Goal: Task Accomplishment & Management: Manage account settings

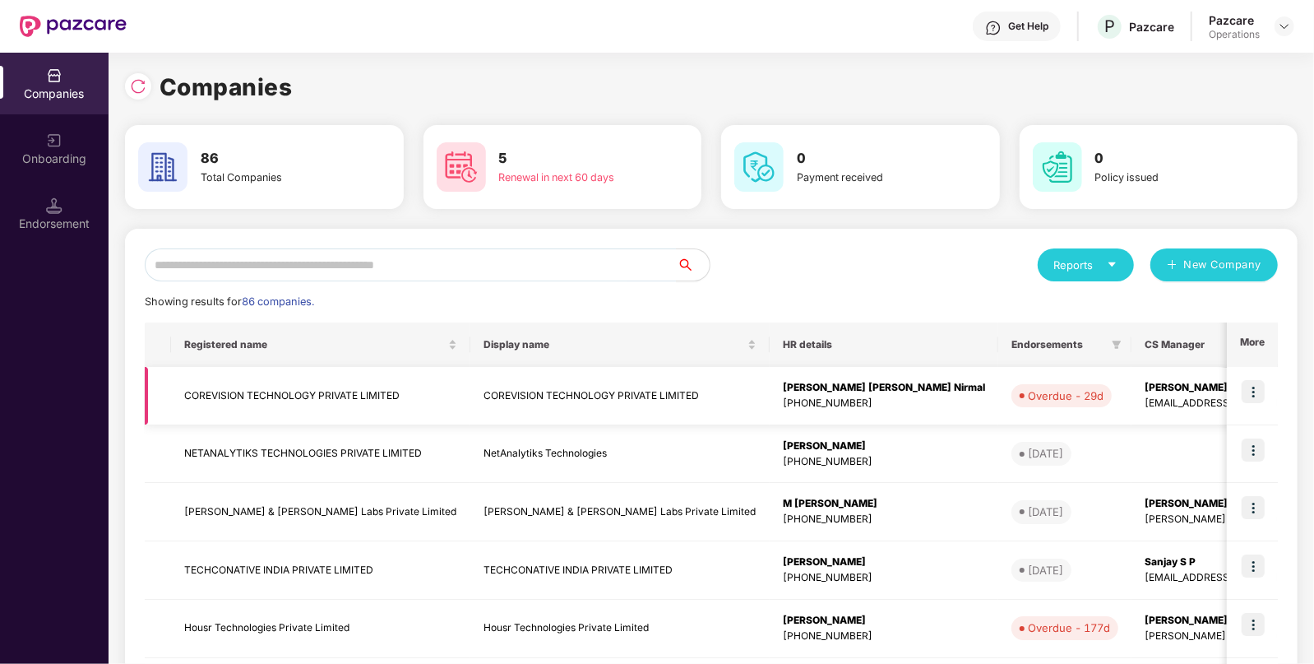
drag, startPoint x: 677, startPoint y: 407, endPoint x: 658, endPoint y: 407, distance: 18.9
click at [658, 407] on td "COREVISION TECHNOLOGY PRIVATE LIMITED" at bounding box center [619, 396] width 299 height 58
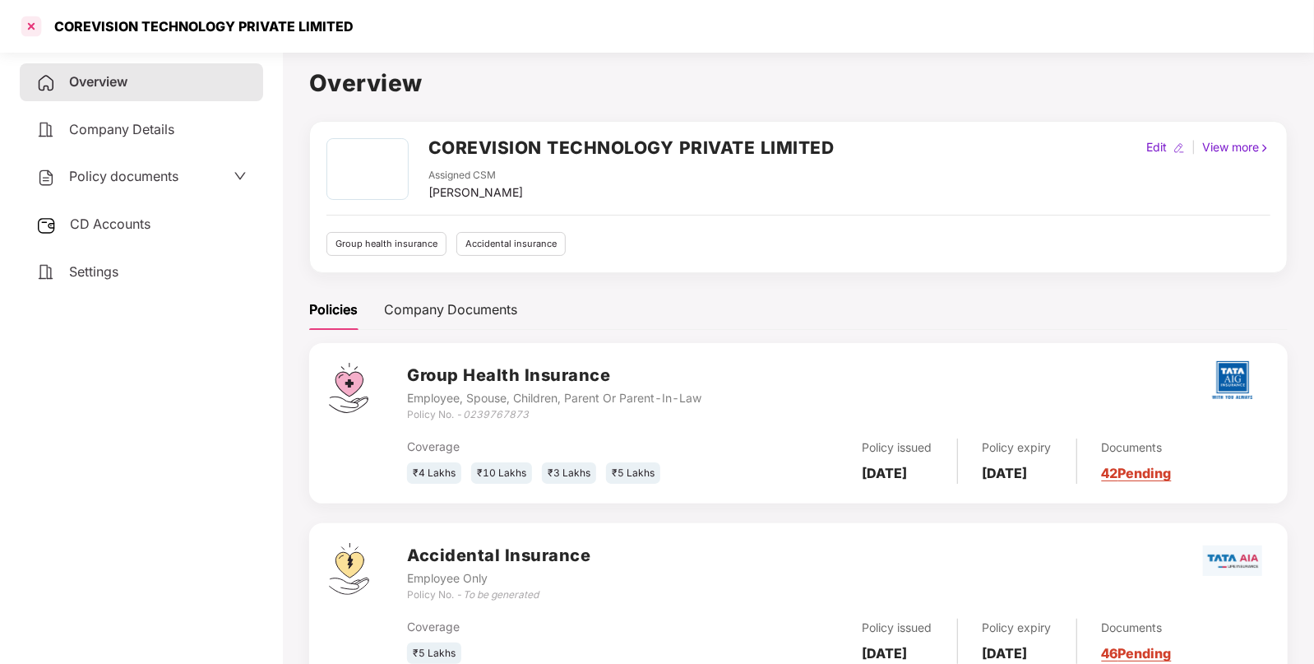
click at [23, 25] on div at bounding box center [31, 26] width 26 height 26
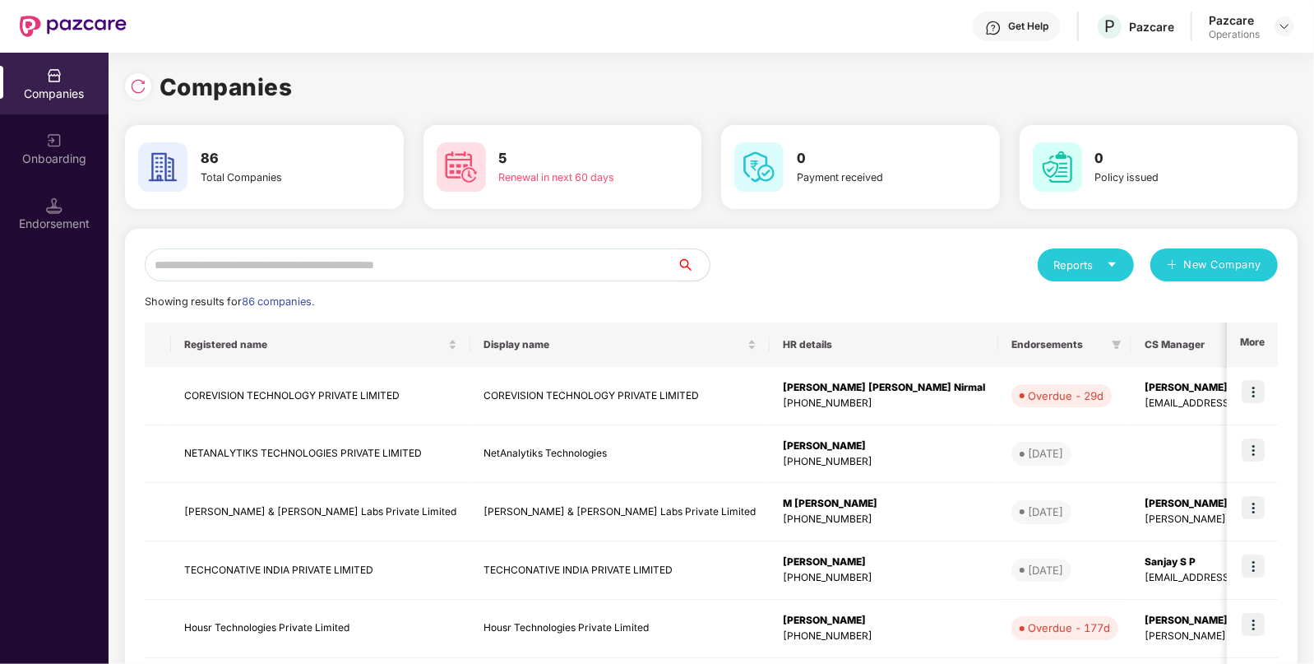
click at [354, 260] on input "text" at bounding box center [411, 264] width 532 height 33
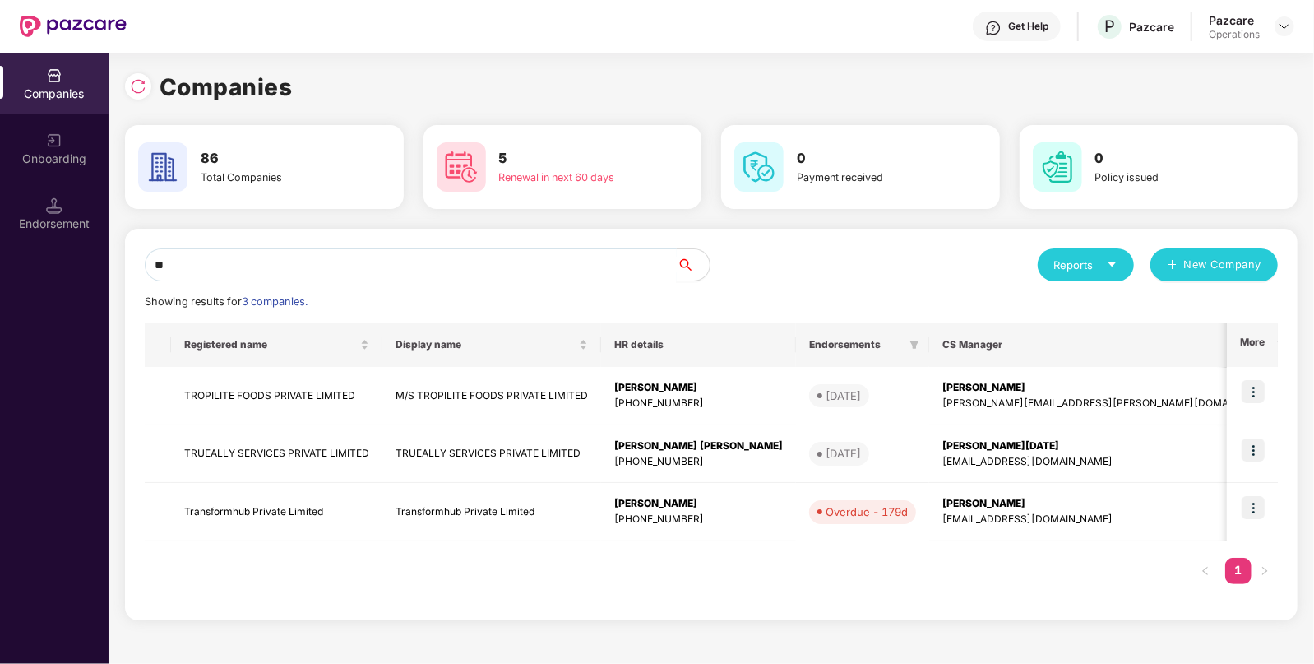
type input "*"
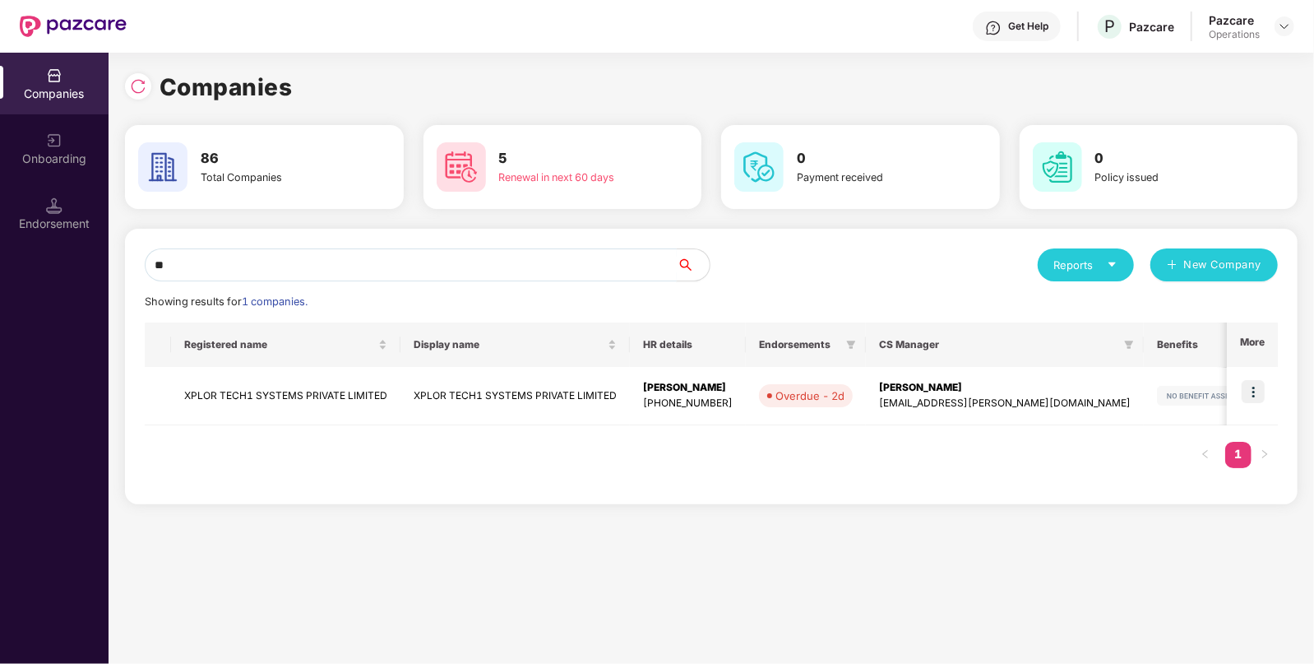
type input "*"
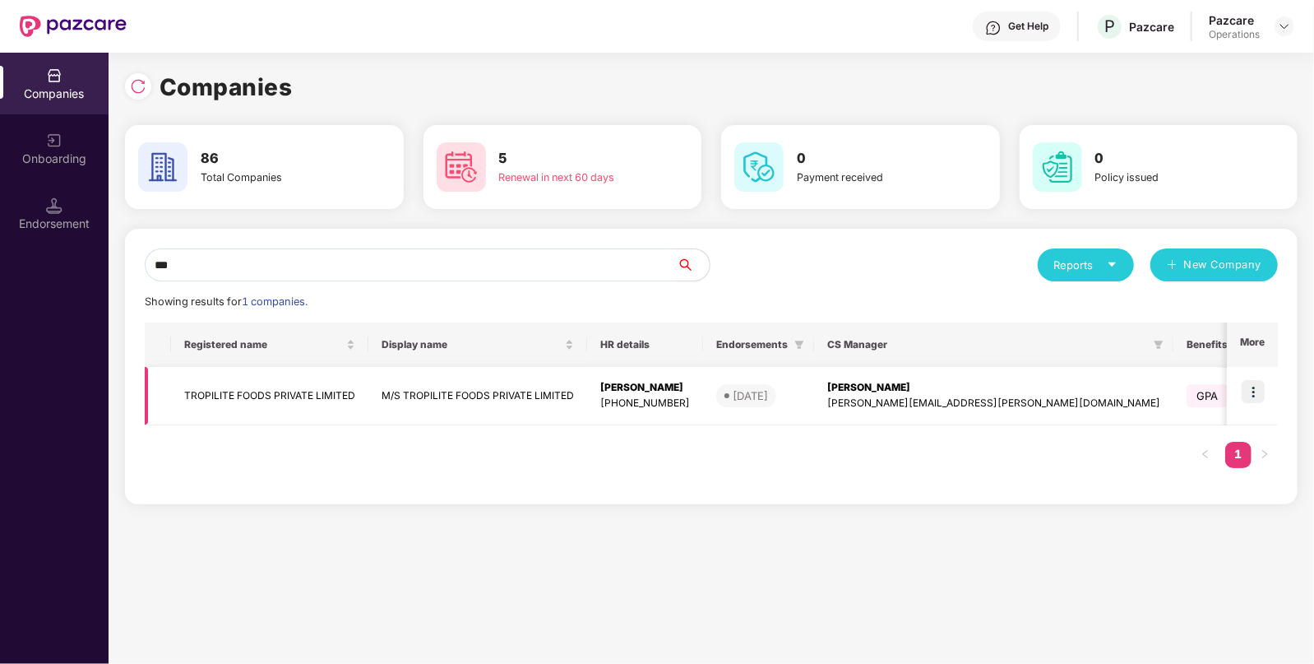
type input "***"
click at [1257, 391] on img at bounding box center [1253, 391] width 23 height 23
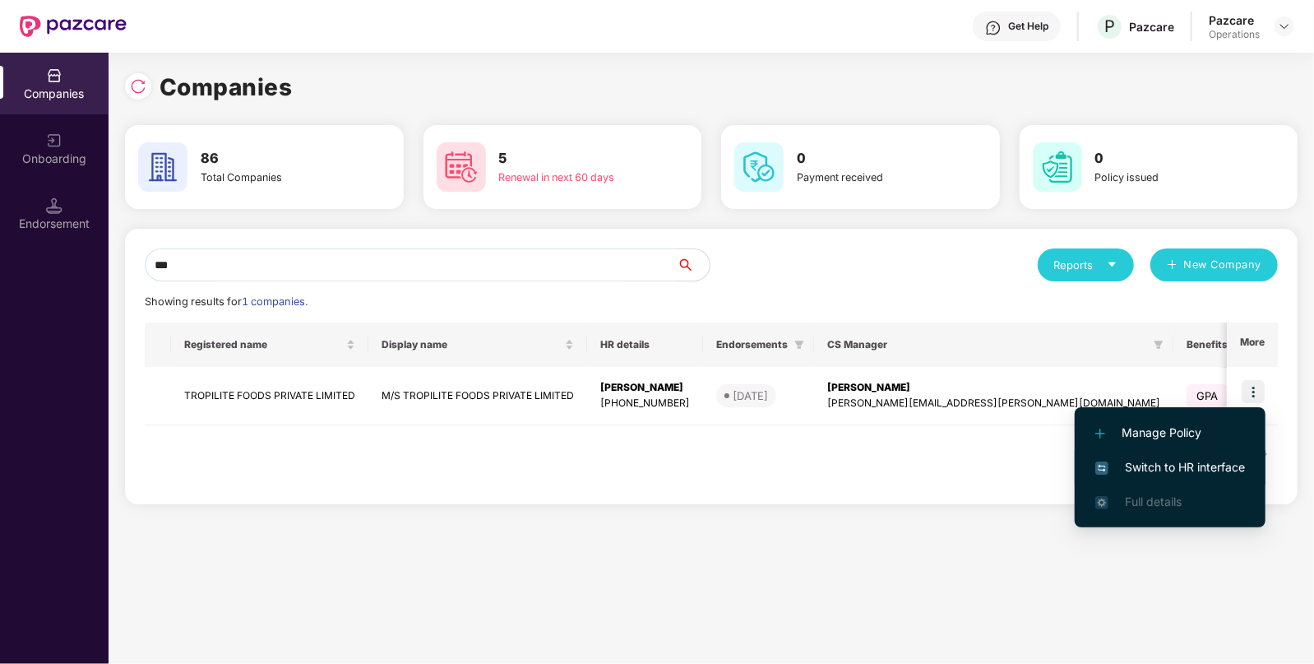
click at [1168, 465] on span "Switch to HR interface" at bounding box center [1170, 467] width 150 height 18
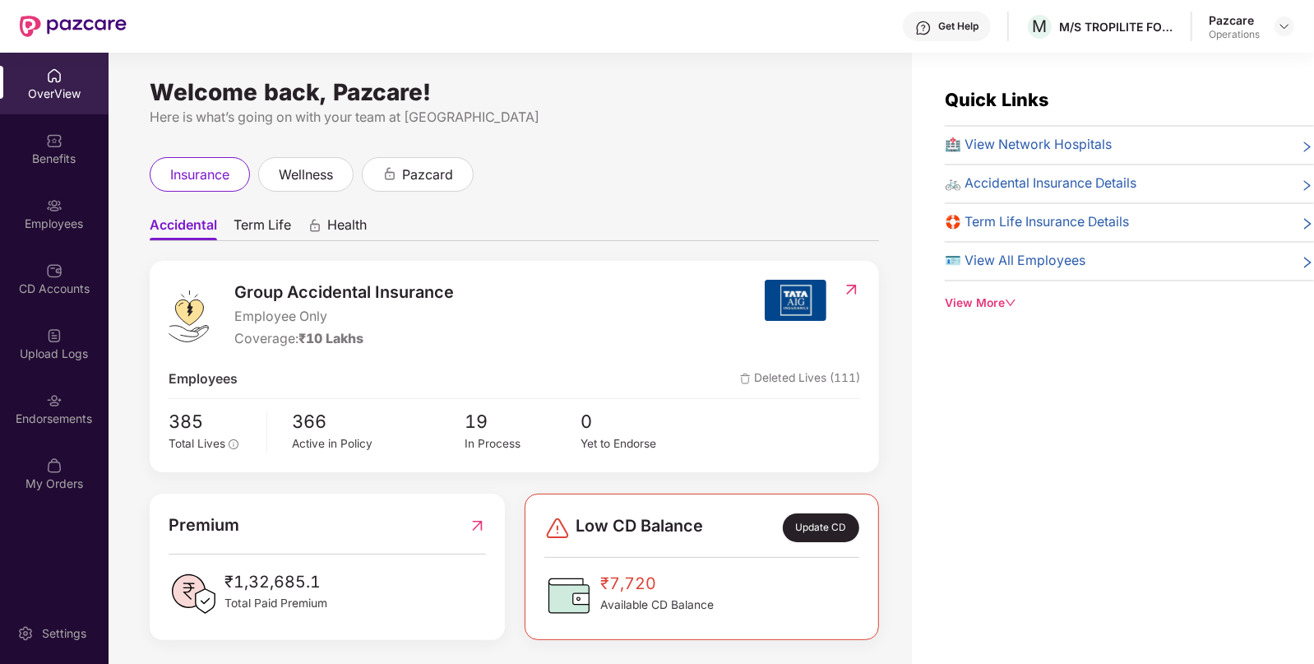
click at [62, 245] on div "OverView Benefits Employees CD Accounts Upload Logs Endorsements My Orders" at bounding box center [54, 280] width 109 height 455
click at [49, 239] on div "Employees" at bounding box center [54, 214] width 109 height 62
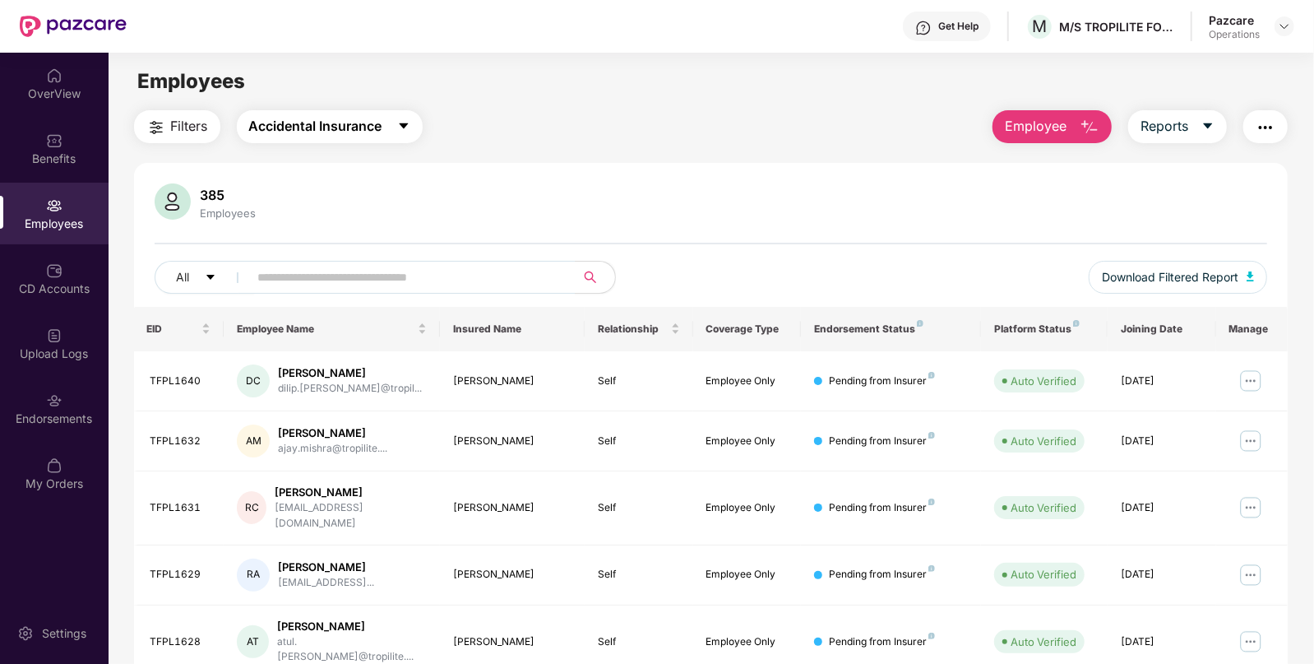
click at [317, 111] on button "Accidental Insurance" at bounding box center [330, 126] width 186 height 33
click at [188, 102] on main "Employees Filters Accidental Insurance Employee Reports 385 Employees All Downl…" at bounding box center [711, 385] width 1205 height 664
click at [181, 111] on button "Filters" at bounding box center [177, 126] width 86 height 33
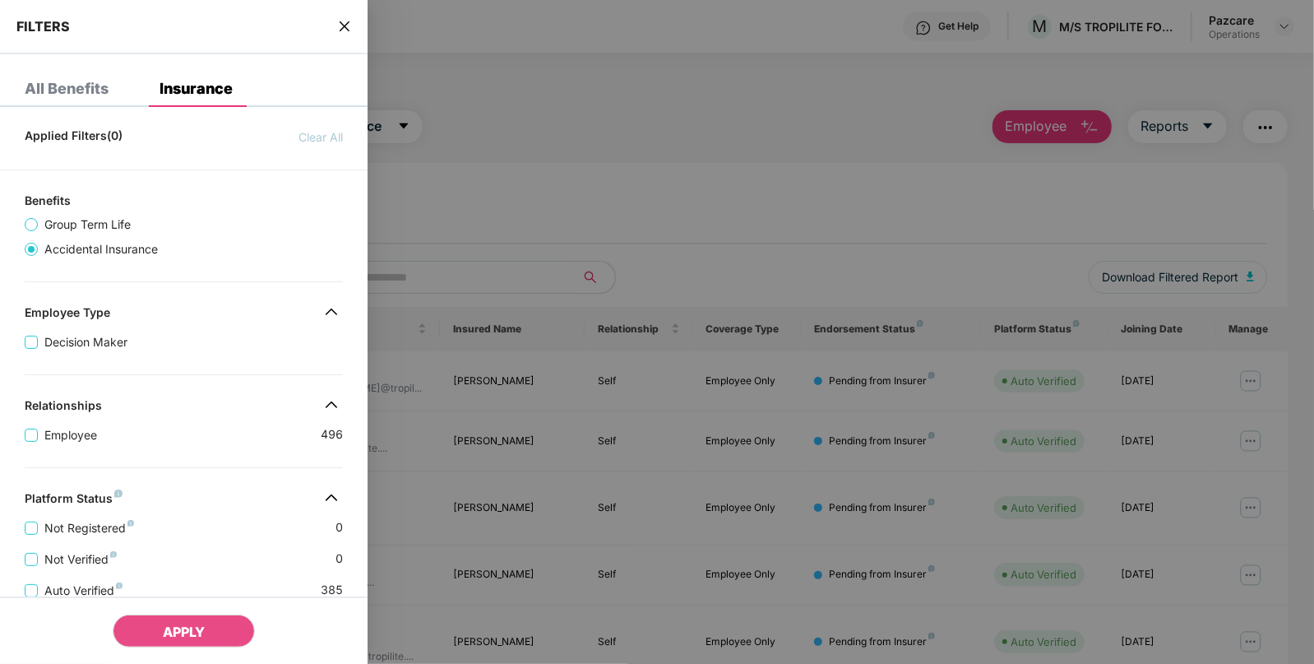
scroll to position [340, 0]
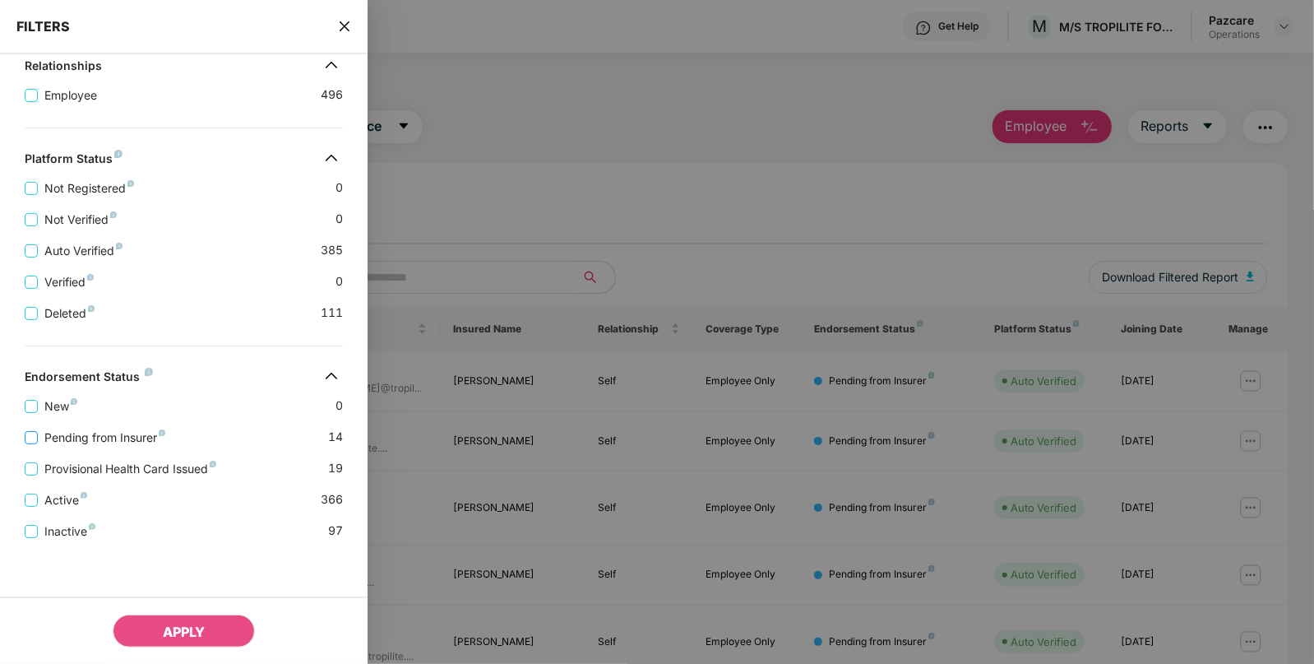
click at [39, 435] on span "Pending from Insurer" at bounding box center [105, 437] width 134 height 18
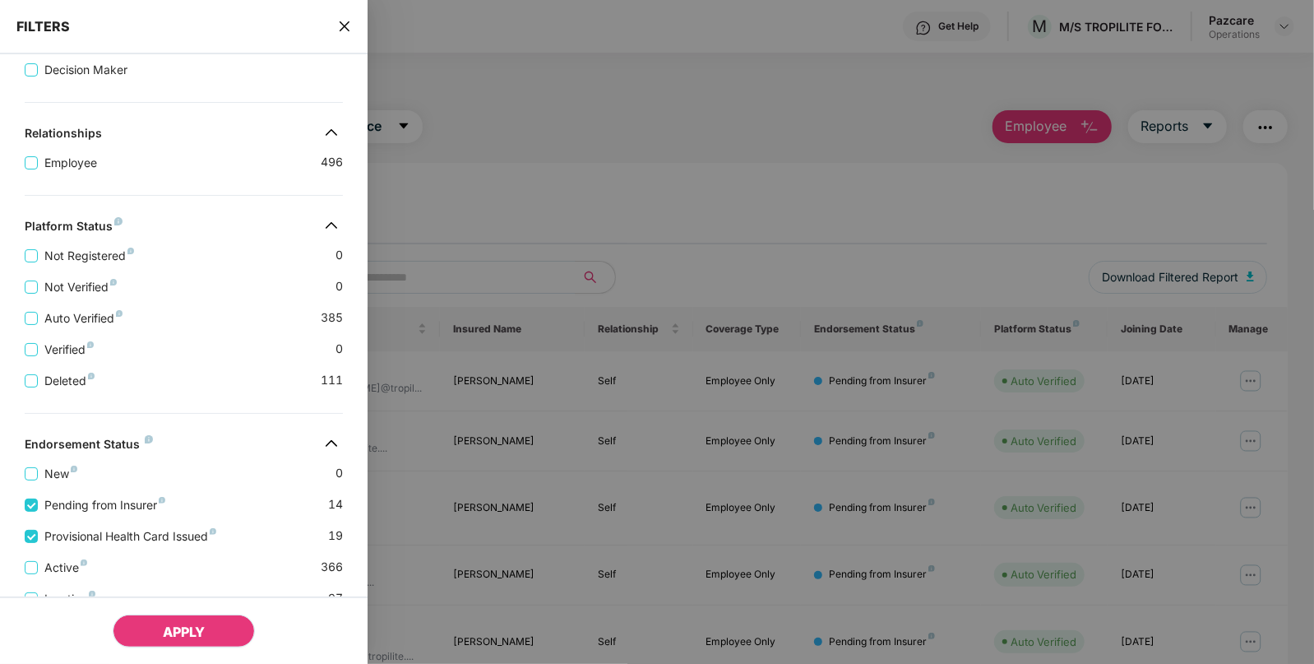
click at [156, 630] on button "APPLY" at bounding box center [184, 630] width 142 height 33
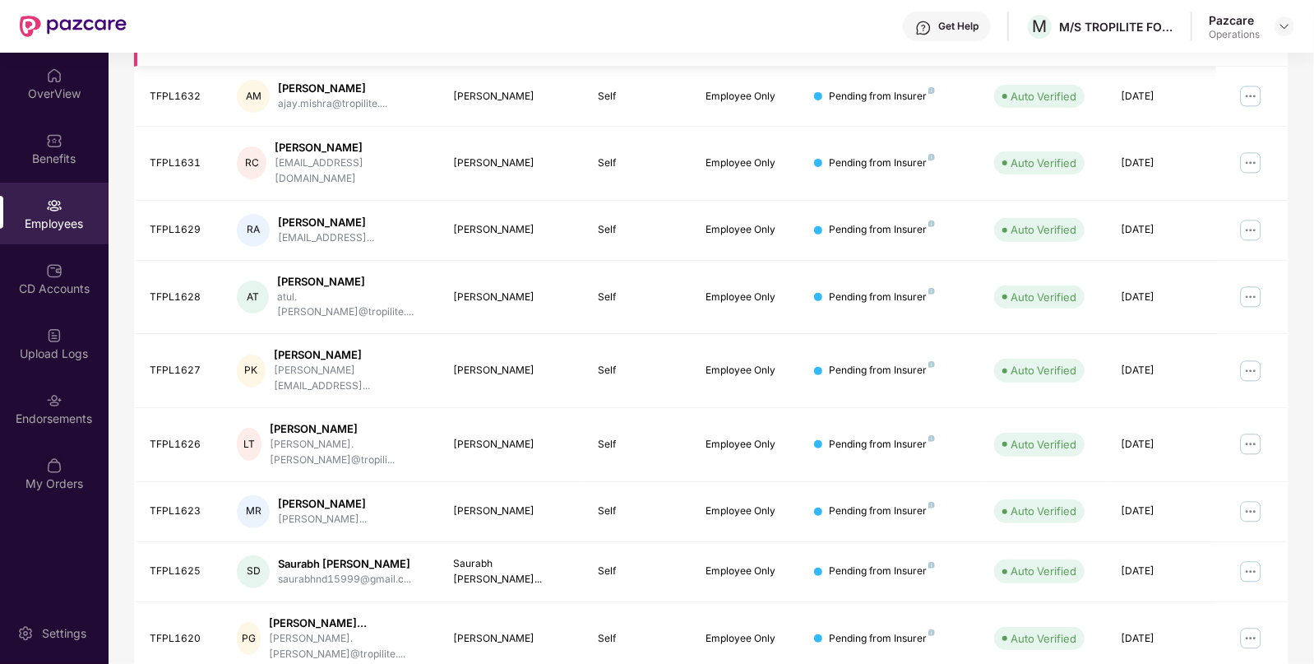
scroll to position [0, 0]
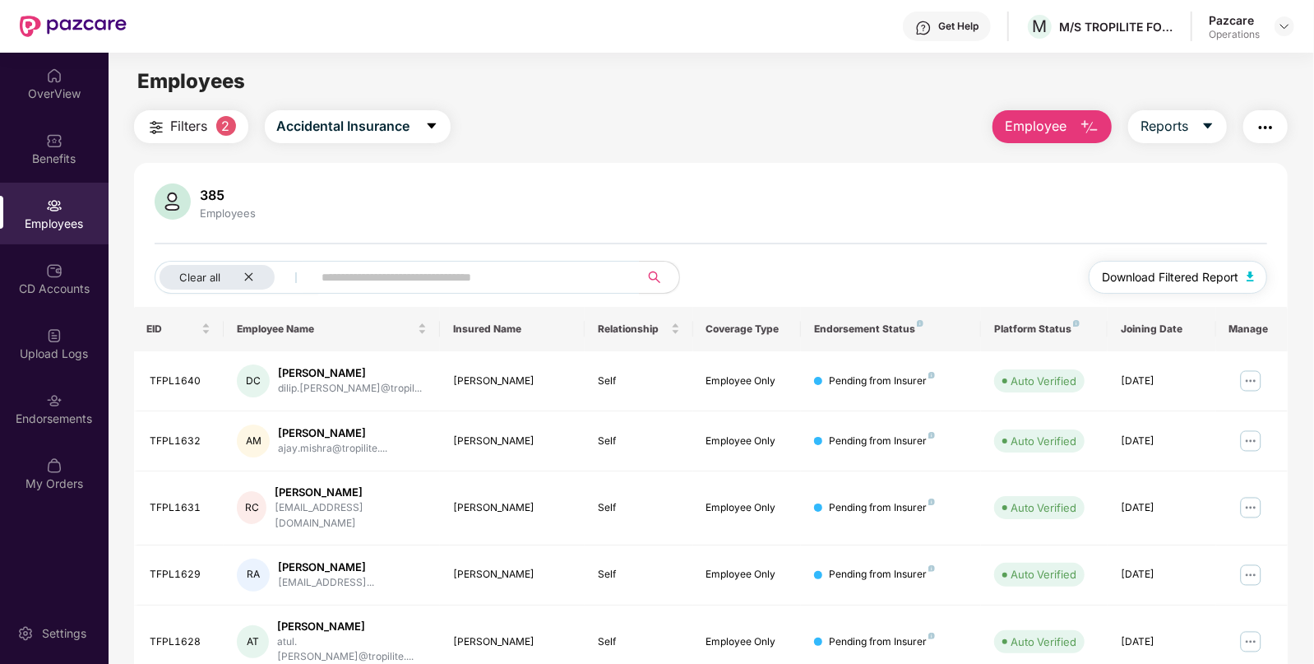
click at [1249, 275] on img "button" at bounding box center [1251, 276] width 8 height 10
click at [267, 275] on div "Clear all" at bounding box center [217, 277] width 115 height 25
click at [296, 118] on span "Accidental Insurance" at bounding box center [315, 126] width 133 height 21
click at [179, 129] on span "Filters" at bounding box center [189, 126] width 37 height 21
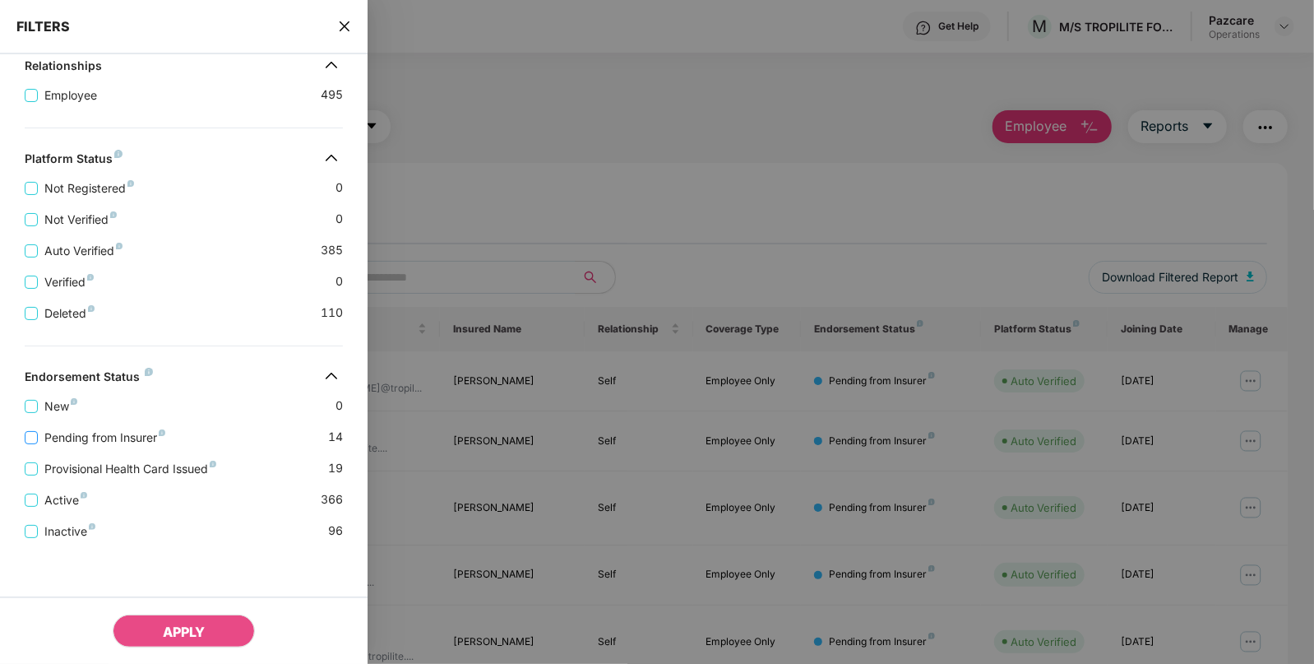
click at [39, 440] on span "Pending from Insurer" at bounding box center [105, 437] width 134 height 18
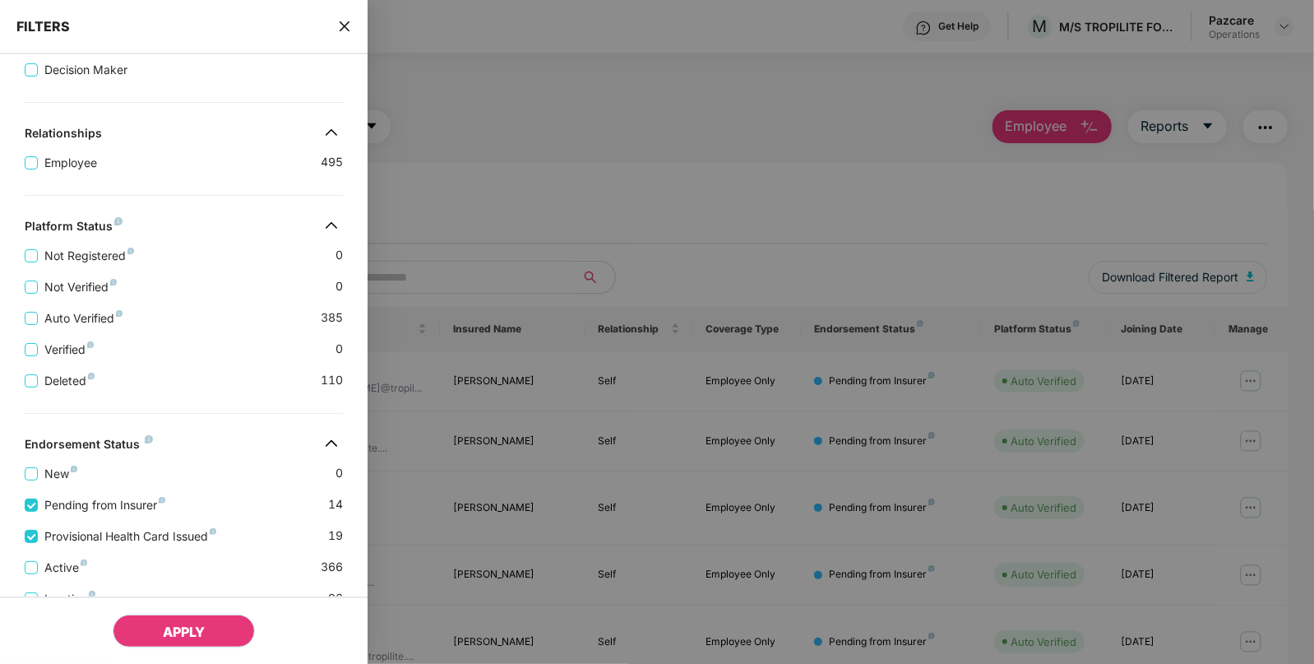
click at [155, 633] on button "APPLY" at bounding box center [184, 630] width 142 height 33
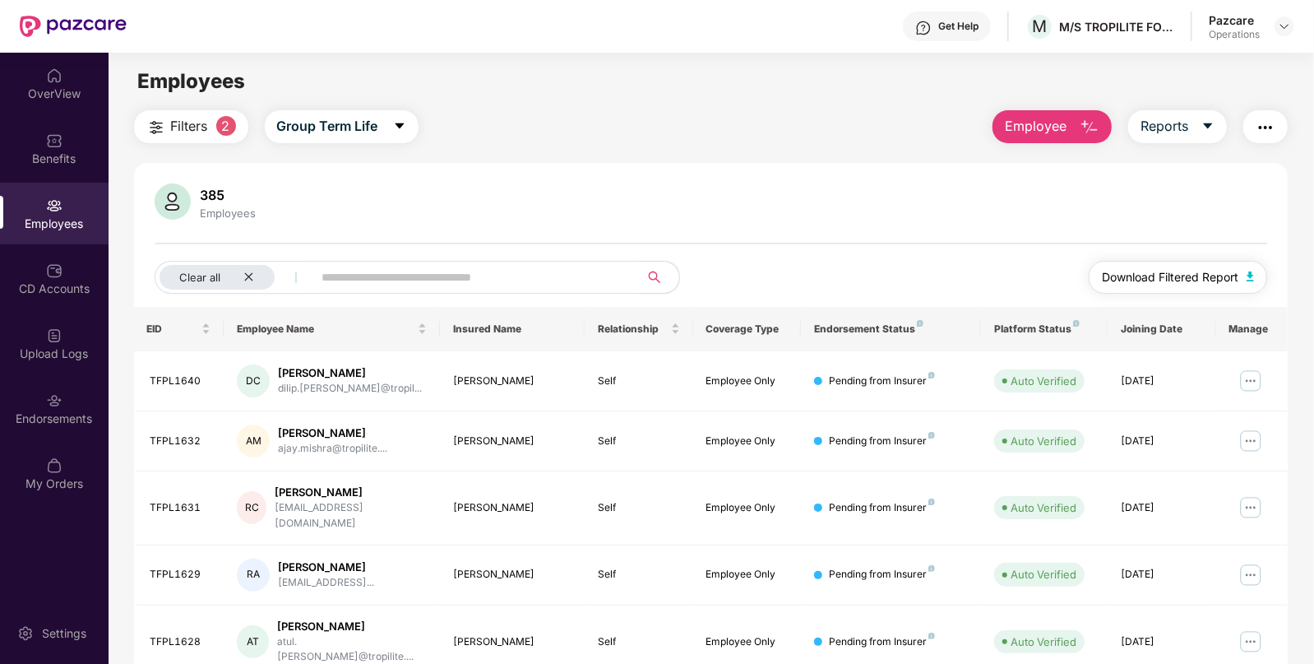
click at [1250, 281] on button "Download Filtered Report" at bounding box center [1178, 277] width 179 height 33
click at [234, 280] on div "Clear all" at bounding box center [217, 277] width 115 height 25
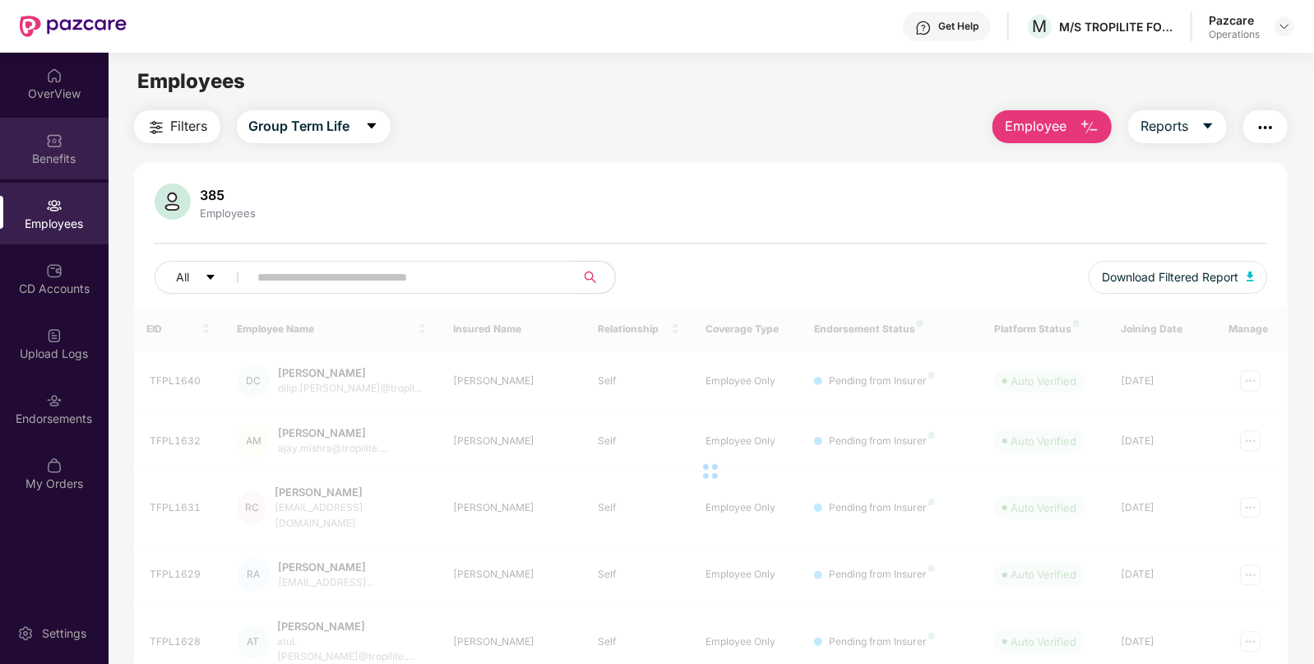
click at [72, 164] on div "Benefits" at bounding box center [54, 158] width 109 height 16
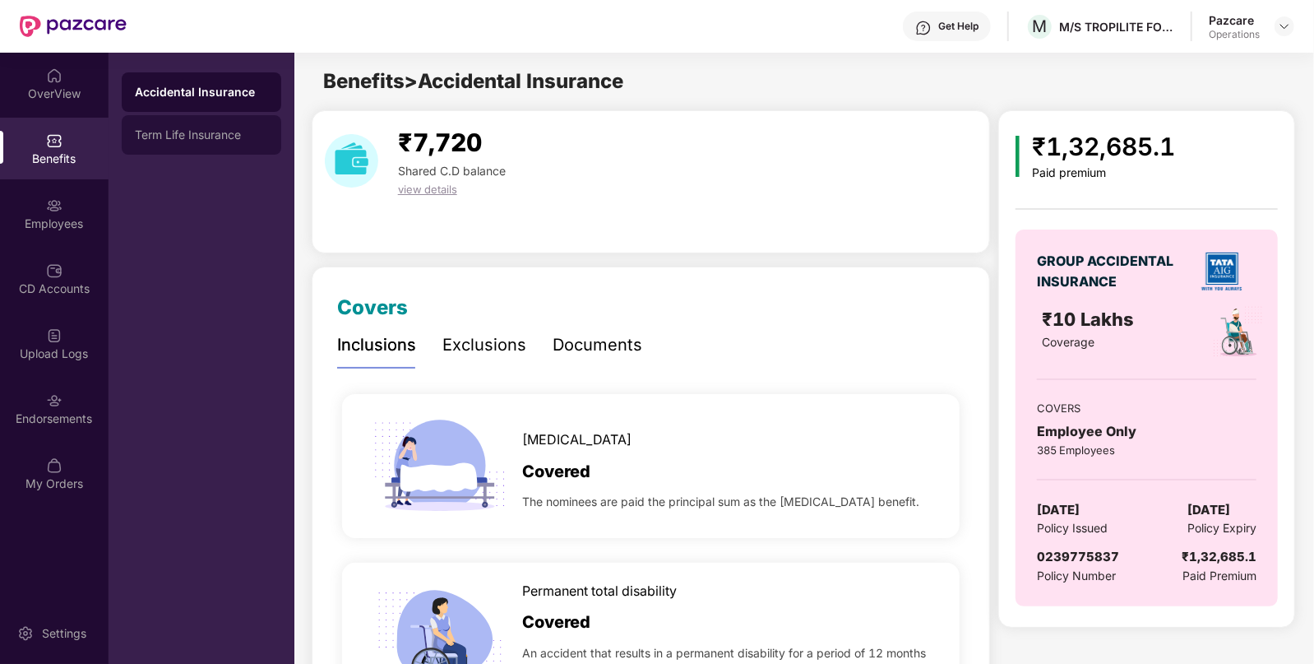
click at [215, 140] on div "Term Life Insurance" at bounding box center [201, 134] width 133 height 13
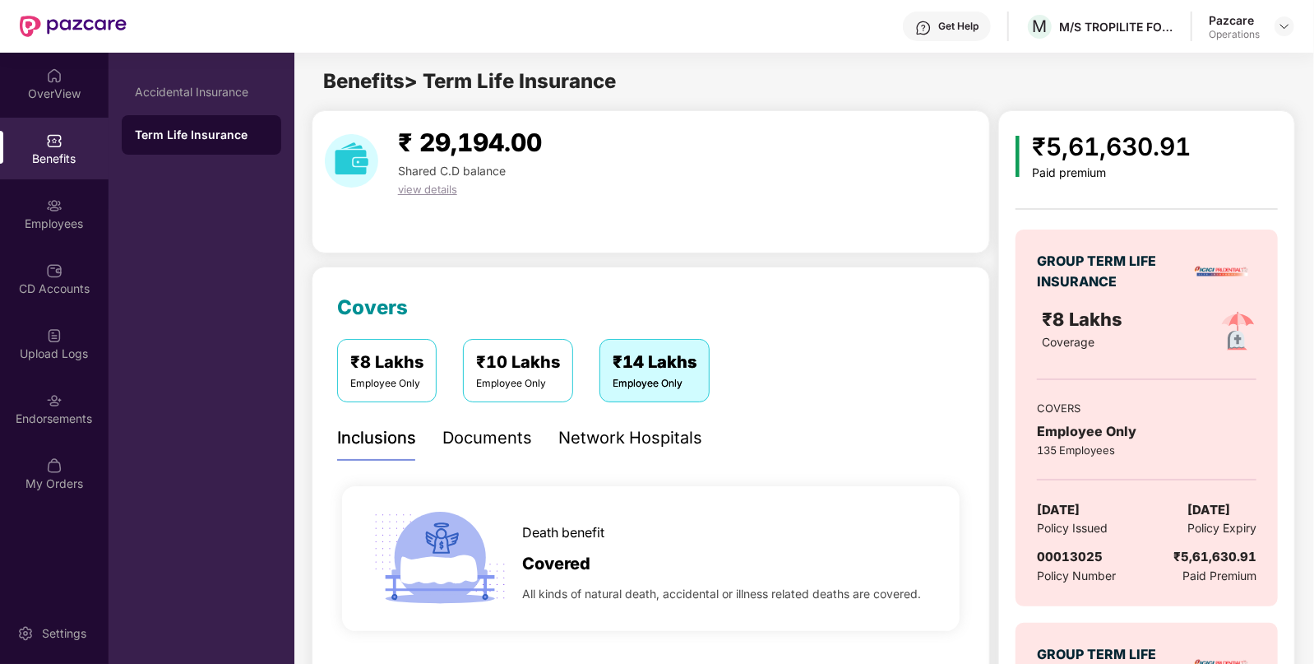
click at [1077, 522] on span "Policy Issued" at bounding box center [1072, 528] width 71 height 18
click at [1077, 519] on span "Policy Issued" at bounding box center [1072, 528] width 71 height 18
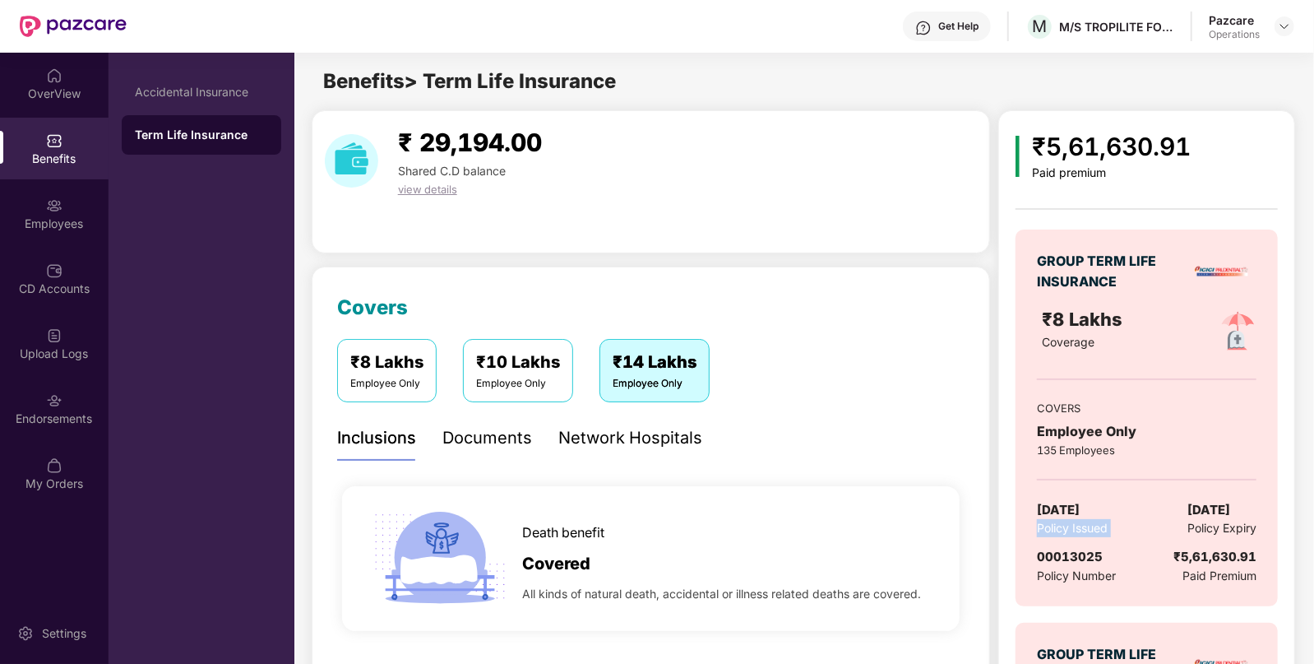
click at [1077, 519] on span "Policy Issued" at bounding box center [1072, 528] width 71 height 18
click at [1076, 519] on span "Policy Issued" at bounding box center [1072, 528] width 71 height 18
drag, startPoint x: 1076, startPoint y: 518, endPoint x: 1085, endPoint y: 502, distance: 18.8
click at [1085, 502] on div "[DATE] Policy Issued" at bounding box center [1072, 519] width 71 height 38
click at [1080, 502] on span "[DATE]" at bounding box center [1058, 510] width 43 height 20
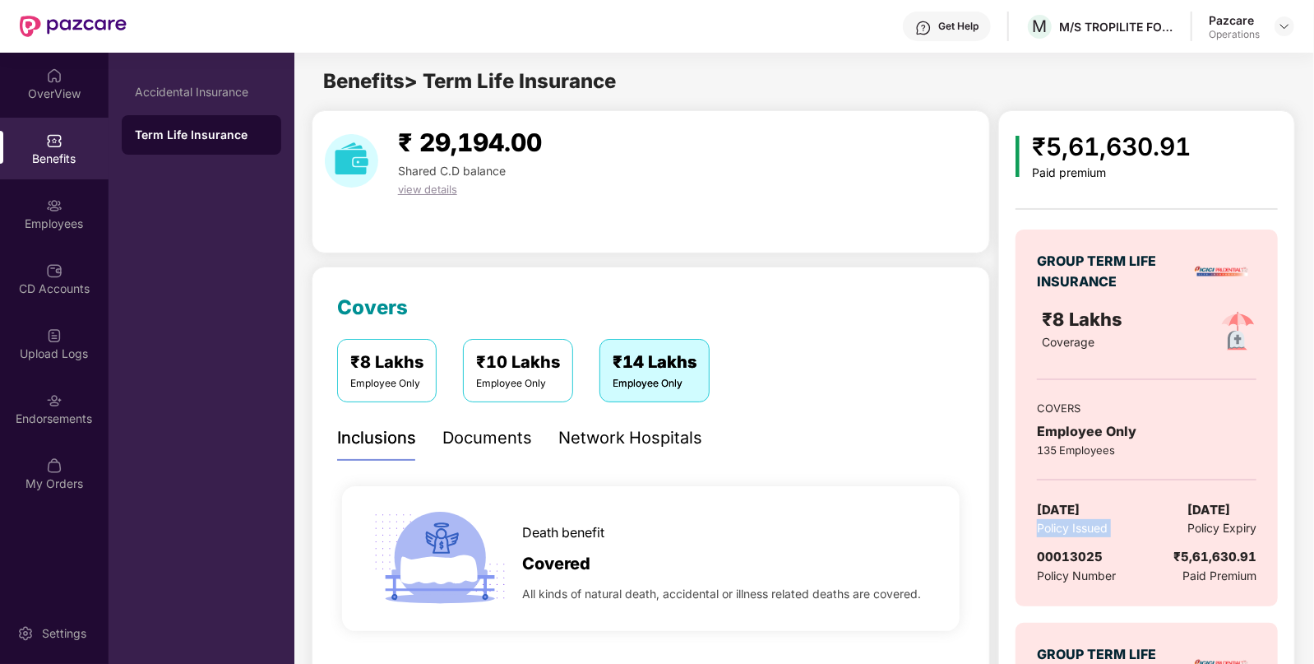
click at [1080, 502] on span "[DATE]" at bounding box center [1058, 510] width 43 height 20
copy span "[DATE]"
click at [61, 184] on div "Employees" at bounding box center [54, 214] width 109 height 62
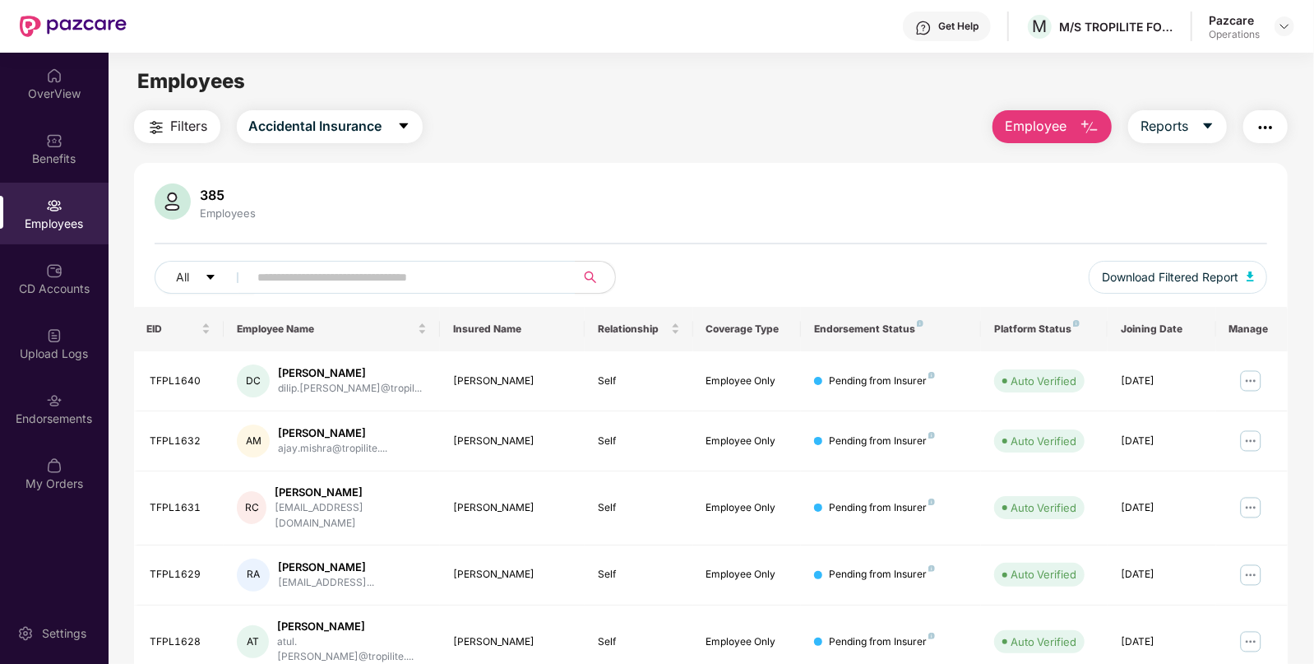
click at [1263, 126] on img "button" at bounding box center [1266, 128] width 20 height 20
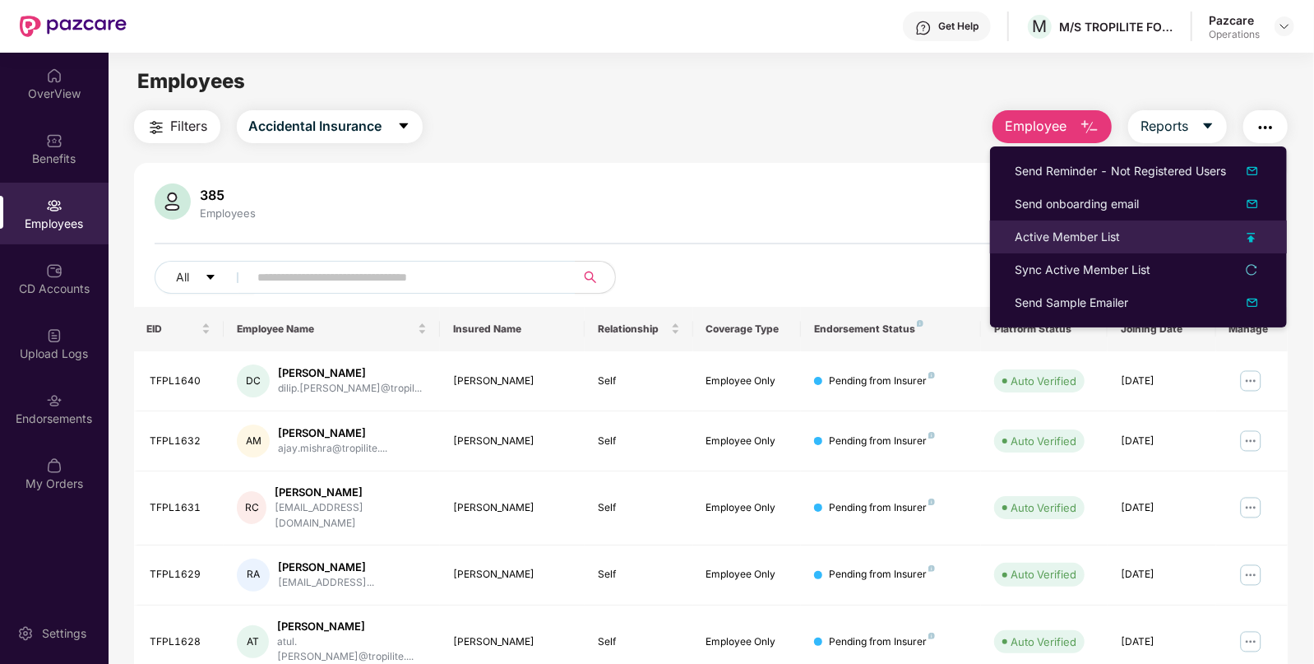
click at [1090, 243] on div "Active Member List" at bounding box center [1067, 237] width 105 height 18
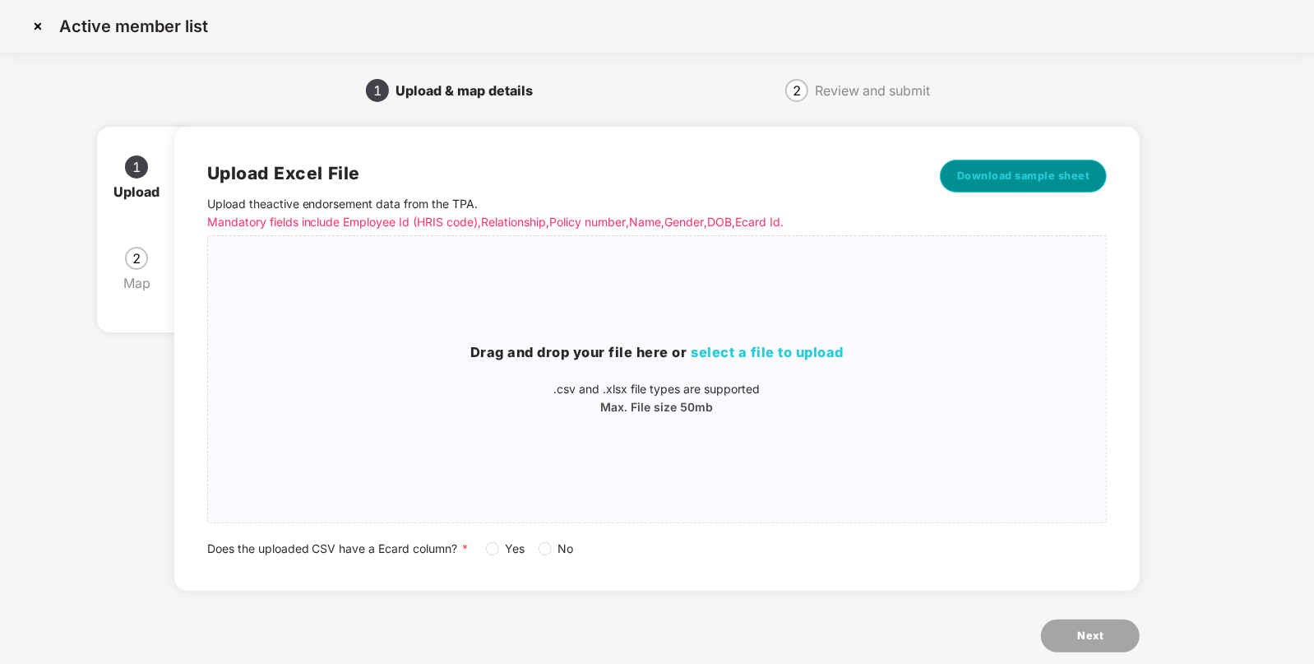
click at [1047, 165] on button "Download sample sheet" at bounding box center [1024, 176] width 168 height 33
click at [750, 395] on p ".csv and .xlsx file types are supported" at bounding box center [657, 389] width 899 height 18
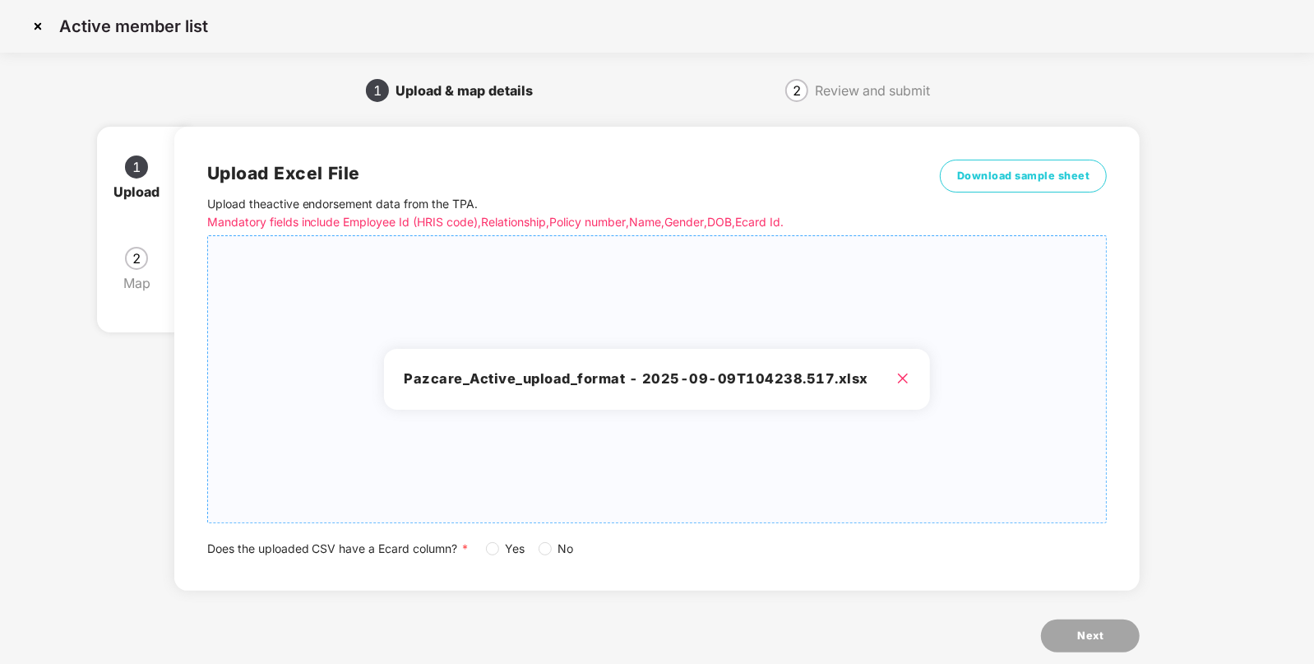
click at [542, 557] on label "No" at bounding box center [560, 548] width 42 height 18
click at [1053, 642] on button "Next" at bounding box center [1090, 635] width 99 height 33
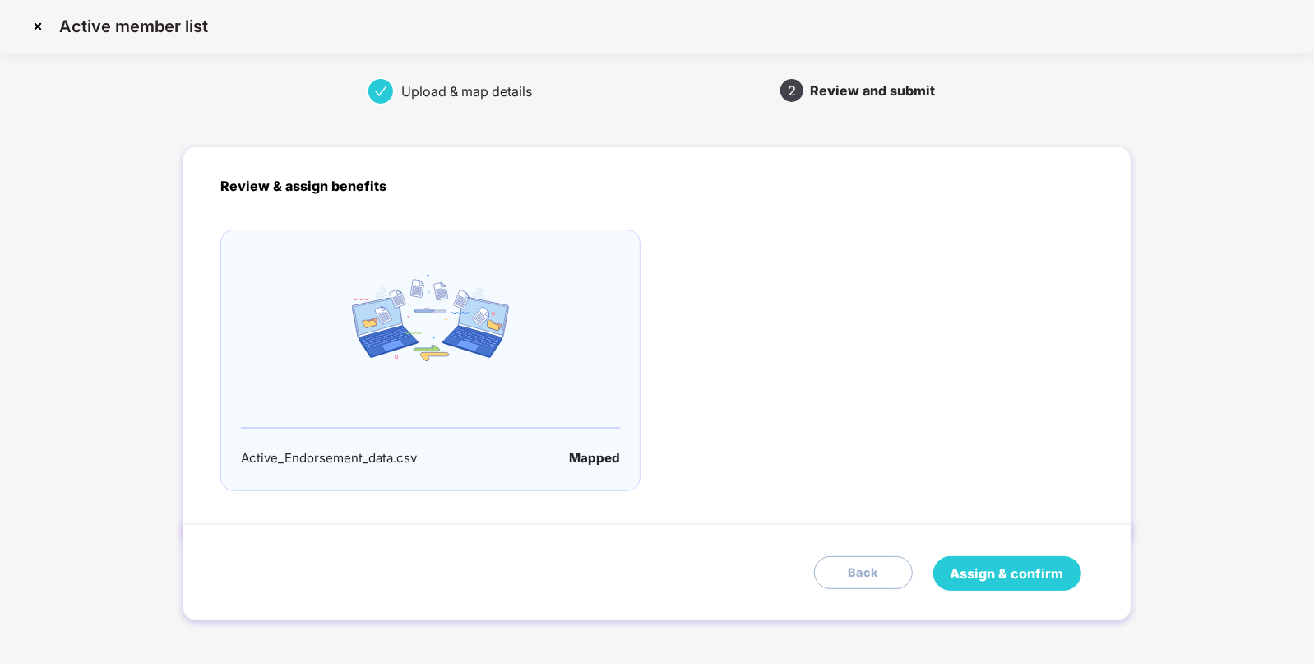
click at [993, 580] on span "Assign & confirm" at bounding box center [1007, 573] width 113 height 21
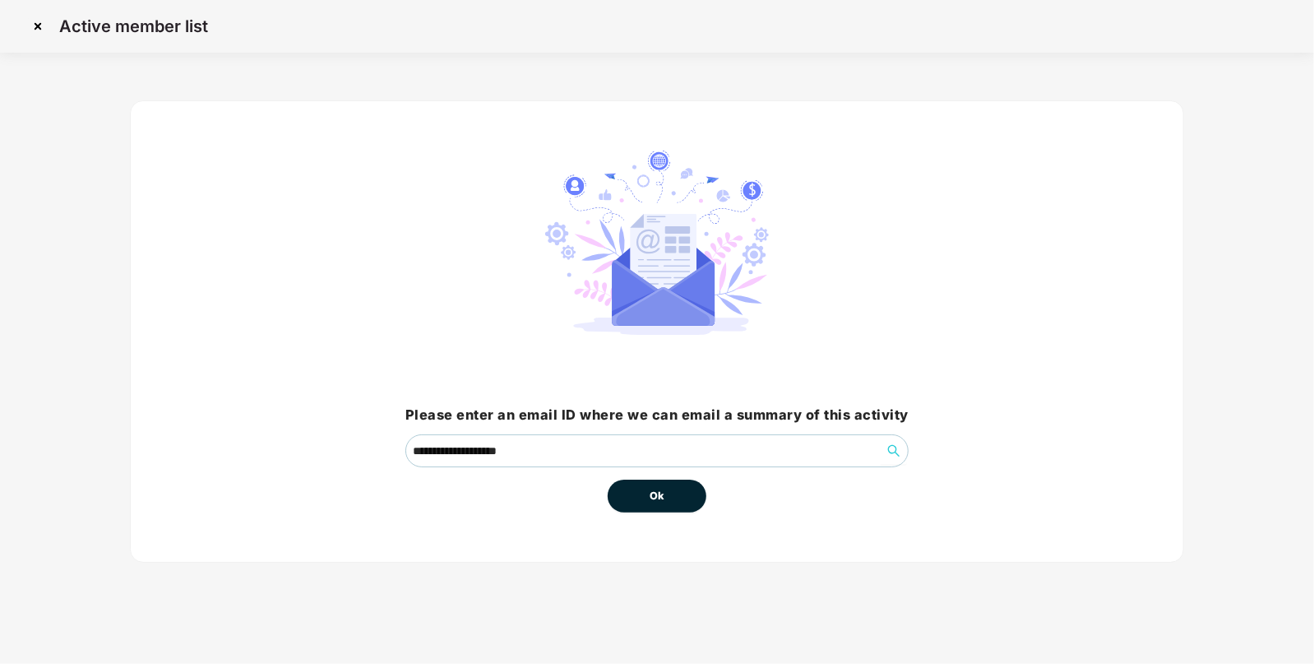
click at [681, 497] on button "Ok" at bounding box center [657, 495] width 99 height 33
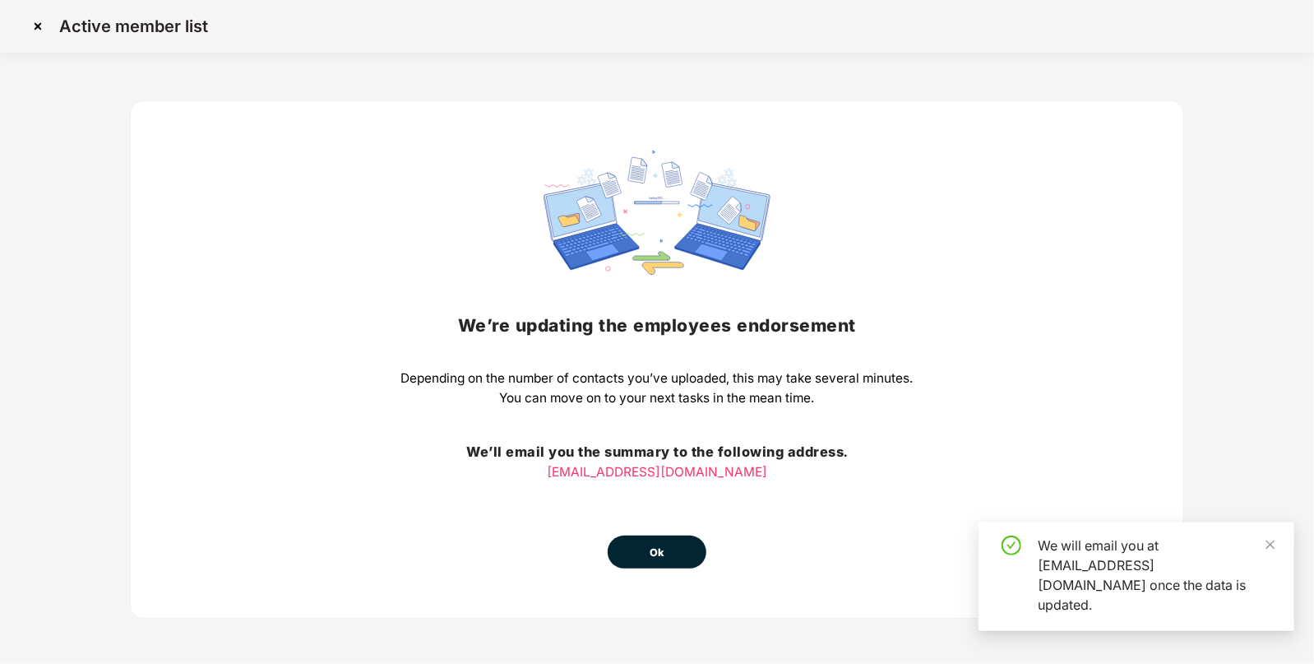
click at [674, 553] on button "Ok" at bounding box center [657, 551] width 99 height 33
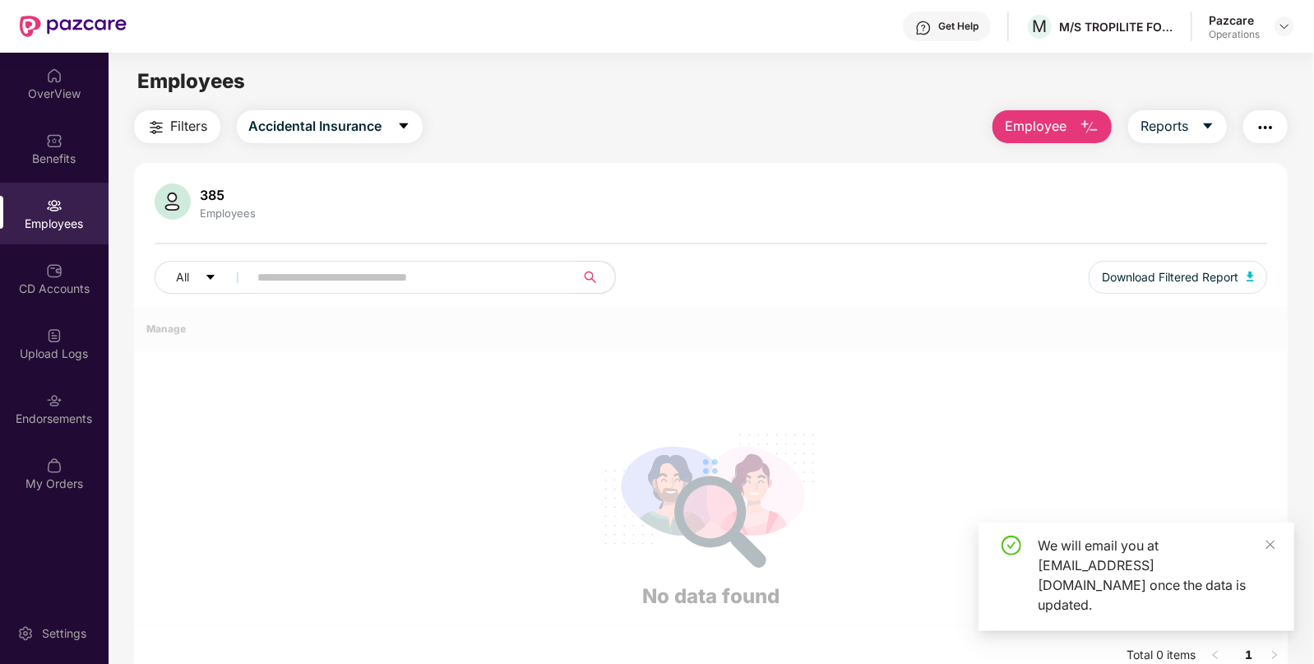
click at [674, 553] on div at bounding box center [711, 466] width 1155 height 319
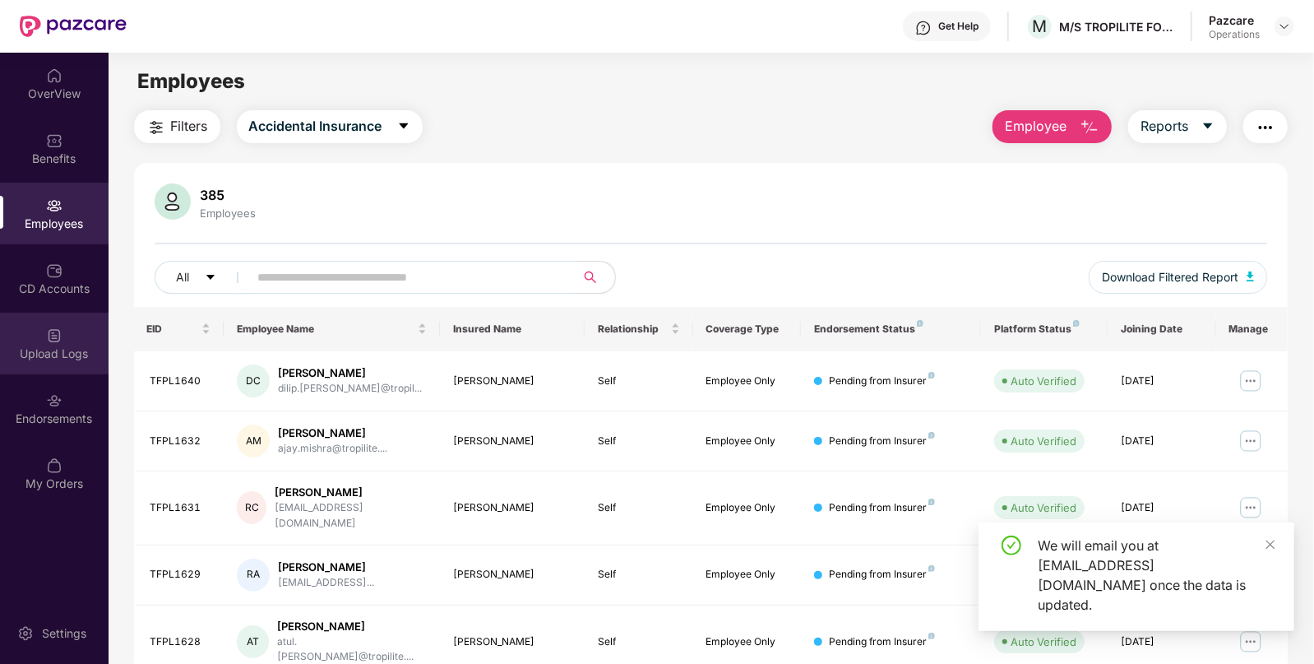
click at [74, 358] on div "Upload Logs" at bounding box center [54, 353] width 109 height 16
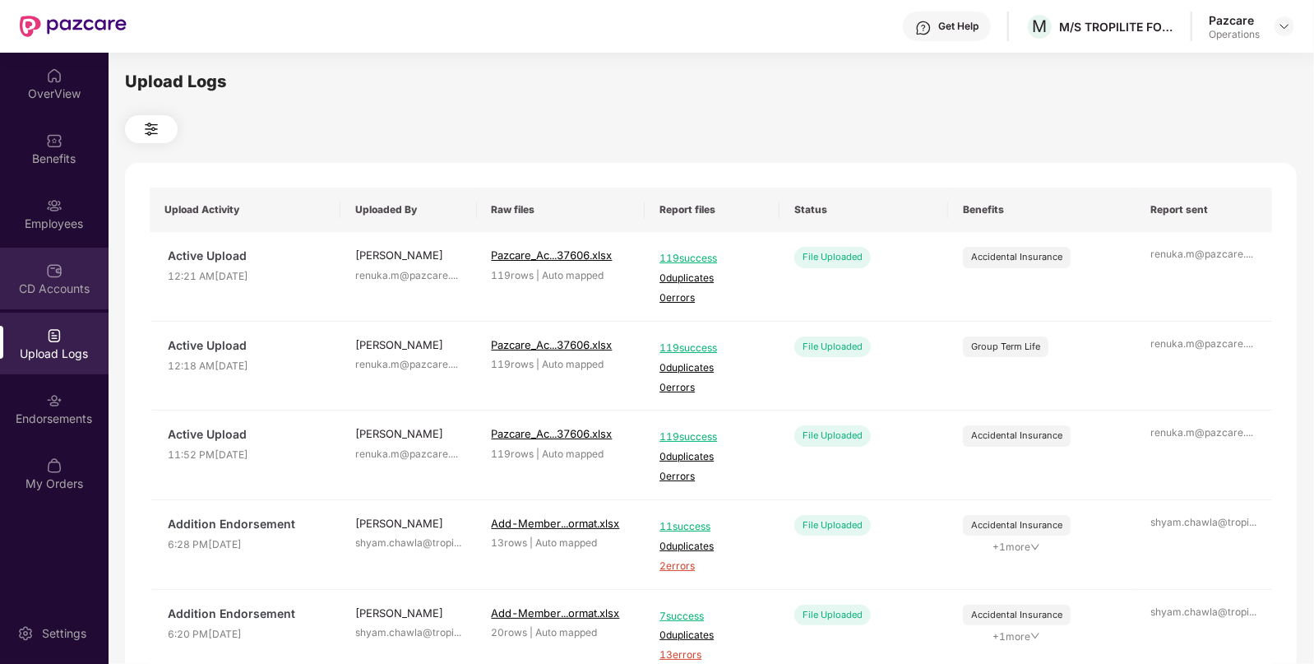
click at [49, 262] on img at bounding box center [54, 270] width 16 height 16
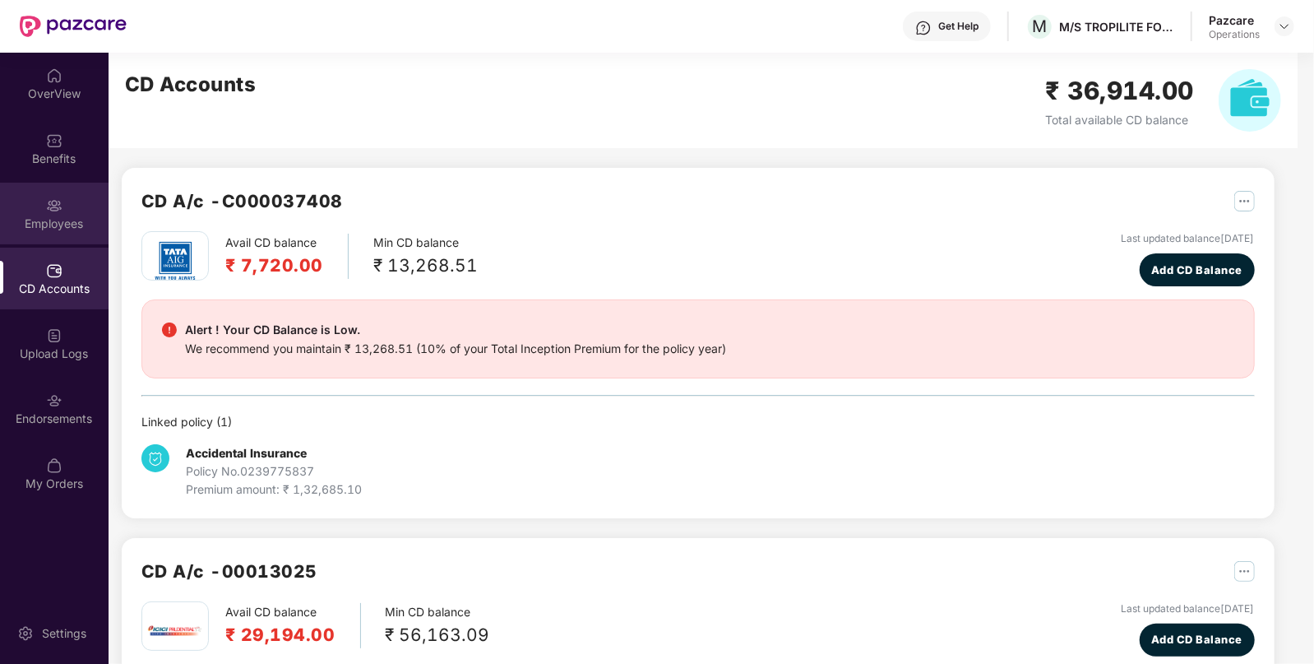
click at [49, 230] on div "Employees" at bounding box center [54, 223] width 109 height 16
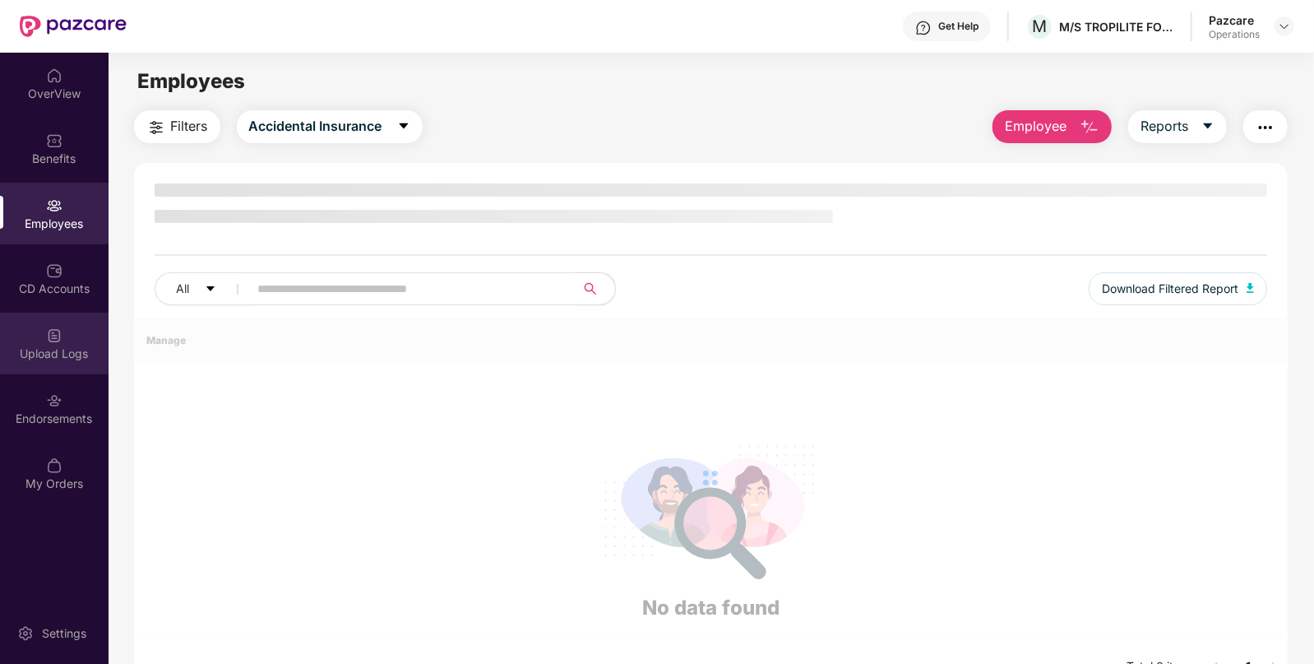
click at [56, 360] on div "Upload Logs" at bounding box center [54, 353] width 109 height 16
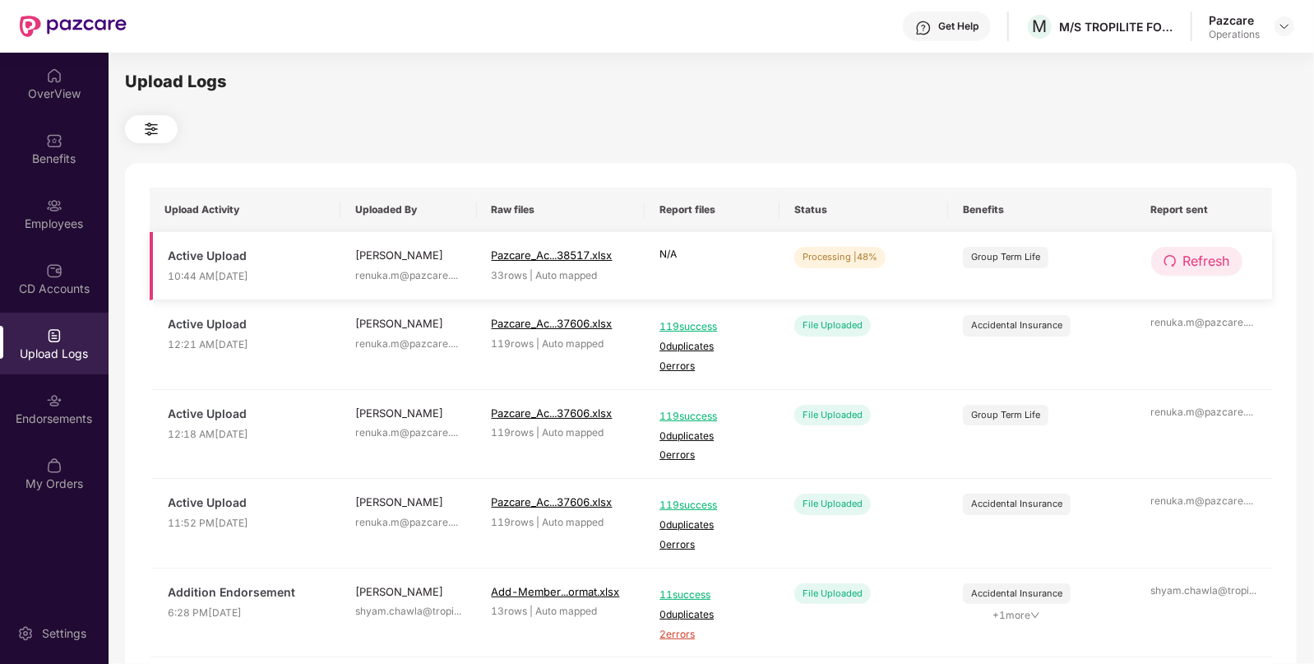
click at [1192, 266] on span "Refresh" at bounding box center [1206, 261] width 47 height 21
click at [1192, 266] on span "Refresh" at bounding box center [1207, 261] width 47 height 21
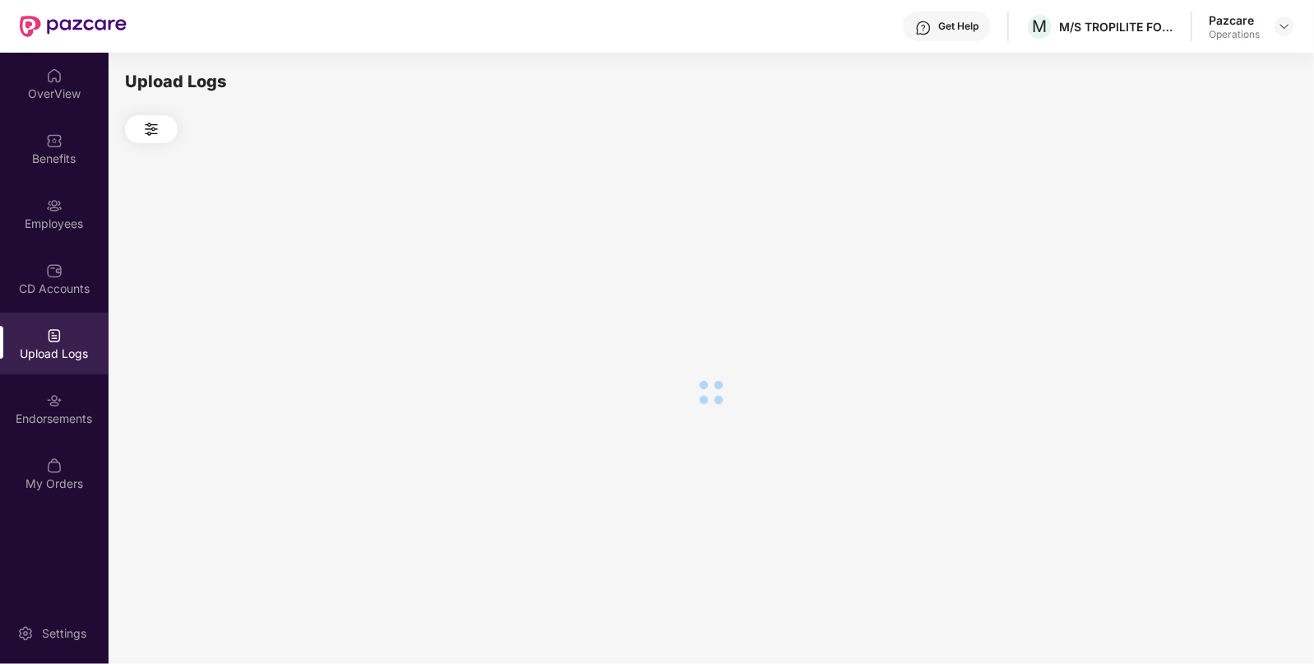
click at [1192, 266] on div at bounding box center [711, 392] width 1172 height 498
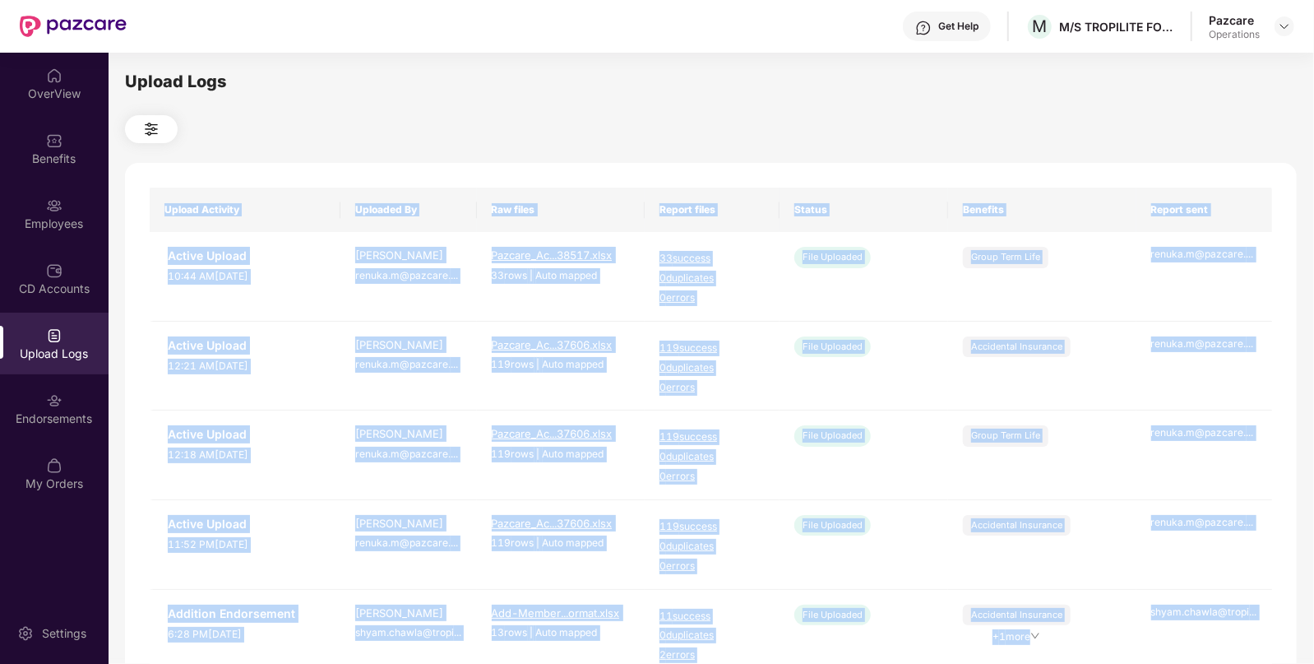
click at [1192, 266] on td "renuka.m@pazcare. ..." at bounding box center [1205, 277] width 137 height 90
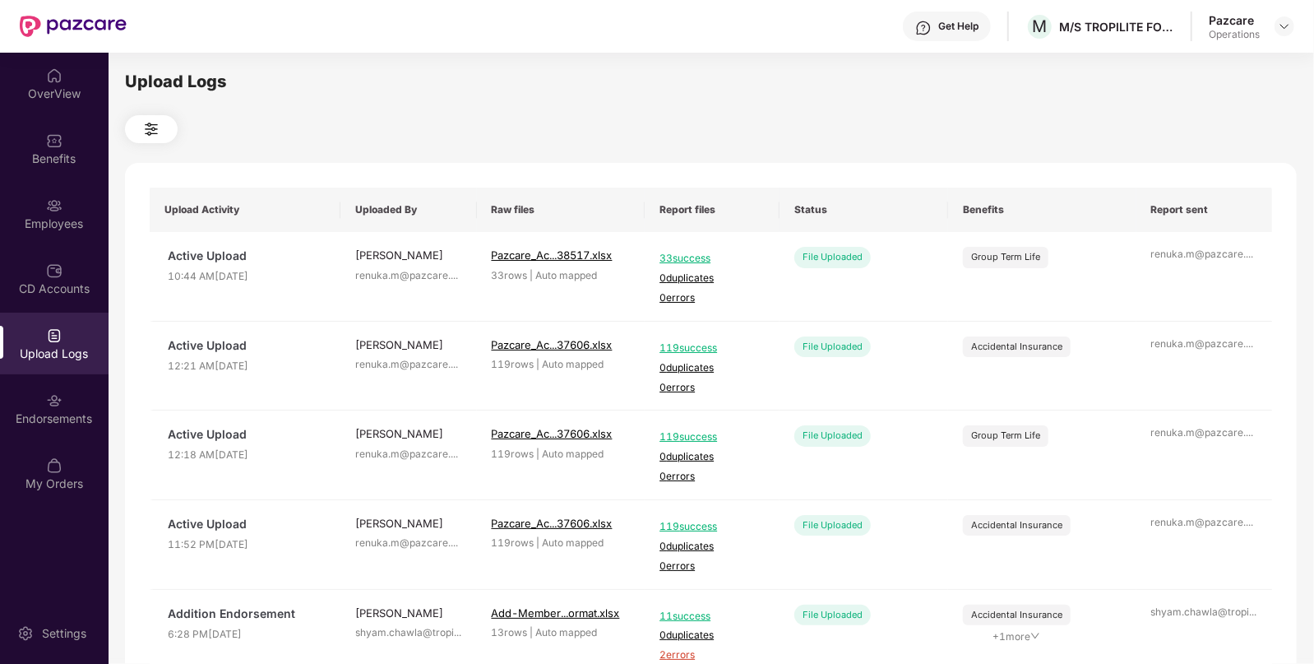
click at [891, 115] on div at bounding box center [711, 129] width 1172 height 28
click at [81, 215] on div "Employees" at bounding box center [54, 223] width 109 height 16
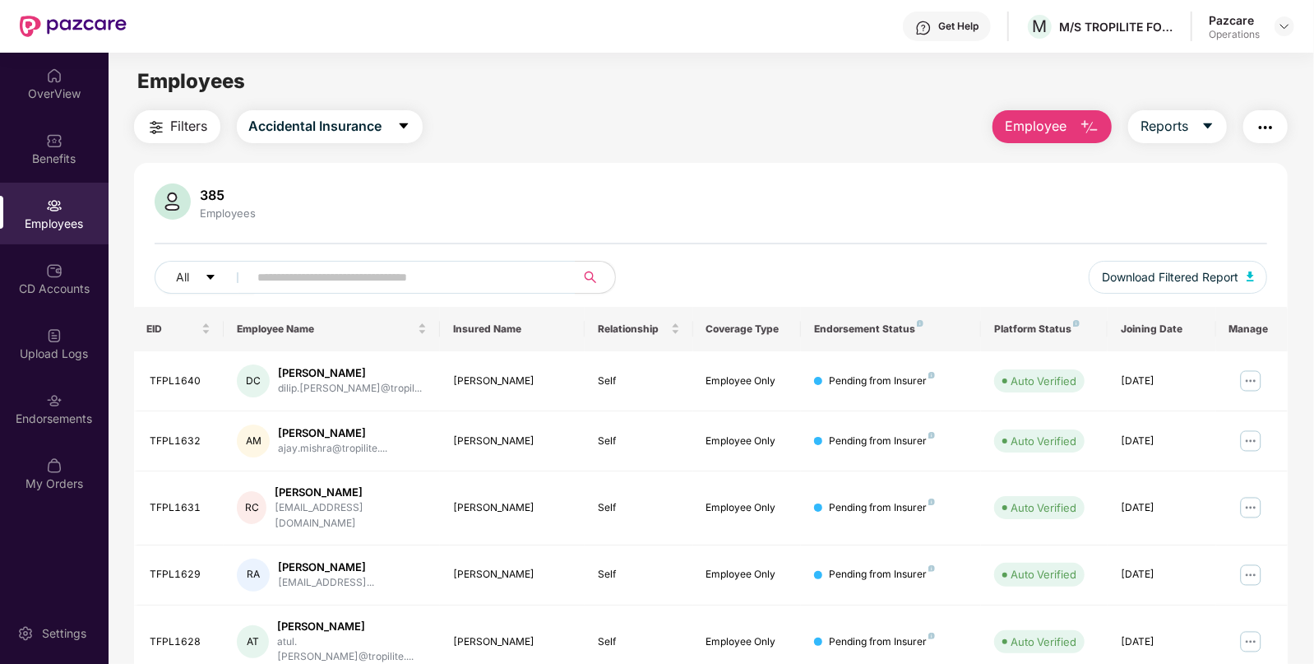
click at [1271, 132] on img "button" at bounding box center [1266, 128] width 20 height 20
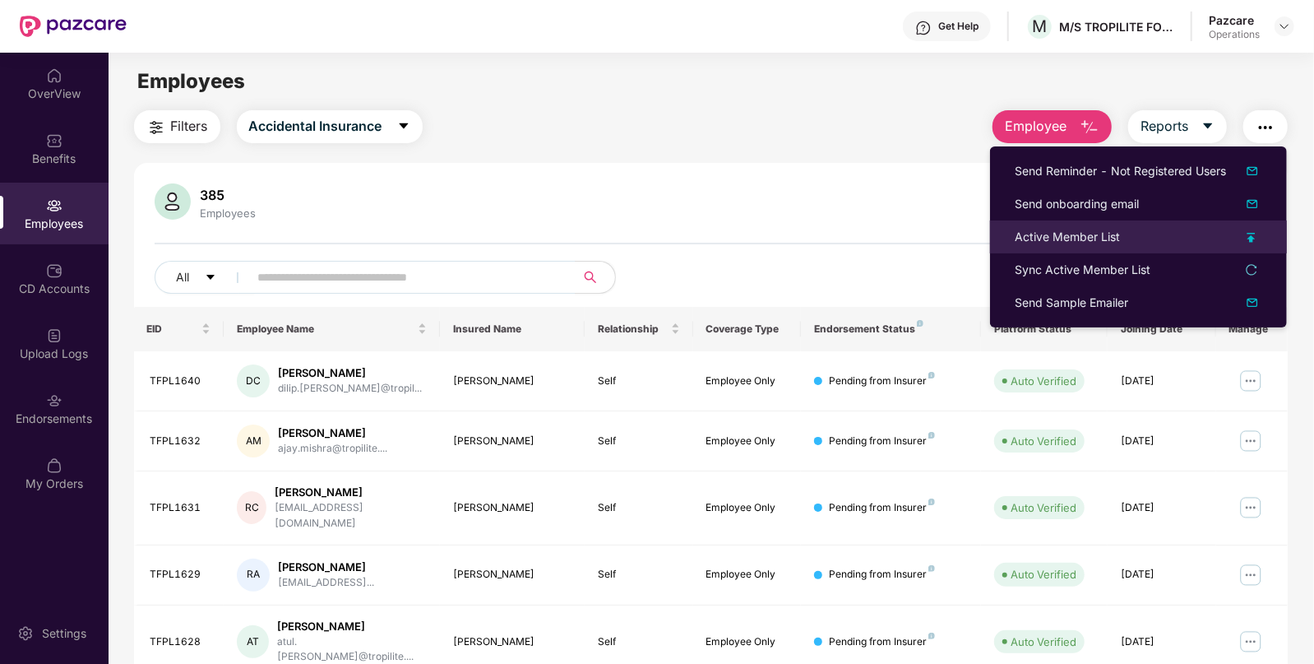
click at [1061, 234] on div "Active Member List" at bounding box center [1067, 237] width 105 height 18
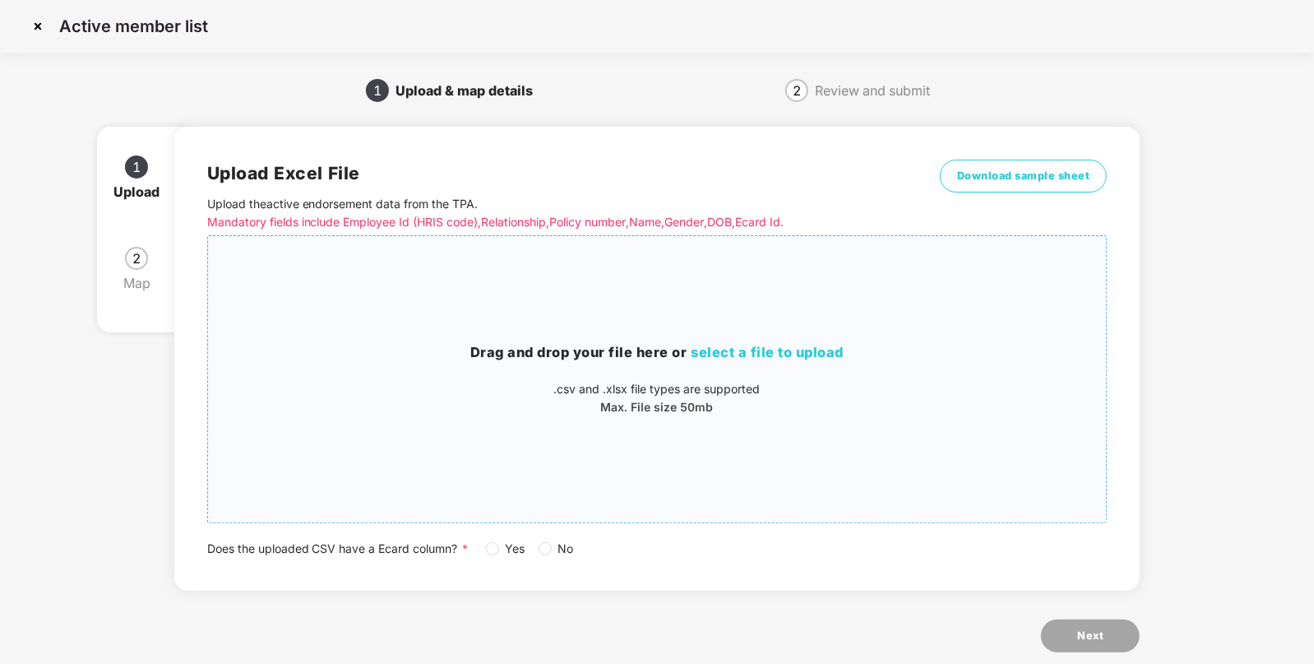
click at [833, 341] on div "Drag and drop your file here or select a file to upload .csv and .xlsx file typ…" at bounding box center [657, 379] width 899 height 260
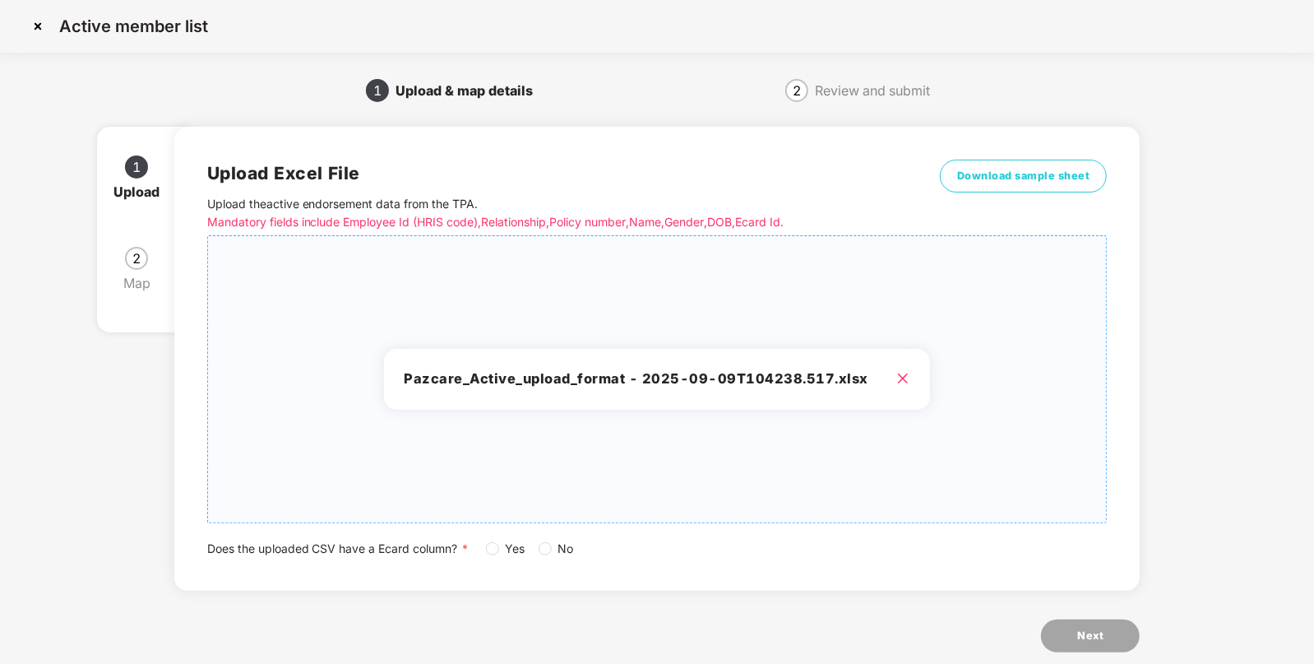
click at [956, 423] on div "Pazcare_Active_upload_format - 2025-09-09T104238.517.xlsx" at bounding box center [657, 379] width 899 height 260
click at [901, 388] on h3 "Pazcare_Active_upload_format - 2025-09-09T104238.517.xlsx" at bounding box center [657, 378] width 506 height 21
click at [538, 552] on div "Yes No" at bounding box center [536, 548] width 101 height 18
click at [1081, 627] on span "Next" at bounding box center [1090, 635] width 26 height 16
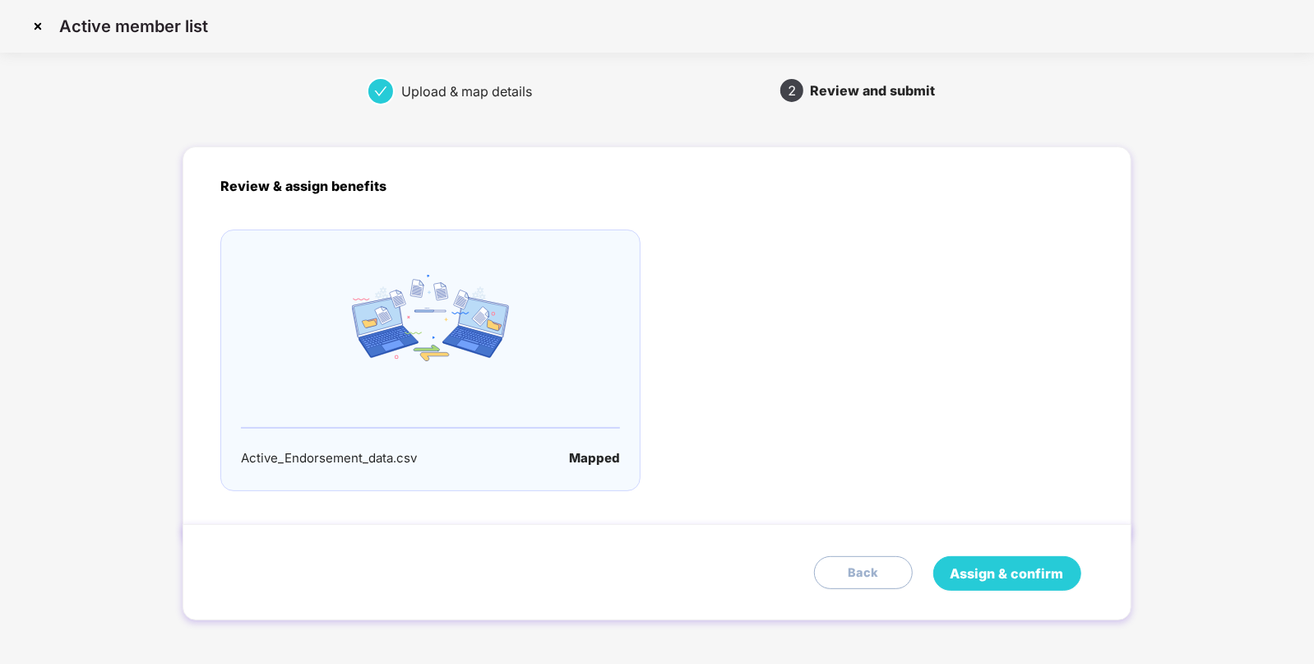
click at [1002, 575] on span "Assign & confirm" at bounding box center [1007, 573] width 113 height 21
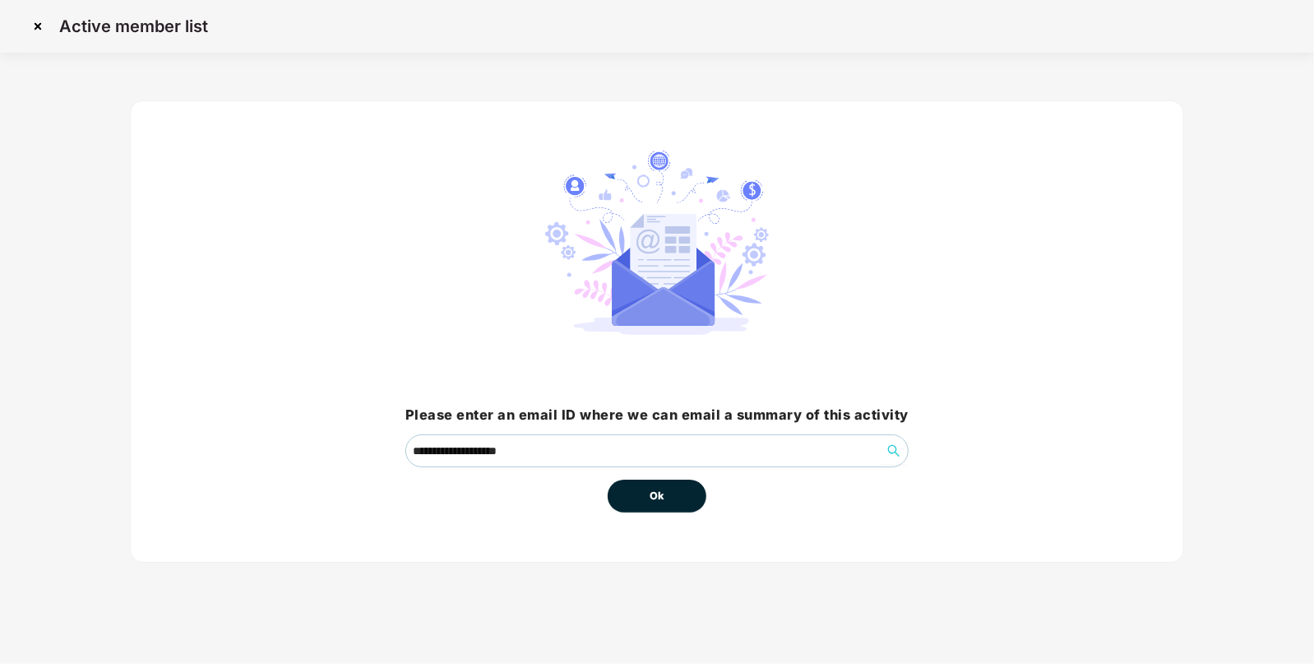
click at [674, 507] on button "Ok" at bounding box center [657, 495] width 99 height 33
click at [669, 498] on button "Ok" at bounding box center [657, 495] width 99 height 33
click at [652, 507] on button "Ok" at bounding box center [657, 495] width 99 height 33
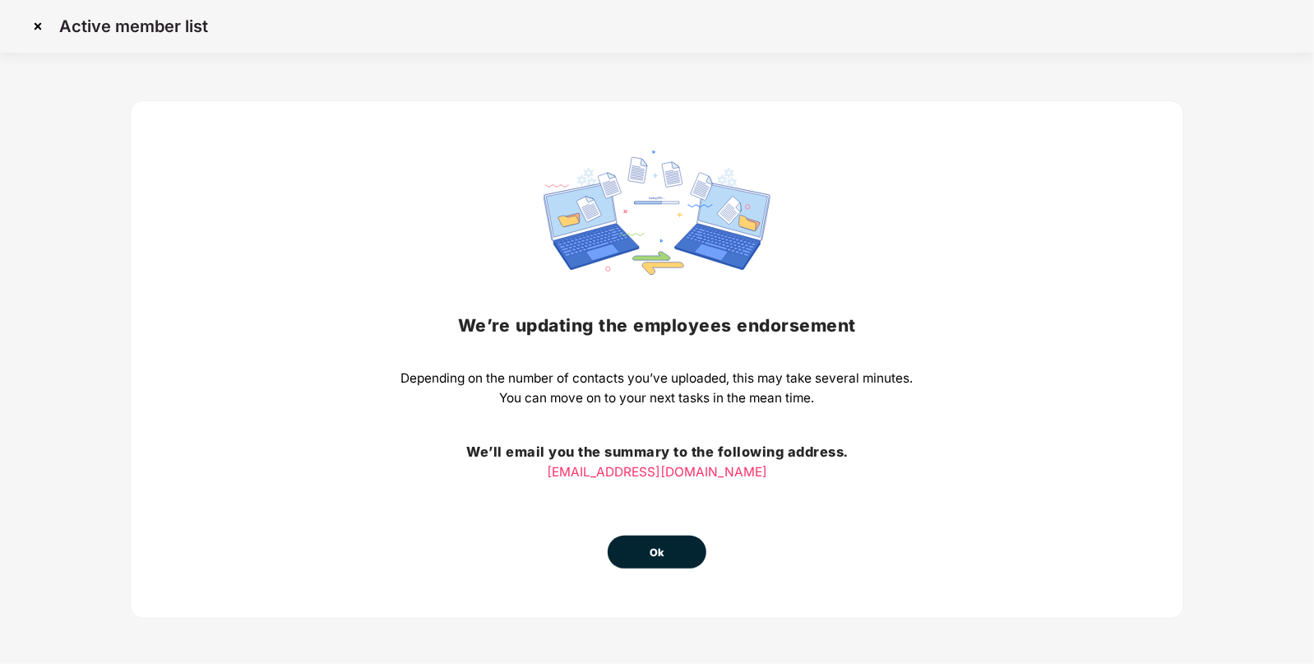
click at [650, 559] on span "Ok" at bounding box center [657, 552] width 15 height 16
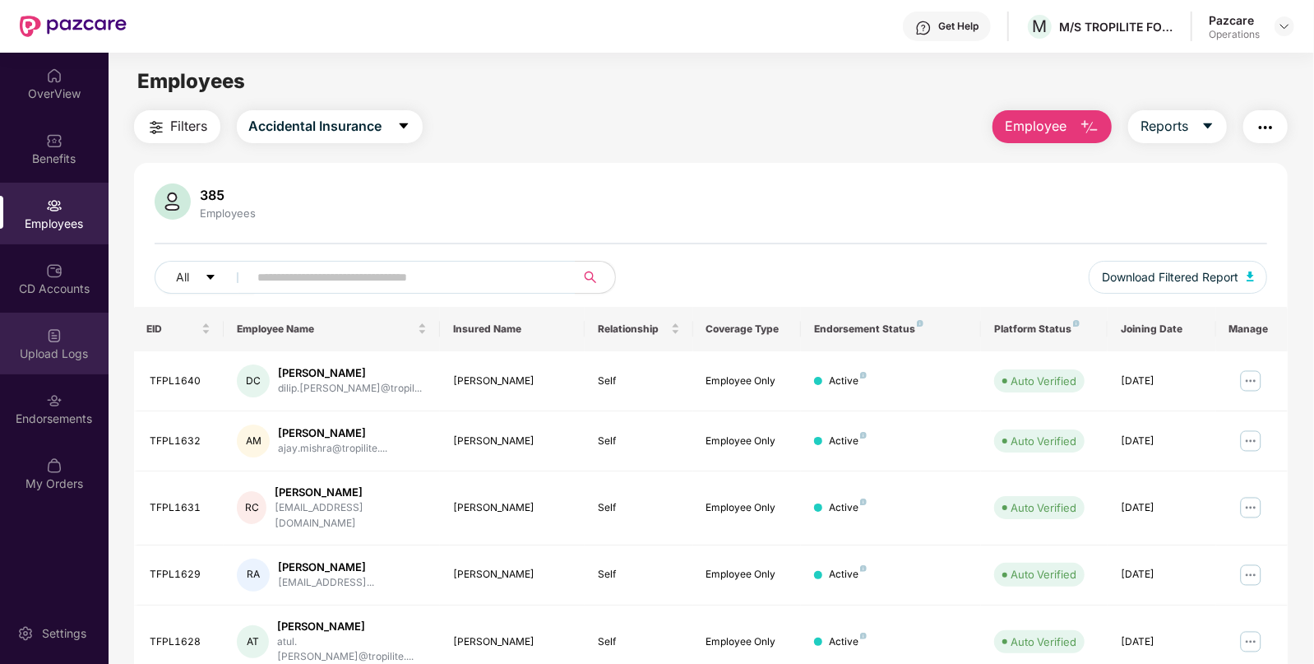
click at [25, 332] on div "Upload Logs" at bounding box center [54, 344] width 109 height 62
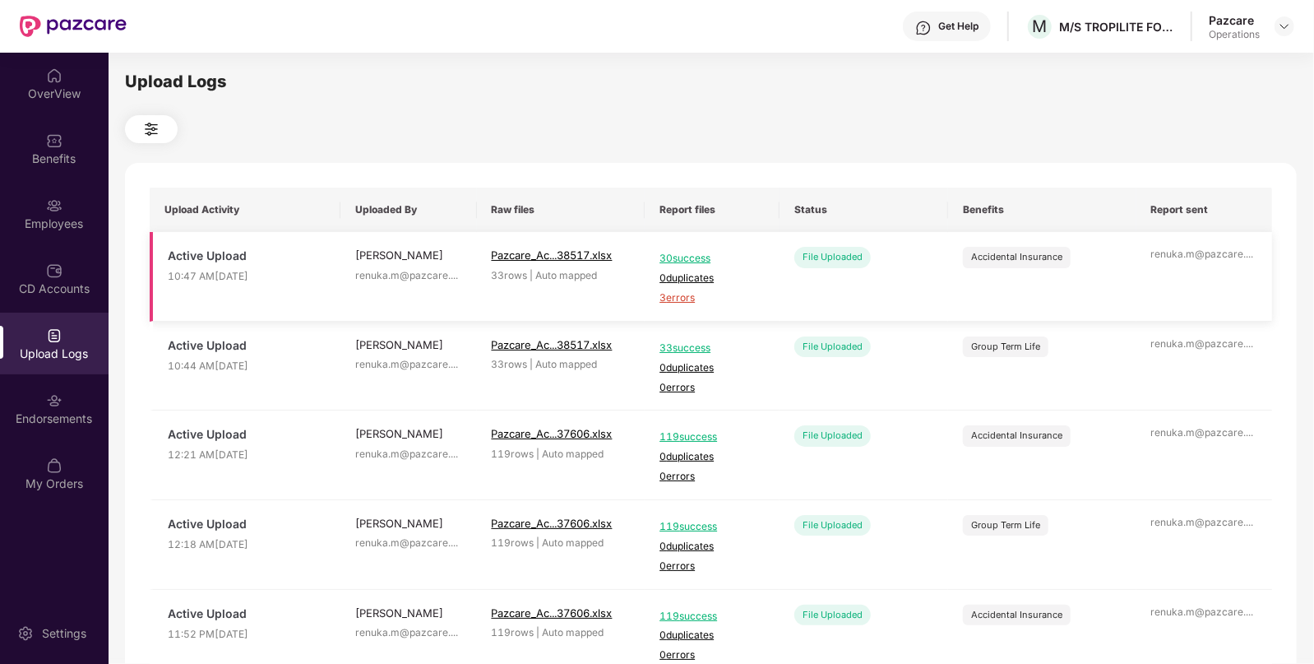
click at [668, 300] on span "3 errors" at bounding box center [712, 298] width 105 height 16
click at [1287, 31] on img at bounding box center [1284, 26] width 13 height 13
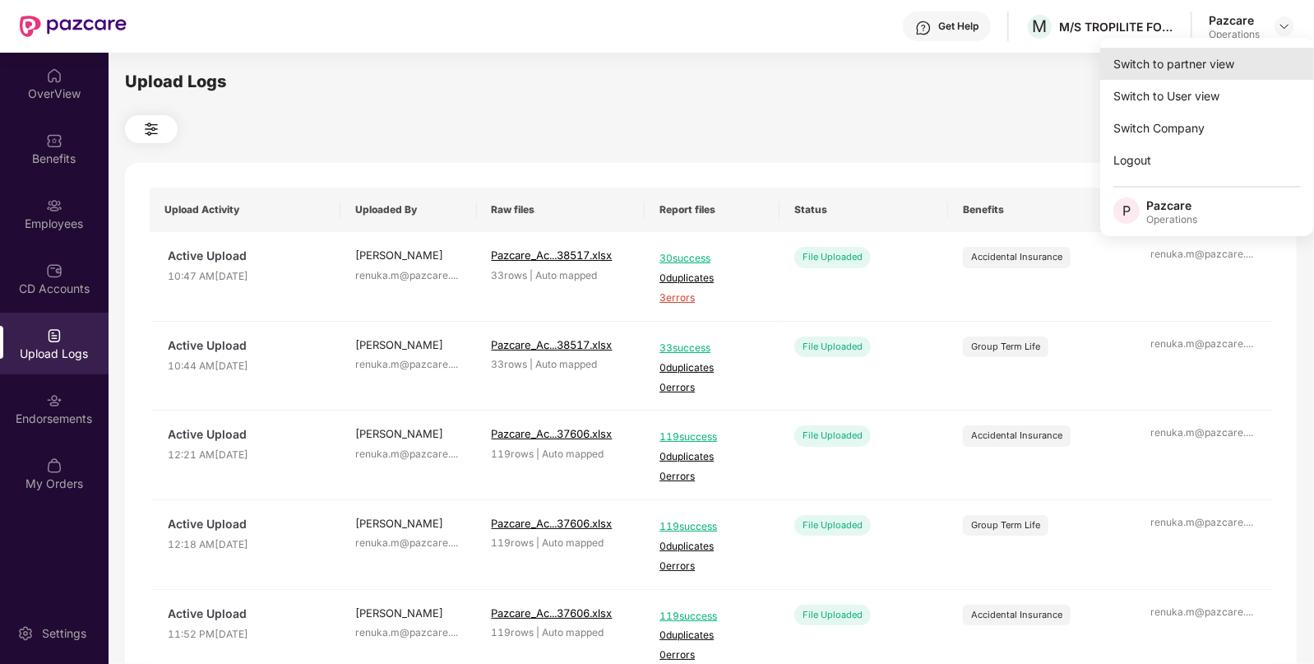
click at [1206, 61] on div "Switch to partner view" at bounding box center [1207, 64] width 214 height 32
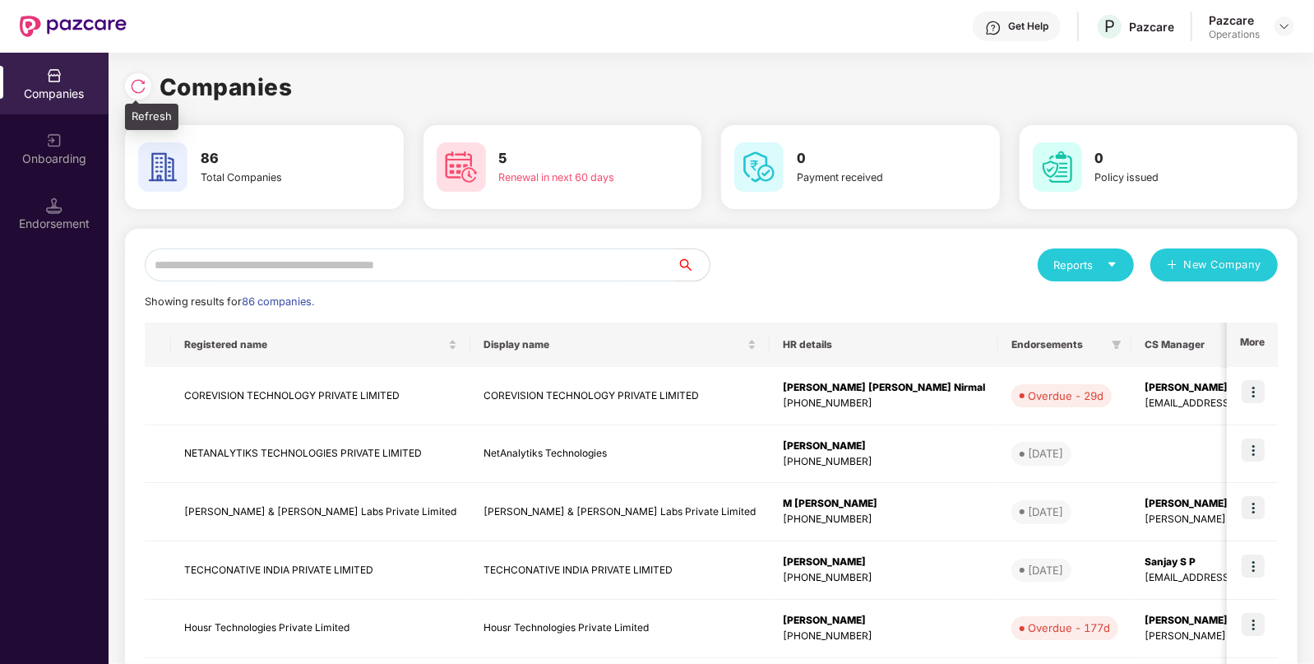
click at [130, 85] on img at bounding box center [138, 86] width 16 height 16
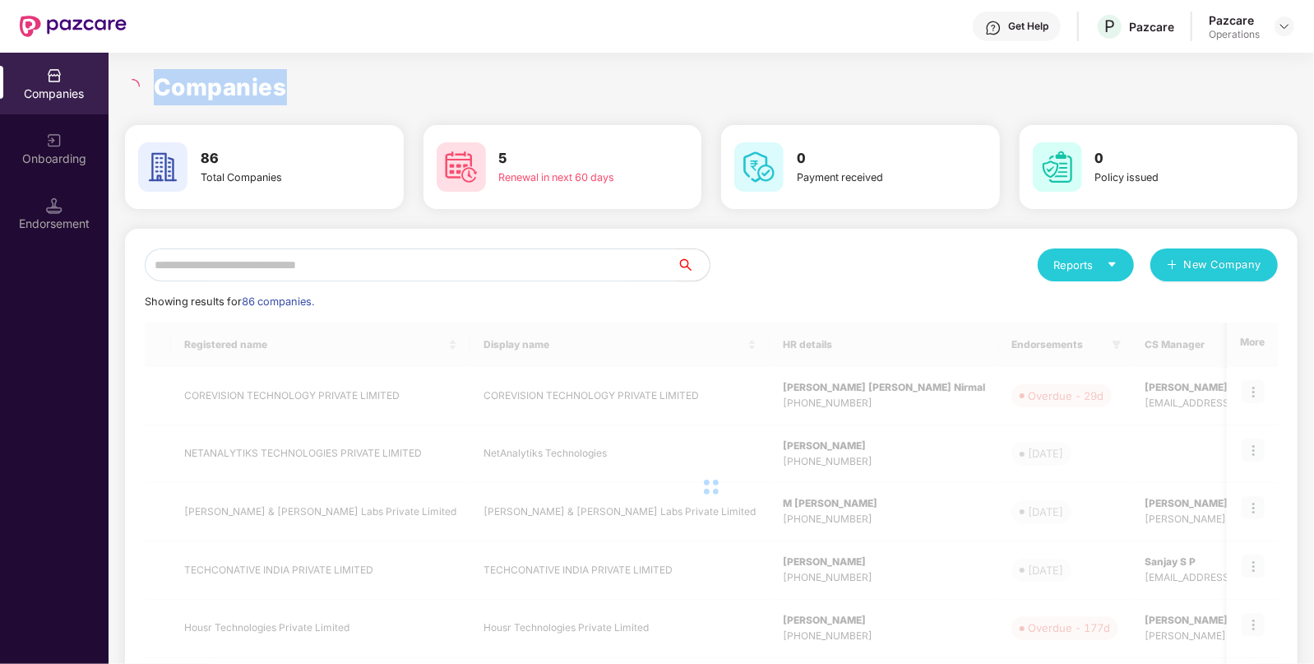
click at [130, 85] on icon "loading" at bounding box center [132, 86] width 15 height 15
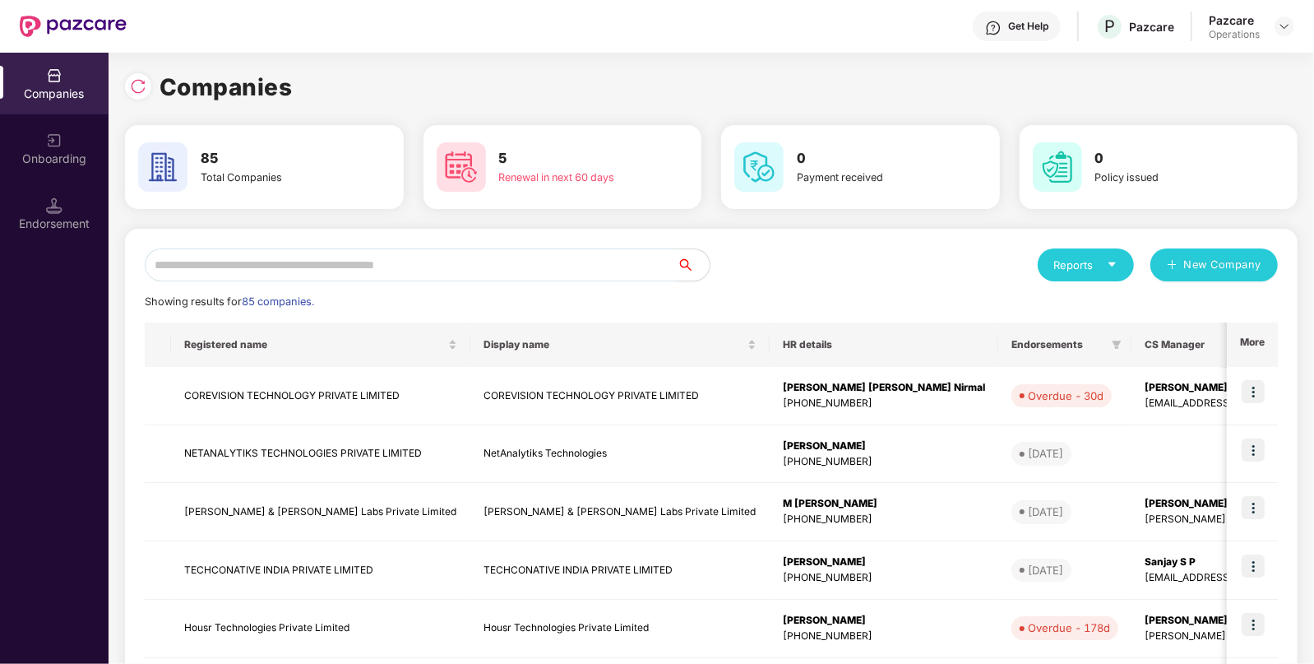
click at [375, 259] on input "text" at bounding box center [411, 264] width 532 height 33
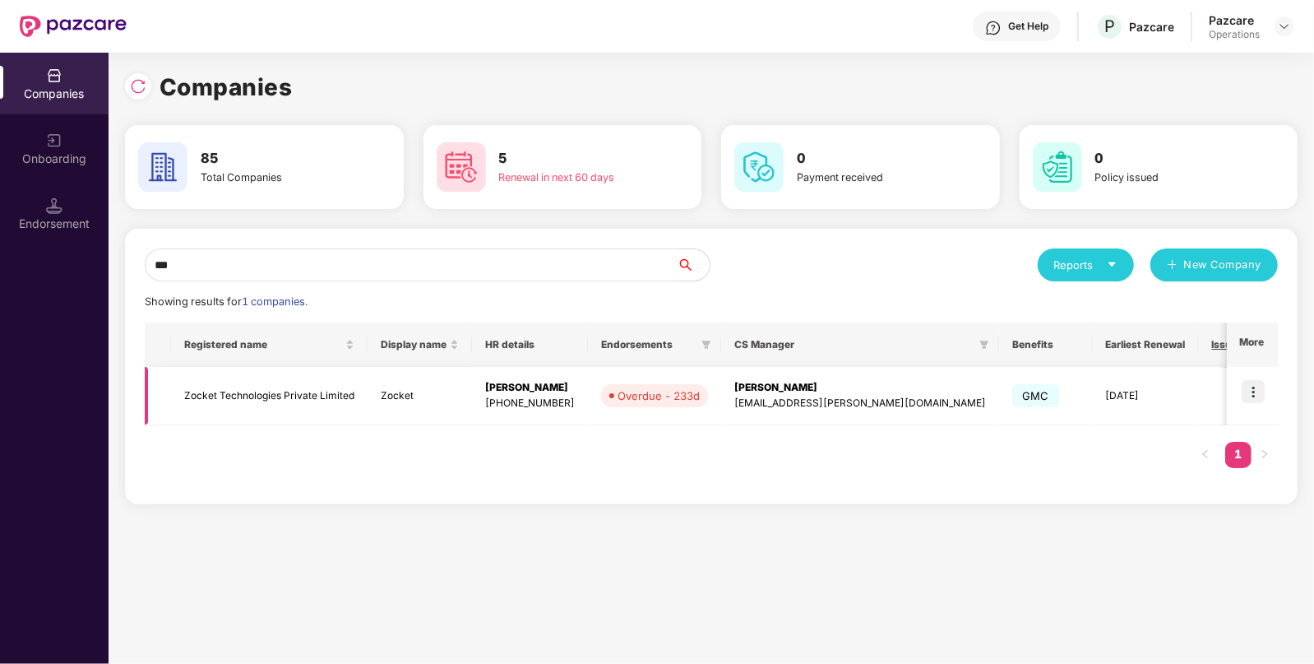
type input "***"
click at [326, 408] on td "Zocket Technologies Private Limited" at bounding box center [269, 396] width 197 height 58
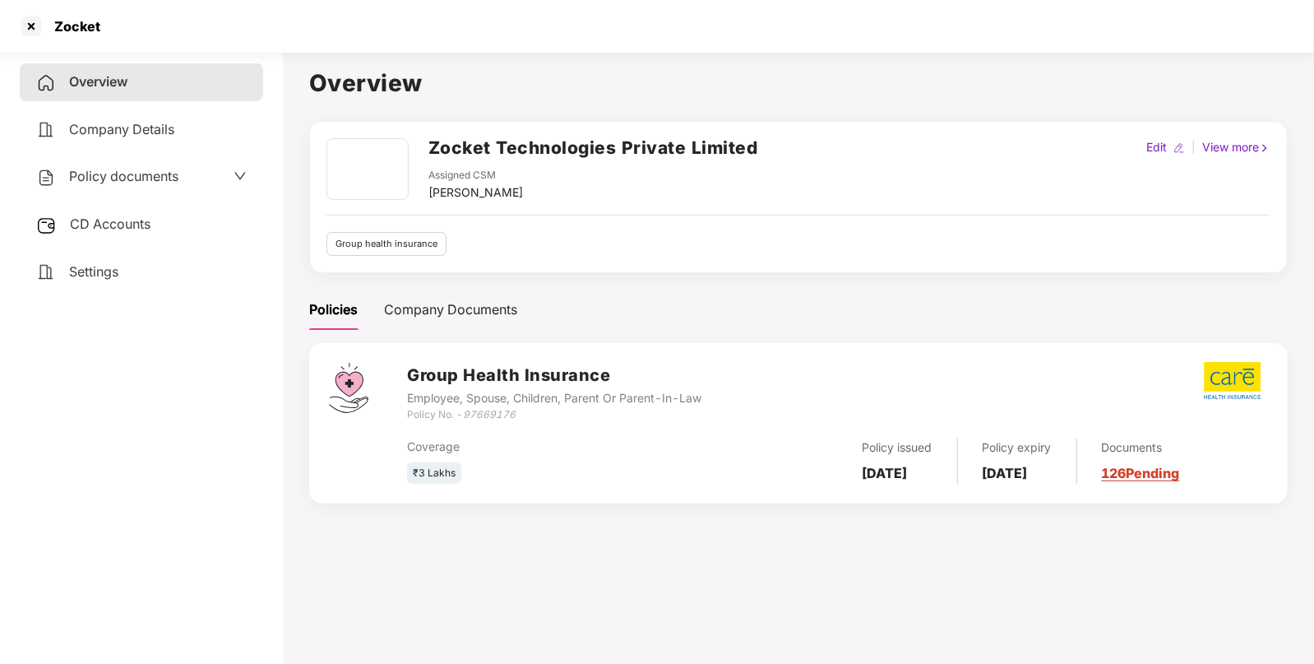
click at [489, 423] on div "Coverage ₹3 Lakhs Policy issued [DATE] Policy expiry [DATE] Documents 126 Pendi…" at bounding box center [837, 454] width 861 height 62
click at [498, 419] on div "Policy No. - 97669176" at bounding box center [554, 415] width 294 height 16
copy icon "97669176"
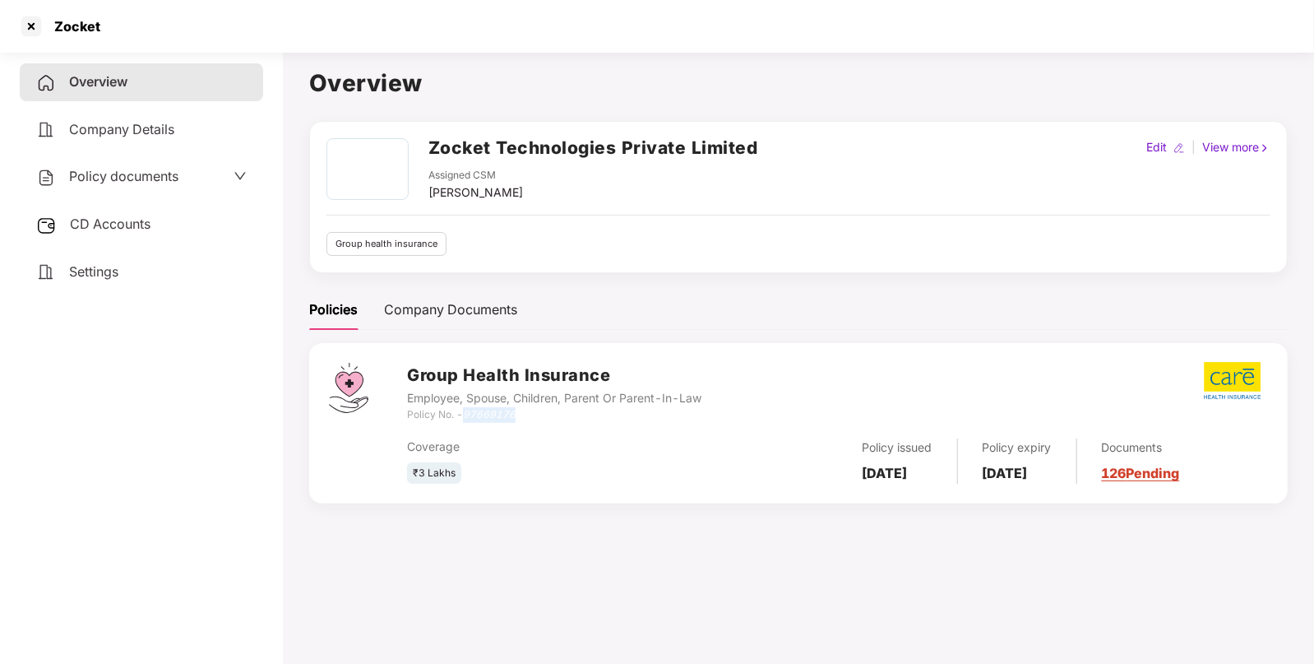
copy icon "97669176"
click at [72, 33] on div "Zocket" at bounding box center [72, 26] width 56 height 16
copy div "Zocket"
click at [36, 30] on div at bounding box center [31, 26] width 26 height 26
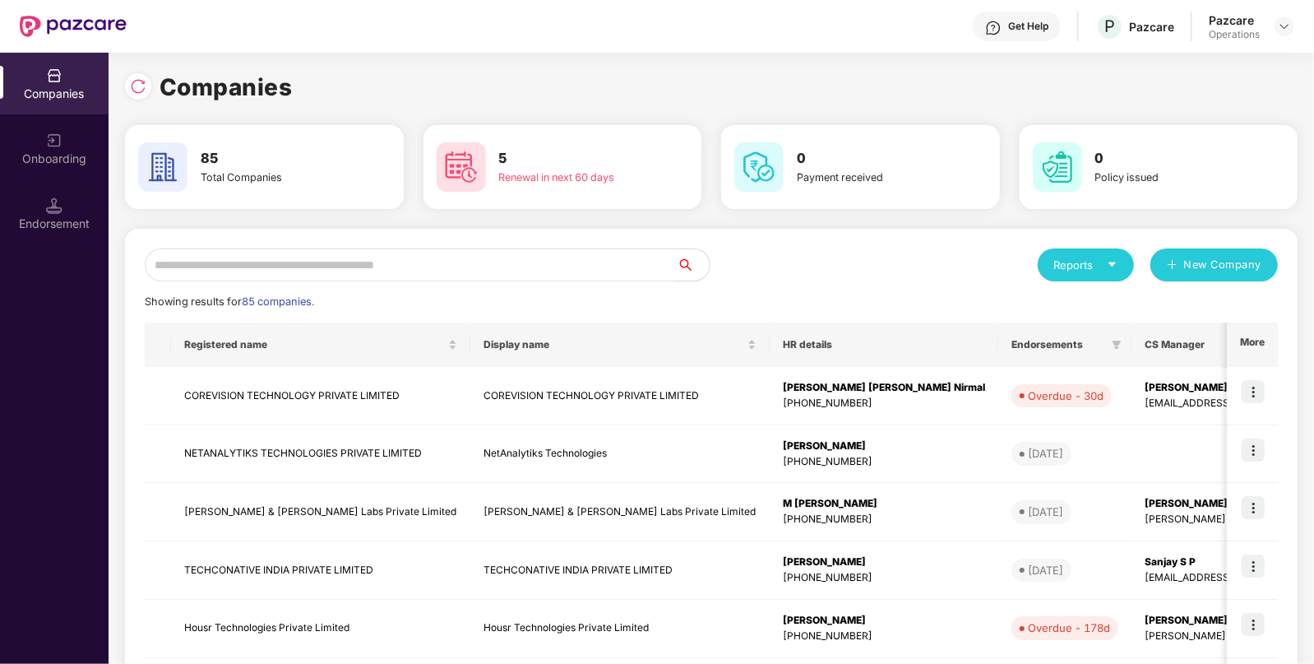
click at [447, 277] on input "text" at bounding box center [411, 264] width 532 height 33
paste input "******"
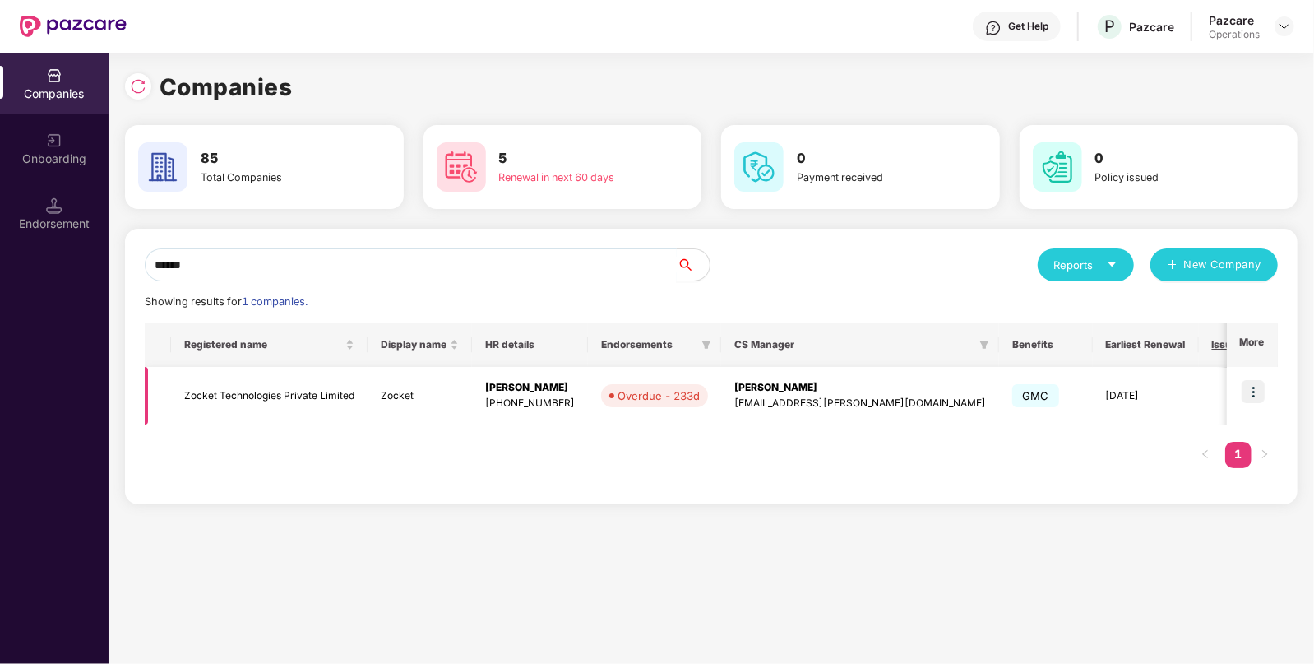
type input "******"
click at [1243, 390] on img at bounding box center [1253, 391] width 23 height 23
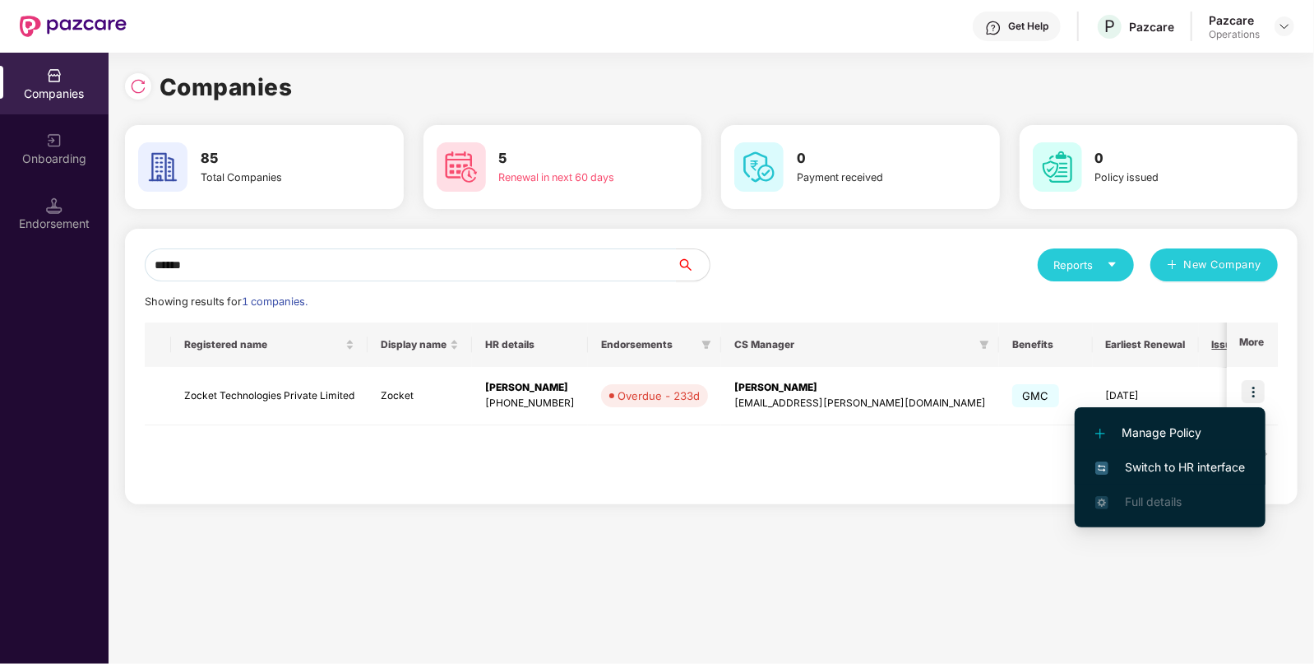
click at [1172, 478] on li "Switch to HR interface" at bounding box center [1170, 467] width 191 height 35
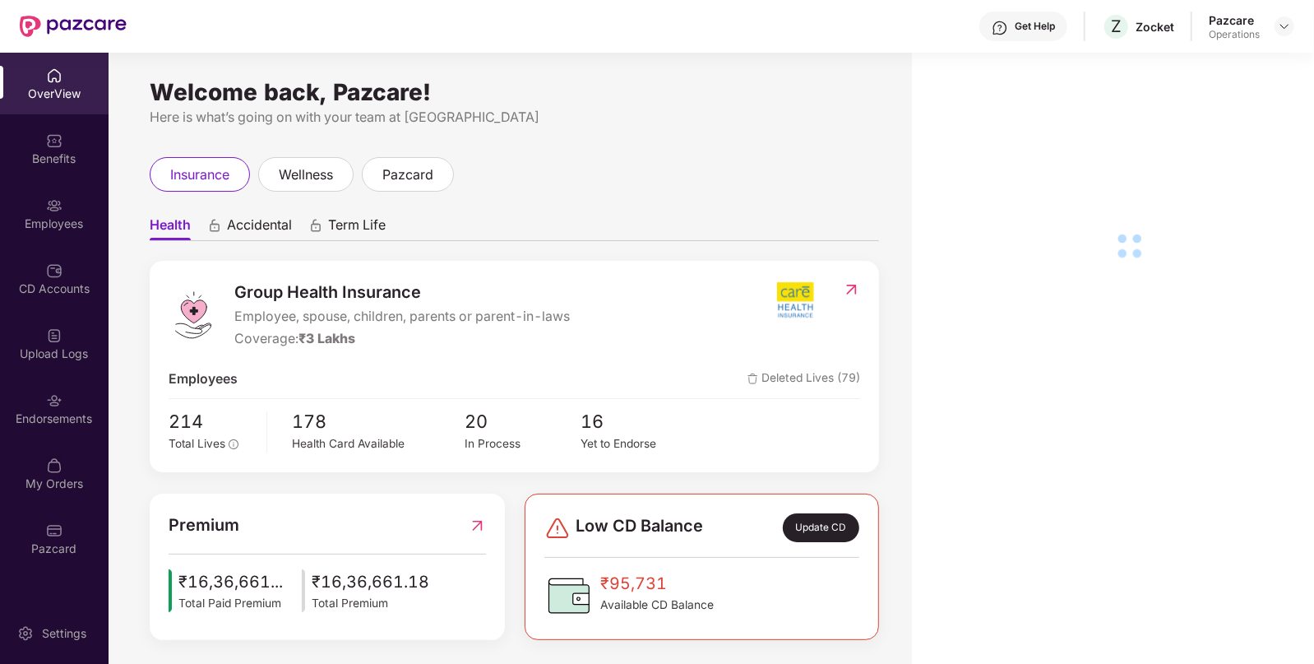
click at [41, 441] on div "OverView Benefits Employees CD Accounts Upload Logs Endorsements My Orders Pazc…" at bounding box center [54, 313] width 109 height 520
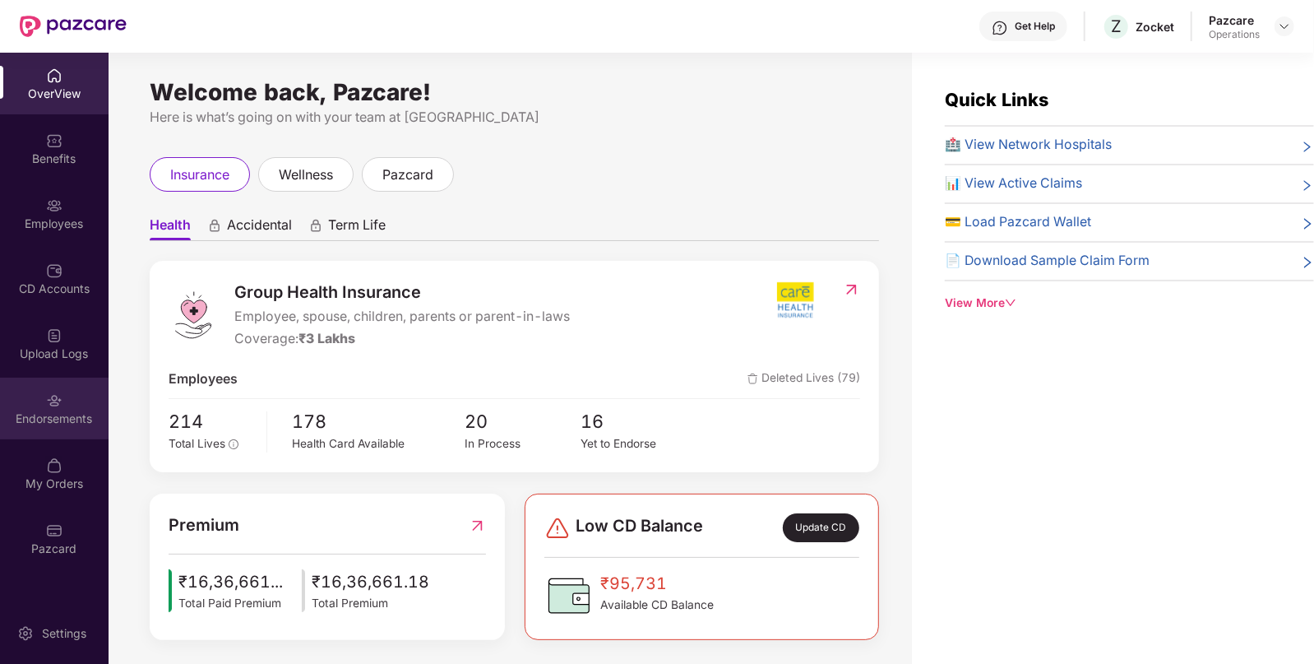
drag, startPoint x: 41, startPoint y: 441, endPoint x: 63, endPoint y: 425, distance: 27.2
click at [63, 425] on div "OverView Benefits Employees CD Accounts Upload Logs Endorsements My Orders Pazc…" at bounding box center [54, 313] width 109 height 520
click at [63, 425] on div "Endorsements" at bounding box center [54, 418] width 109 height 16
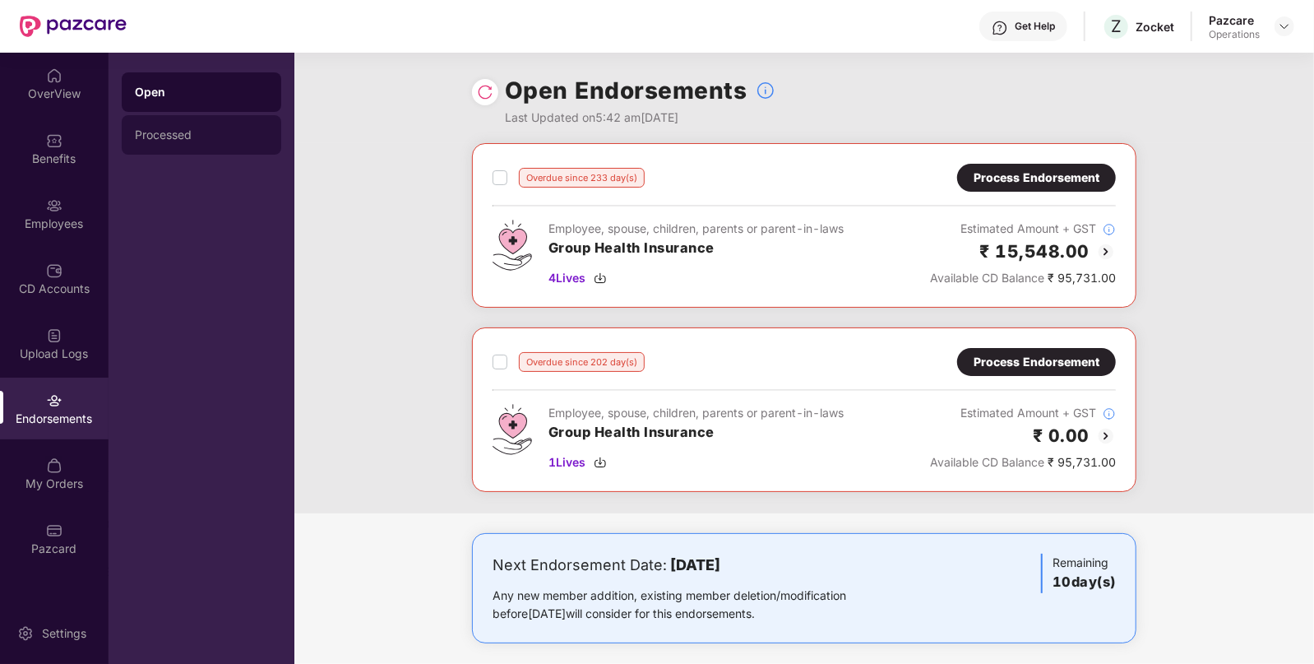
click at [197, 123] on div "Processed" at bounding box center [202, 134] width 160 height 39
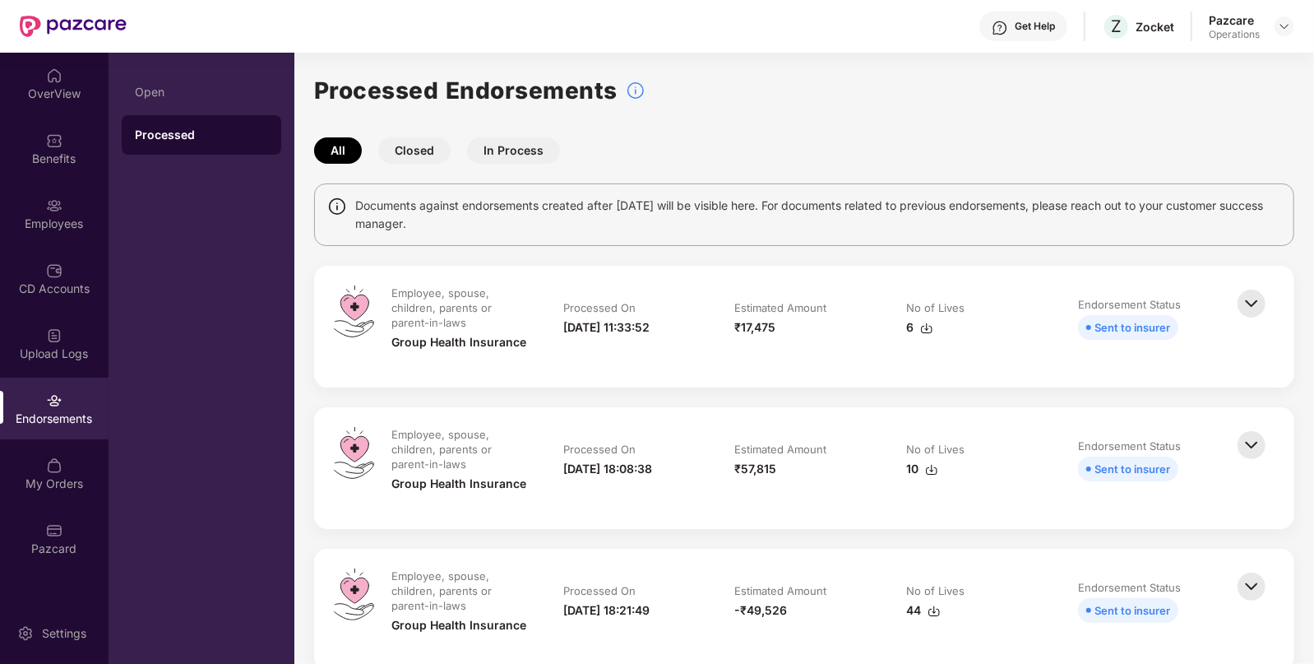
click at [926, 324] on img at bounding box center [926, 328] width 13 height 13
click at [933, 469] on img at bounding box center [931, 469] width 13 height 13
click at [1151, 21] on div "Zocket" at bounding box center [1155, 27] width 39 height 16
copy div "Zocket"
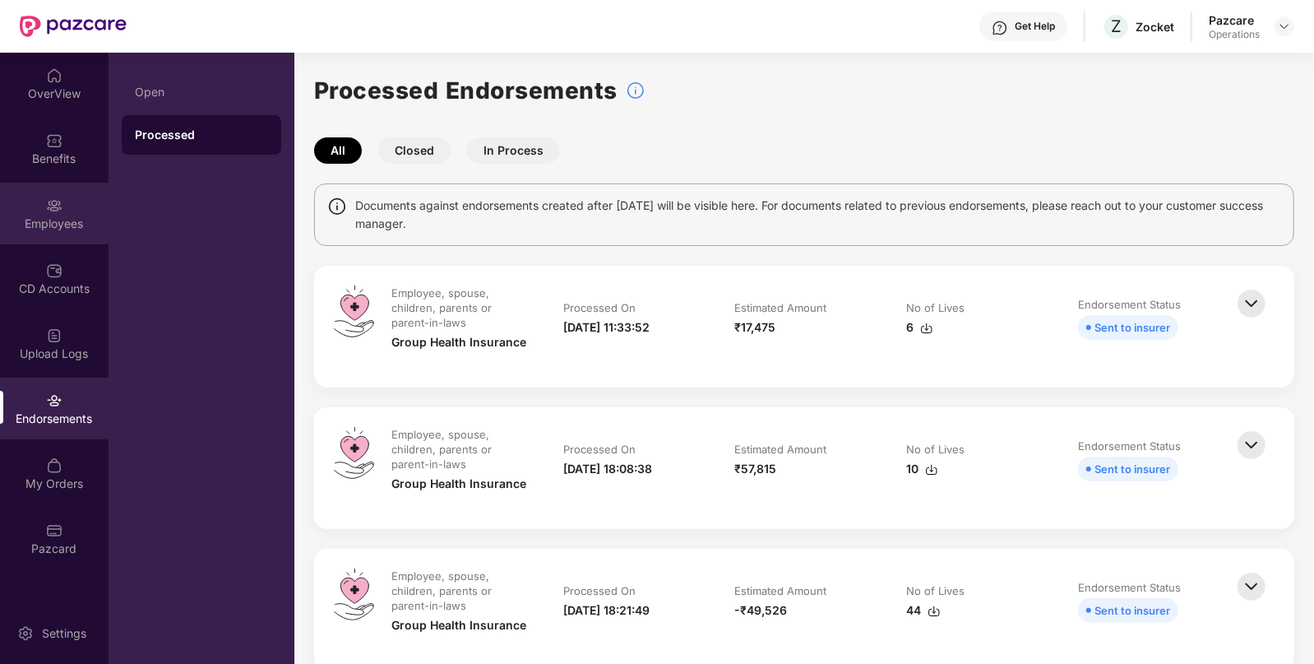
click at [78, 233] on div "Employees" at bounding box center [54, 214] width 109 height 62
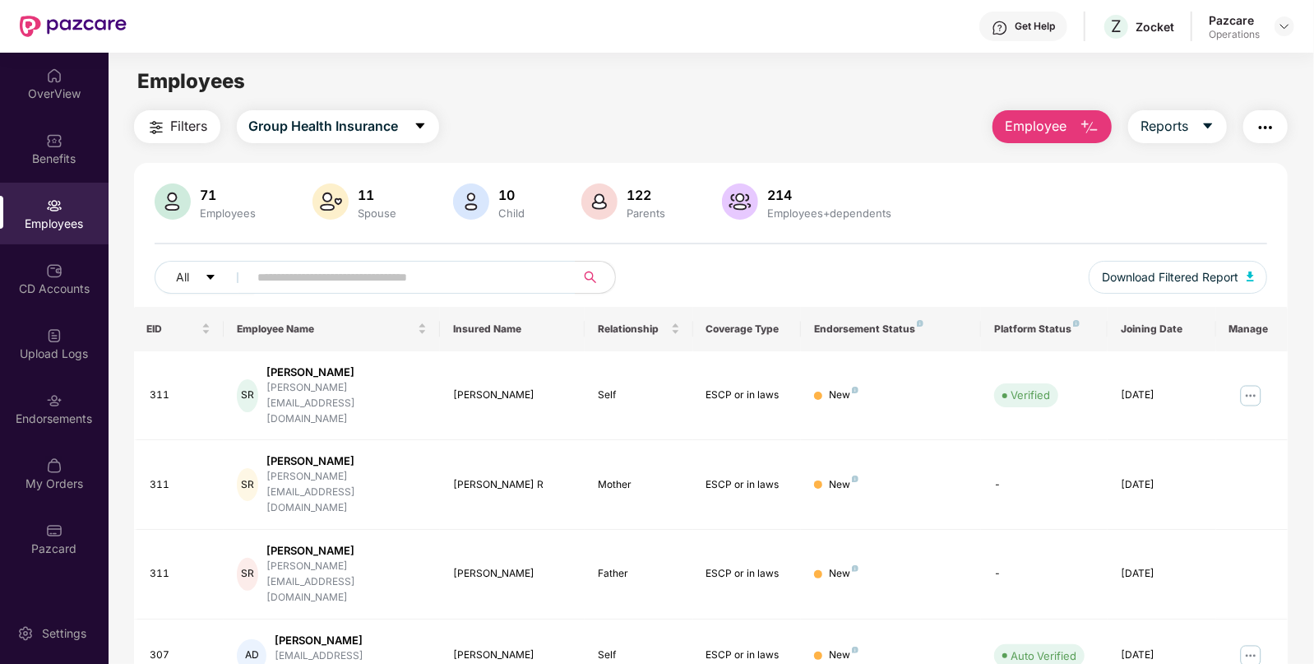
click at [181, 137] on button "Filters" at bounding box center [177, 126] width 86 height 33
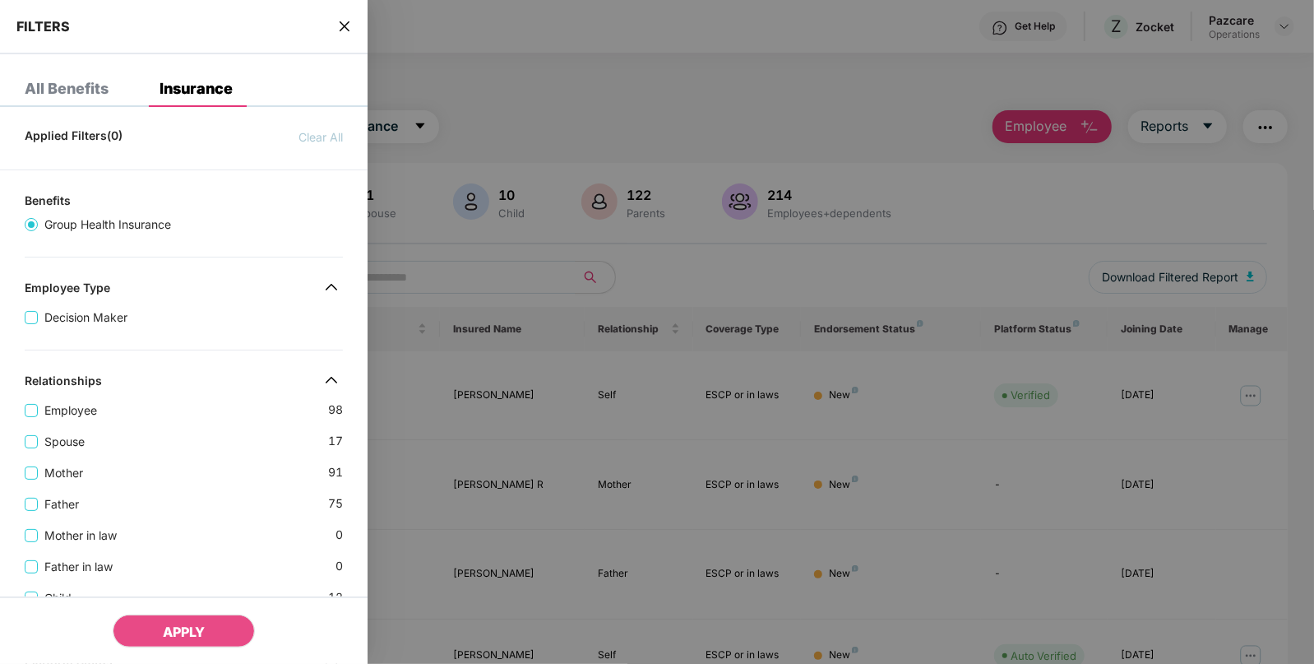
scroll to position [503, 0]
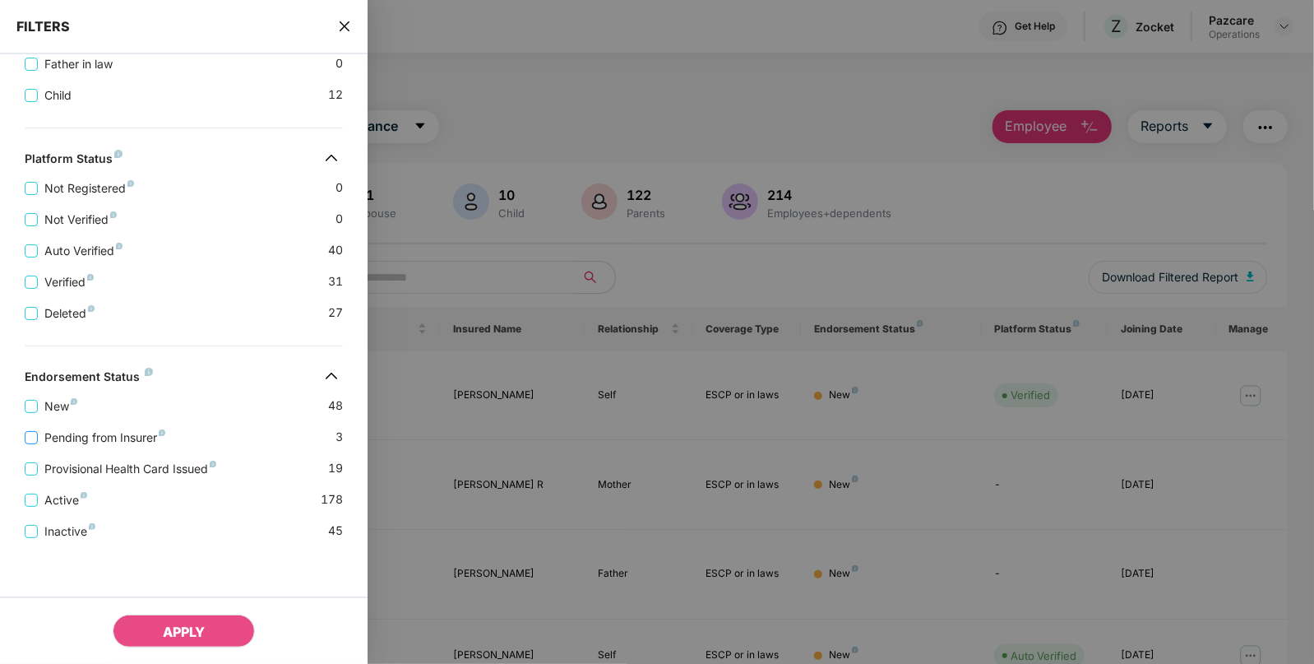
click at [39, 443] on span "Pending from Insurer" at bounding box center [105, 437] width 134 height 18
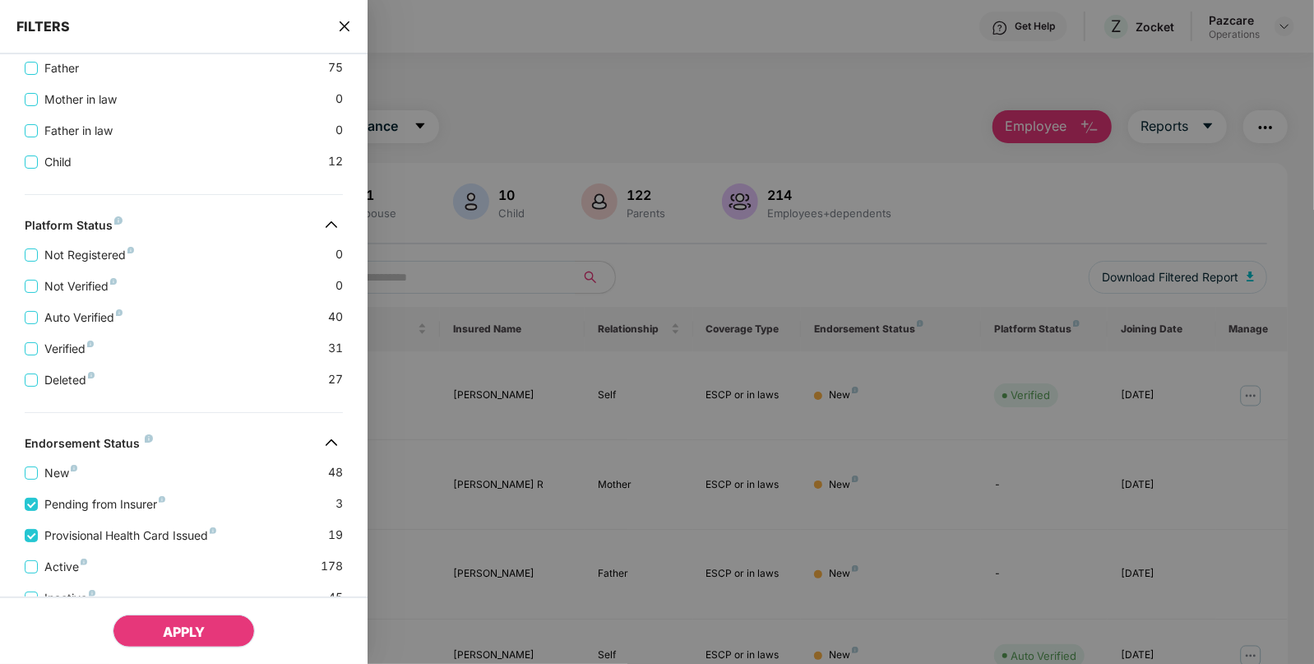
click at [154, 623] on button "APPLY" at bounding box center [184, 630] width 142 height 33
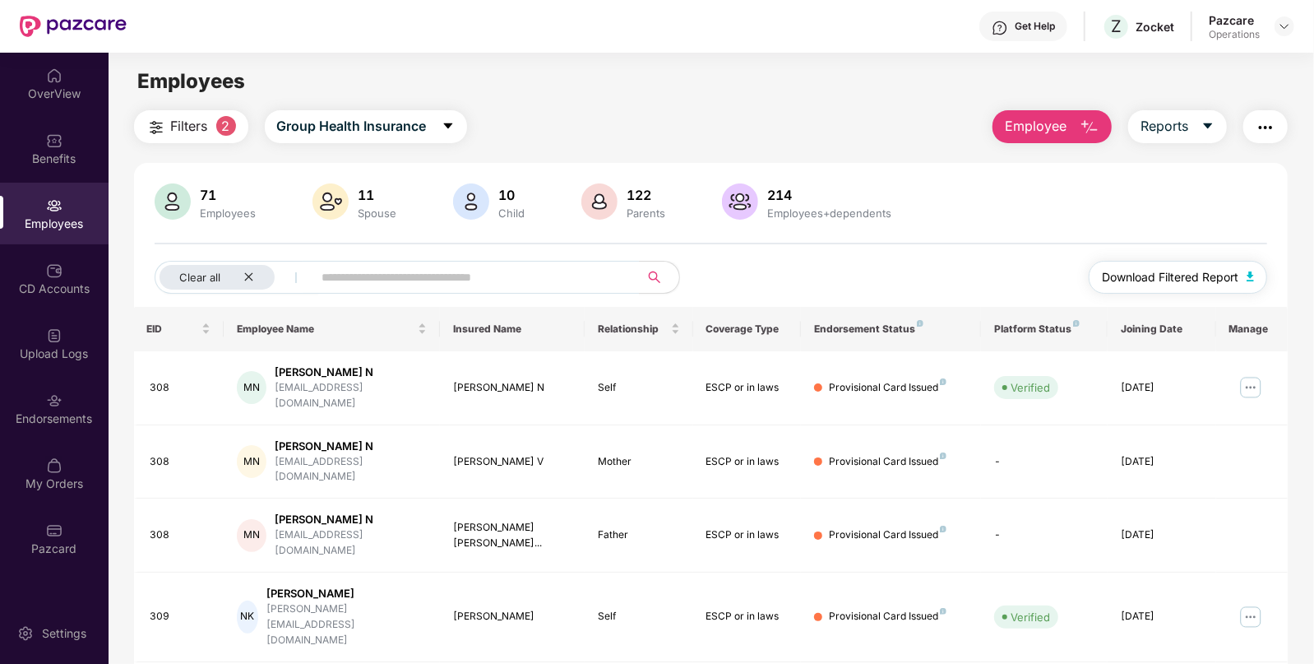
click at [1242, 277] on button "Download Filtered Report" at bounding box center [1178, 277] width 179 height 33
click at [39, 156] on div "Benefits" at bounding box center [54, 158] width 109 height 16
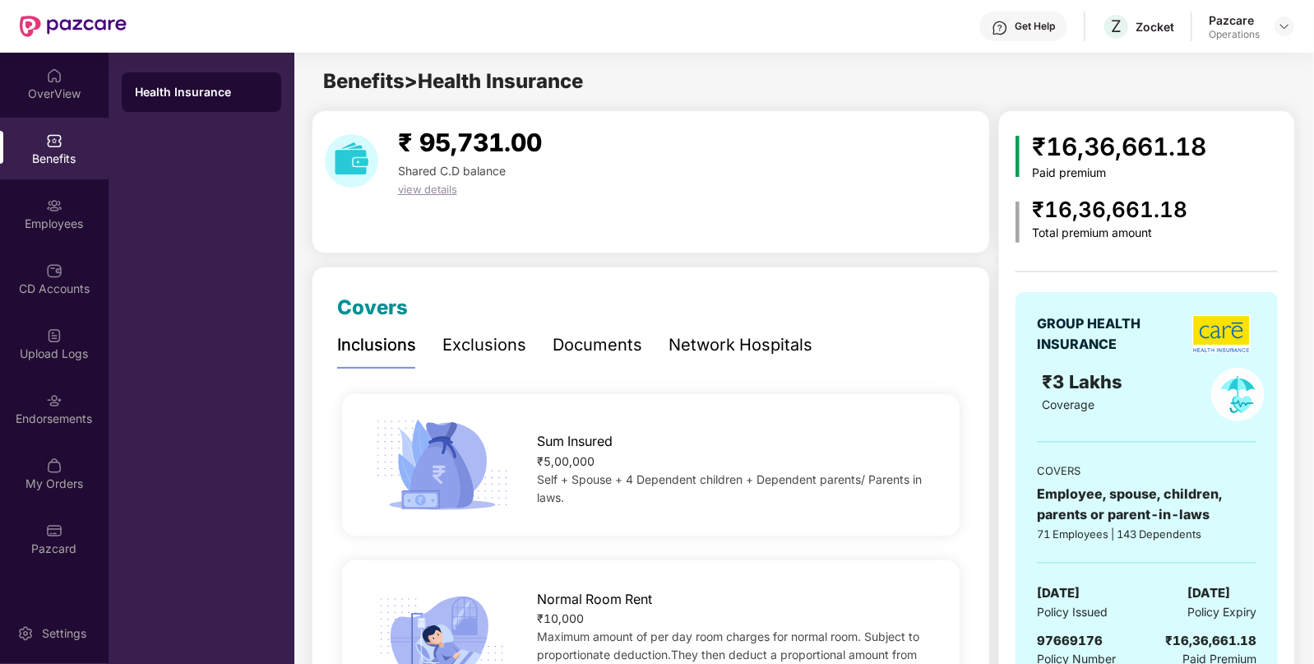
click at [1051, 583] on span "[DATE]" at bounding box center [1058, 593] width 43 height 20
copy span "[DATE]"
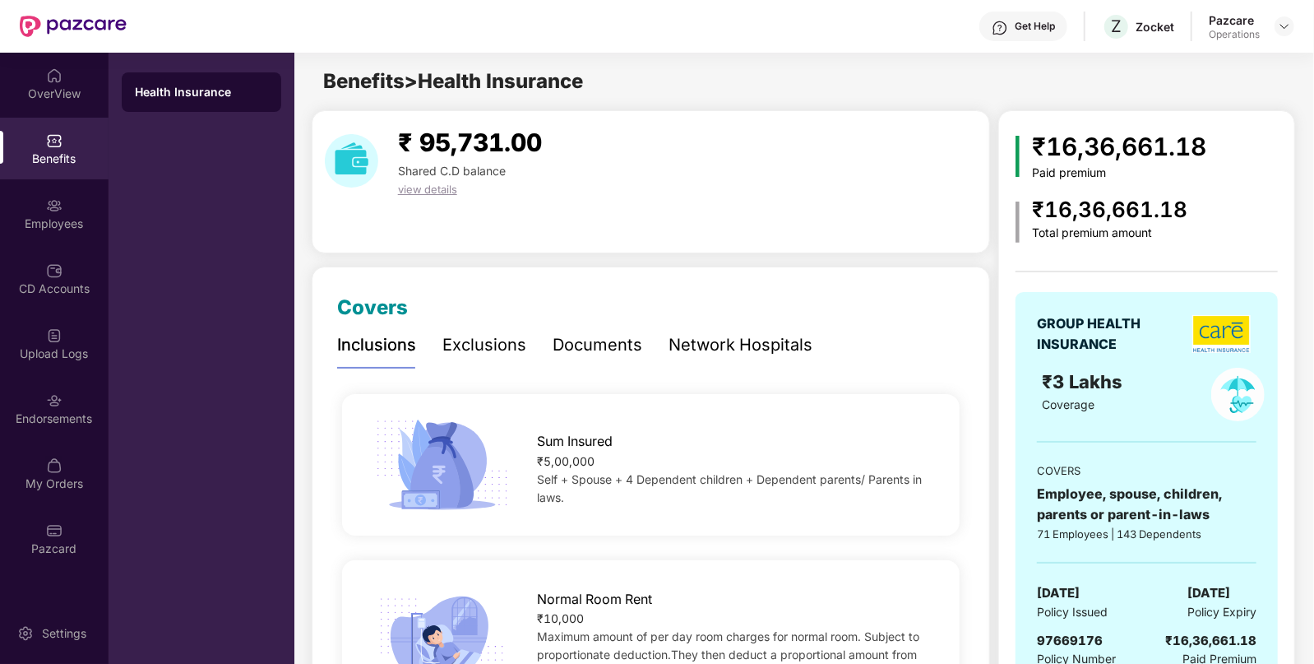
click at [128, 296] on div "Health Insurance" at bounding box center [202, 358] width 186 height 611
click at [77, 292] on div "CD Accounts" at bounding box center [54, 288] width 109 height 16
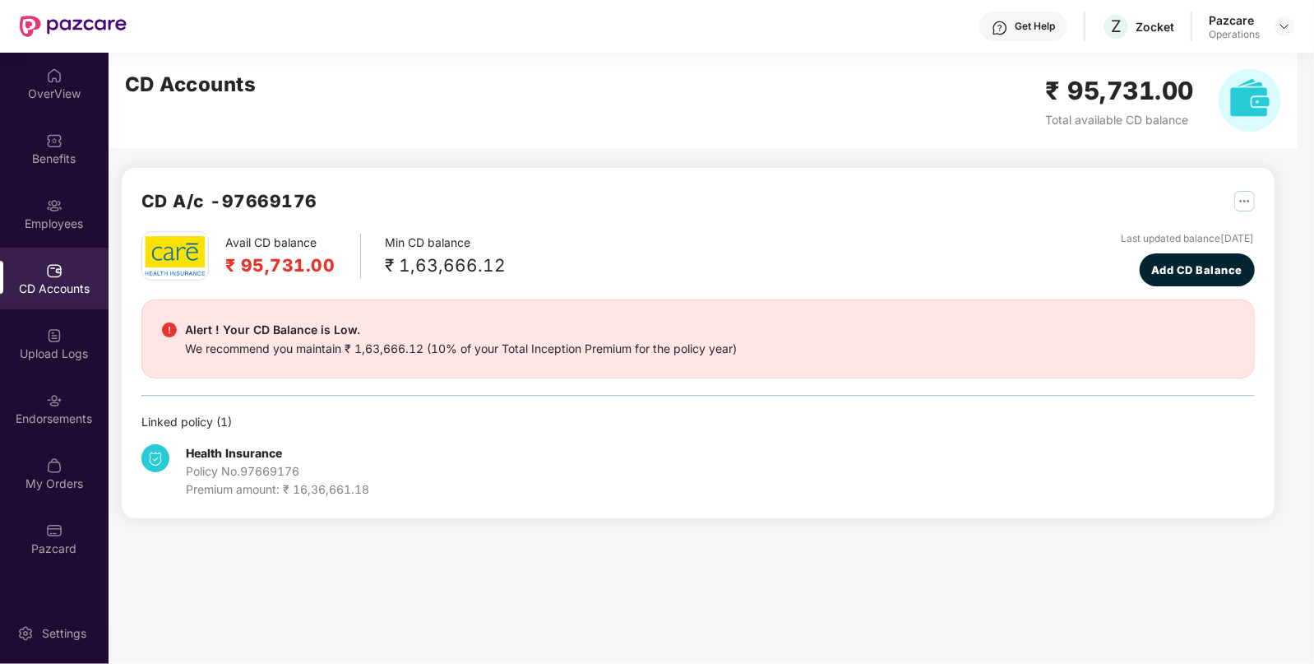
click at [77, 245] on div "OverView Benefits Employees CD Accounts Upload Logs Endorsements My Orders Pazc…" at bounding box center [54, 313] width 109 height 520
click at [73, 234] on div "Employees" at bounding box center [54, 214] width 109 height 62
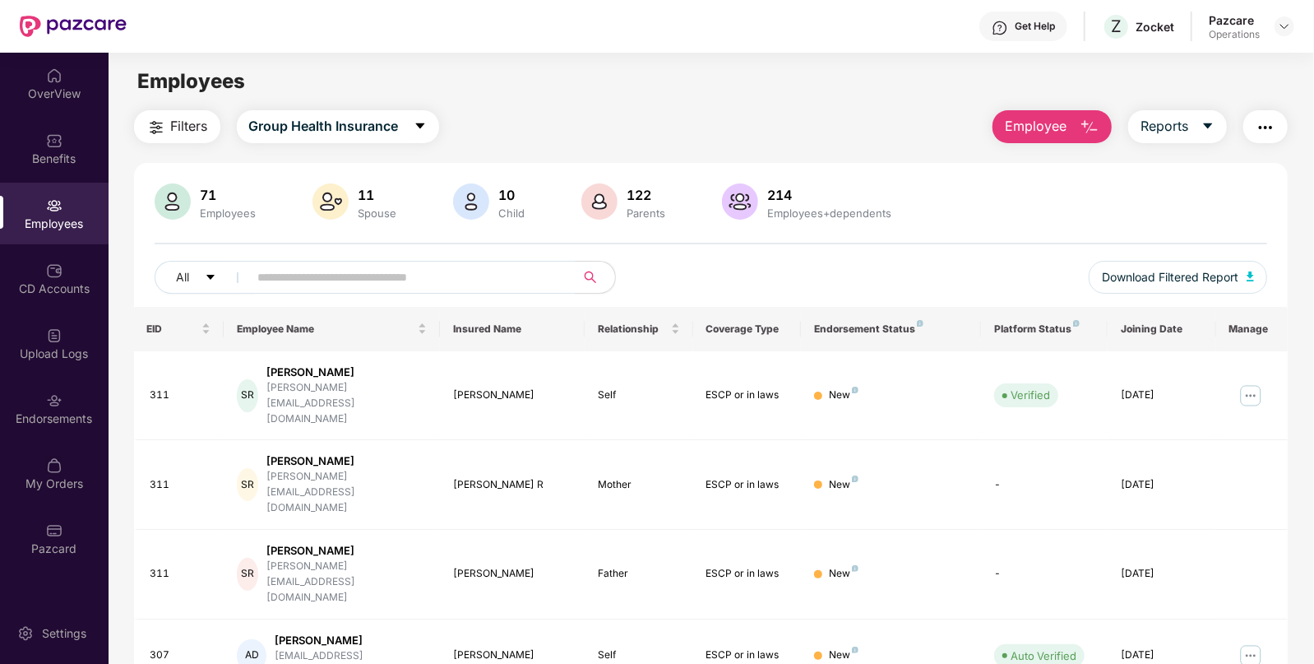
click at [1268, 119] on img "button" at bounding box center [1266, 128] width 20 height 20
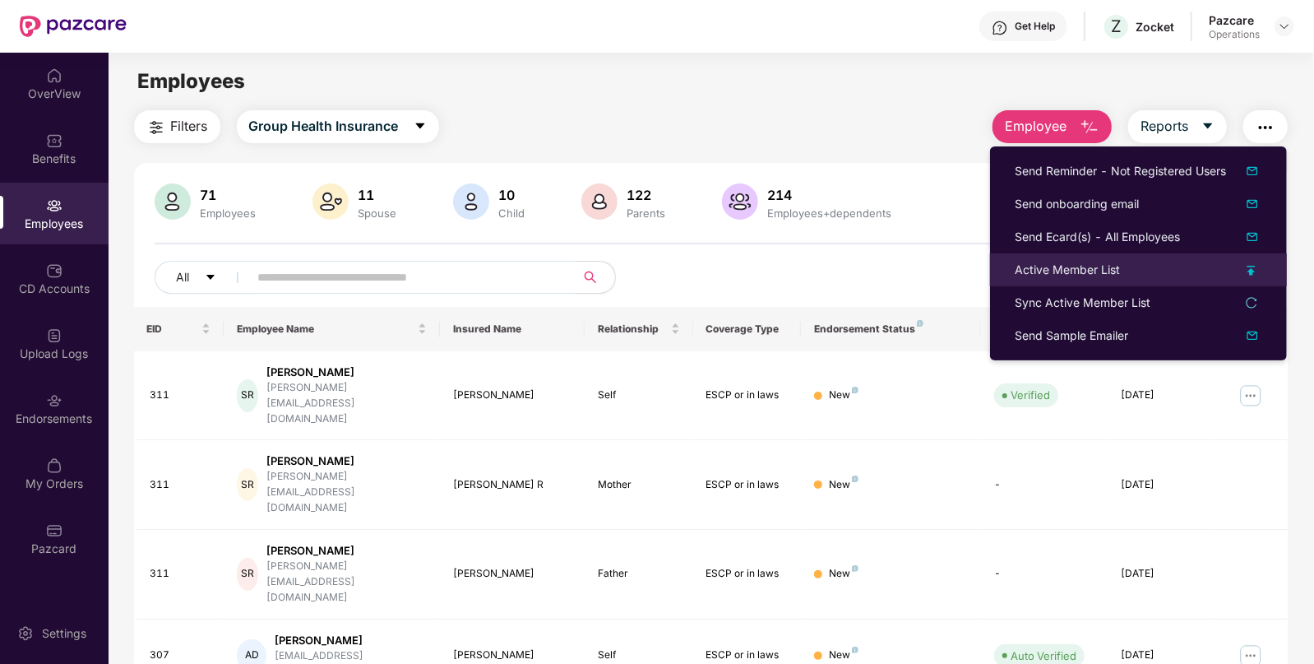
click at [1067, 280] on li "Active Member List" at bounding box center [1138, 269] width 297 height 33
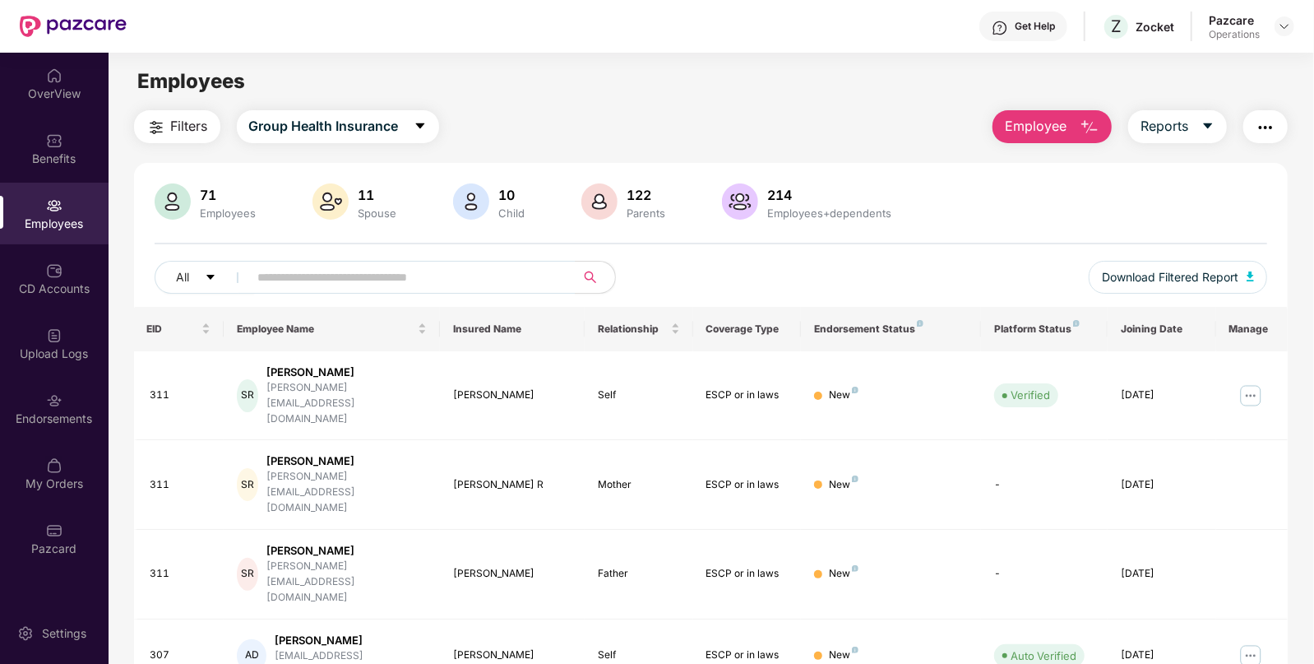
click at [1262, 118] on img "button" at bounding box center [1266, 128] width 20 height 20
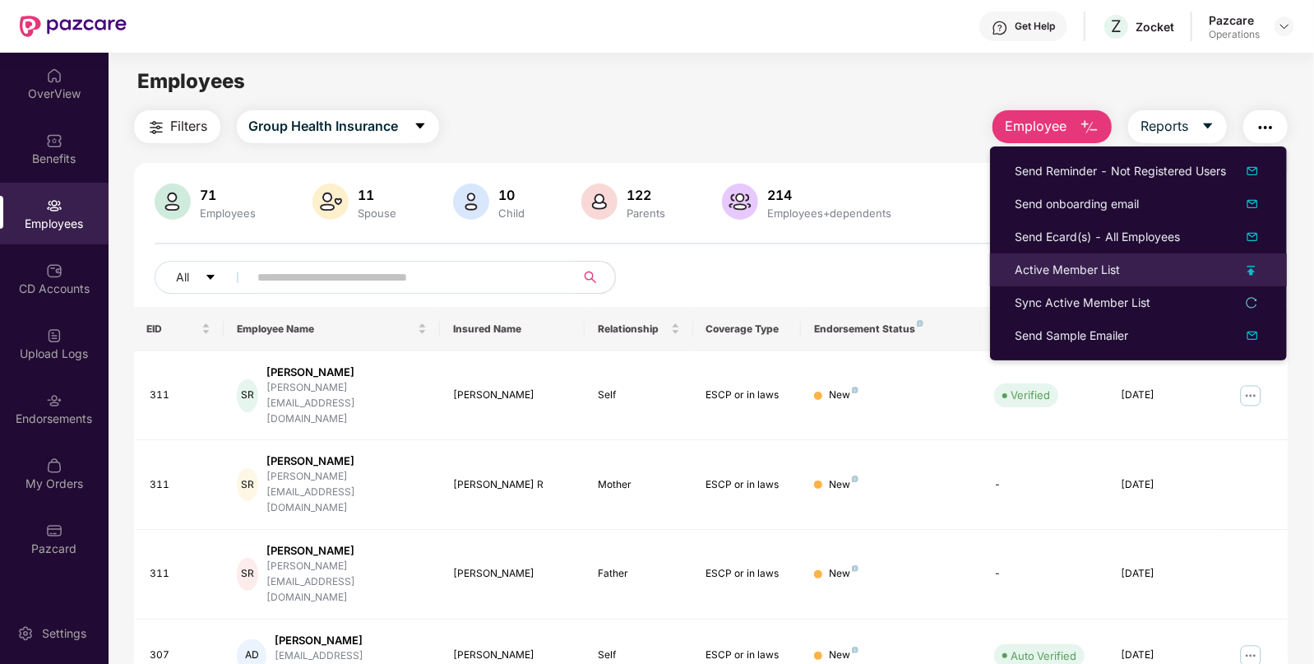
click at [1030, 281] on li "Active Member List" at bounding box center [1138, 269] width 297 height 33
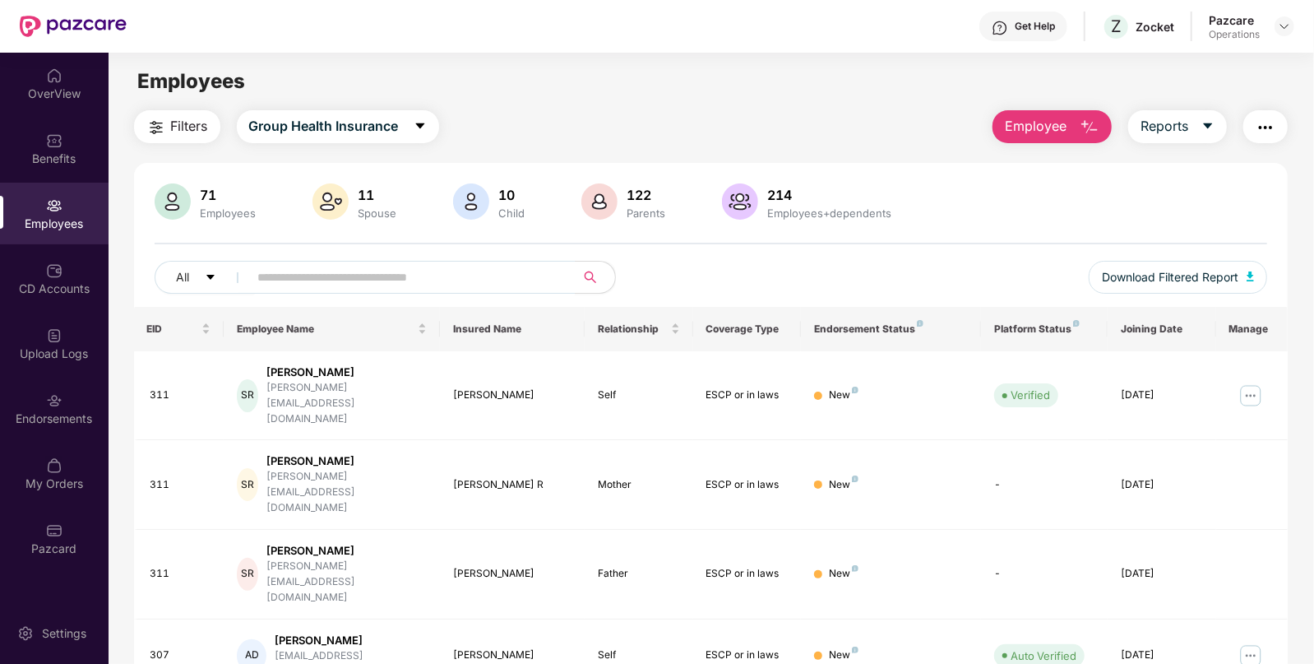
click at [1274, 127] on img "button" at bounding box center [1266, 128] width 20 height 20
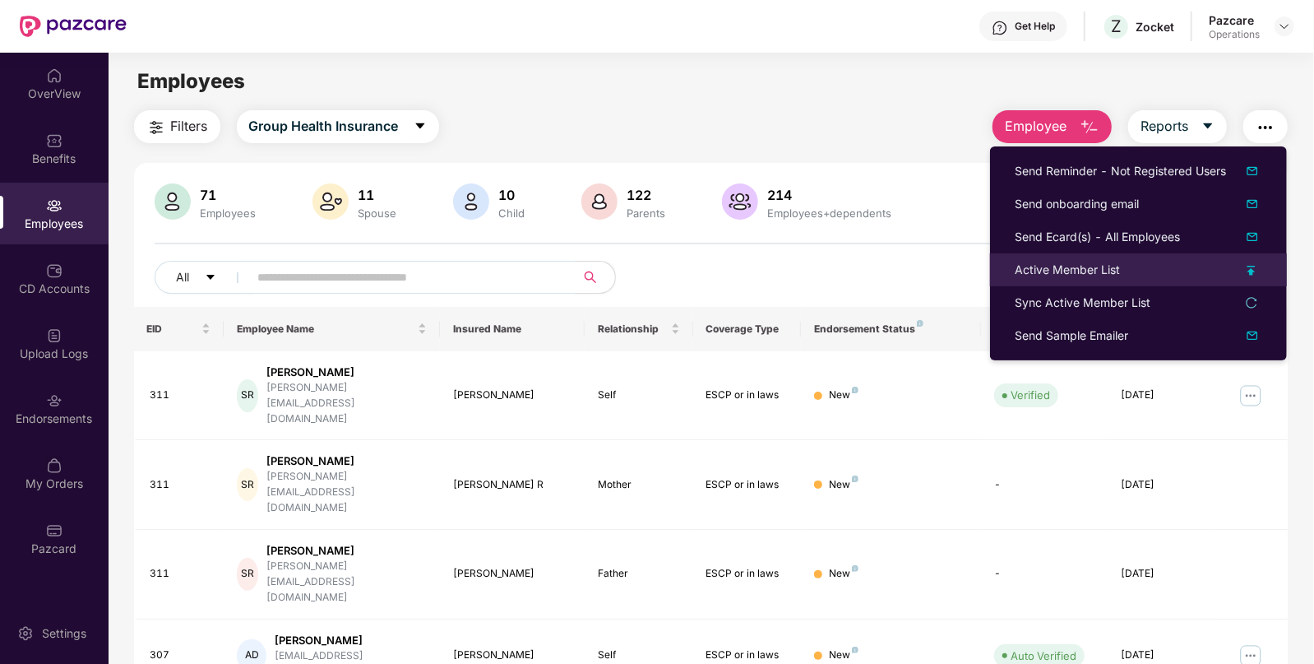
click at [1032, 267] on div "Active Member List" at bounding box center [1067, 270] width 105 height 18
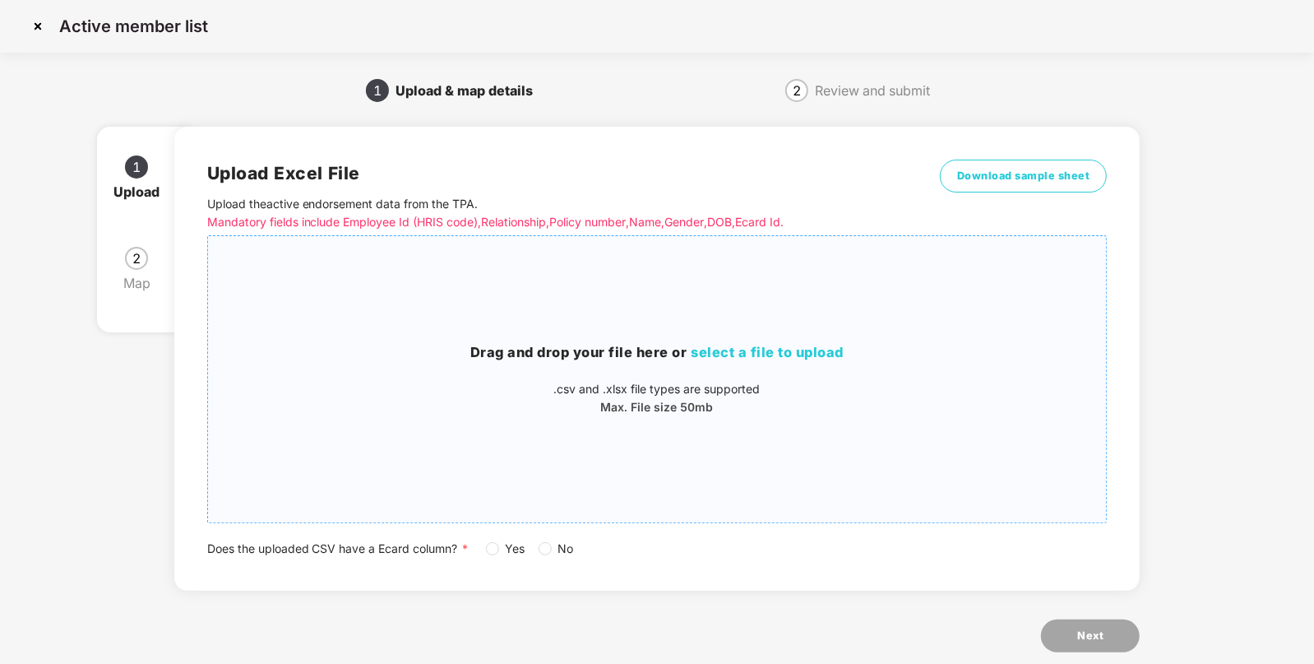
click at [799, 358] on span "select a file to upload" at bounding box center [768, 352] width 153 height 16
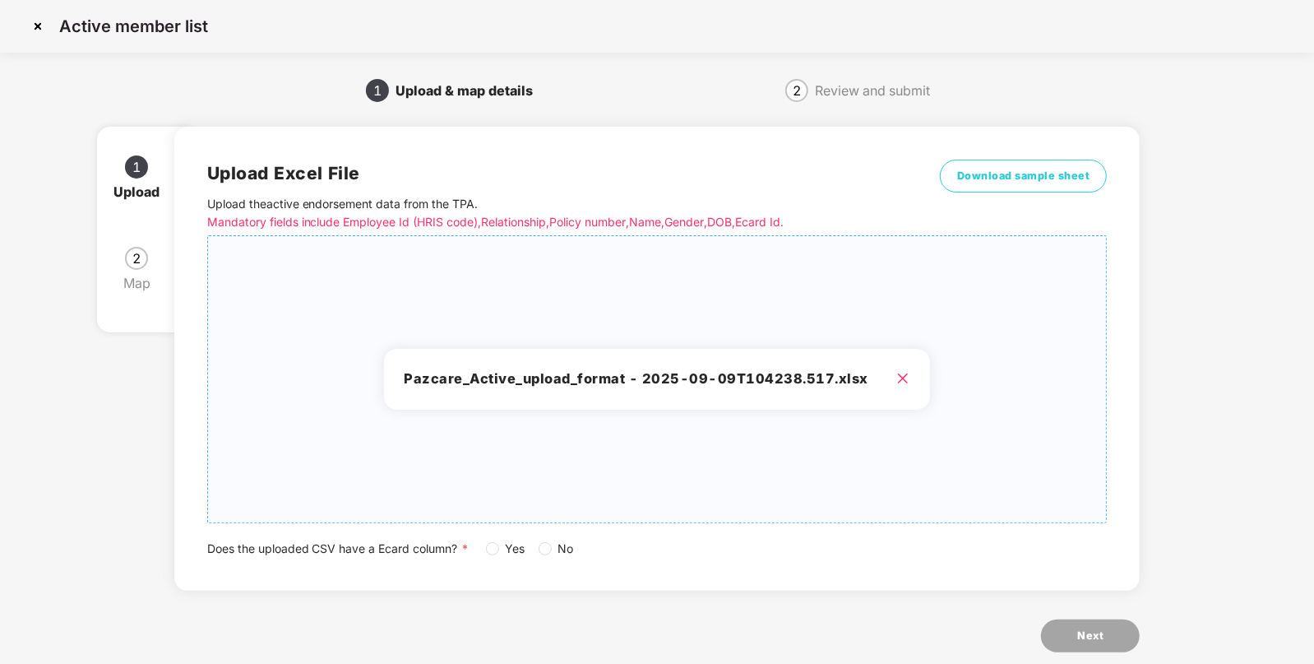
click at [552, 553] on span "No" at bounding box center [566, 548] width 29 height 18
click at [506, 555] on span "Yes" at bounding box center [515, 548] width 33 height 18
click at [1069, 641] on button "Next" at bounding box center [1090, 635] width 99 height 33
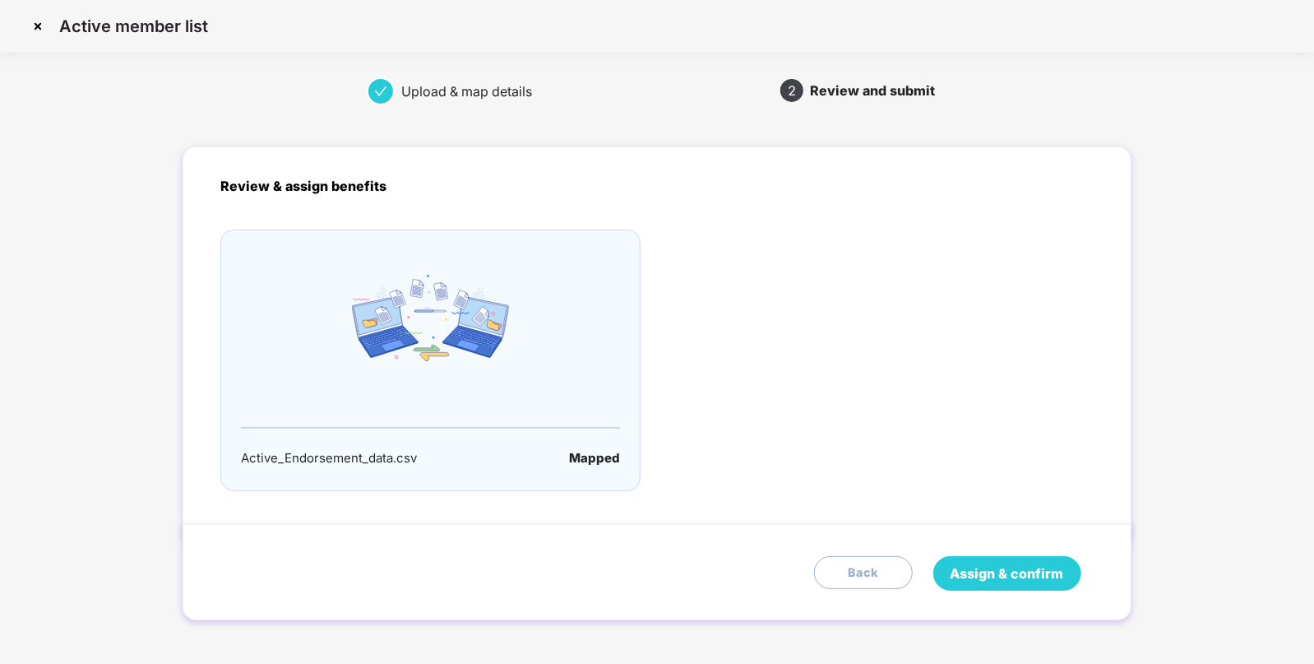
click at [989, 563] on span "Assign & confirm" at bounding box center [1007, 573] width 113 height 21
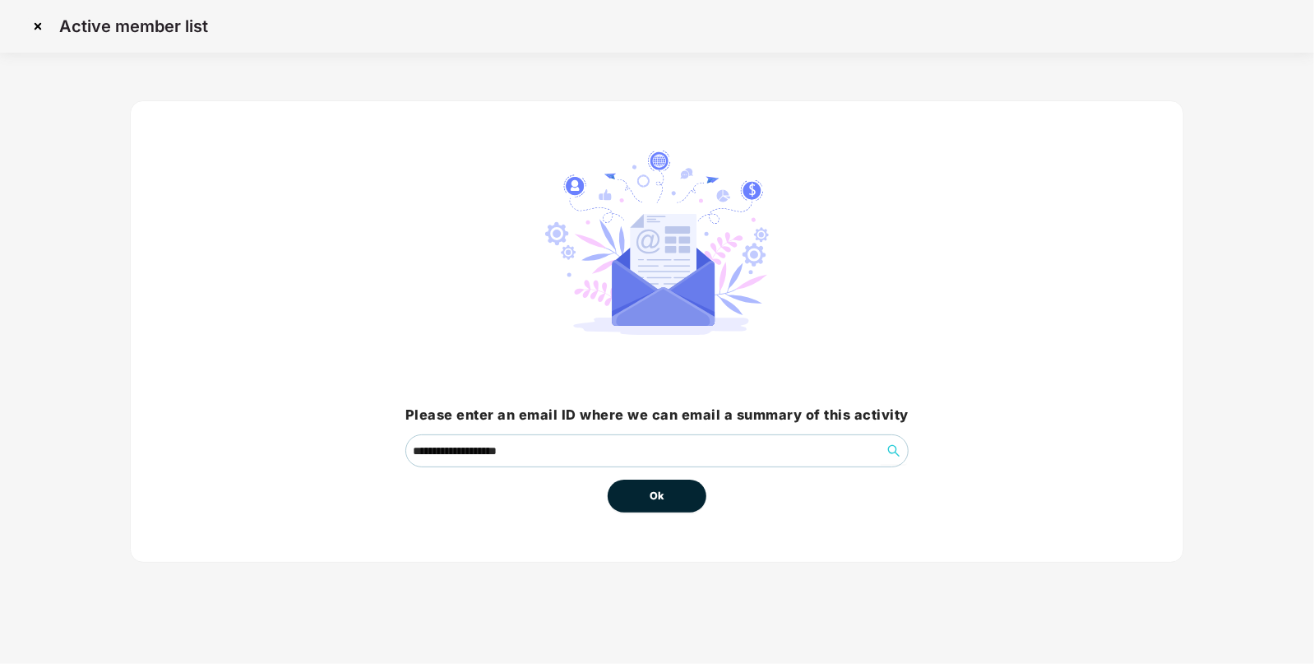
click at [653, 485] on button "Ok" at bounding box center [657, 495] width 99 height 33
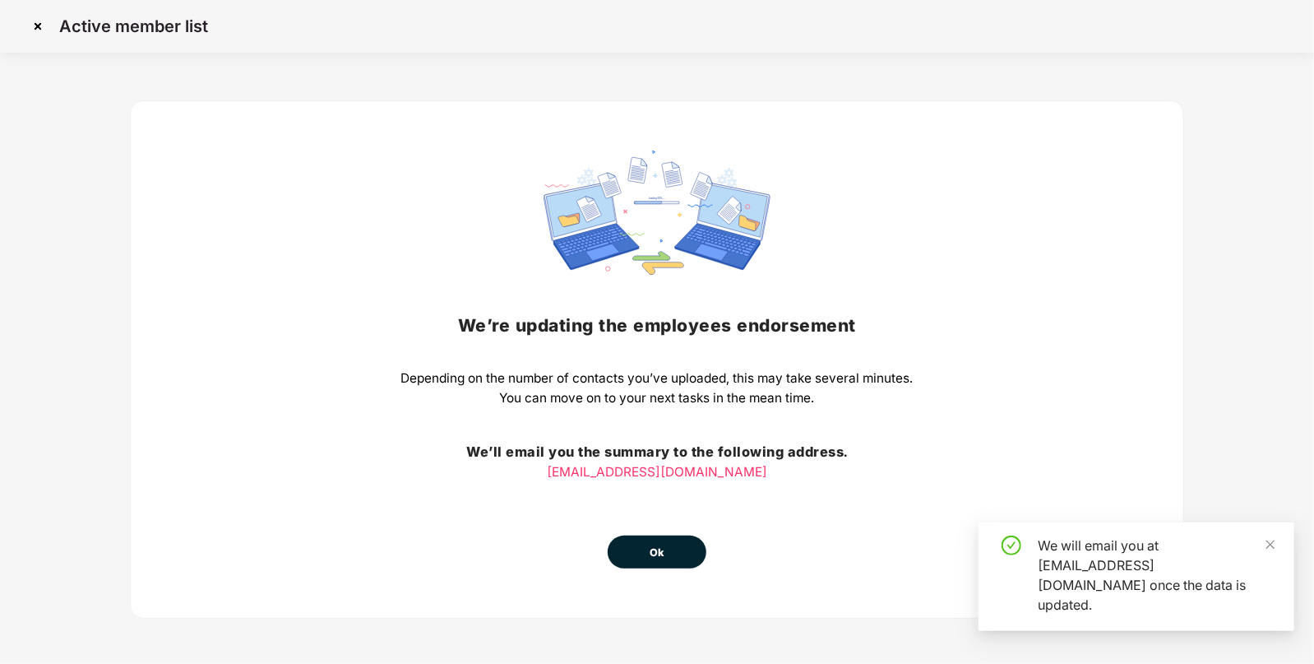
click at [661, 501] on div "We’re updating the employees endorsement Depending on the number of contacts yo…" at bounding box center [657, 359] width 512 height 418
click at [655, 550] on span "Ok" at bounding box center [657, 552] width 15 height 16
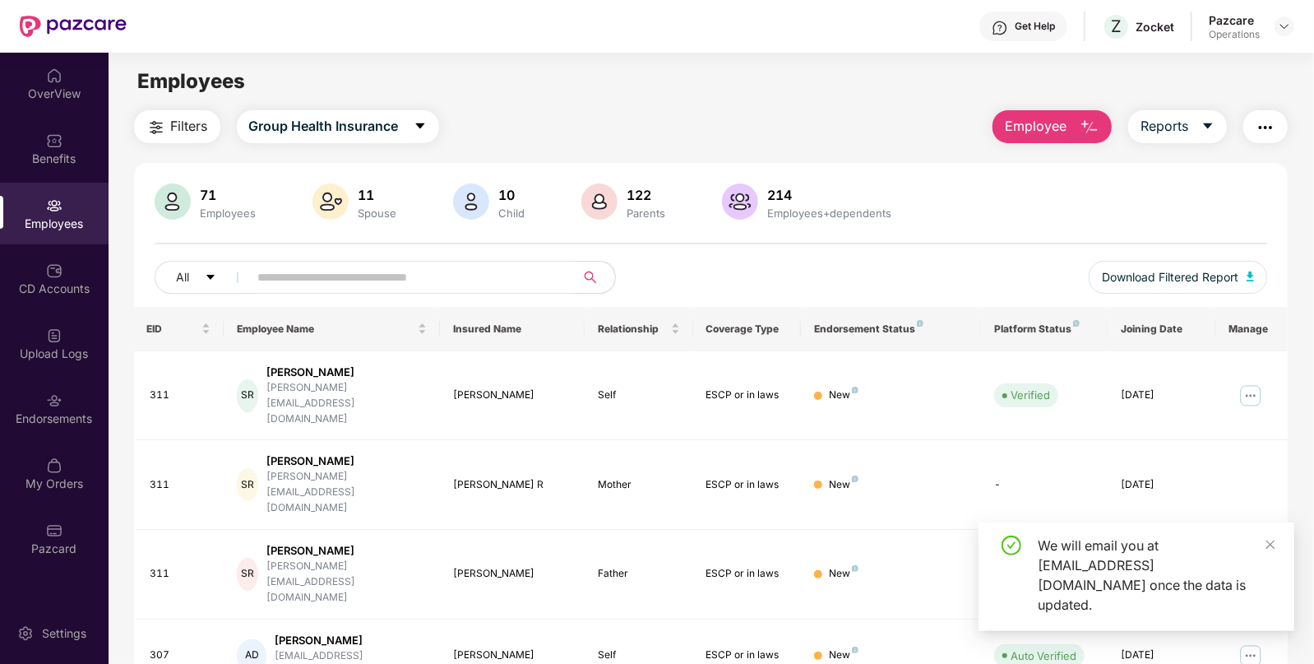
click at [82, 299] on div "CD Accounts" at bounding box center [54, 279] width 109 height 62
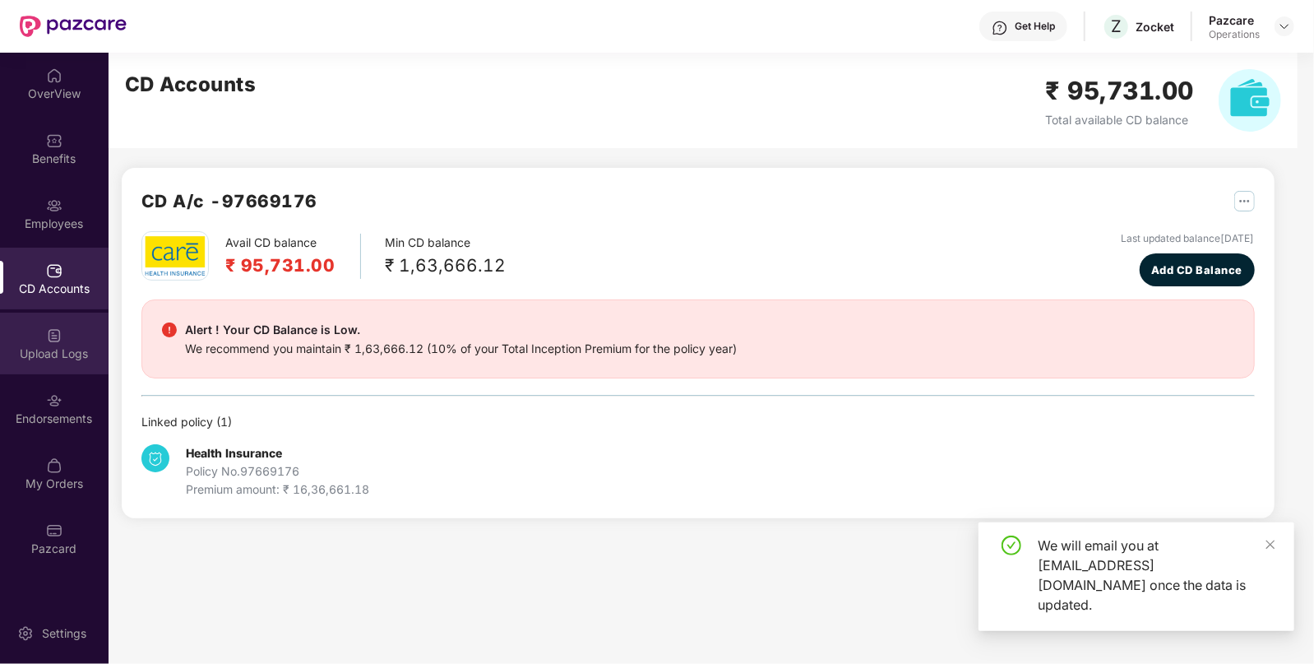
click at [68, 327] on div "Upload Logs" at bounding box center [54, 344] width 109 height 62
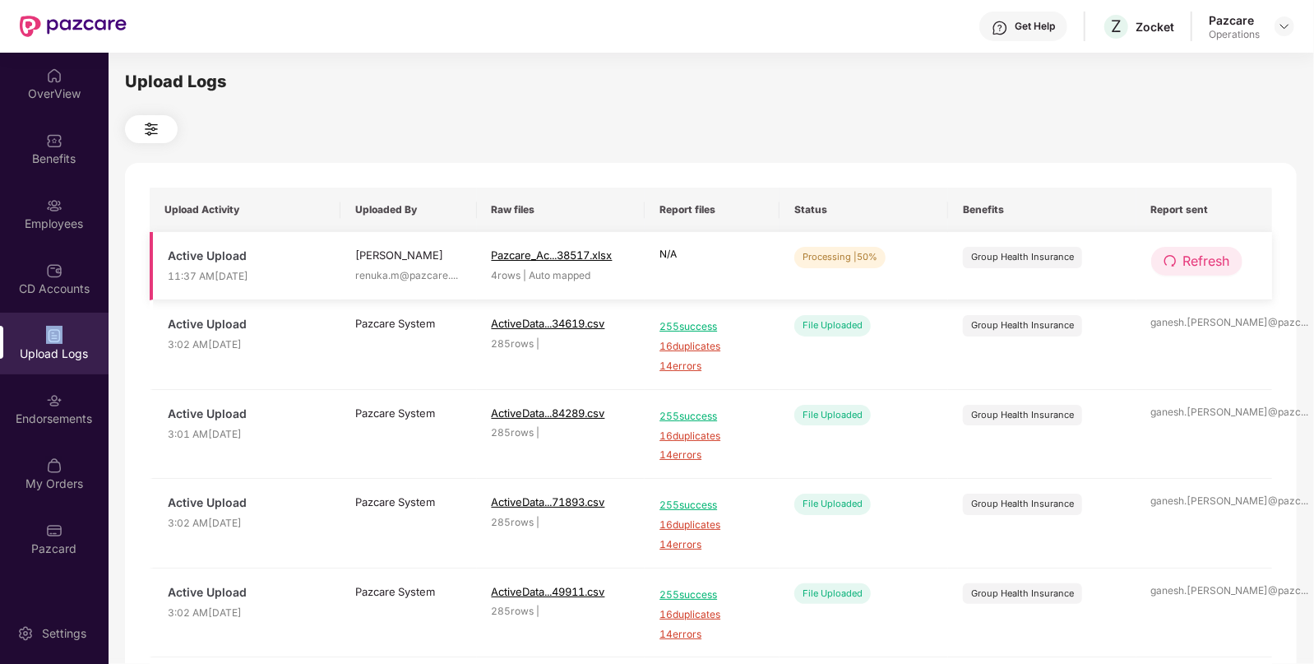
click at [1196, 248] on button "Refresh" at bounding box center [1196, 261] width 91 height 29
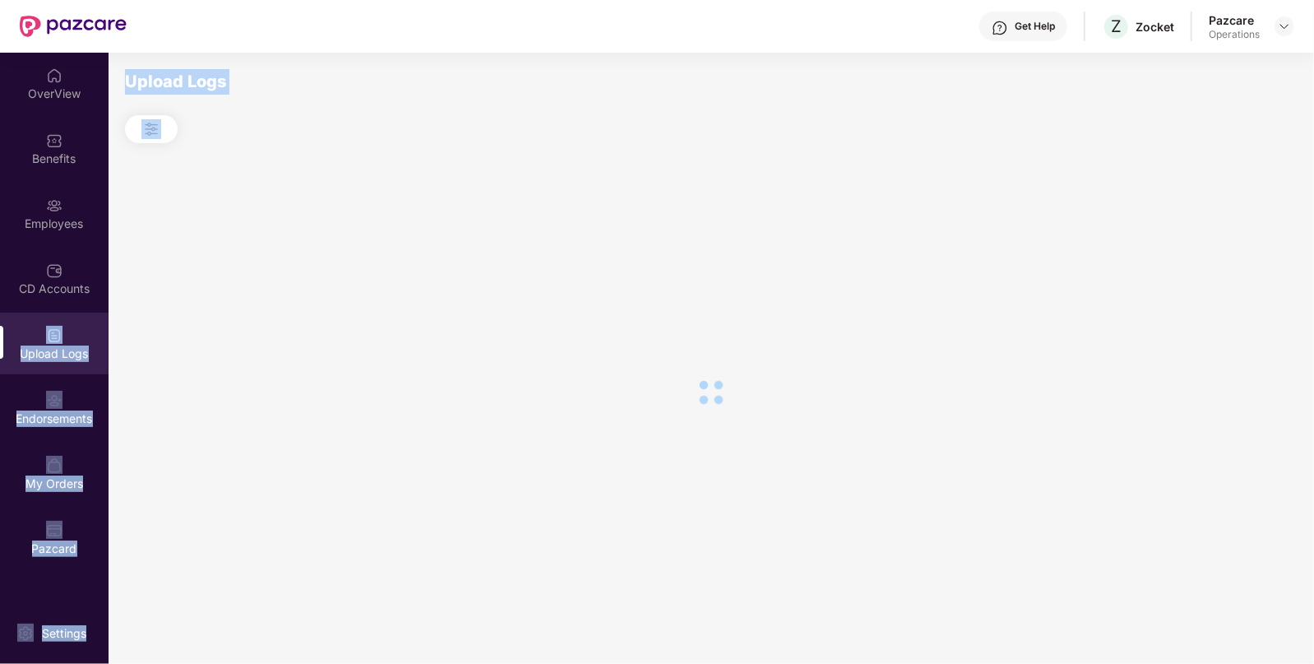
click at [1196, 248] on div at bounding box center [711, 392] width 1172 height 498
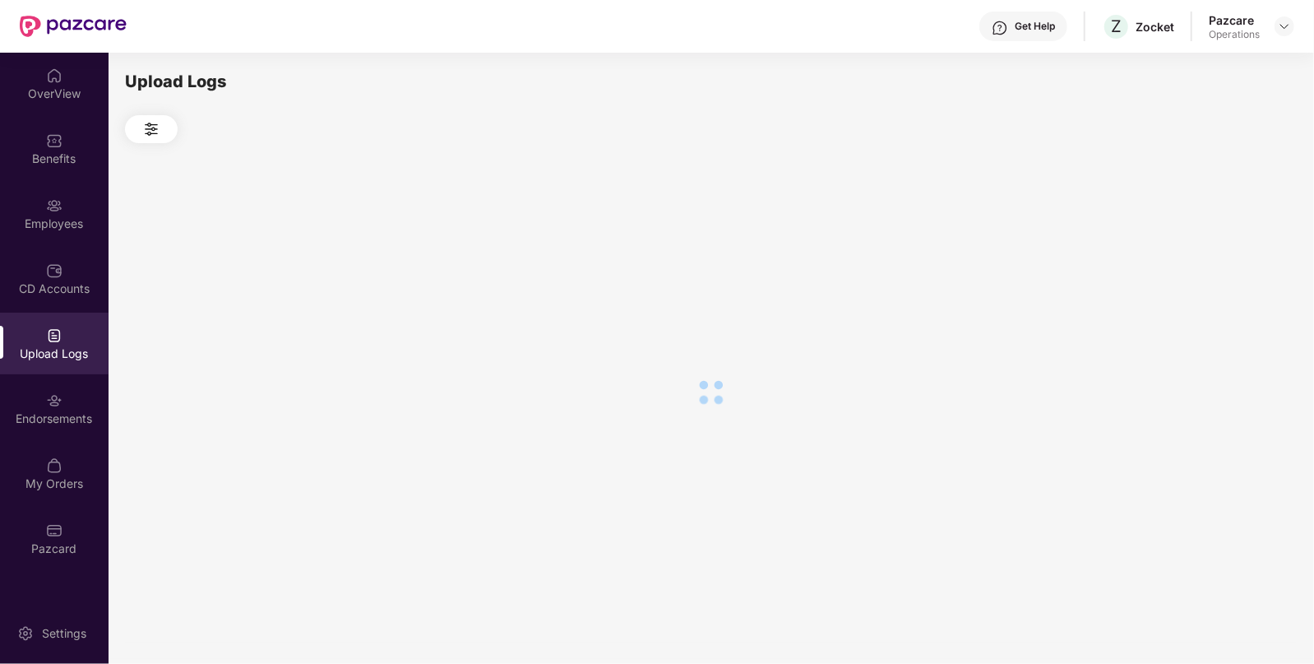
click at [1196, 248] on div at bounding box center [711, 392] width 1172 height 498
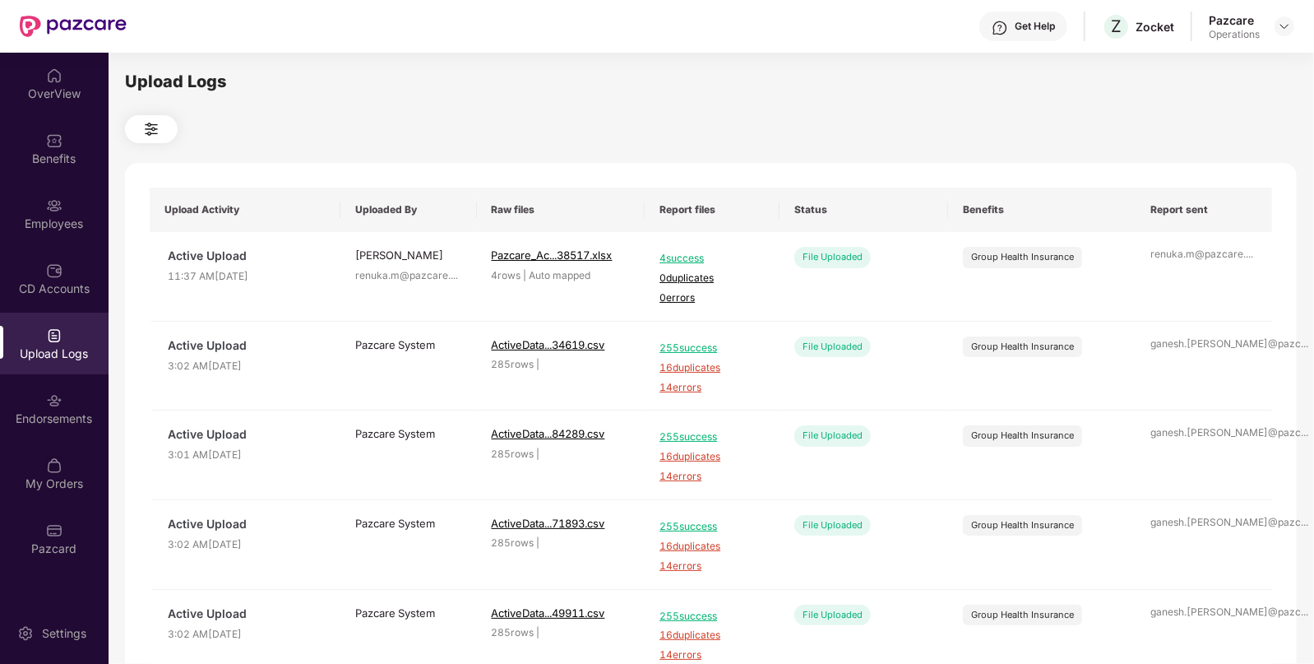
click at [925, 137] on div at bounding box center [711, 129] width 1172 height 28
click at [1288, 16] on div at bounding box center [1285, 26] width 20 height 20
click at [1283, 26] on img at bounding box center [1284, 26] width 13 height 13
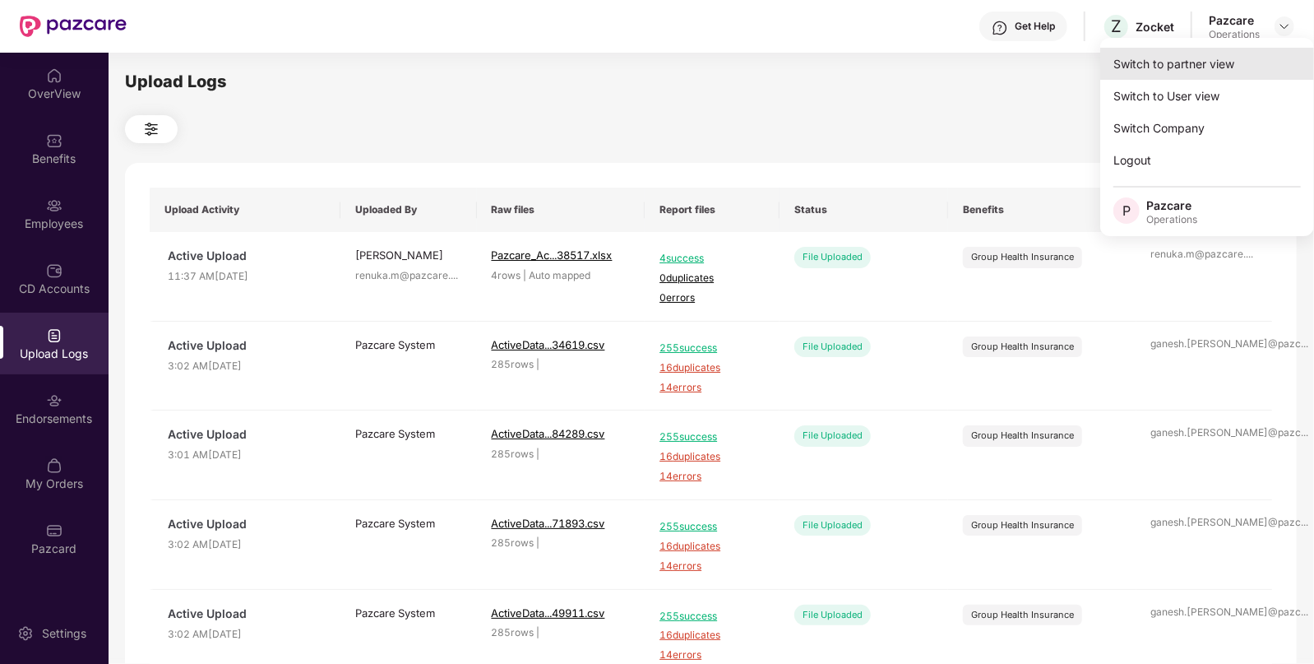
click at [1210, 59] on div "Switch to partner view" at bounding box center [1207, 64] width 214 height 32
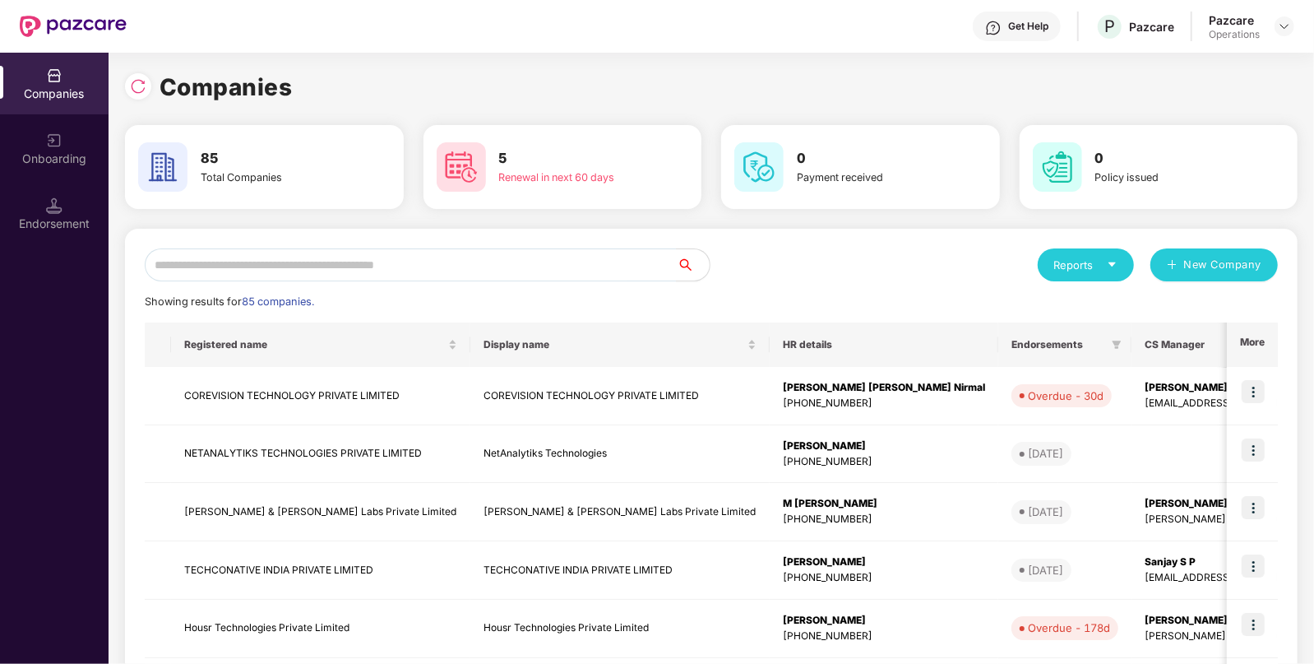
click at [1210, 59] on div "Companies 85 Total Companies 5 Renewal in next 60 days 0 Payment received 0 Pol…" at bounding box center [711, 547] width 1173 height 988
click at [530, 271] on input "text" at bounding box center [411, 264] width 532 height 33
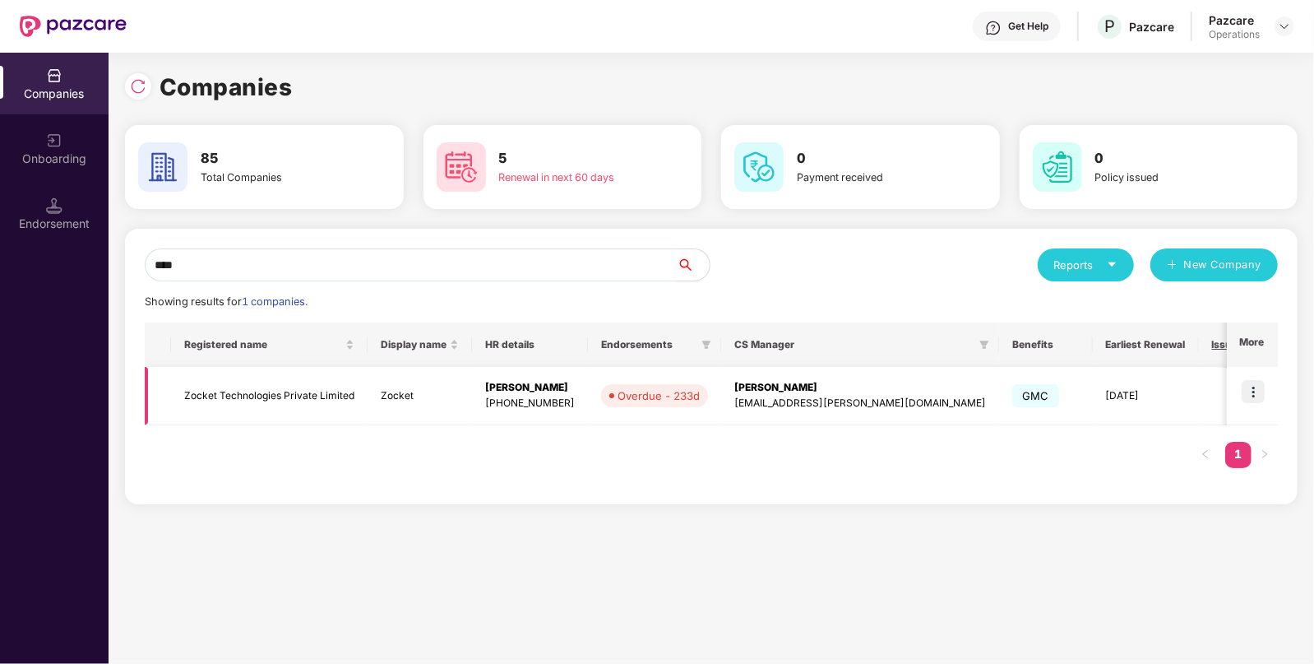
type input "****"
click at [413, 389] on td "Zocket" at bounding box center [420, 396] width 104 height 58
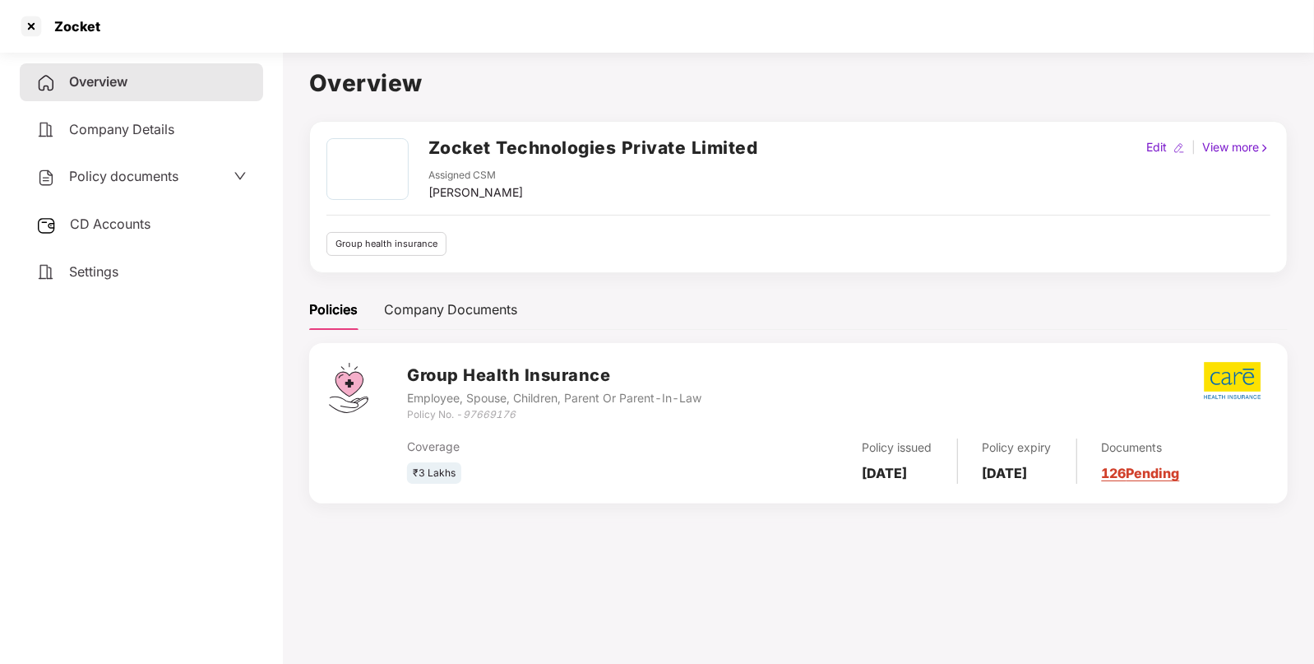
click at [148, 224] on span "CD Accounts" at bounding box center [110, 223] width 81 height 16
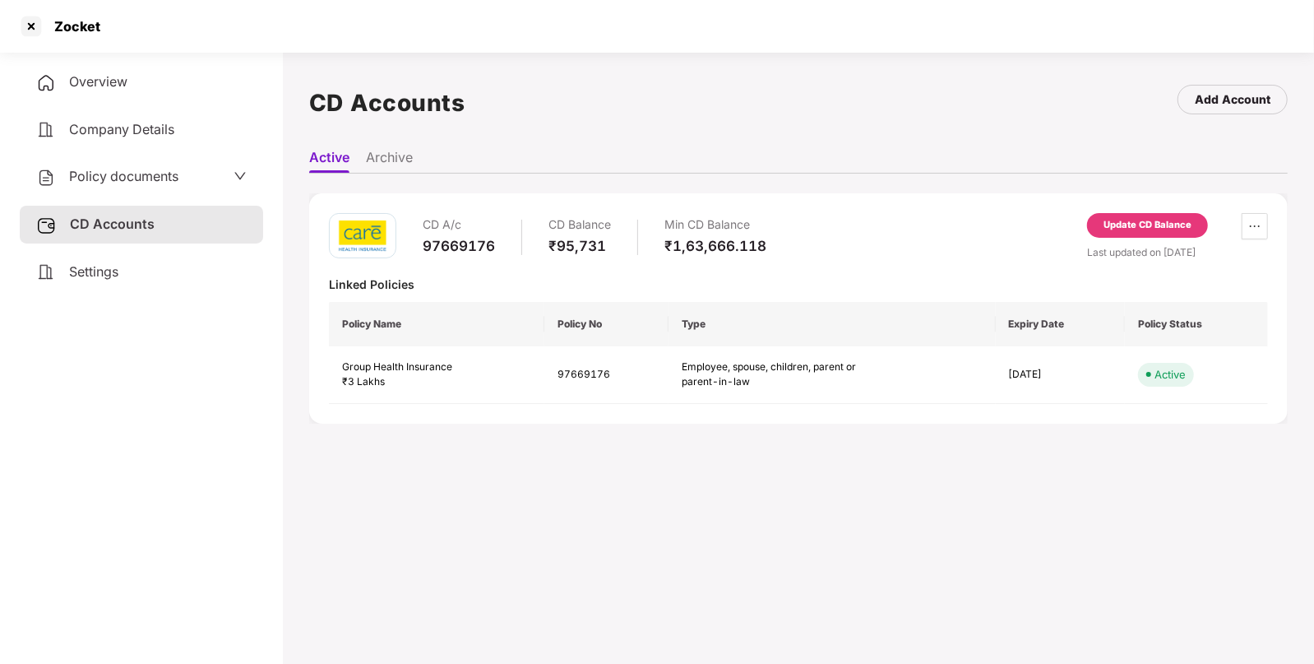
click at [138, 178] on span "Policy documents" at bounding box center [123, 176] width 109 height 16
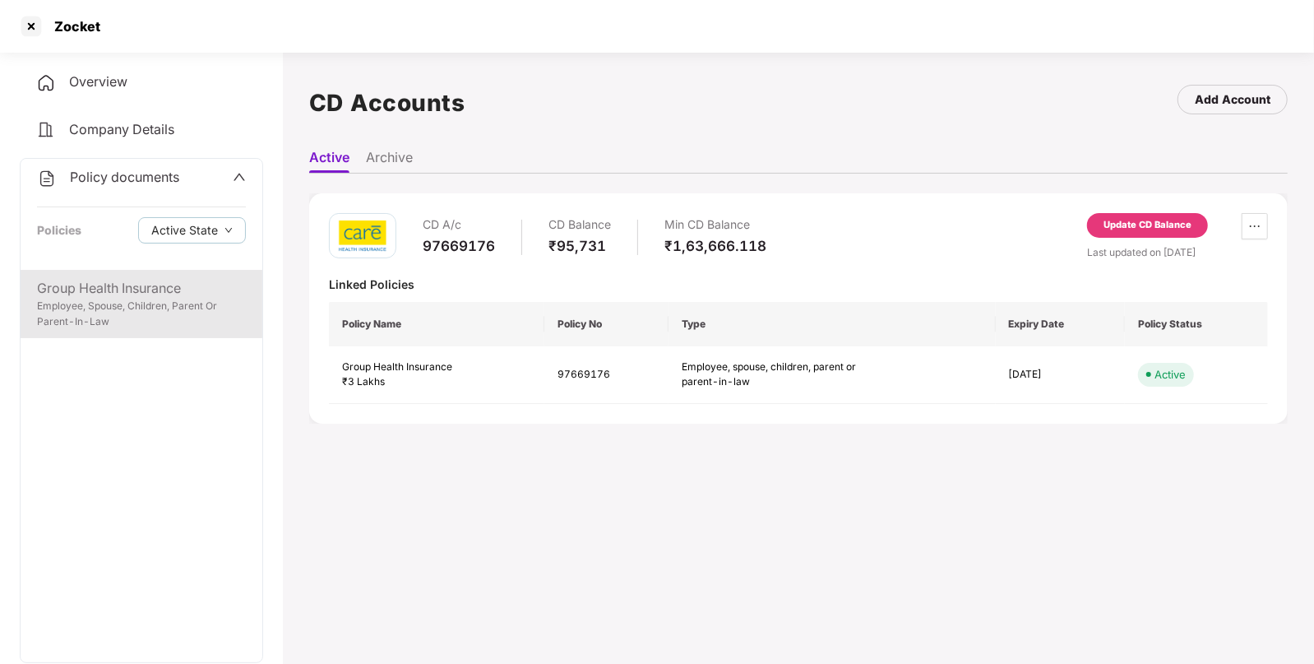
click at [88, 287] on div "Group Health Insurance" at bounding box center [141, 288] width 209 height 21
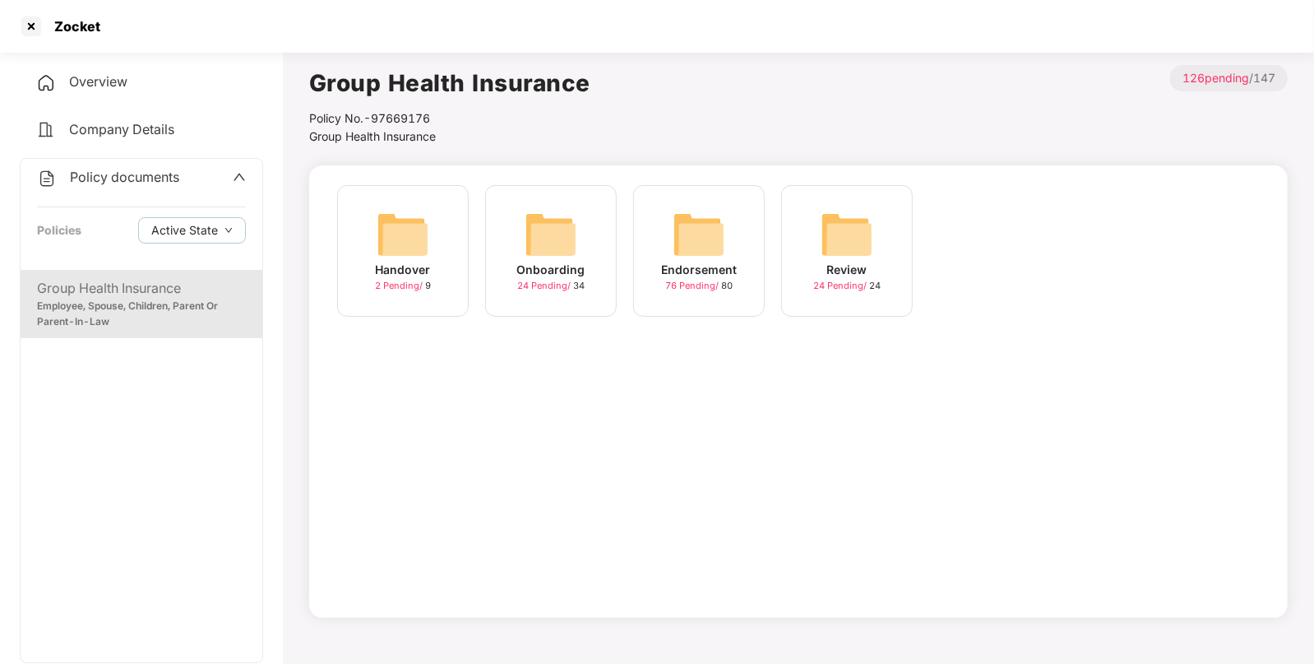
click at [129, 181] on span "Policy documents" at bounding box center [124, 177] width 109 height 16
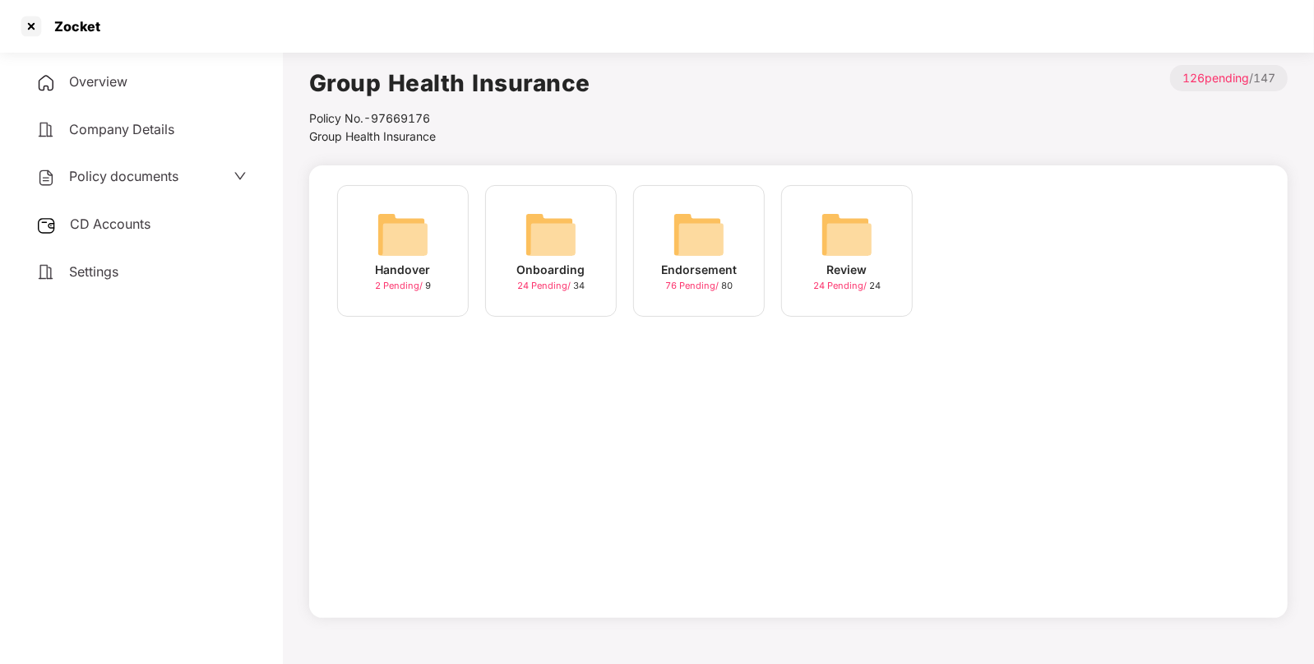
click at [107, 230] on span "CD Accounts" at bounding box center [110, 223] width 81 height 16
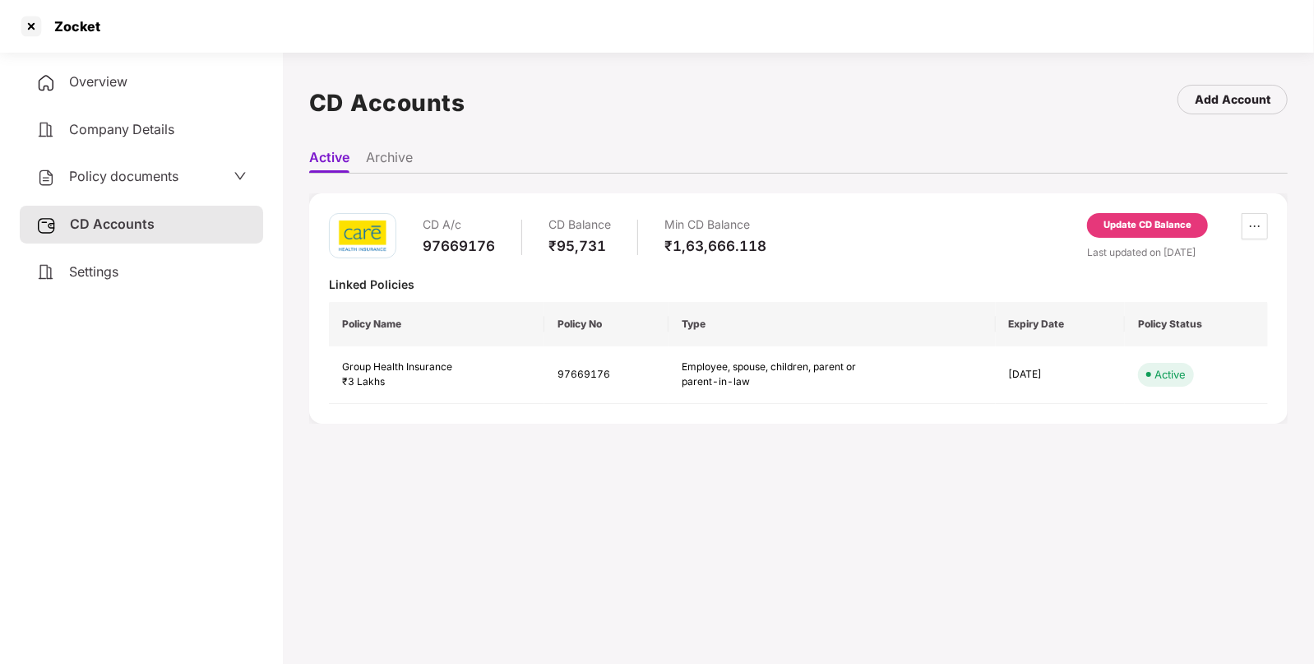
click at [1130, 234] on div "Update CD Balance" at bounding box center [1147, 225] width 121 height 25
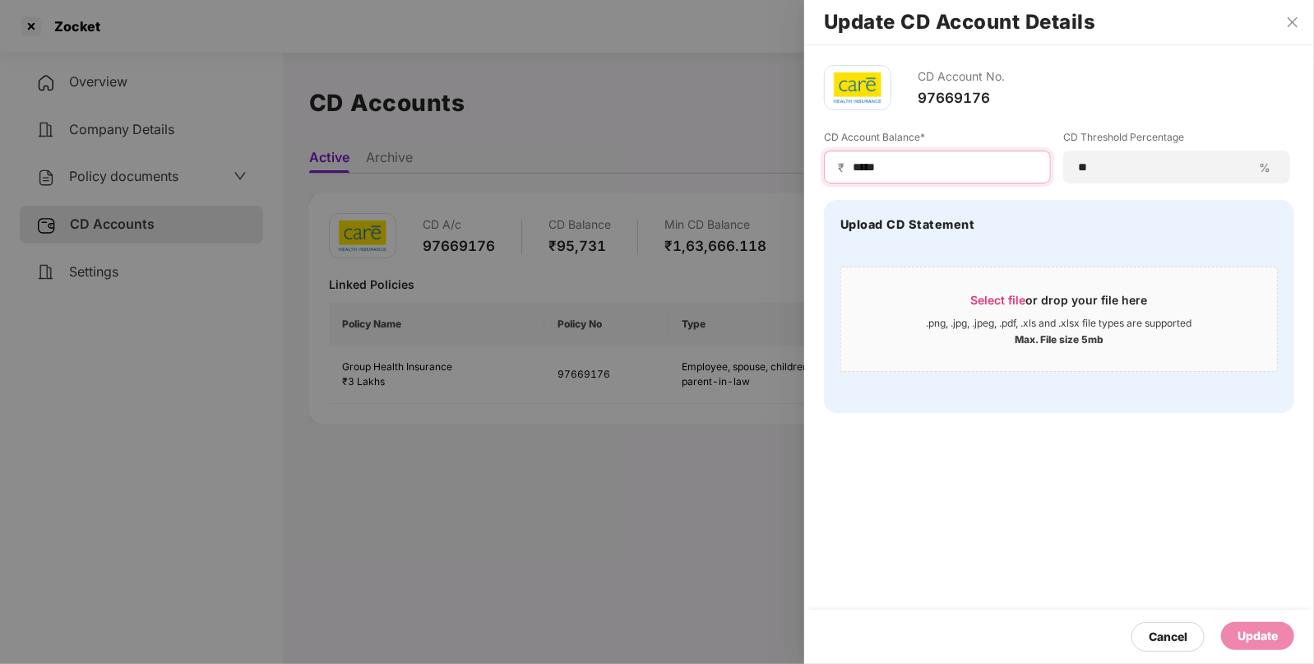
drag, startPoint x: 961, startPoint y: 167, endPoint x: 675, endPoint y: 165, distance: 285.4
click at [675, 165] on div "Update CD Account Details CD Account No. 97669176 CD Account Balance* ₹ ***** C…" at bounding box center [657, 332] width 1314 height 664
type input "*****"
click at [1248, 629] on div "Update" at bounding box center [1258, 636] width 40 height 18
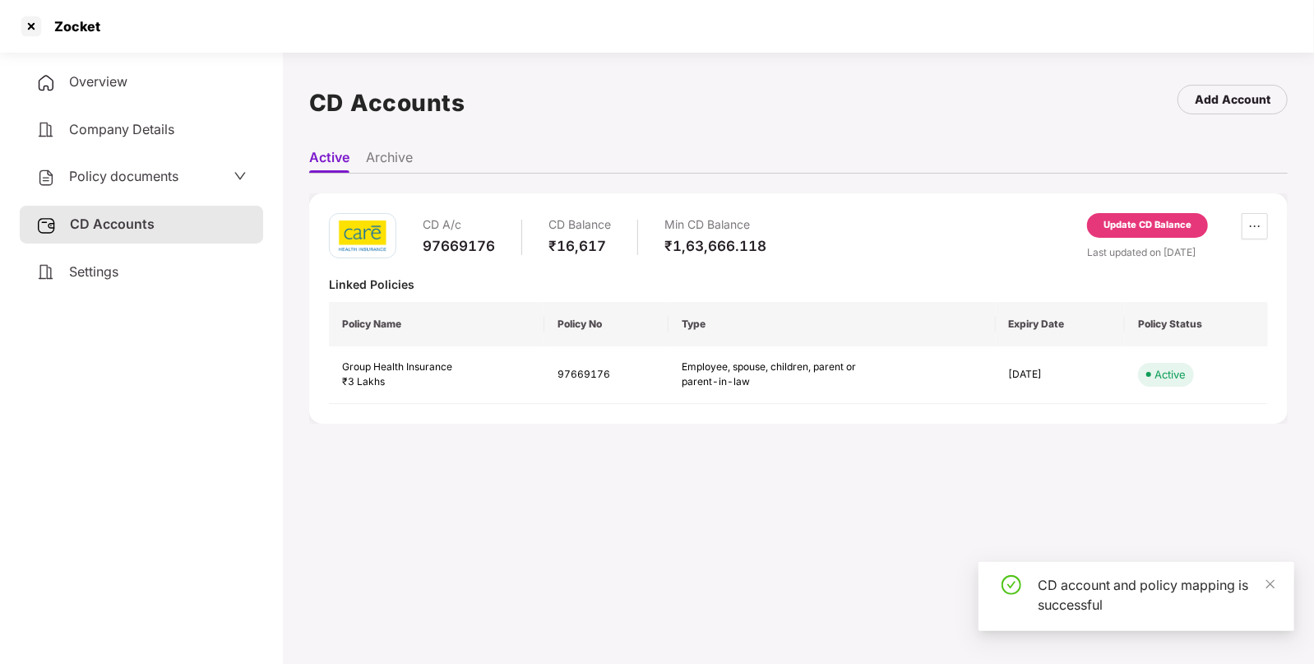
click at [66, 30] on div "Zocket" at bounding box center [72, 26] width 56 height 16
copy div "Zocket"
click at [32, 28] on div at bounding box center [31, 26] width 26 height 26
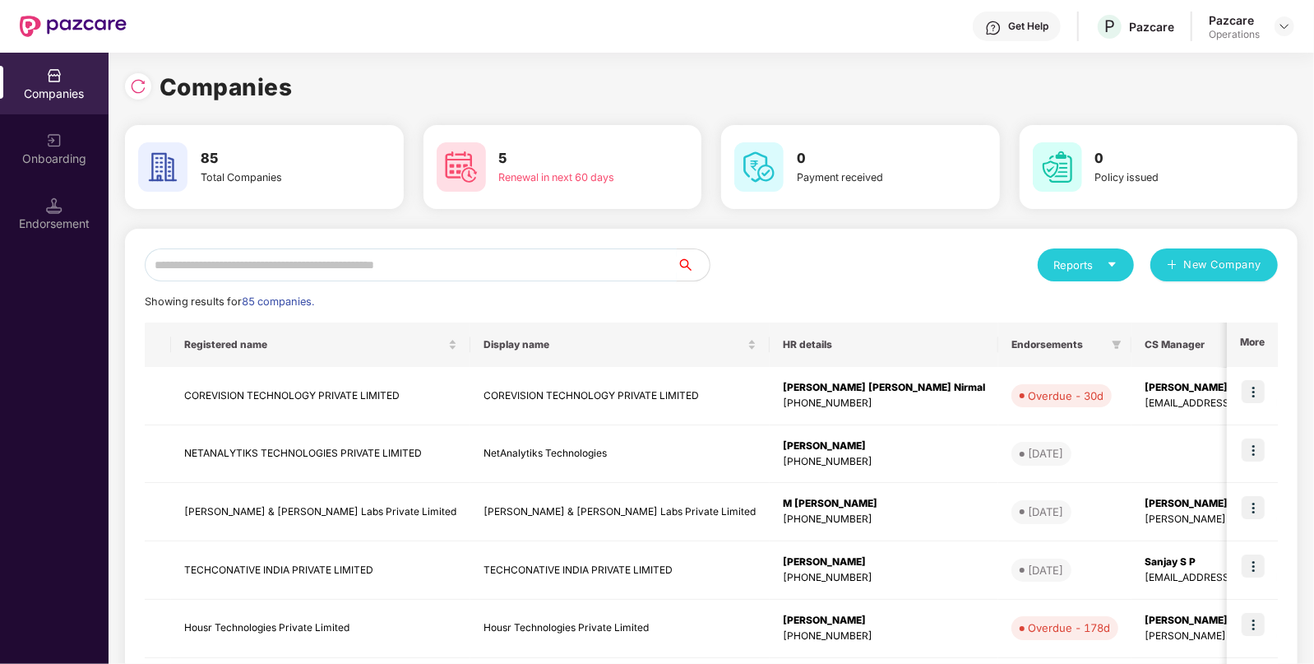
paste input "******"
click at [460, 271] on input "text" at bounding box center [411, 264] width 532 height 33
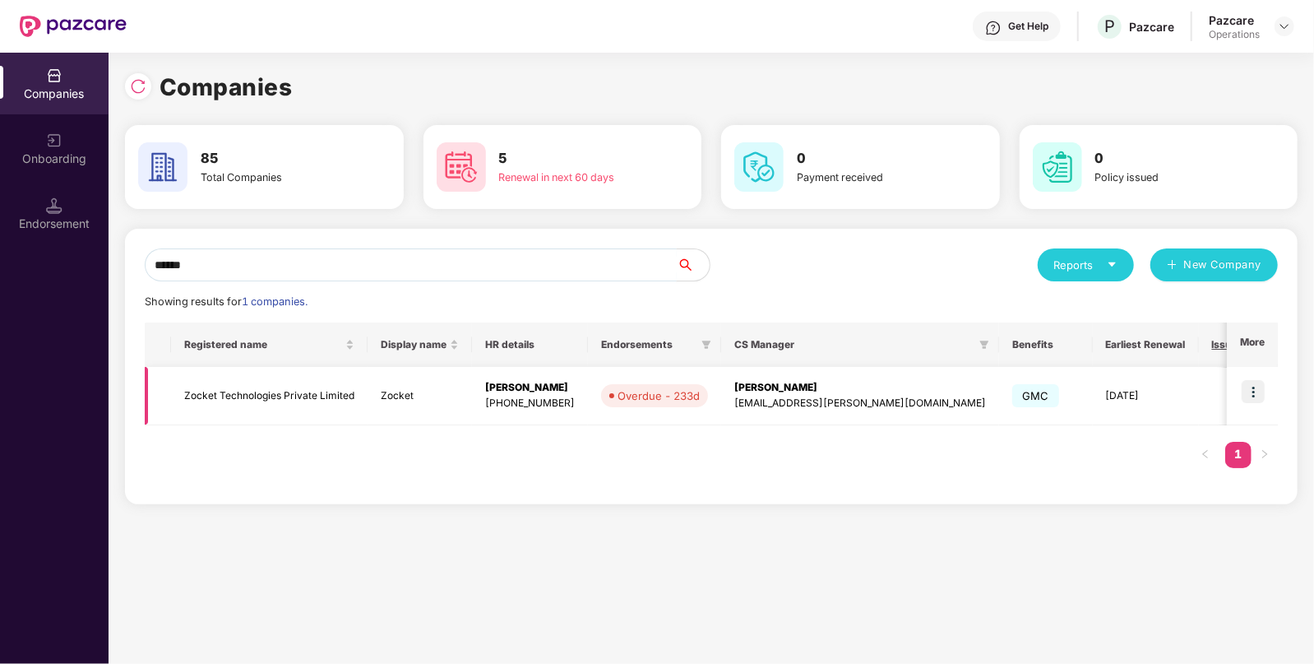
type input "******"
click at [415, 407] on td "Zocket" at bounding box center [420, 396] width 104 height 58
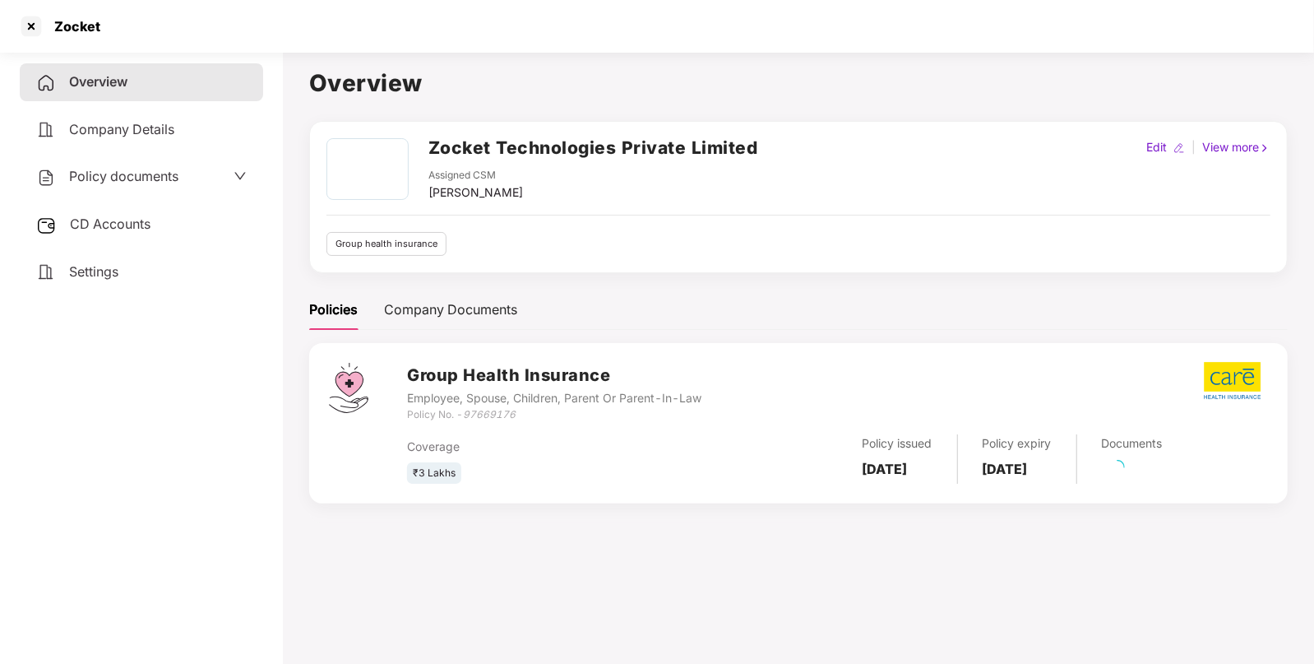
click at [99, 174] on span "Policy documents" at bounding box center [123, 176] width 109 height 16
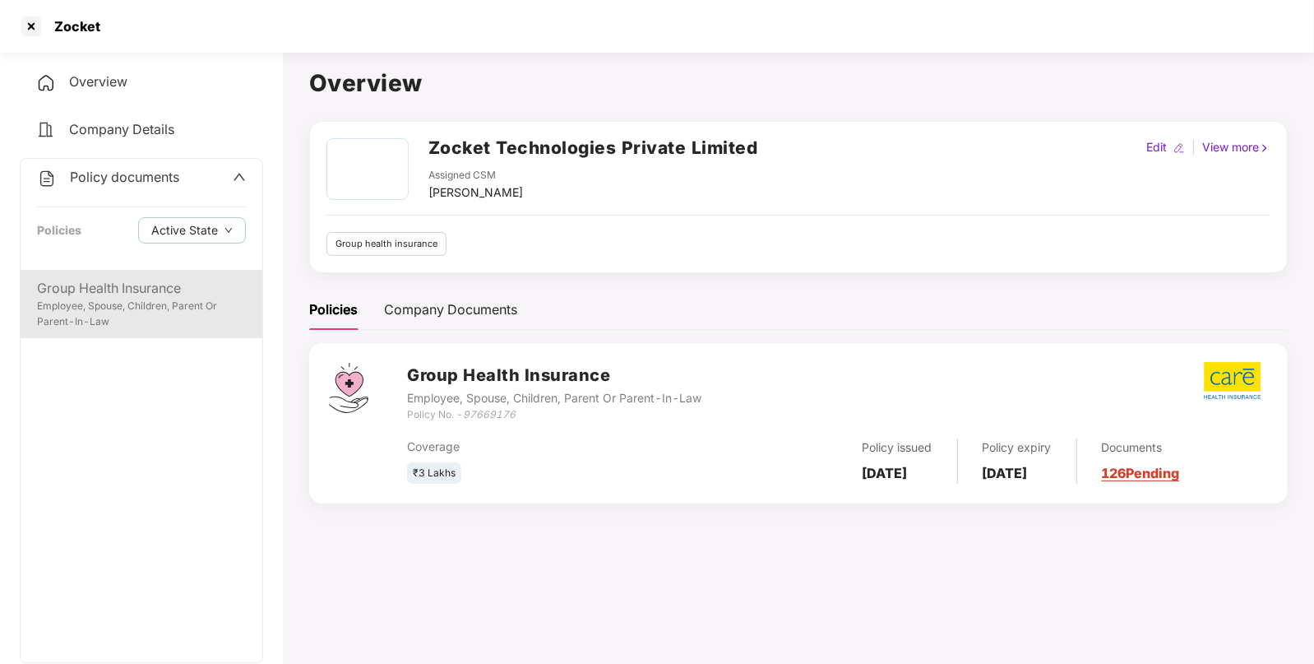
click at [71, 276] on div "Group Health Insurance Employee, Spouse, Children, Parent Or Parent-In-Law" at bounding box center [142, 304] width 242 height 68
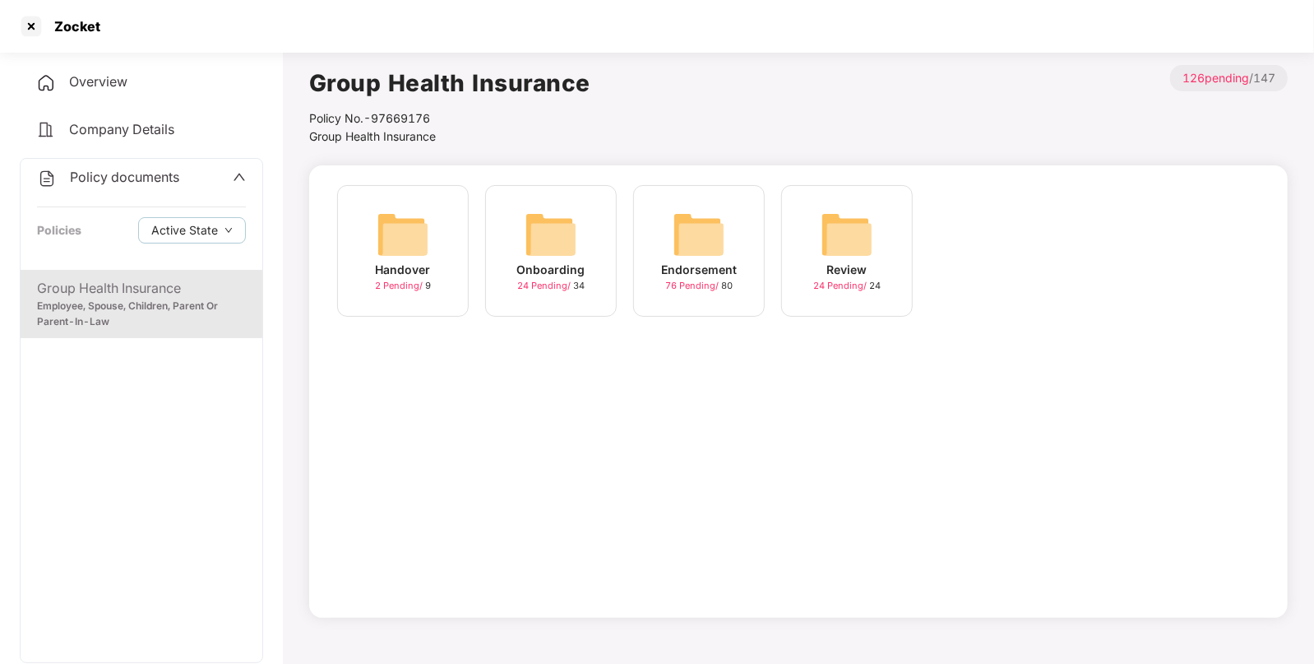
click at [678, 224] on img at bounding box center [699, 234] width 53 height 53
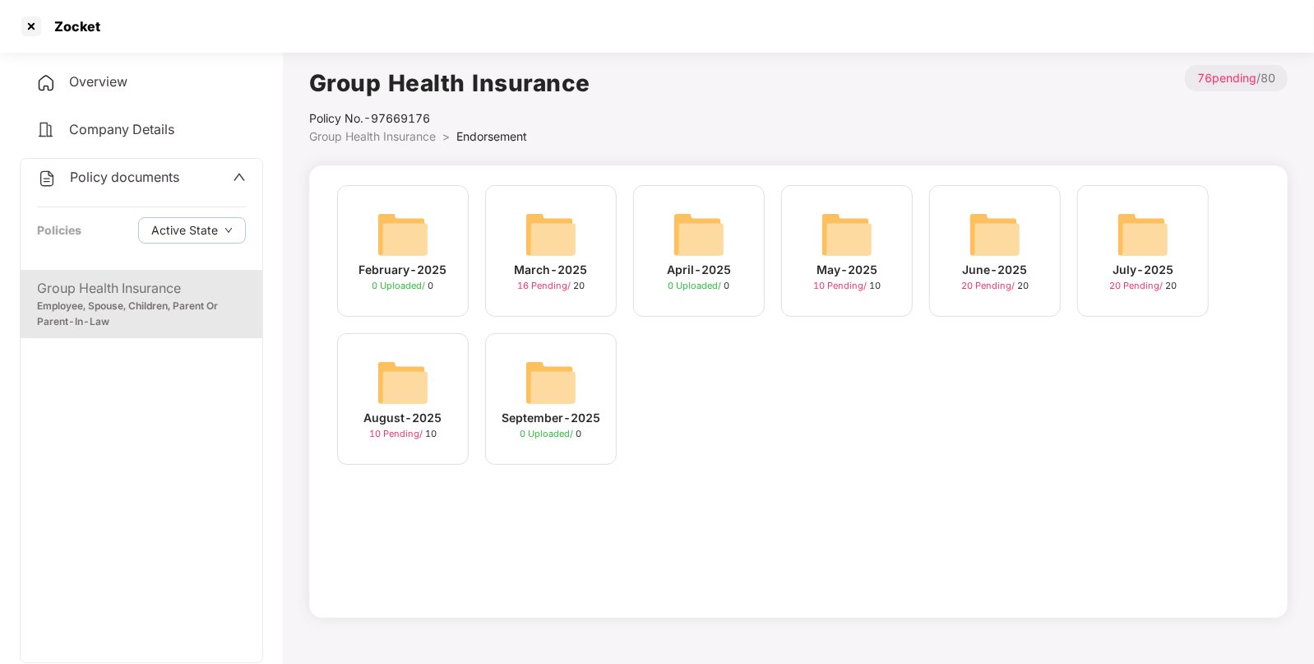
click at [462, 491] on div "February-2025 0 Uploaded / 0 March-2025 16 Pending / [DATE]-2025 0 Uploaded / 0…" at bounding box center [798, 391] width 979 height 452
click at [415, 401] on img at bounding box center [403, 382] width 53 height 53
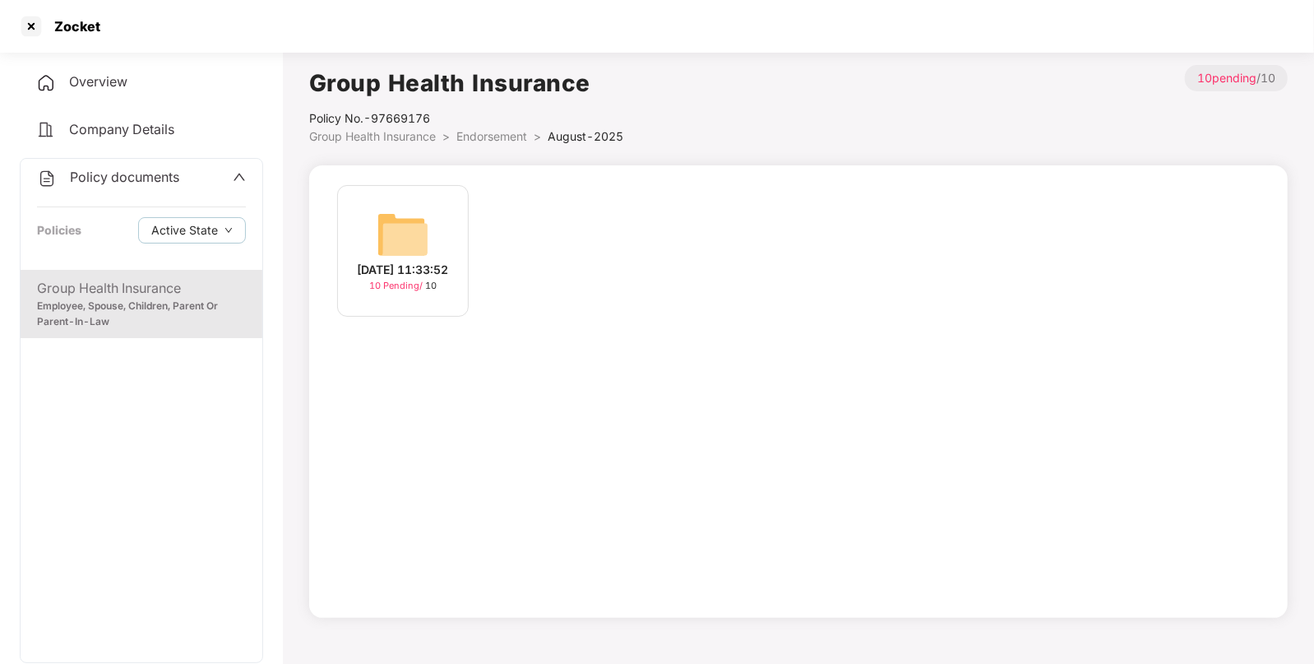
click at [397, 262] on div "[DATE] 11:33:52" at bounding box center [403, 270] width 91 height 18
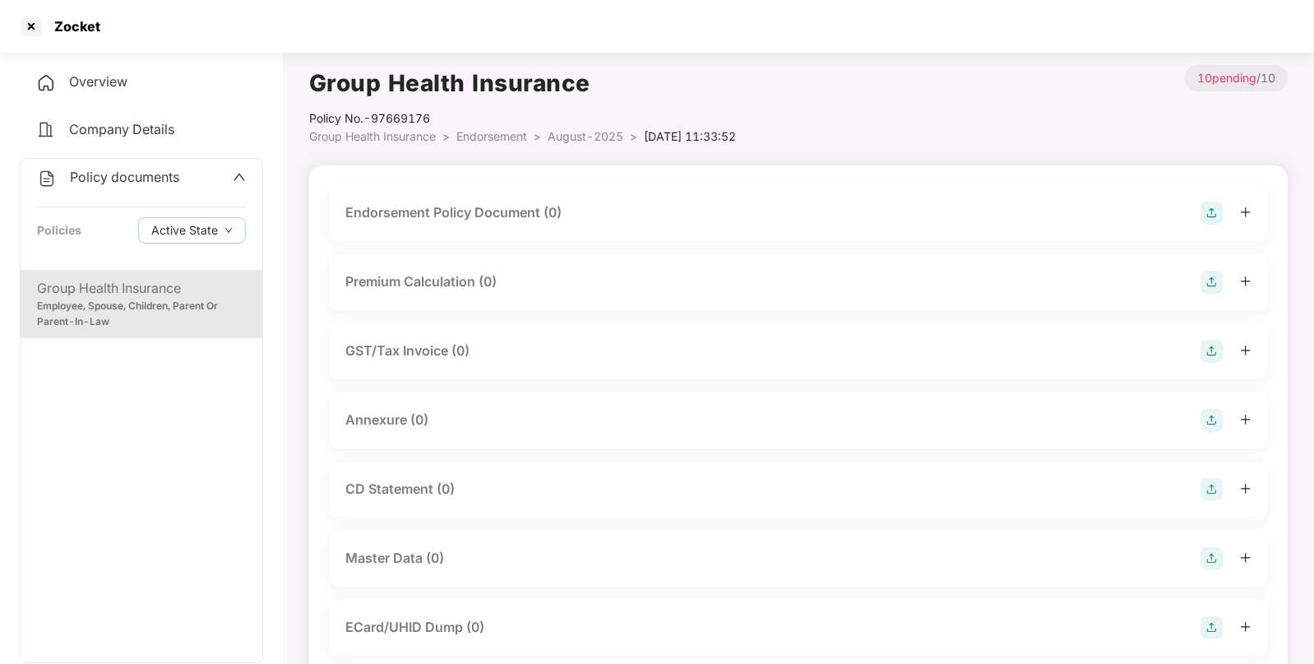
click at [510, 129] on span "Endorsement" at bounding box center [491, 136] width 71 height 14
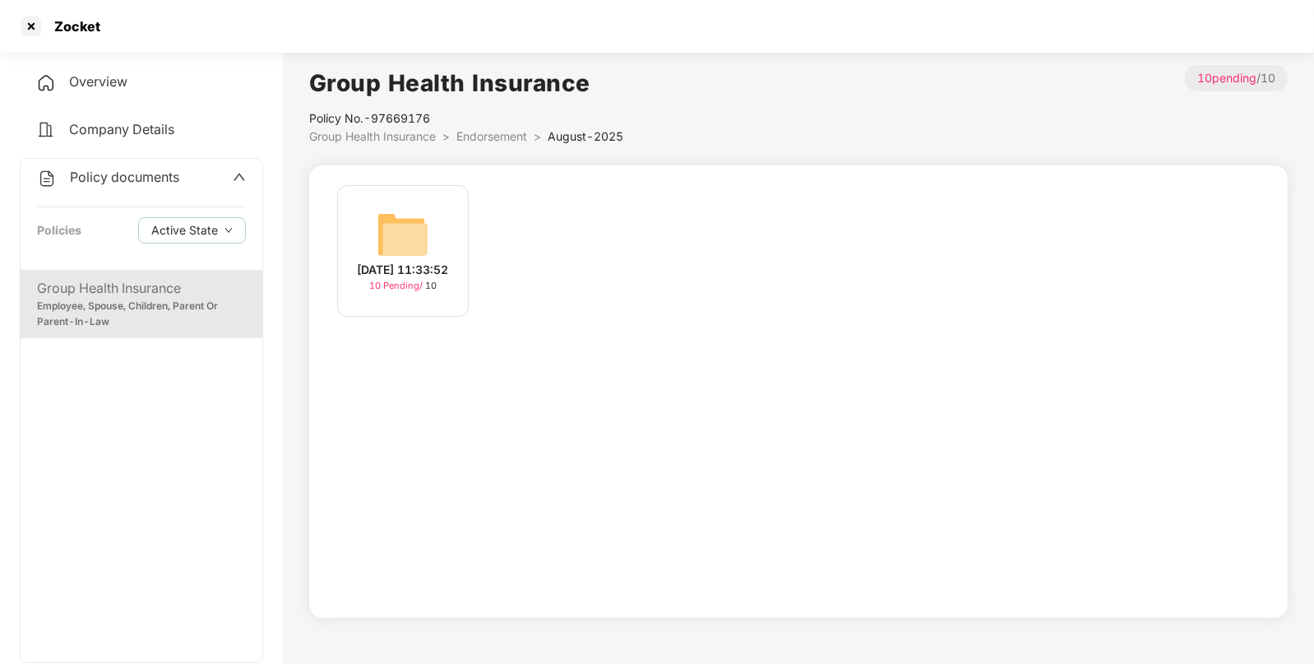
click at [494, 132] on span "Endorsement" at bounding box center [491, 136] width 71 height 14
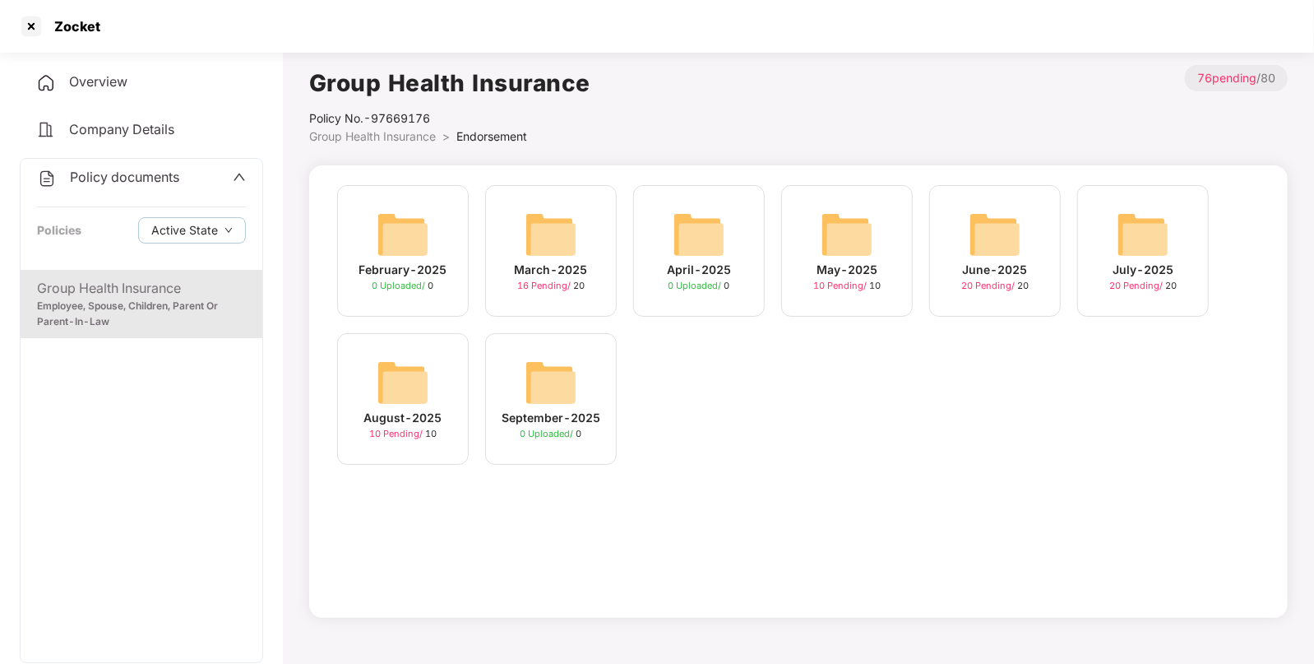
click at [1143, 236] on img at bounding box center [1143, 234] width 53 height 53
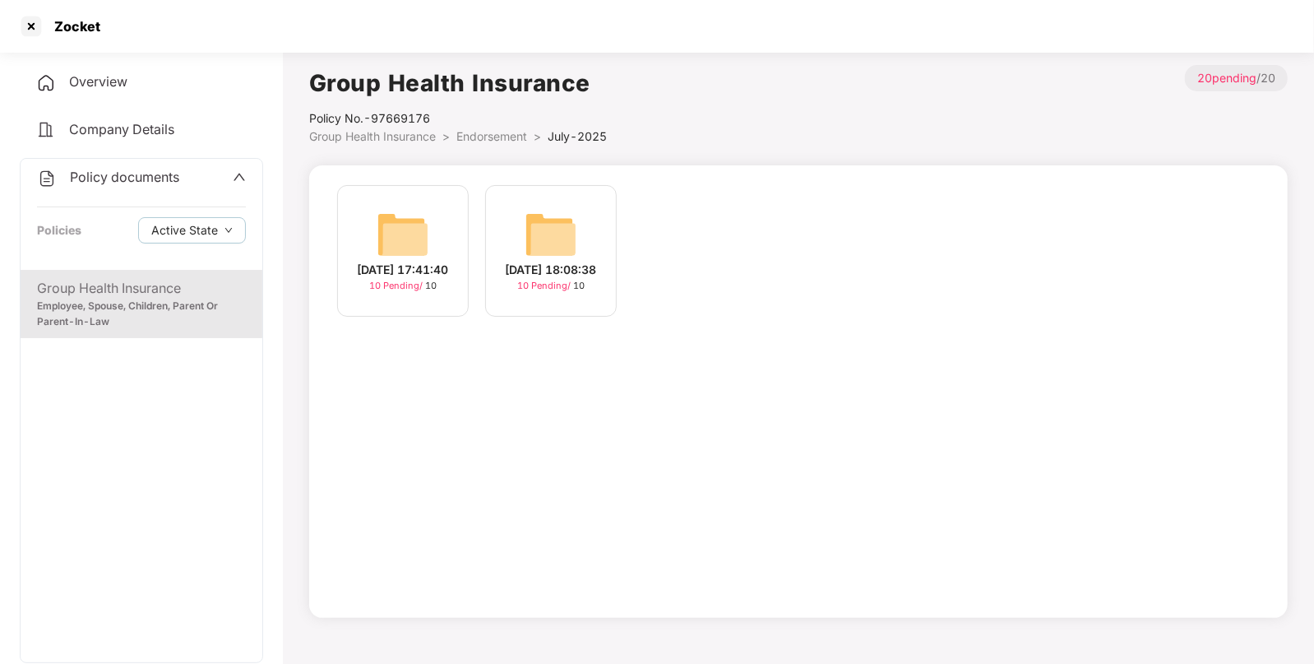
click at [551, 215] on img at bounding box center [551, 234] width 53 height 53
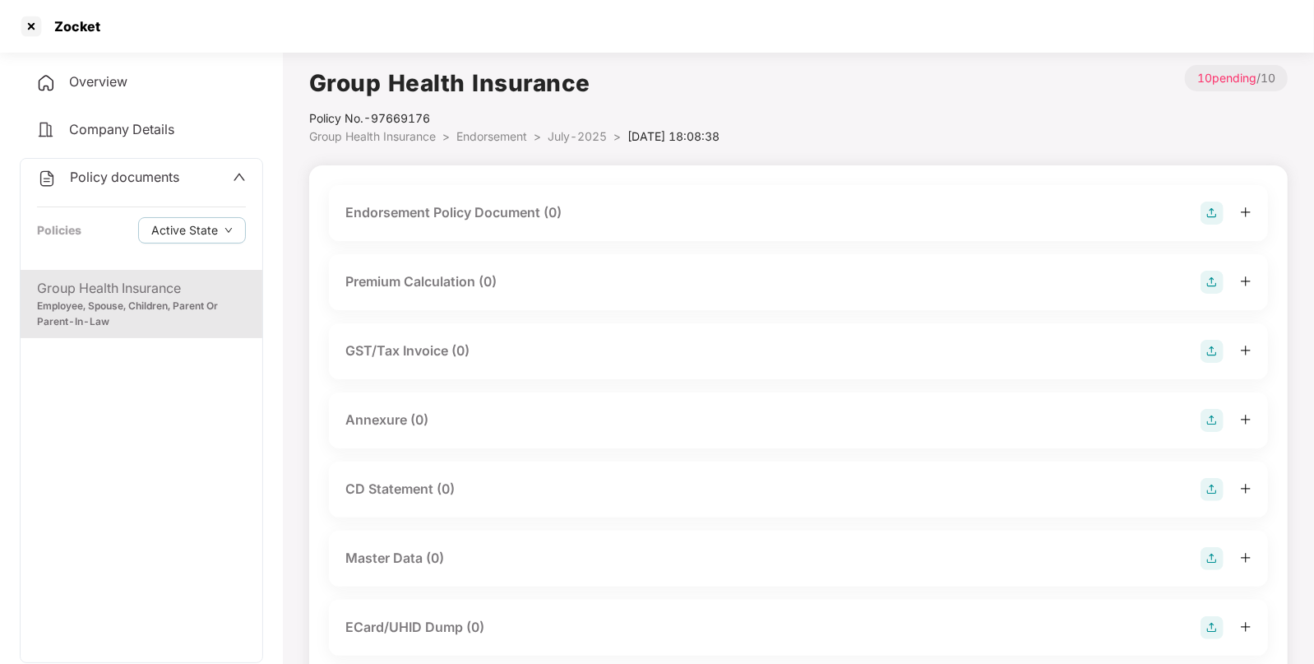
click at [1213, 216] on img at bounding box center [1212, 212] width 23 height 23
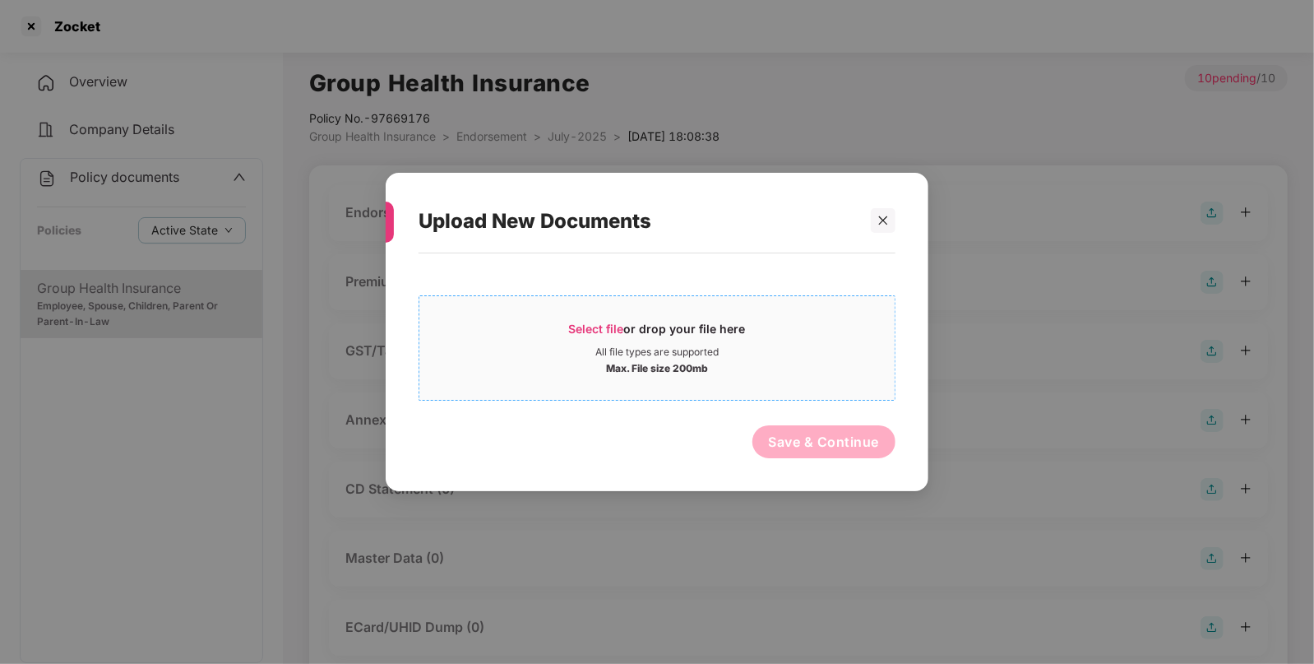
click at [661, 320] on span "Select file or drop your file here All file types are supported Max. File size …" at bounding box center [656, 347] width 475 height 79
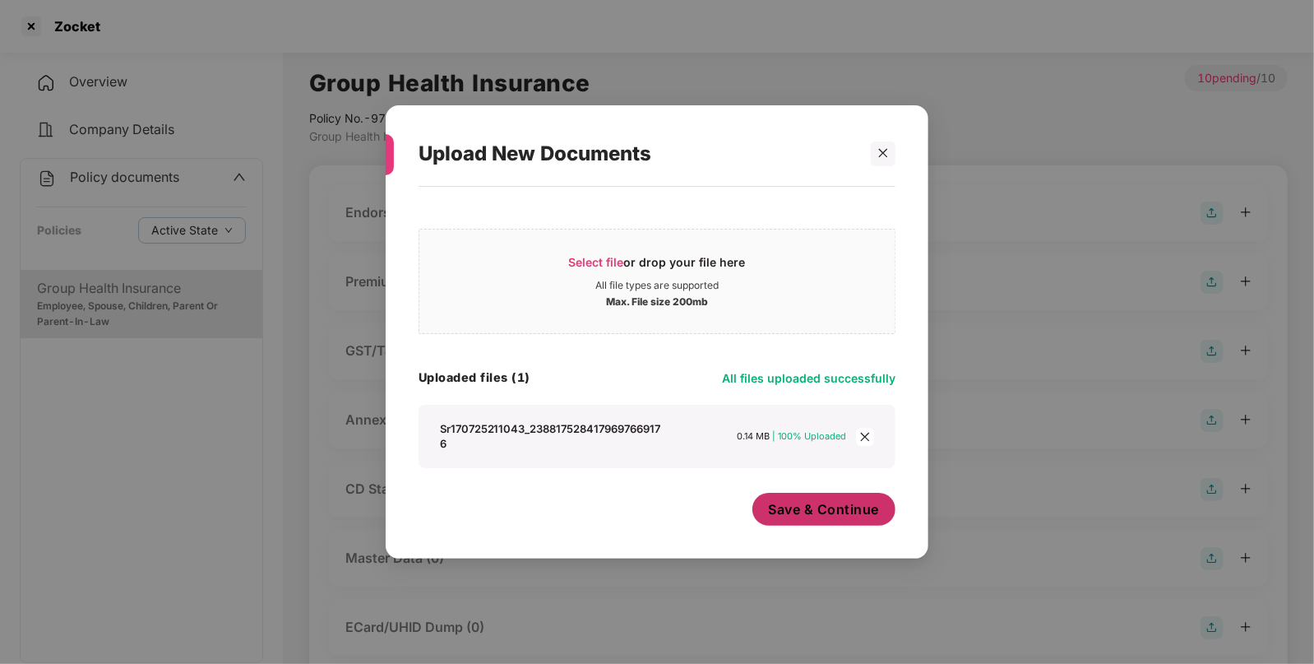
click at [808, 519] on button "Save & Continue" at bounding box center [824, 509] width 144 height 33
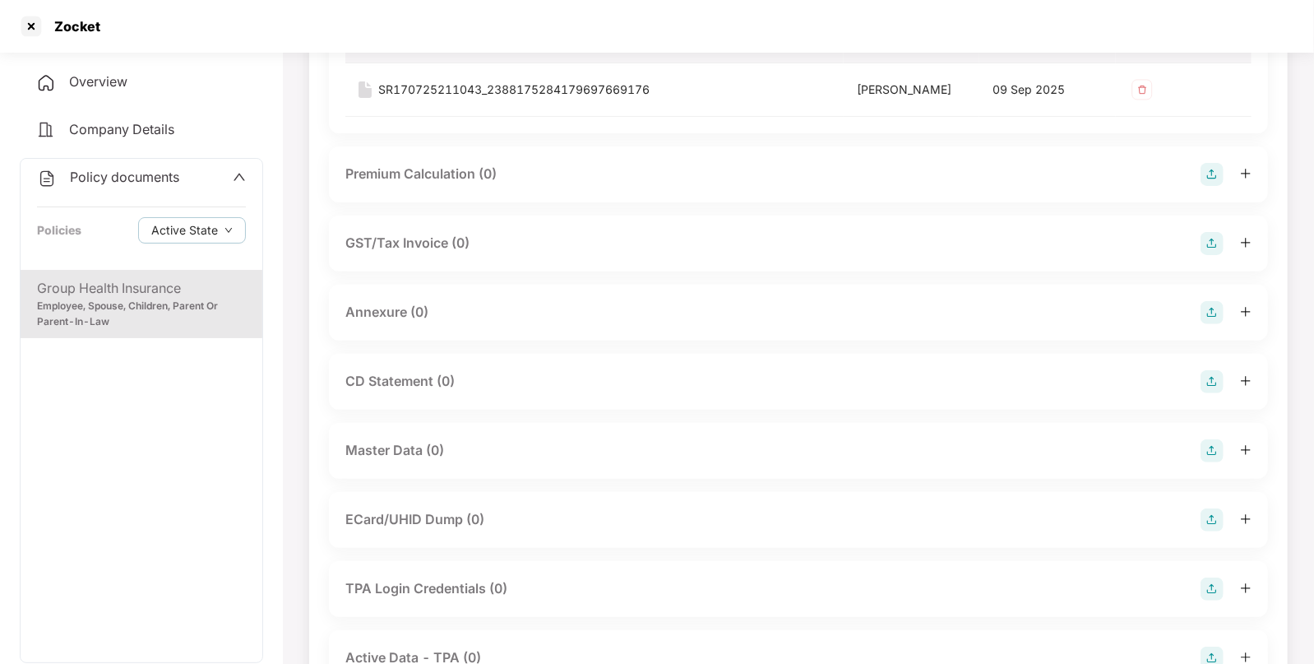
scroll to position [228, 0]
click at [1211, 440] on img at bounding box center [1212, 449] width 23 height 23
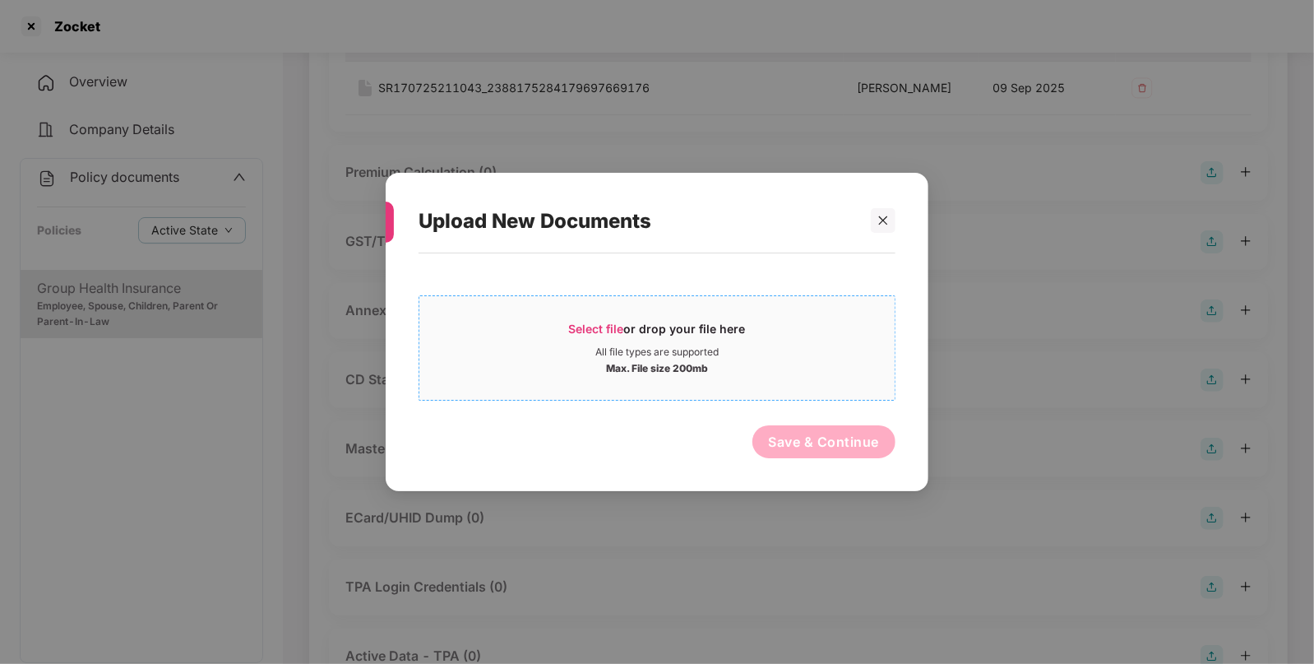
click at [618, 327] on span "Select file" at bounding box center [596, 329] width 55 height 14
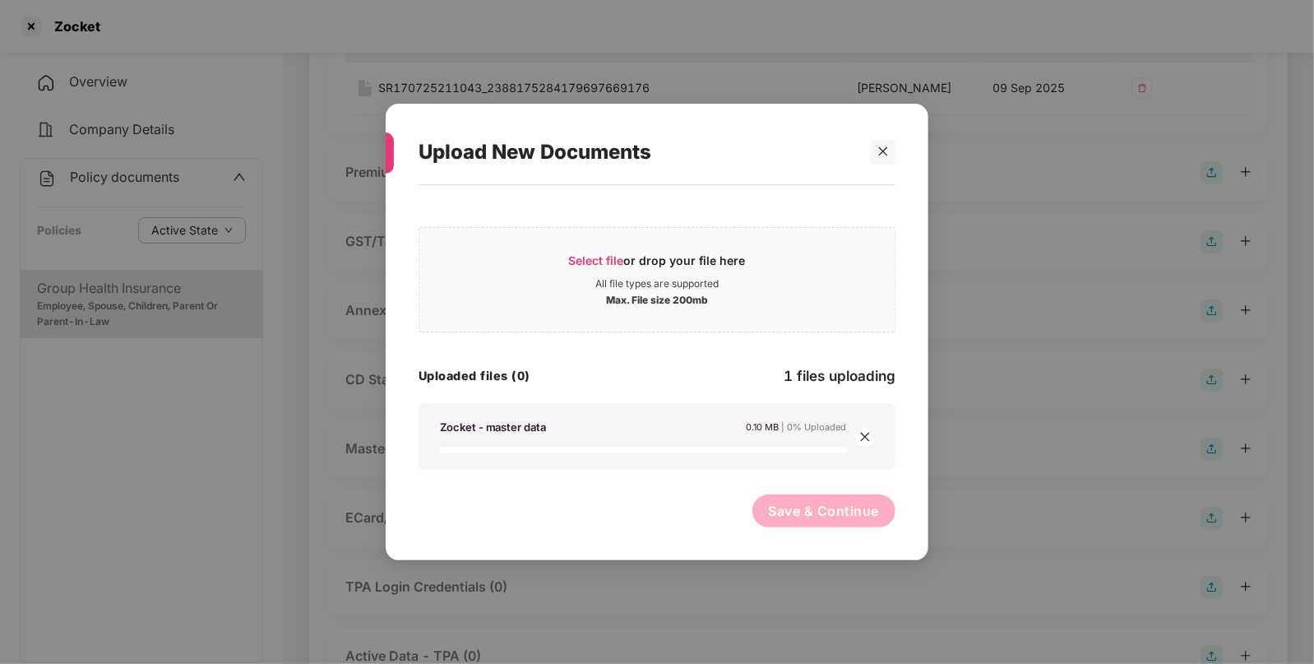
click at [847, 514] on button "Save & Continue" at bounding box center [824, 510] width 144 height 33
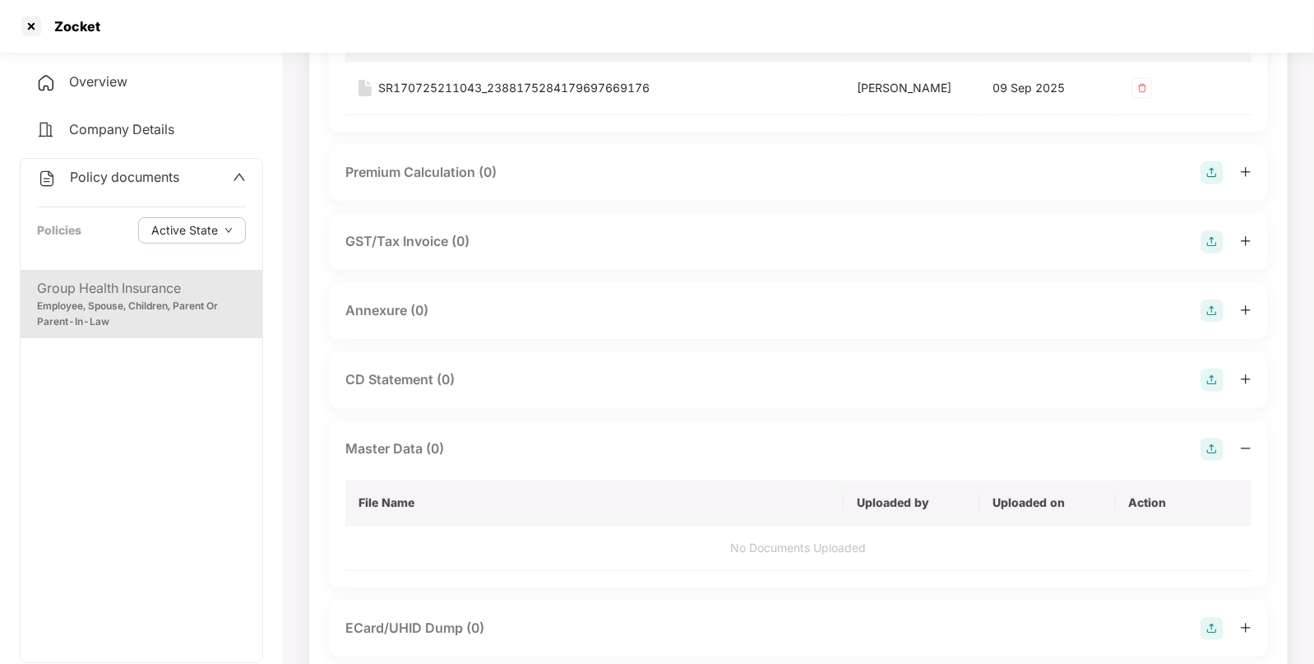
click at [847, 436] on body "Zocket Overview Company Details Policy documents Policies Active State Group He…" at bounding box center [657, 104] width 1314 height 664
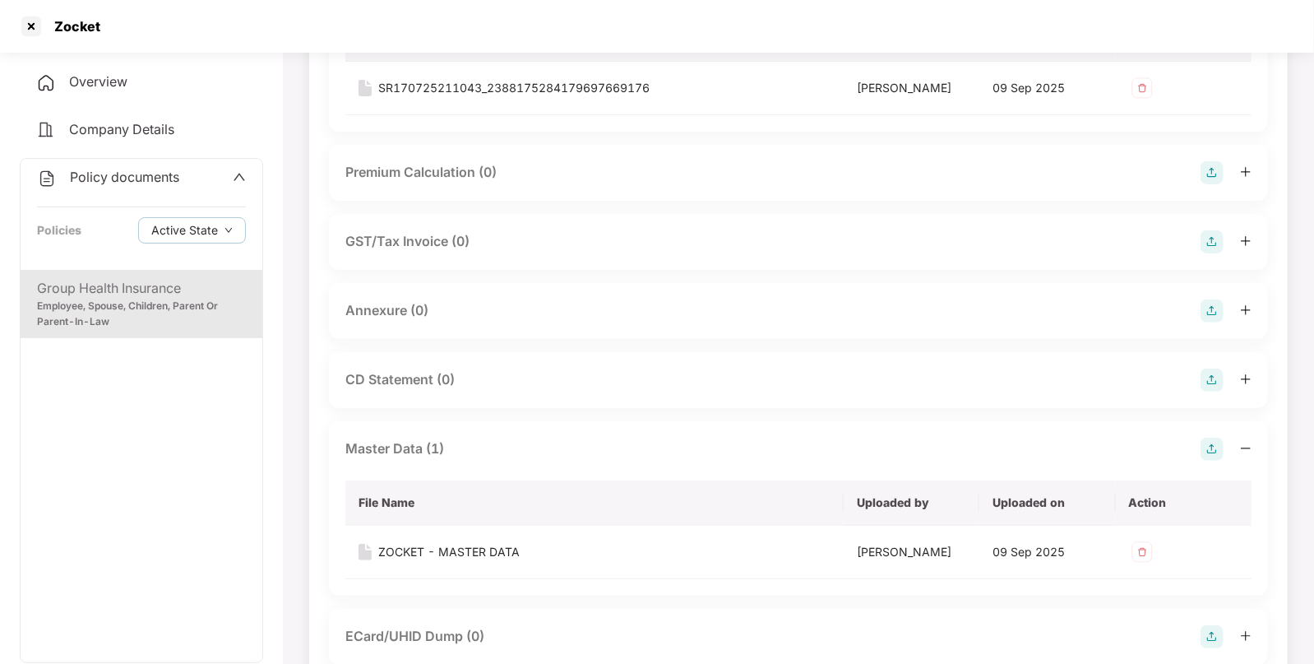
click at [238, 184] on span at bounding box center [239, 177] width 13 height 21
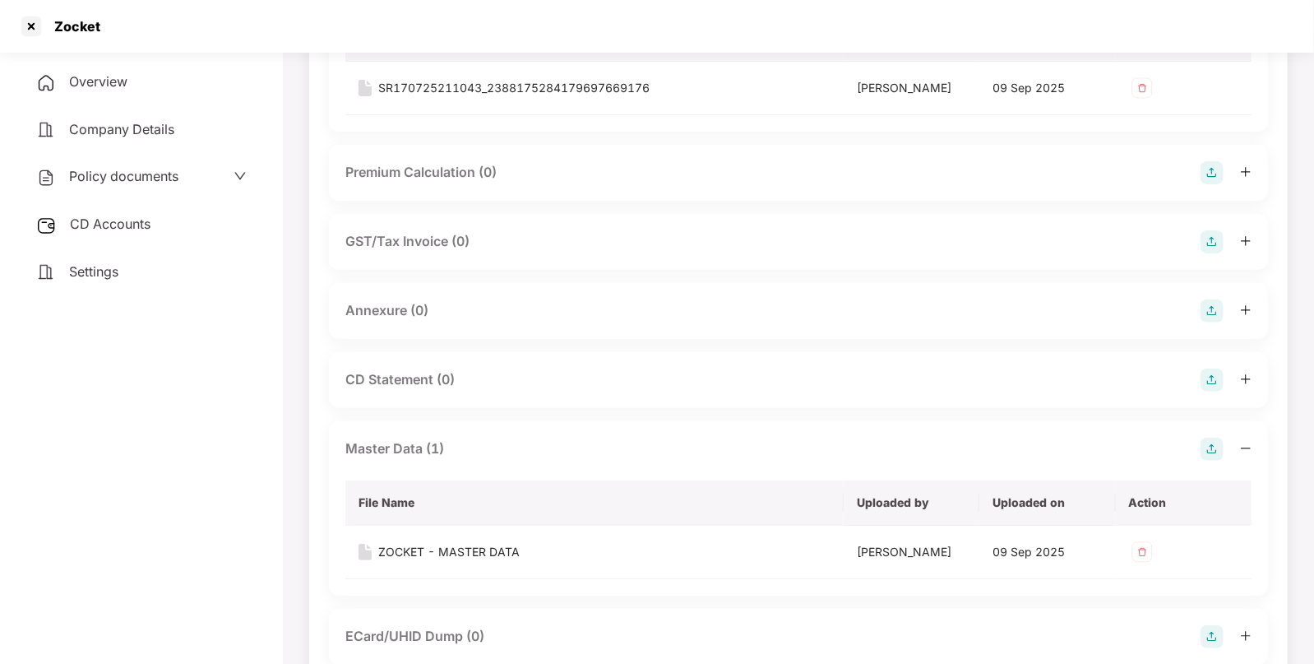
click at [93, 230] on span "CD Accounts" at bounding box center [110, 223] width 81 height 16
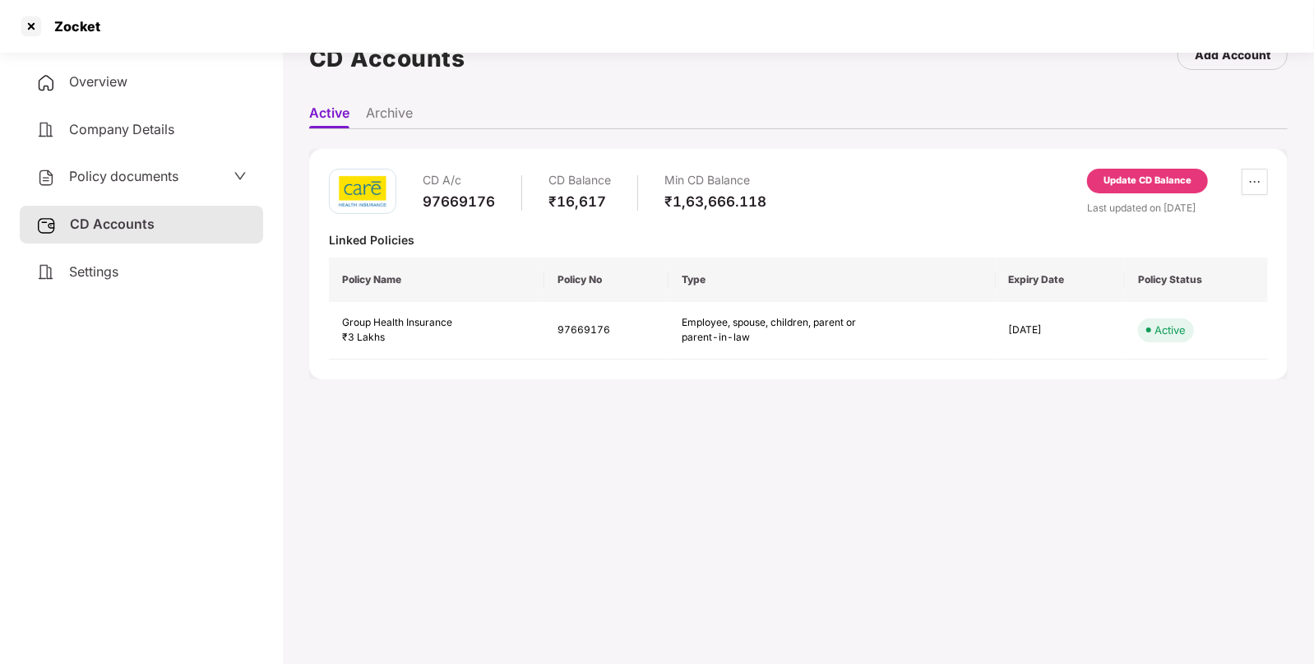
click at [119, 183] on span "Policy documents" at bounding box center [123, 176] width 109 height 16
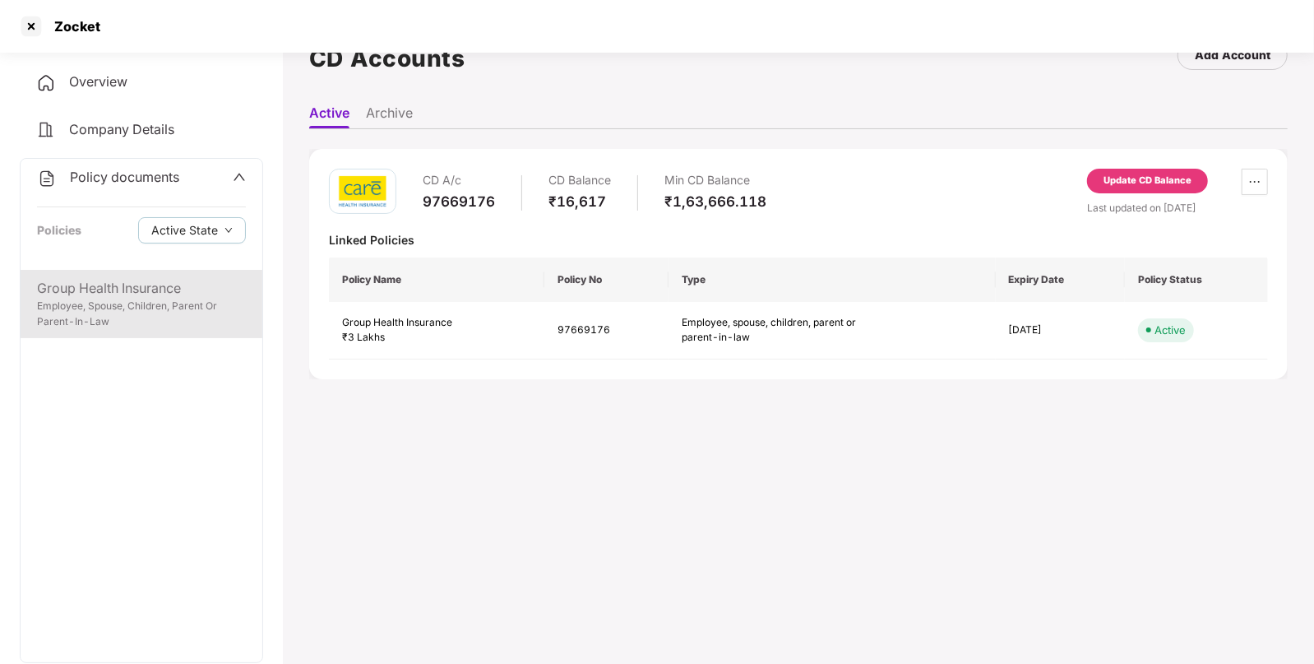
click at [224, 302] on div "Employee, Spouse, Children, Parent Or Parent-In-Law" at bounding box center [141, 314] width 209 height 31
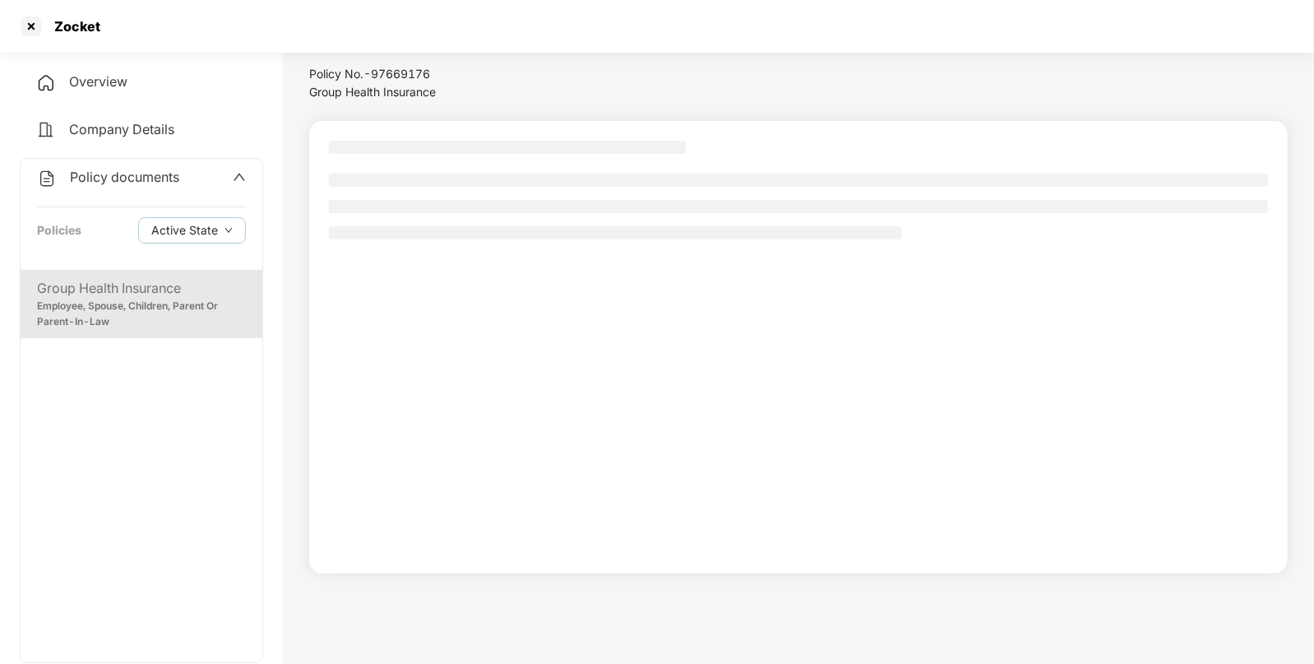
scroll to position [0, 0]
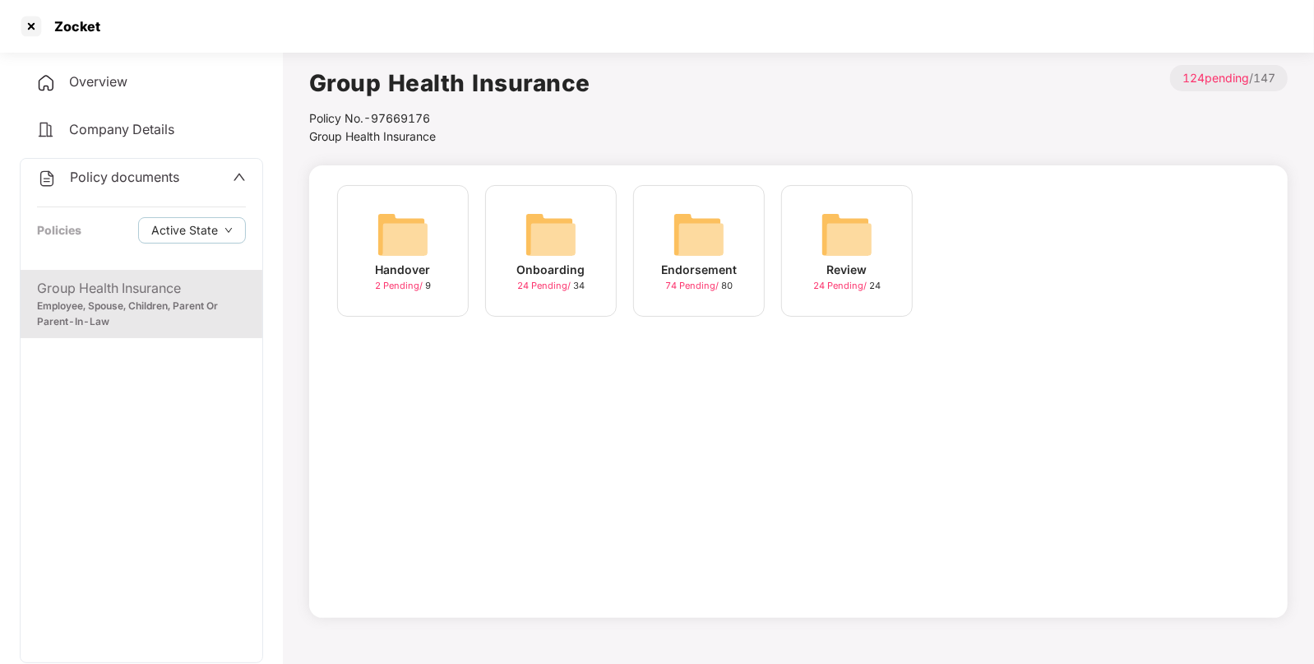
click at [683, 230] on img at bounding box center [699, 234] width 53 height 53
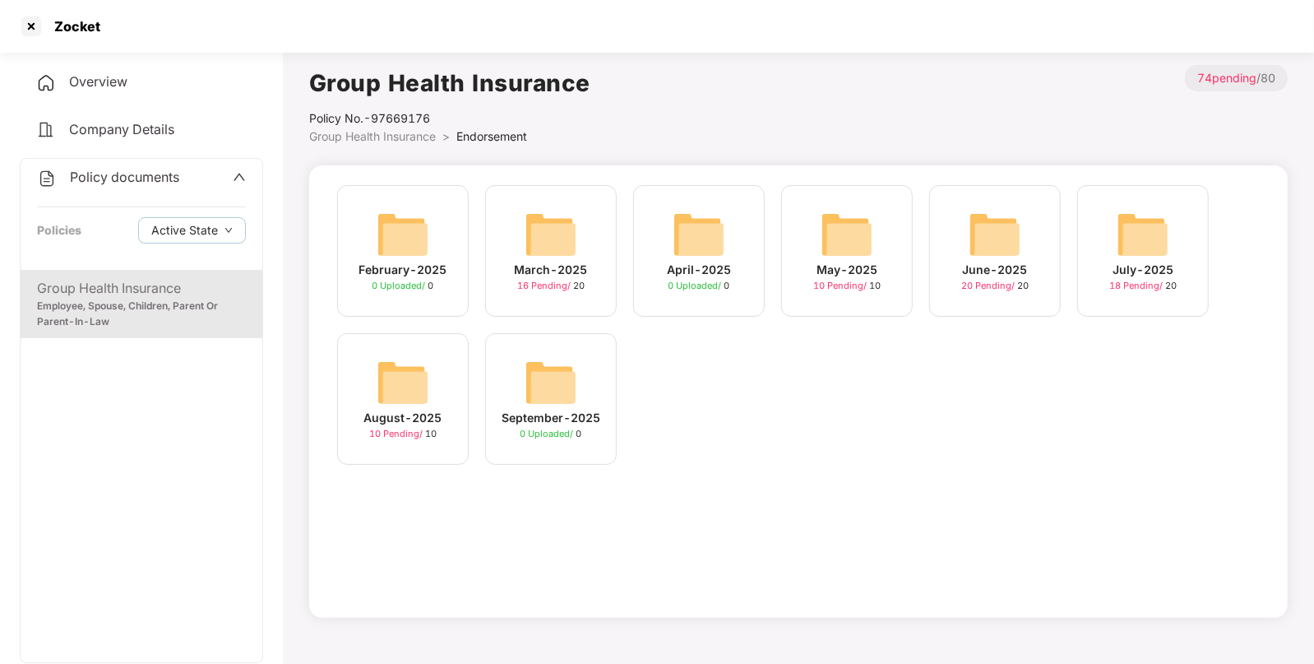
click at [1143, 234] on img at bounding box center [1143, 234] width 53 height 53
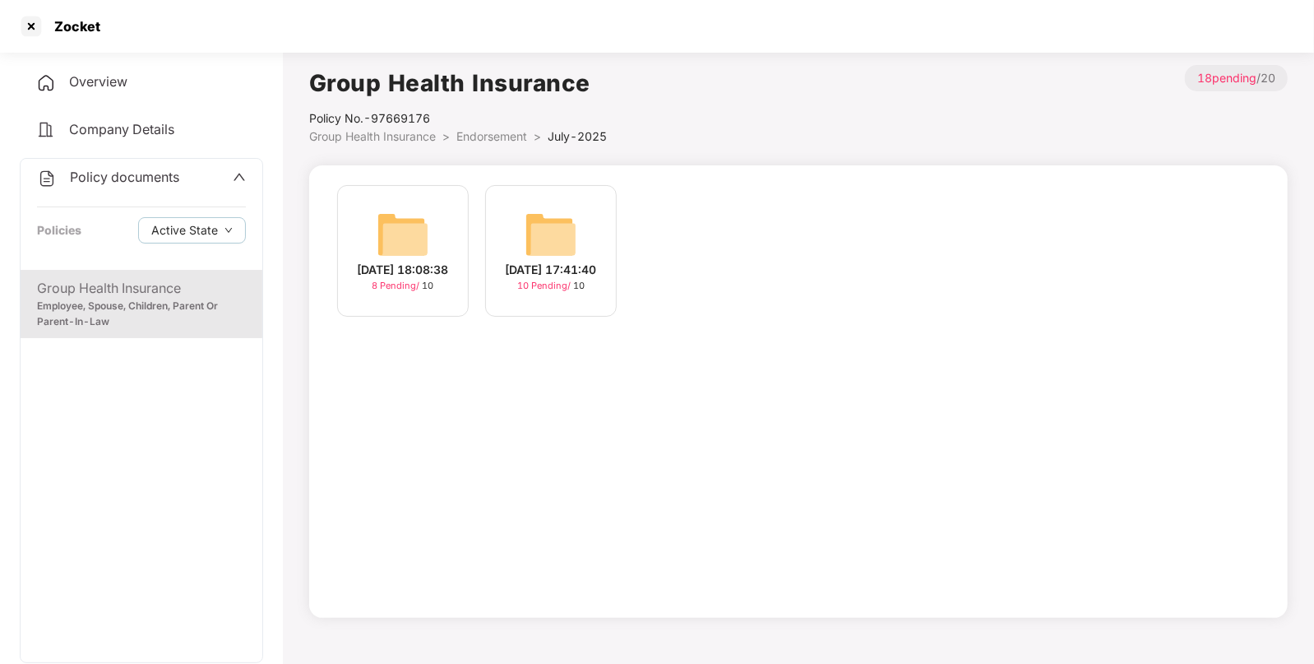
click at [539, 231] on img at bounding box center [551, 234] width 53 height 53
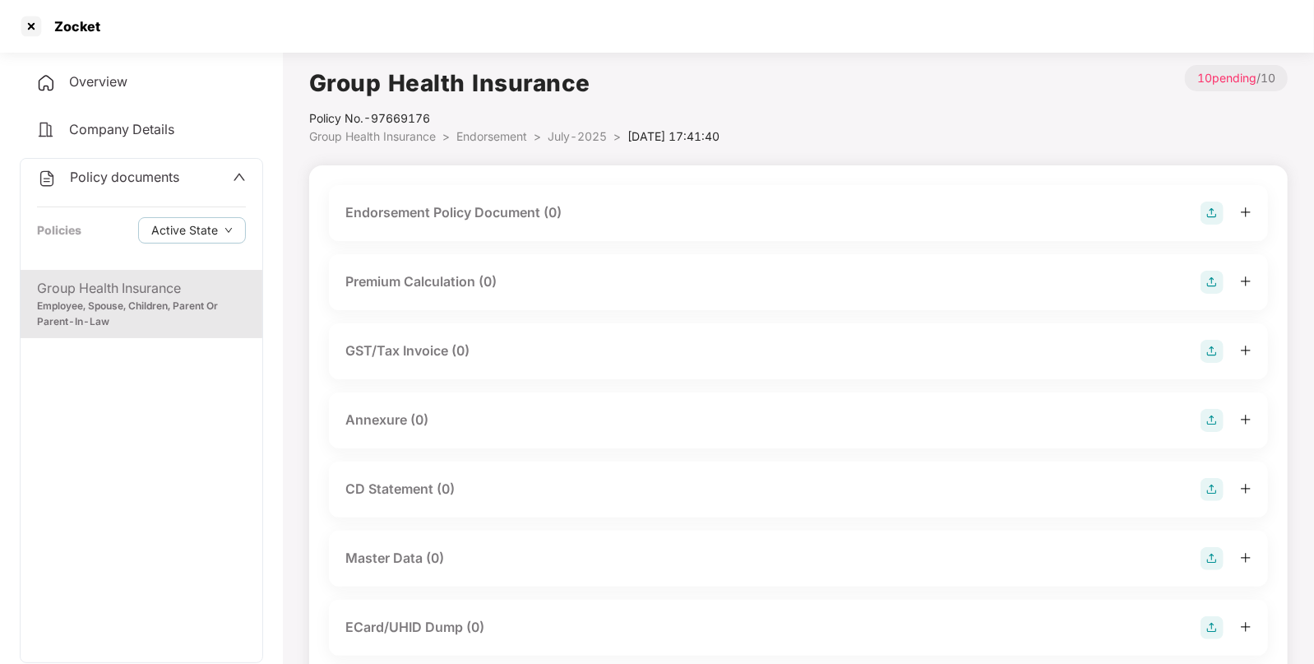
scroll to position [251, 0]
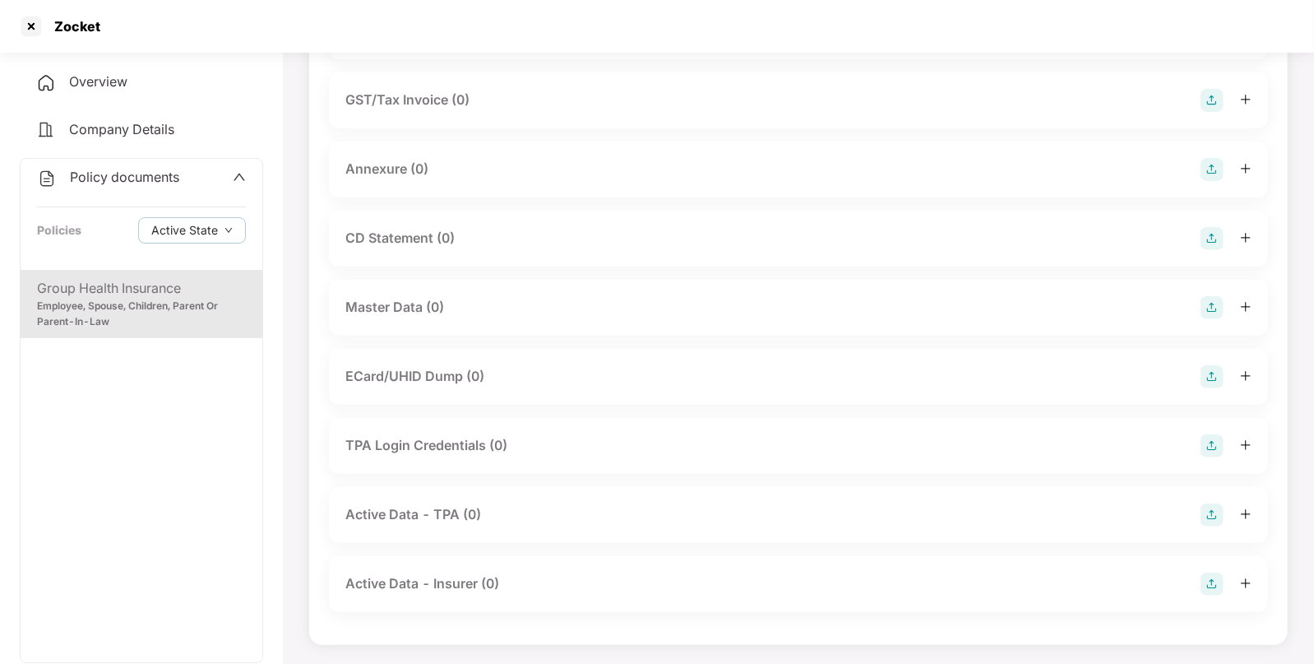
click at [1211, 302] on img at bounding box center [1212, 307] width 23 height 23
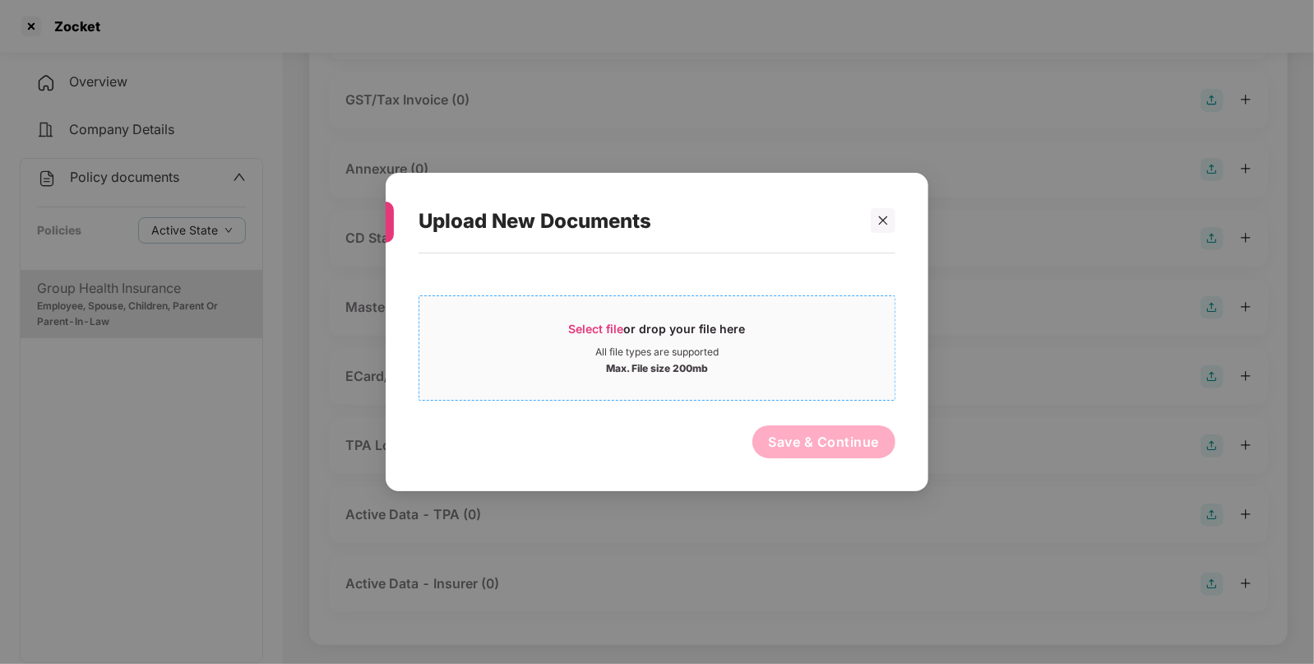
click at [663, 352] on div "All file types are supported" at bounding box center [656, 351] width 123 height 13
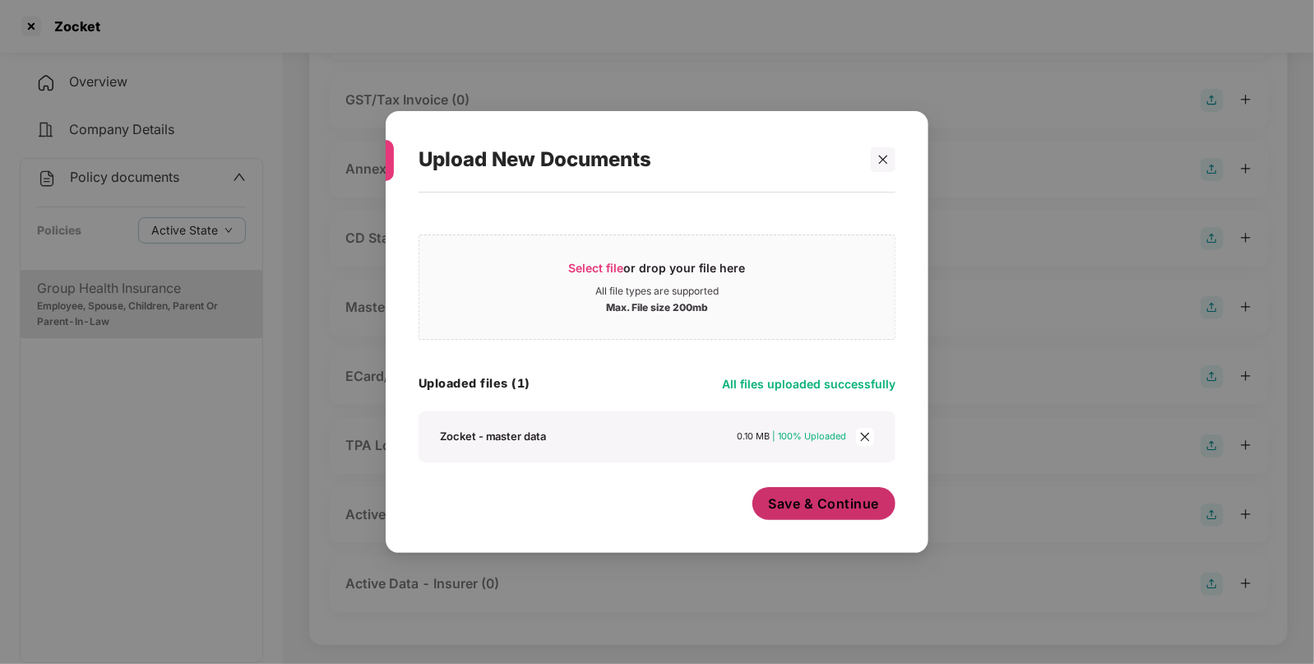
click at [826, 510] on span "Save & Continue" at bounding box center [824, 503] width 111 height 18
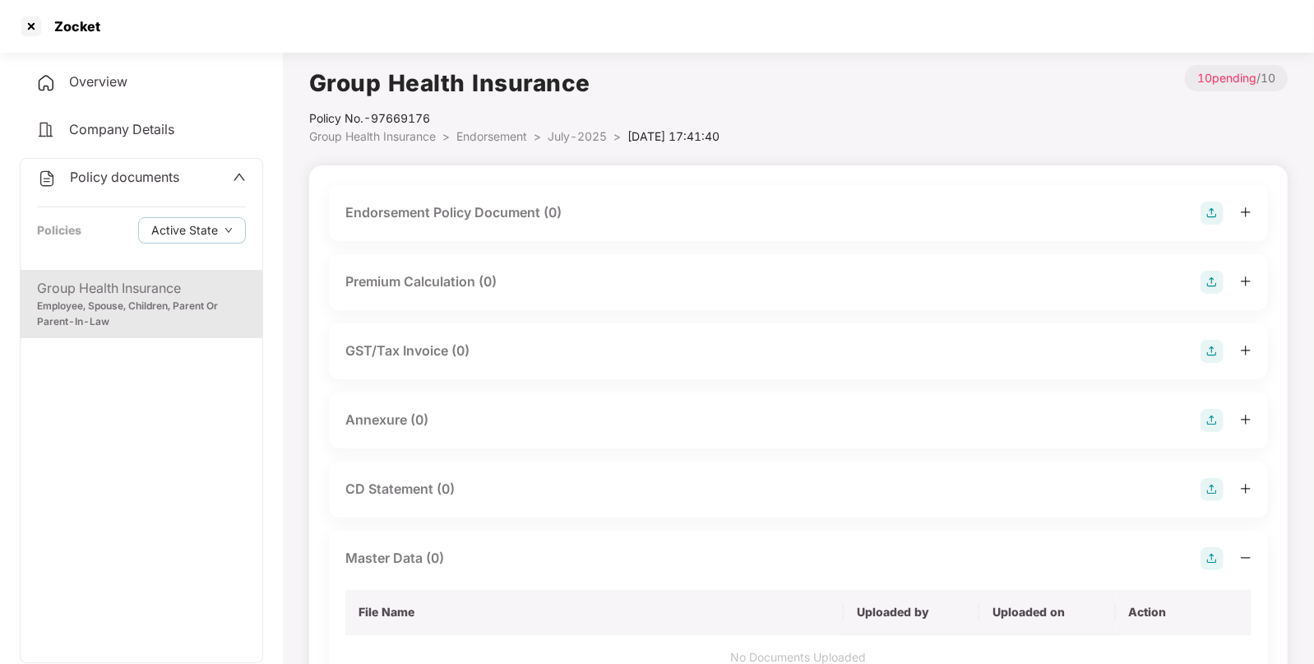
click at [476, 138] on span "Endorsement" at bounding box center [491, 136] width 71 height 14
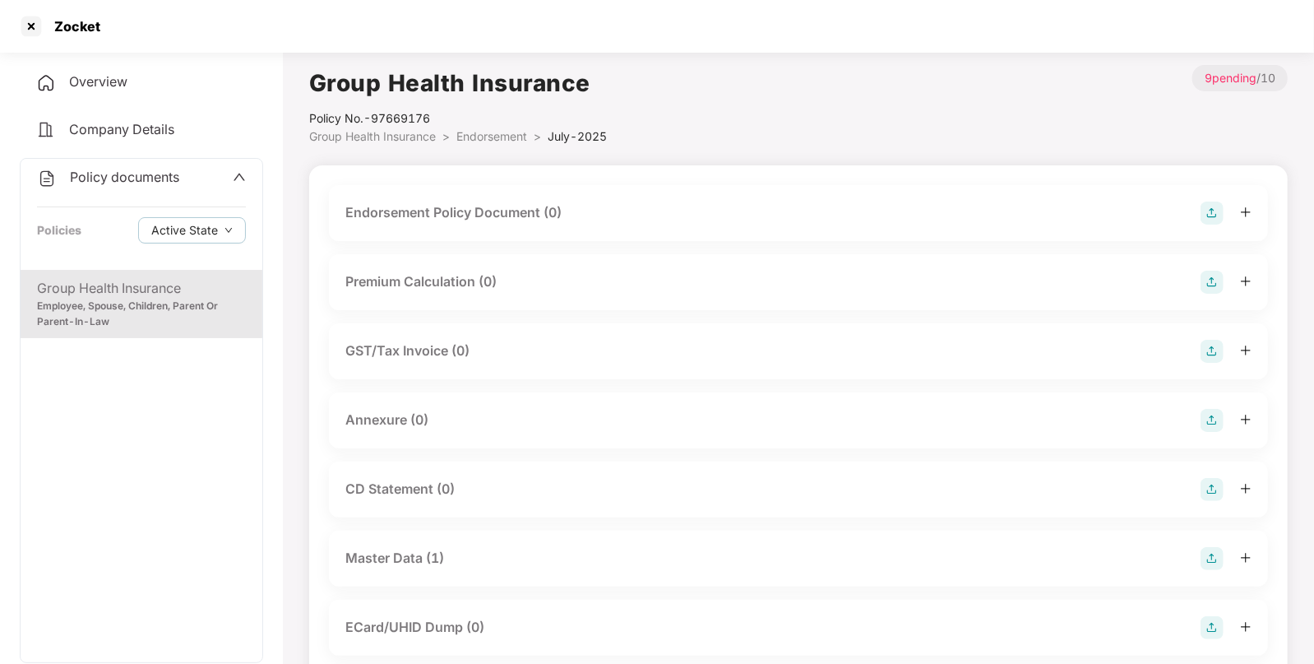
click at [469, 136] on span "Endorsement" at bounding box center [491, 136] width 71 height 14
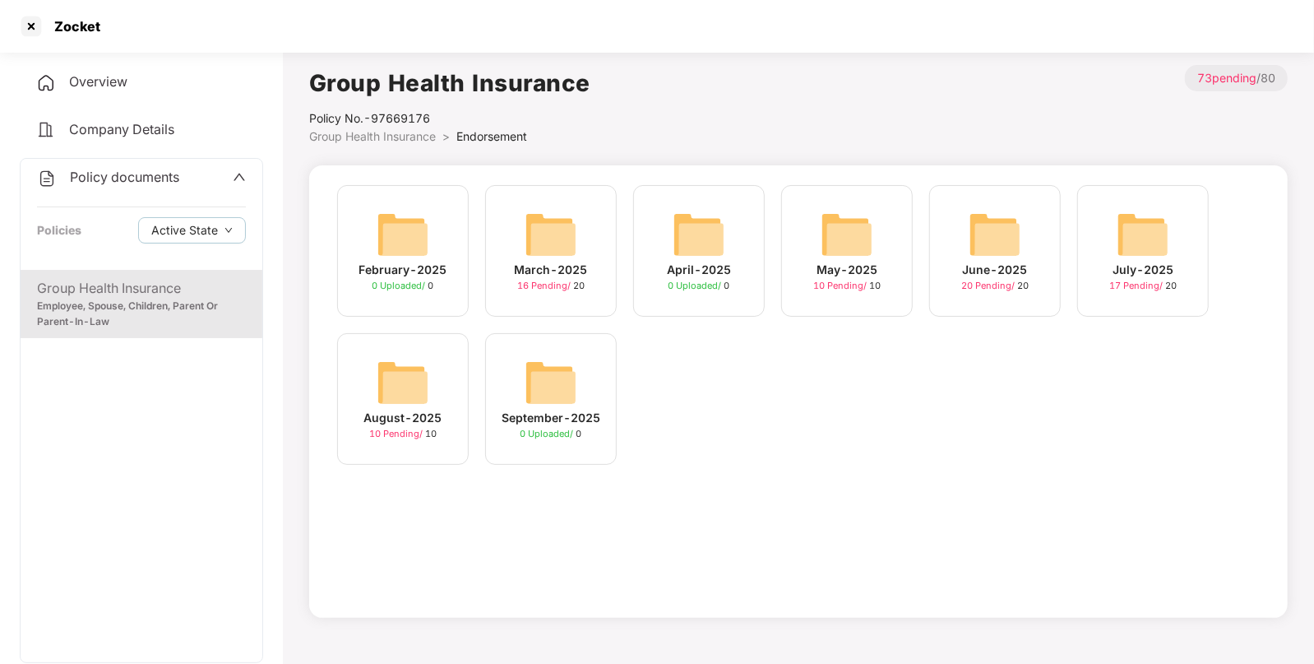
click at [996, 248] on img at bounding box center [995, 234] width 53 height 53
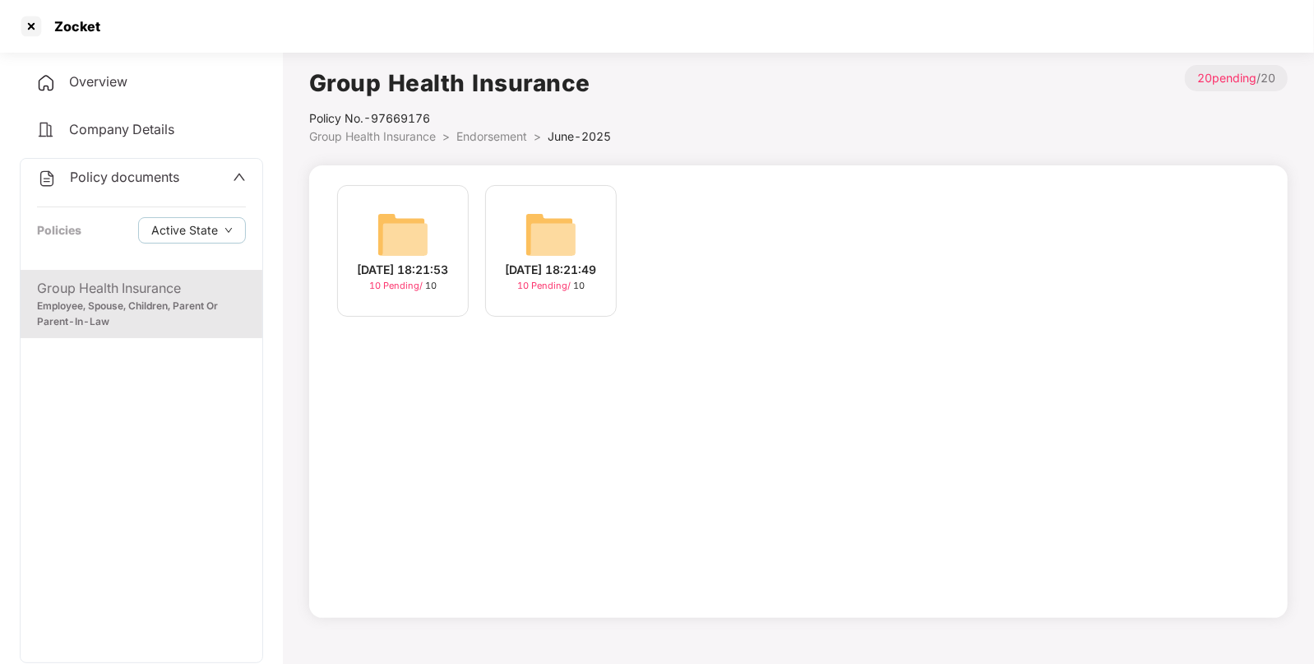
click at [546, 246] on img at bounding box center [551, 234] width 53 height 53
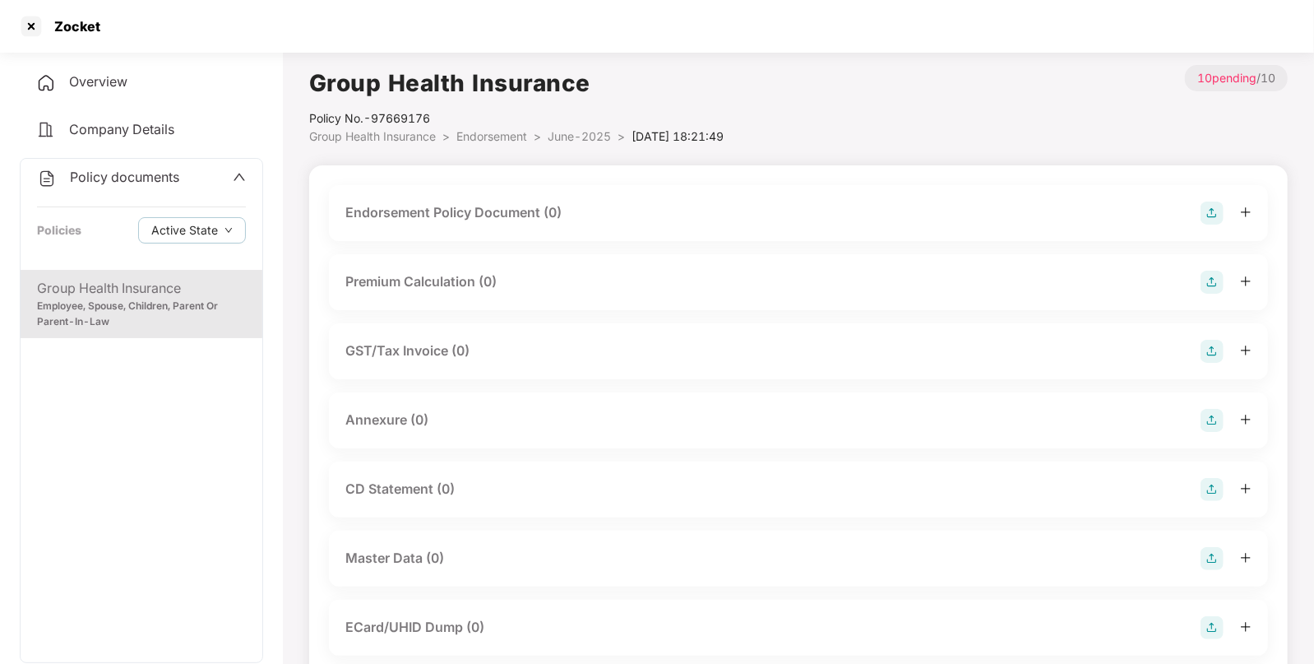
click at [1215, 206] on img at bounding box center [1212, 212] width 23 height 23
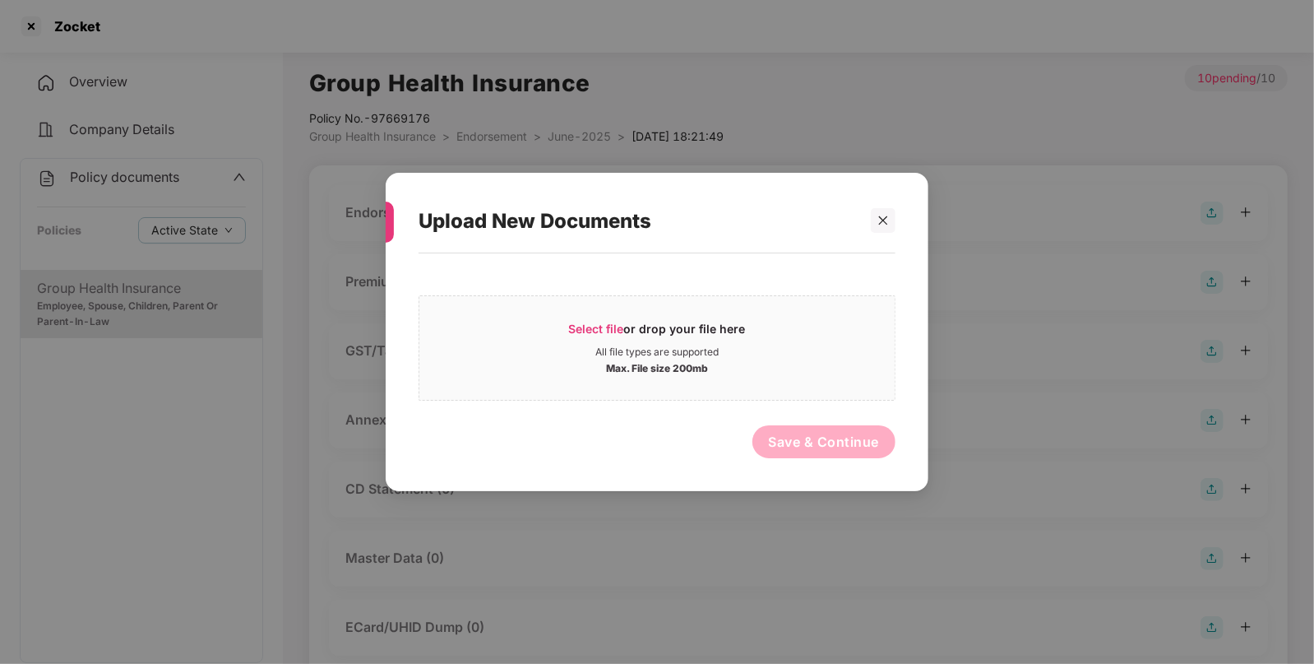
click at [868, 220] on div at bounding box center [875, 220] width 39 height 25
click at [874, 220] on div at bounding box center [883, 220] width 25 height 25
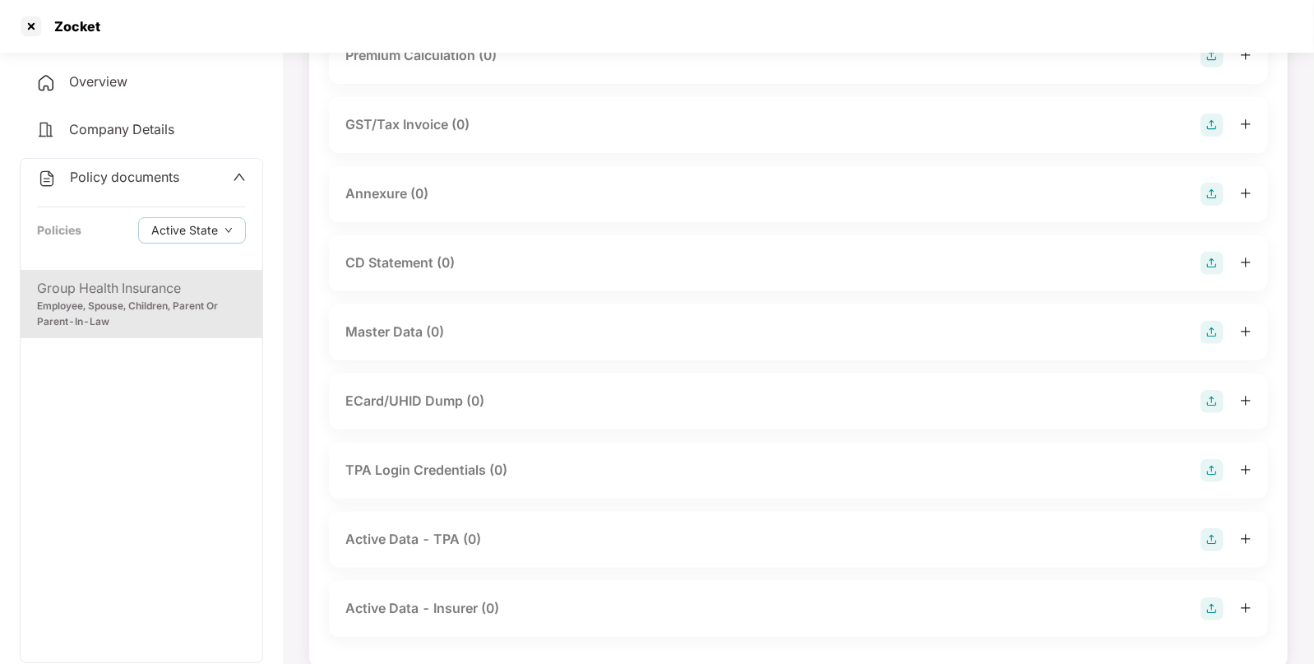
scroll to position [227, 0]
click at [1210, 321] on img at bounding box center [1212, 331] width 23 height 23
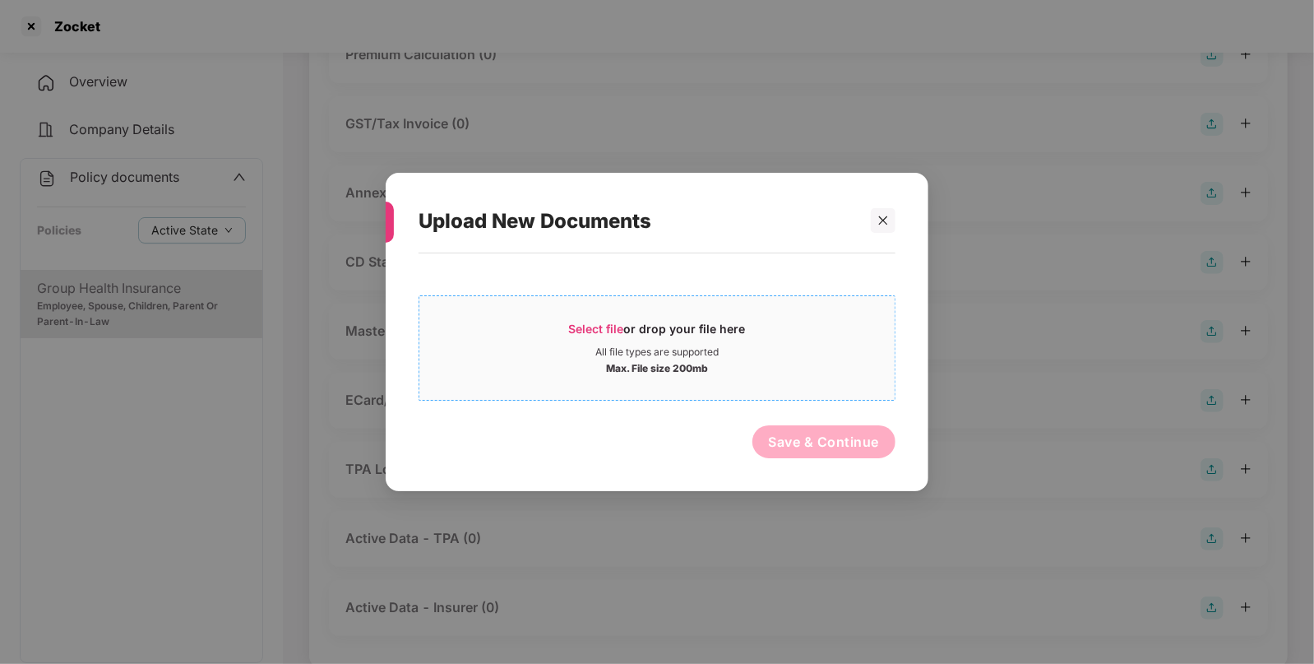
click at [630, 333] on div "Select file or drop your file here" at bounding box center [657, 333] width 177 height 25
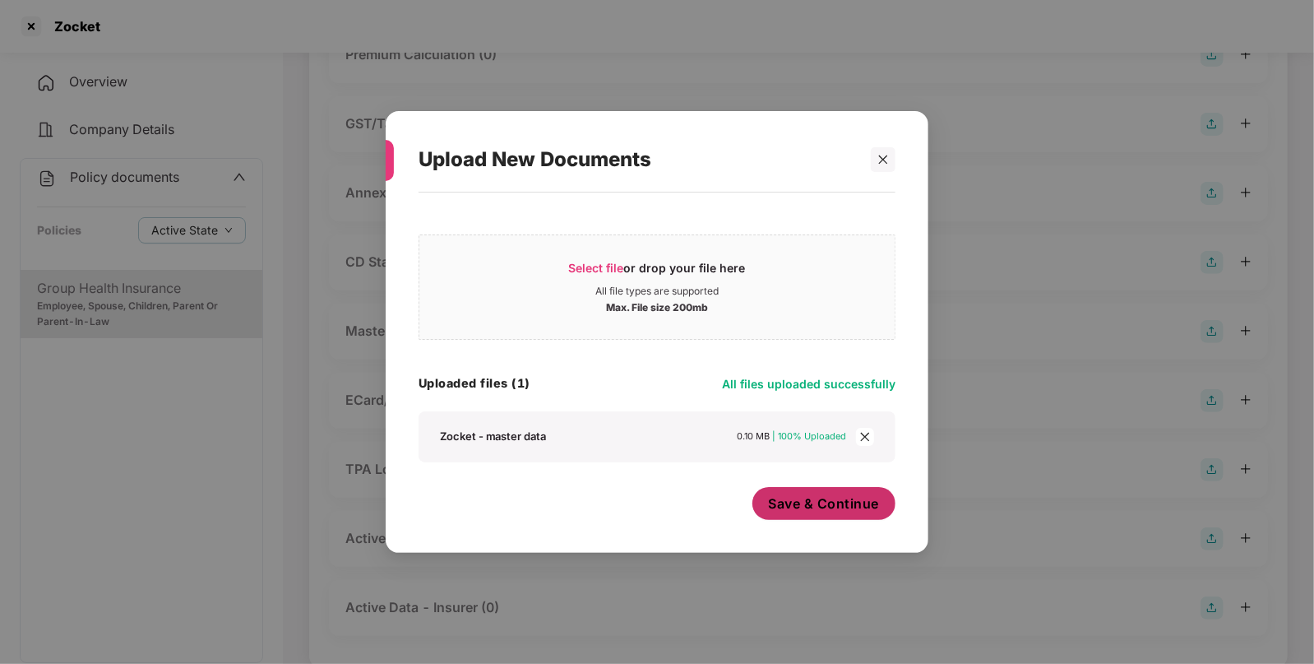
click at [817, 500] on span "Save & Continue" at bounding box center [824, 503] width 111 height 18
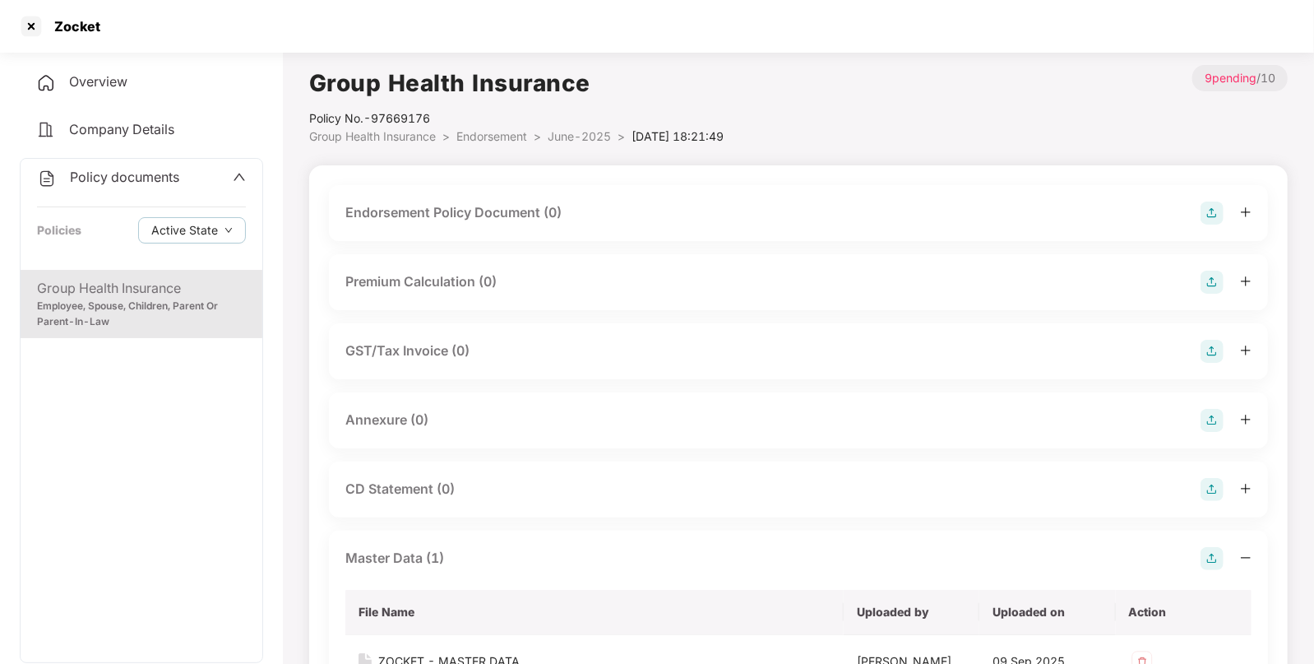
click at [1213, 210] on img at bounding box center [1212, 212] width 23 height 23
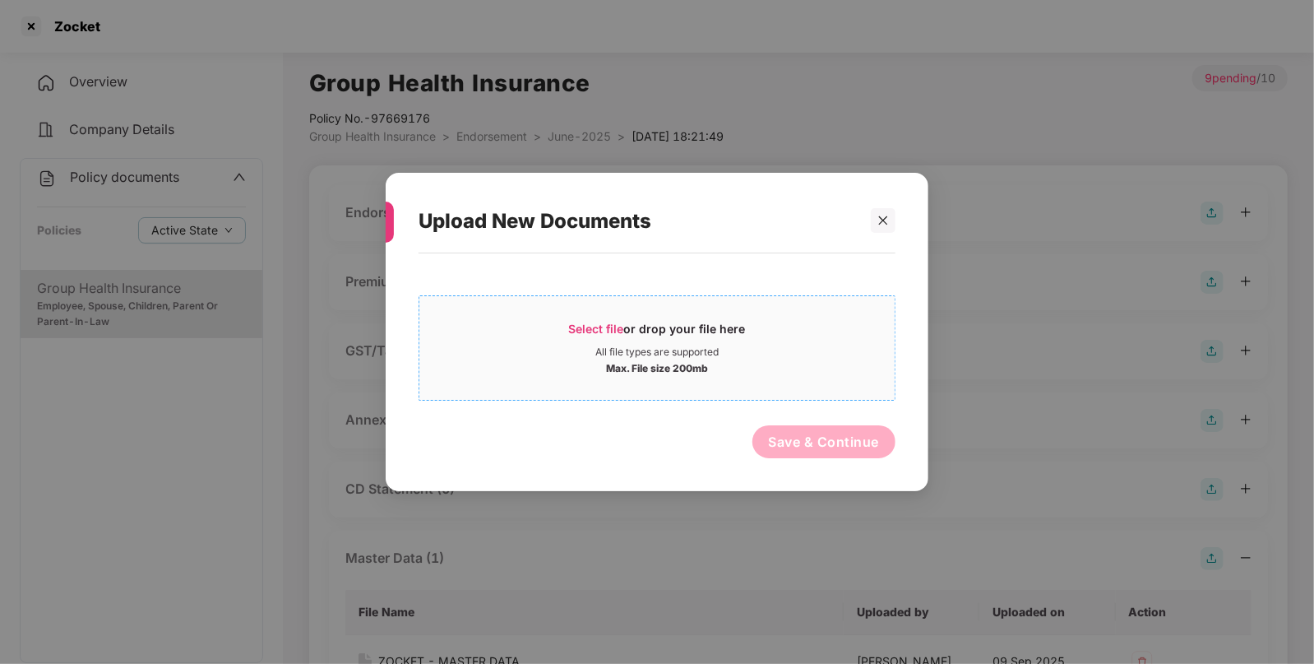
click at [563, 330] on div "Select file or drop your file here" at bounding box center [656, 333] width 475 height 25
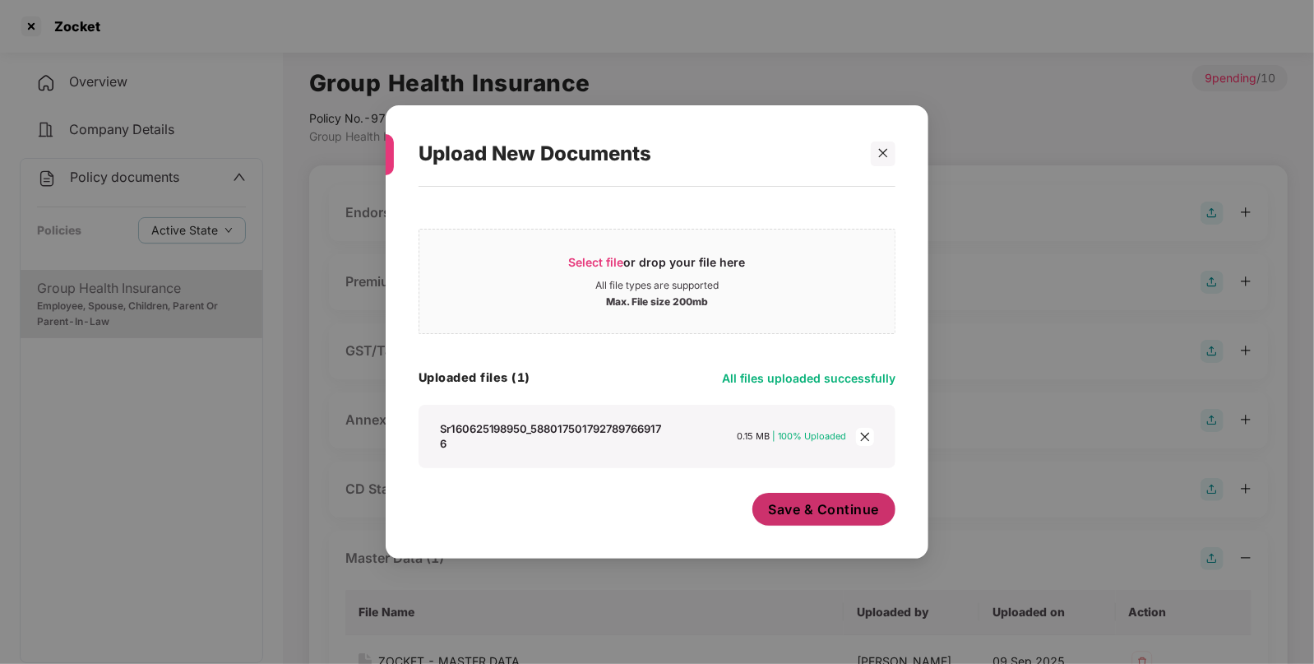
click at [826, 522] on button "Save & Continue" at bounding box center [824, 509] width 144 height 33
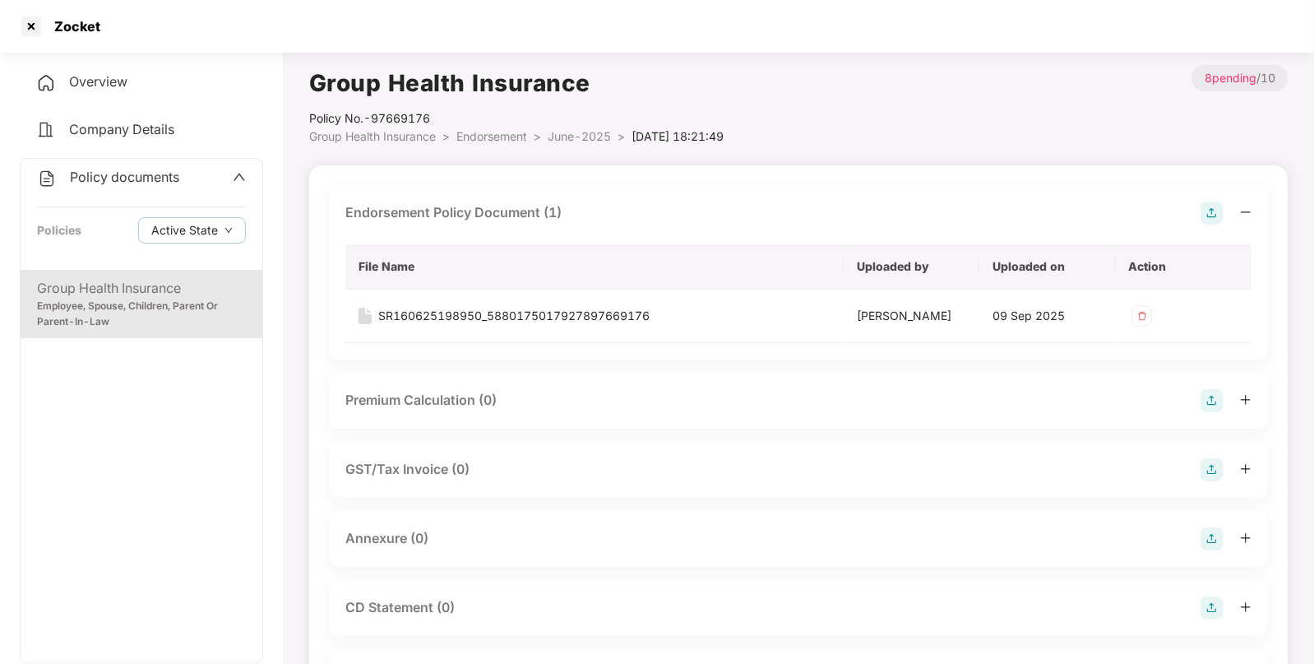
click at [509, 141] on span "Endorsement" at bounding box center [491, 136] width 71 height 14
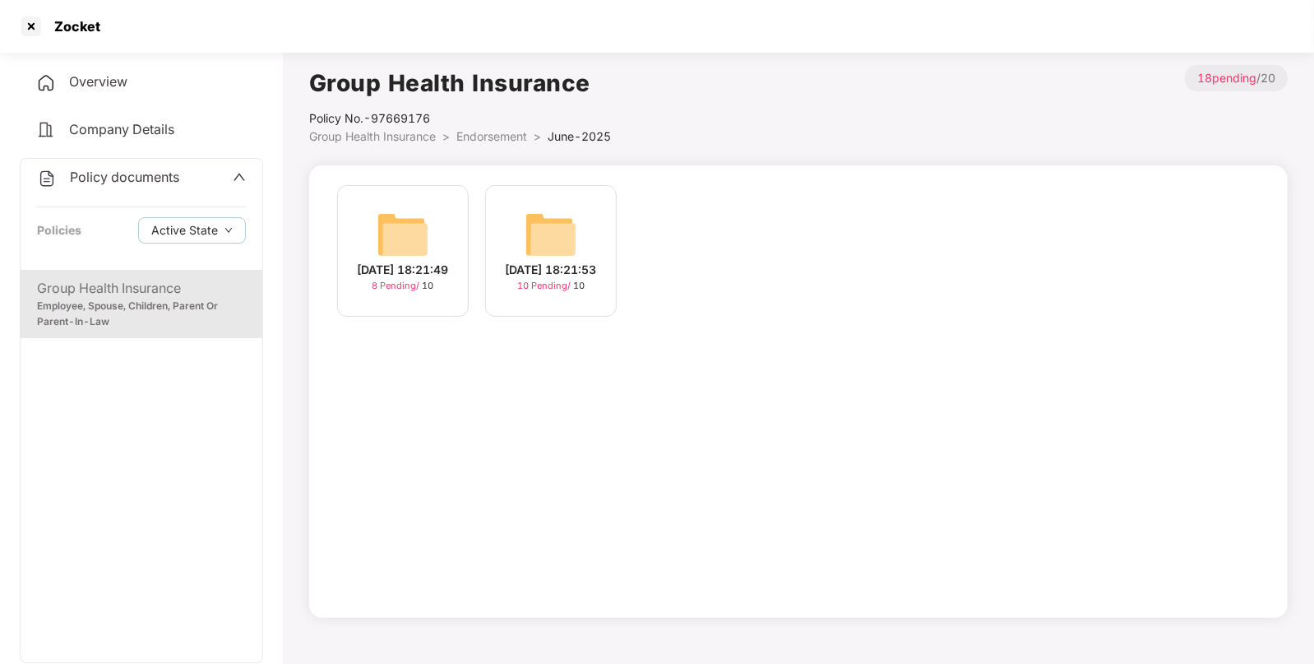
click at [562, 237] on img at bounding box center [551, 234] width 53 height 53
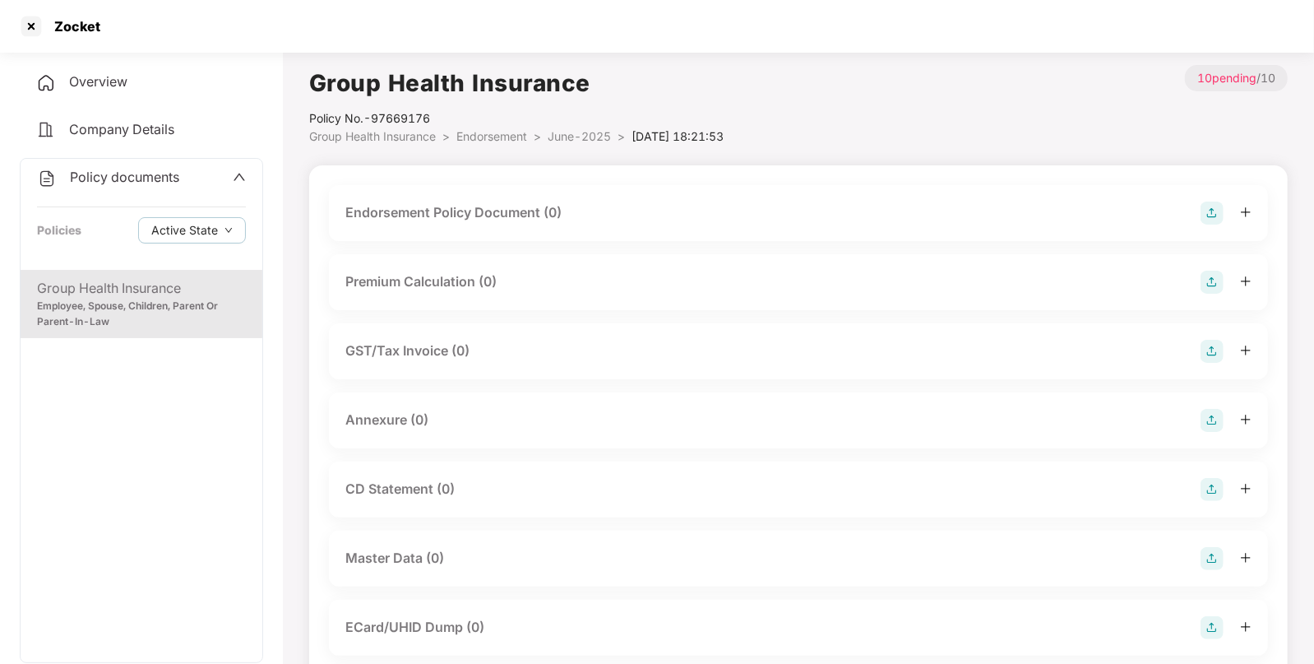
click at [1213, 206] on img at bounding box center [1212, 212] width 23 height 23
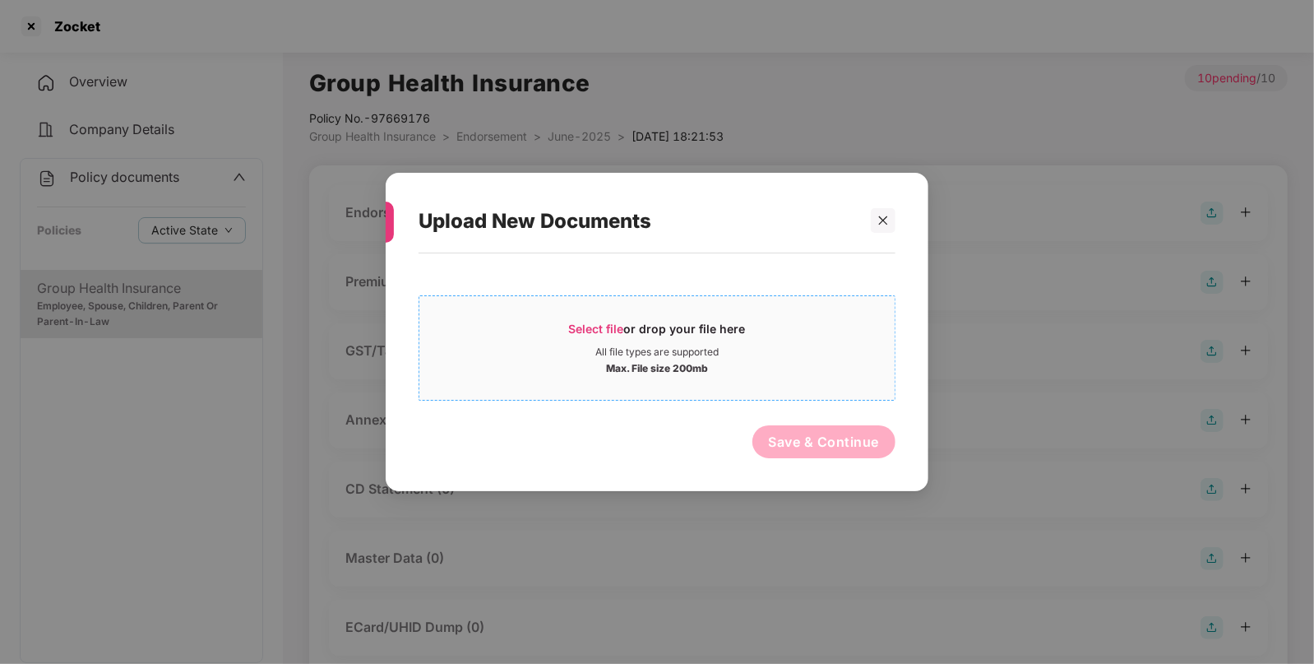
click at [595, 314] on span "Select file or drop your file here All file types are supported Max. File size …" at bounding box center [656, 347] width 475 height 79
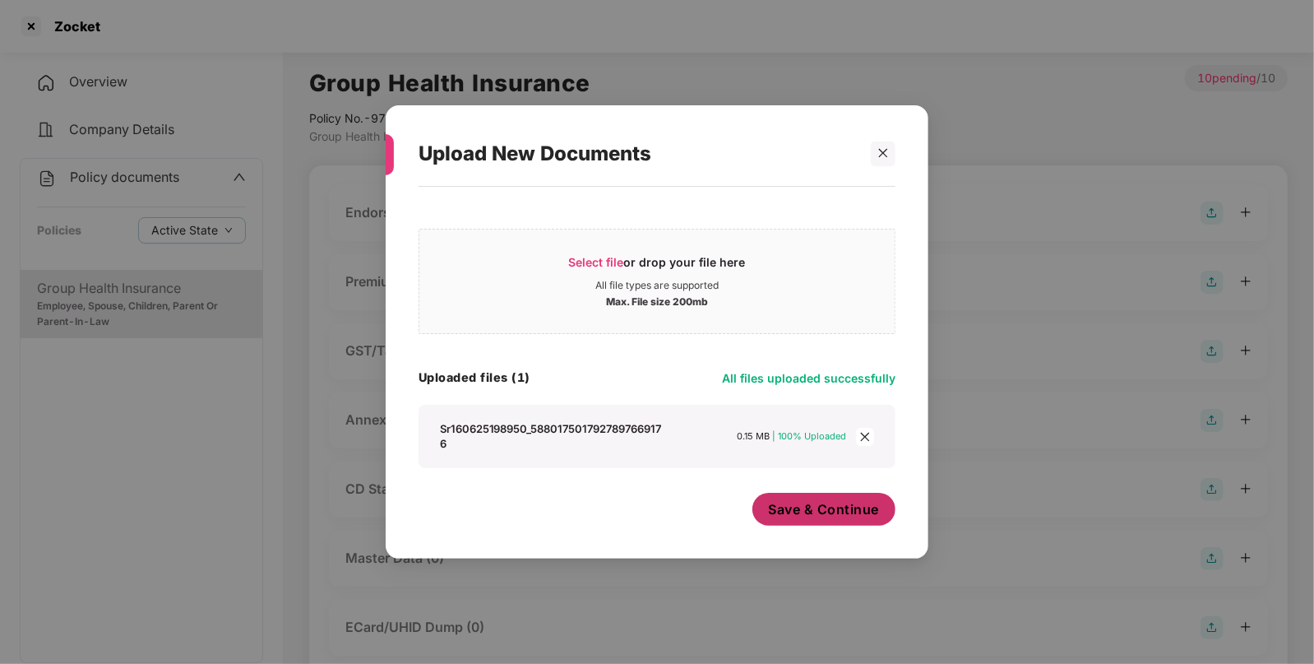
click at [781, 510] on span "Save & Continue" at bounding box center [824, 509] width 111 height 18
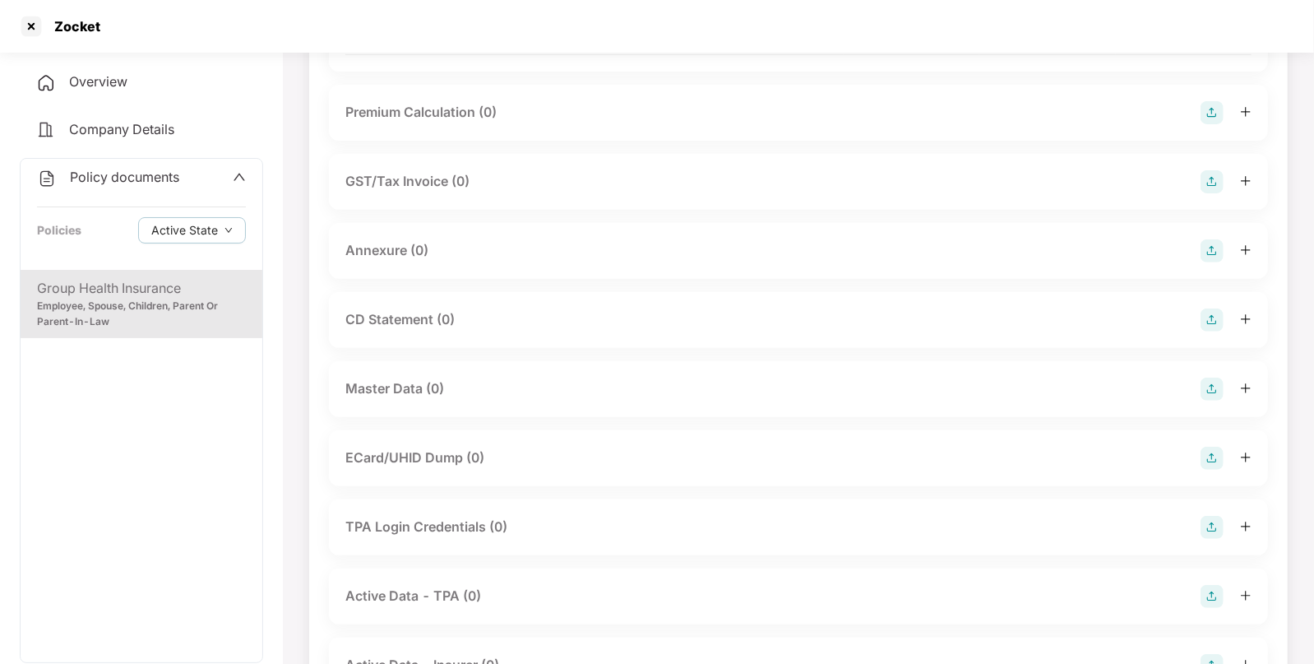
scroll to position [289, 0]
click at [1211, 380] on img at bounding box center [1212, 388] width 23 height 23
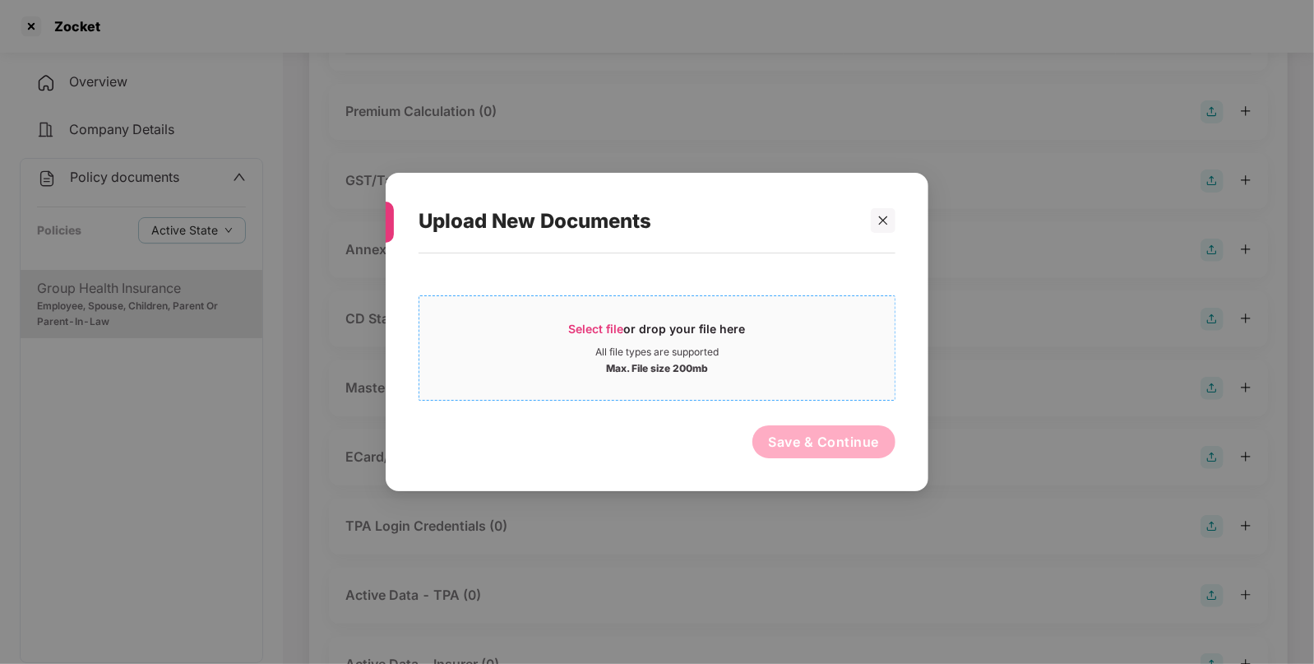
click at [694, 342] on div "Select file or drop your file here" at bounding box center [657, 333] width 177 height 25
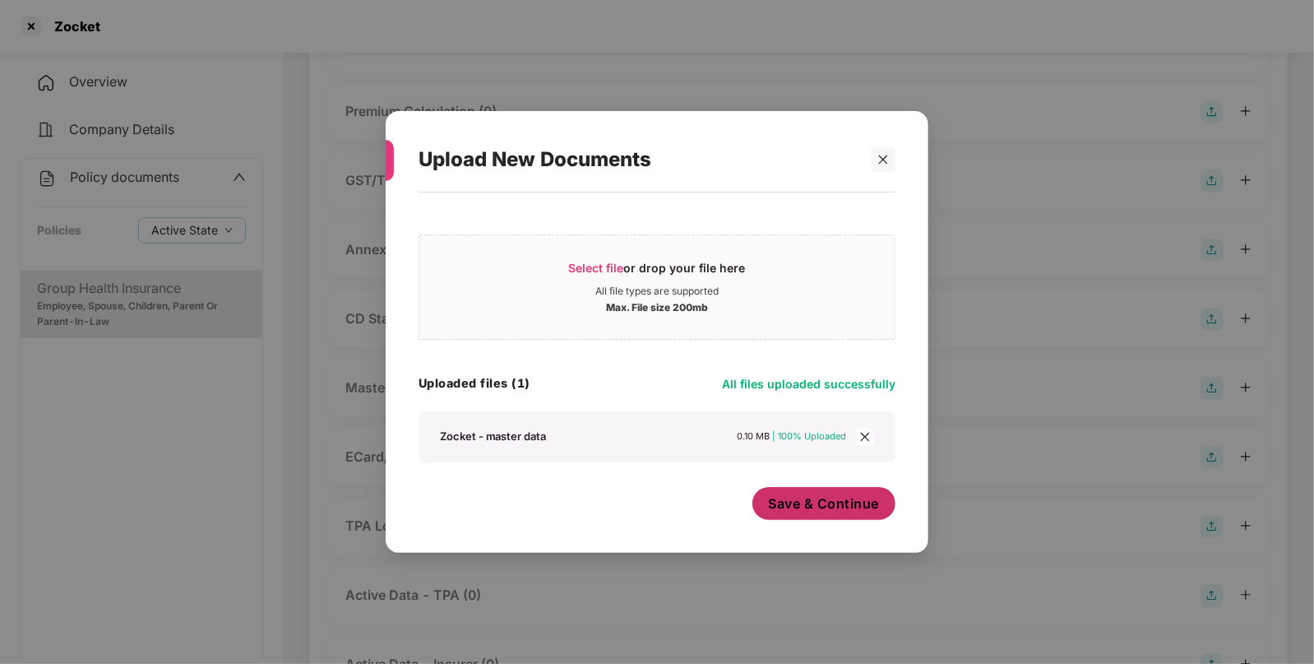
click at [825, 514] on button "Save & Continue" at bounding box center [824, 503] width 144 height 33
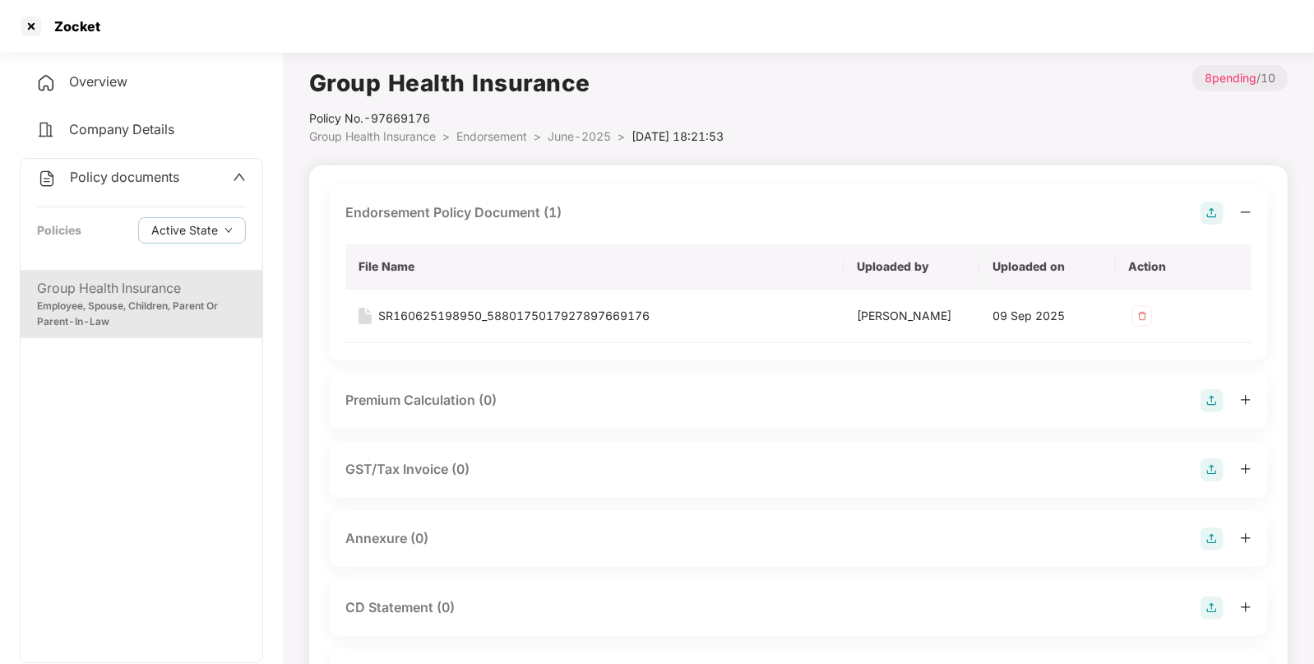
click at [493, 148] on div "Group Health Insurance Policy No.- 97669176 Group Health Insurance > Endorsemen…" at bounding box center [798, 598] width 979 height 1067
click at [488, 142] on span "Endorsement" at bounding box center [491, 136] width 71 height 14
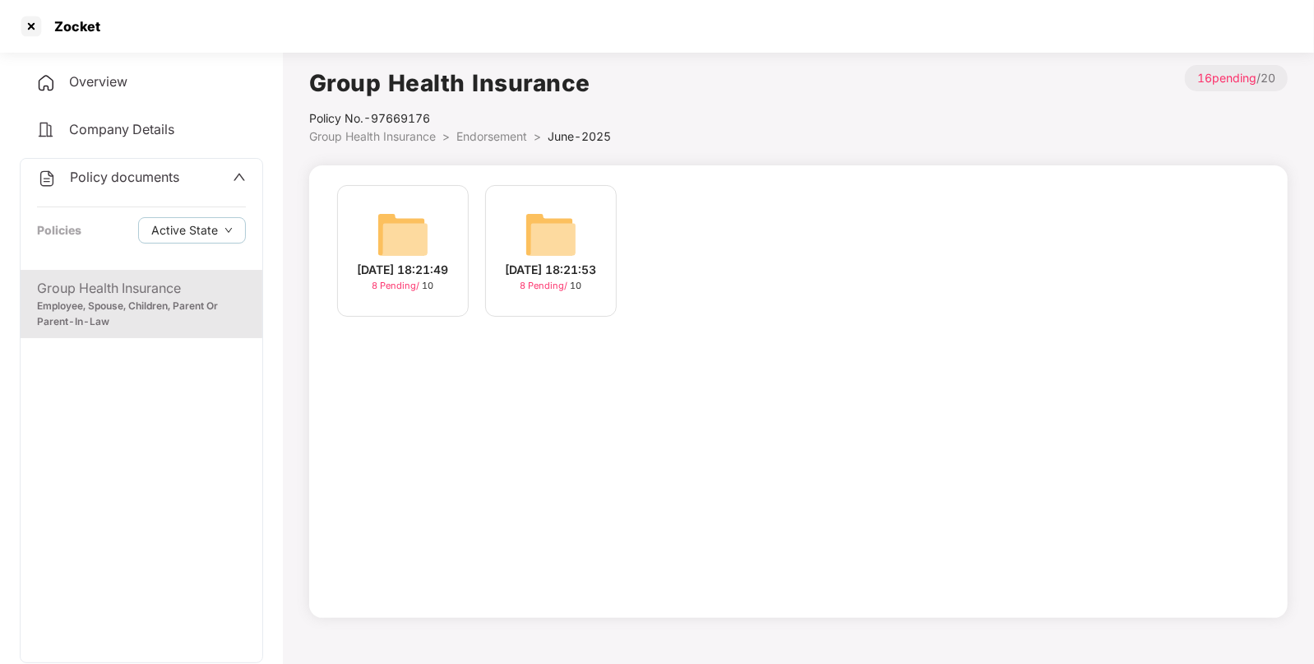
click at [485, 137] on span "Endorsement" at bounding box center [491, 136] width 71 height 14
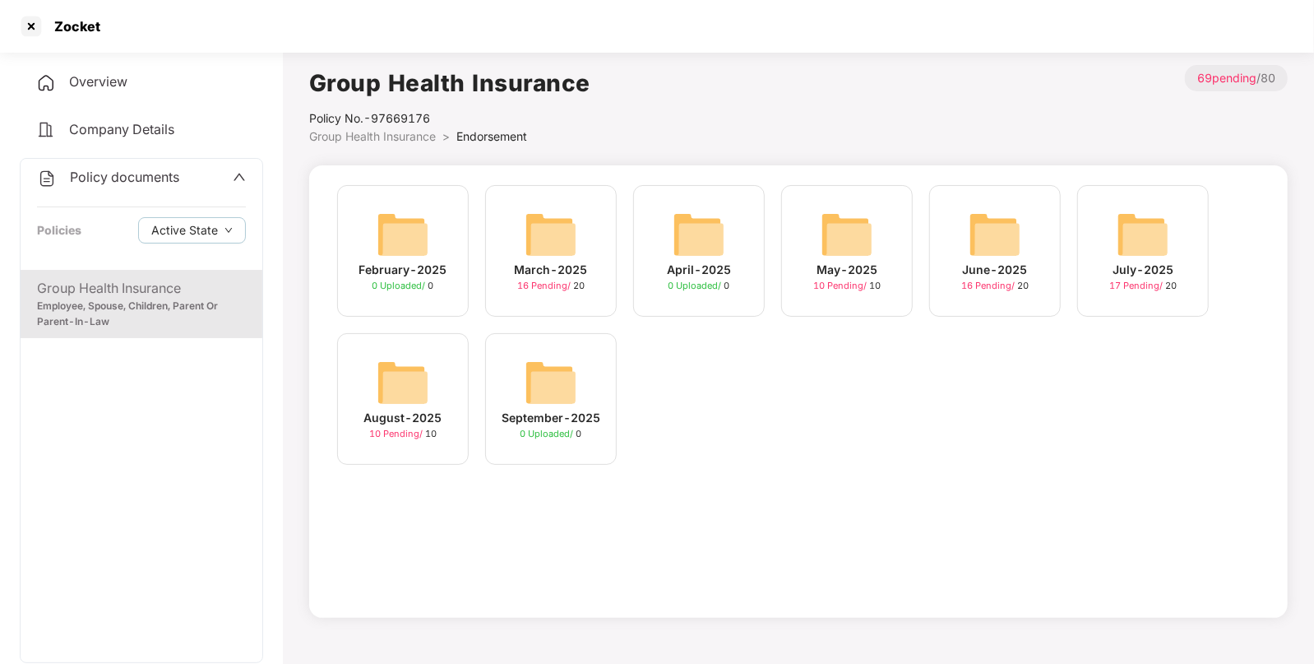
click at [100, 70] on div "Overview" at bounding box center [141, 82] width 243 height 38
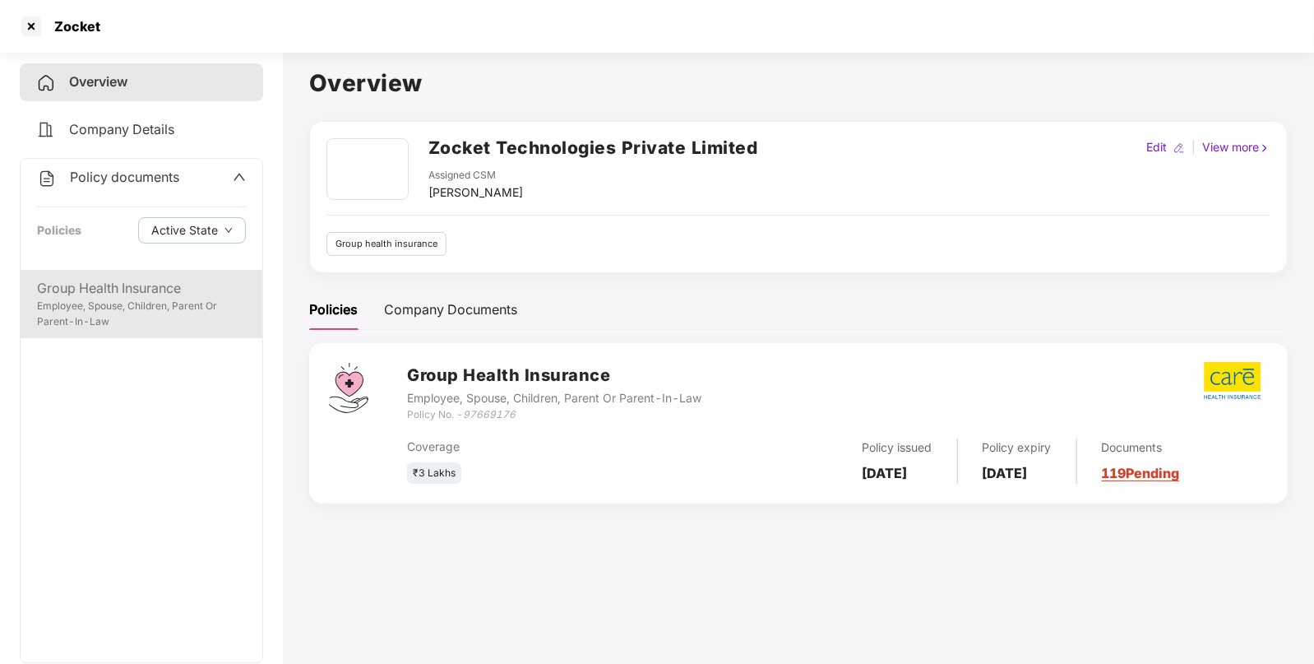
click at [118, 280] on div "Group Health Insurance" at bounding box center [141, 288] width 209 height 21
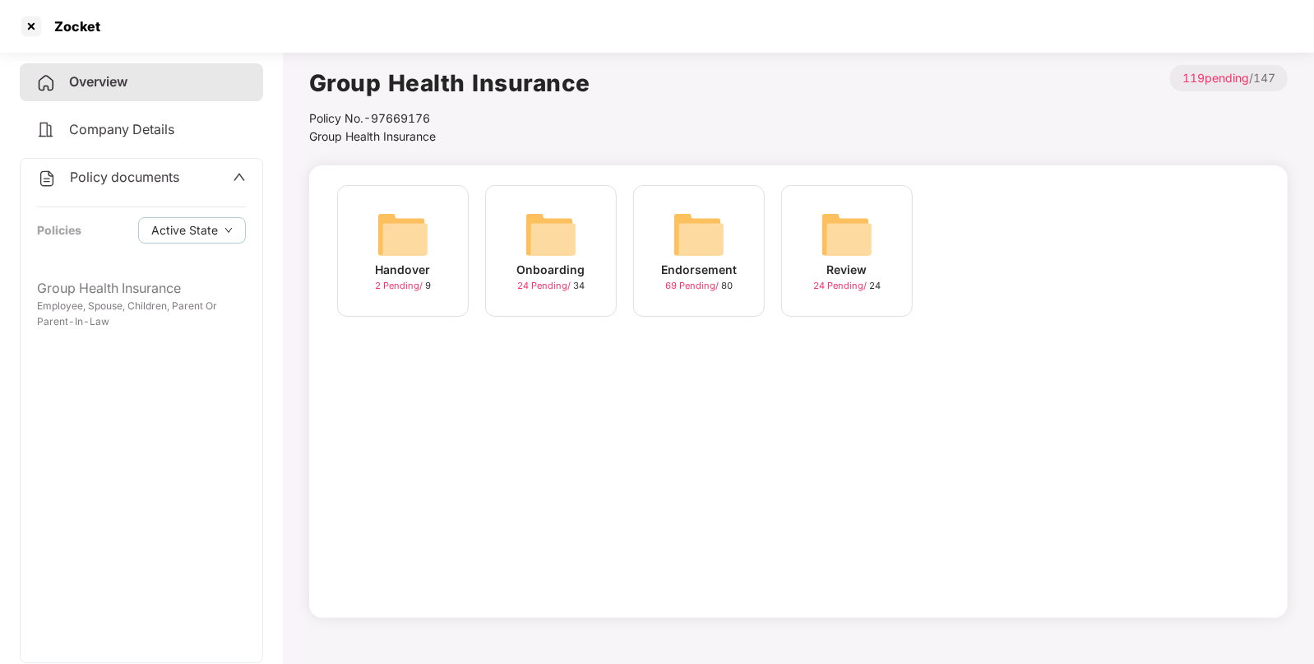
click at [678, 230] on img at bounding box center [699, 234] width 53 height 53
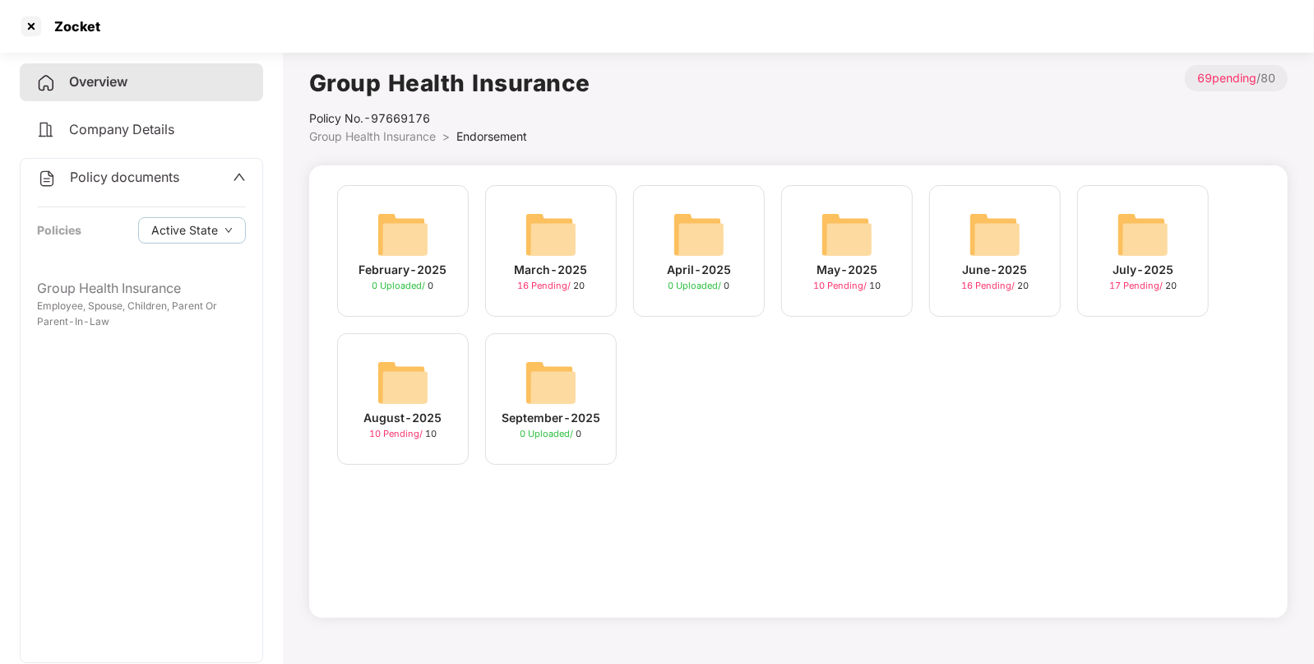
click at [839, 227] on img at bounding box center [847, 234] width 53 height 53
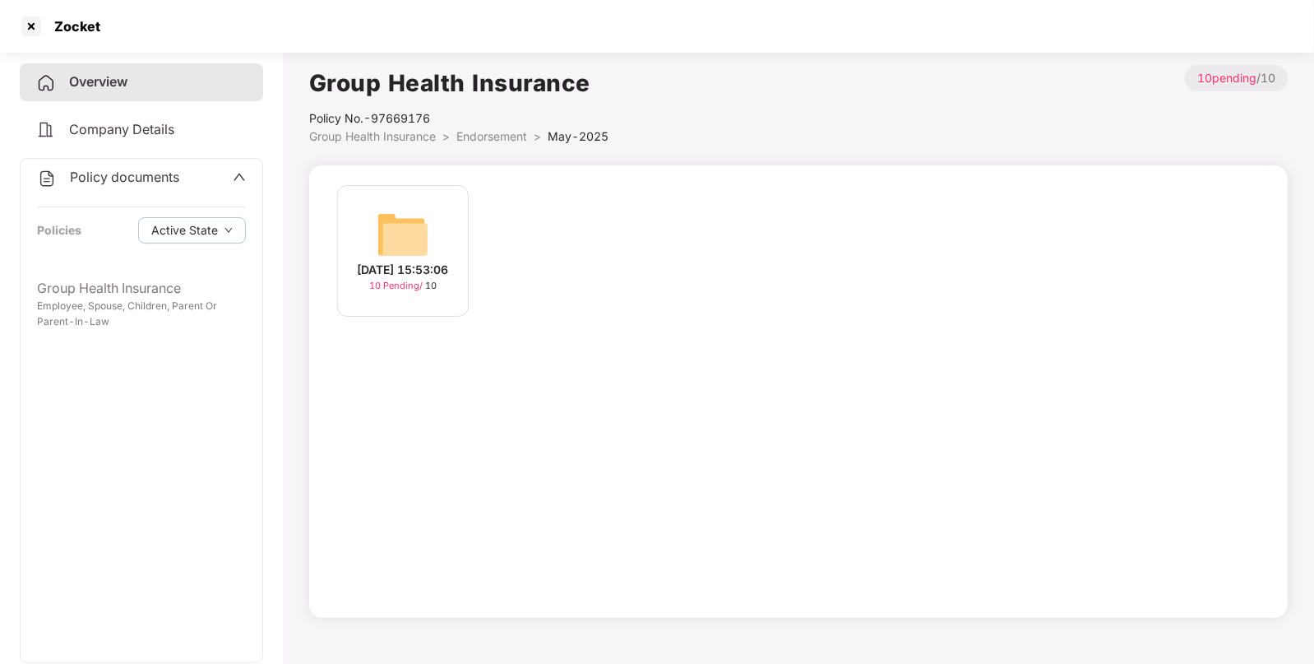
click at [404, 179] on div "[DATE] 15:53:06 10 Pending / 10" at bounding box center [798, 391] width 979 height 452
click at [394, 217] on img at bounding box center [403, 234] width 53 height 53
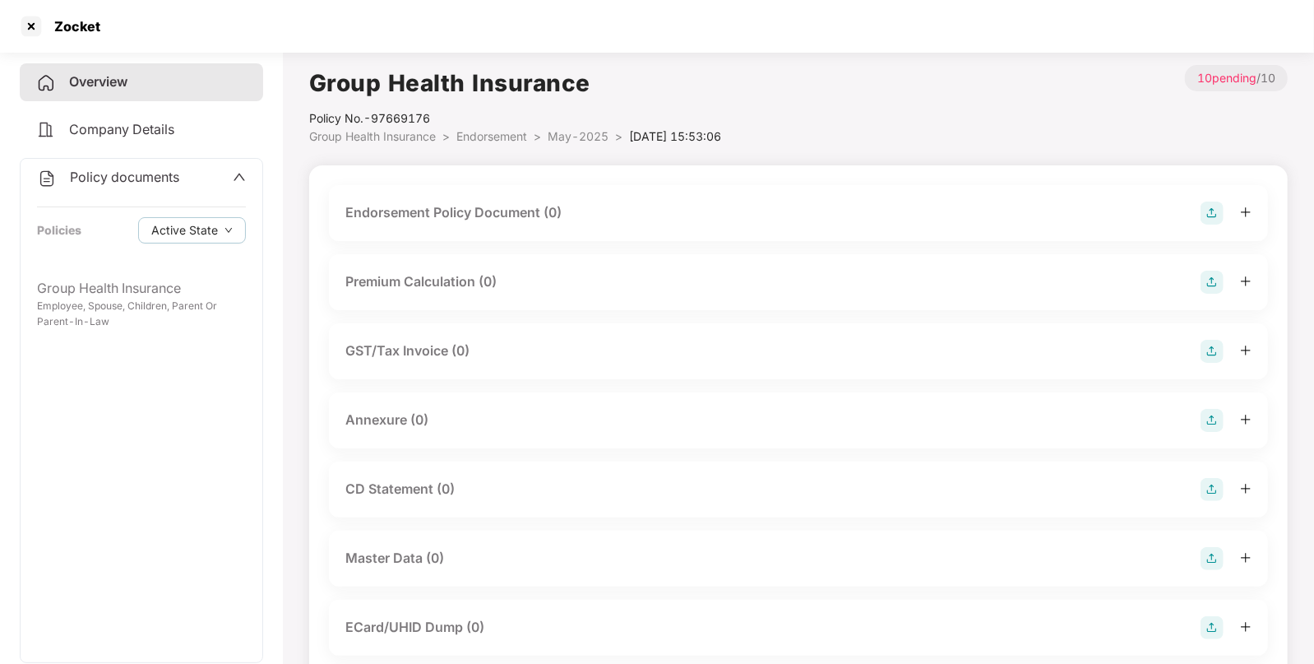
click at [1206, 210] on img at bounding box center [1212, 212] width 23 height 23
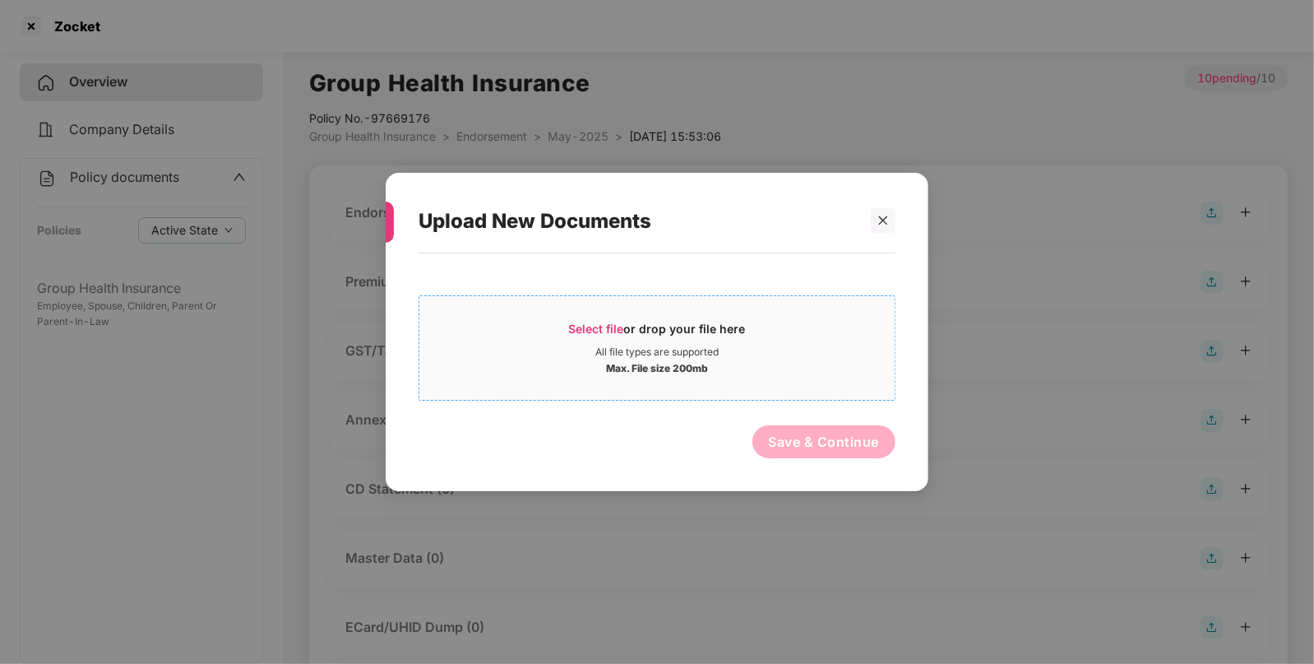
click at [634, 326] on div "Select file or drop your file here" at bounding box center [657, 333] width 177 height 25
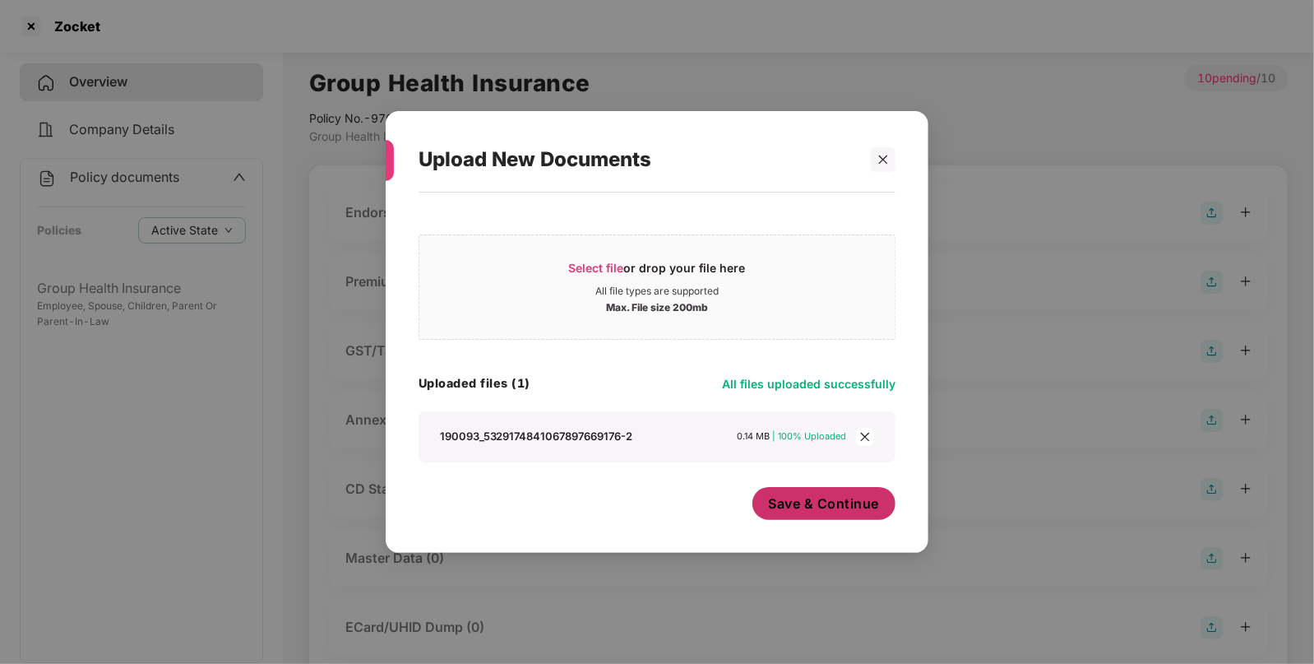
click at [810, 505] on span "Save & Continue" at bounding box center [824, 503] width 111 height 18
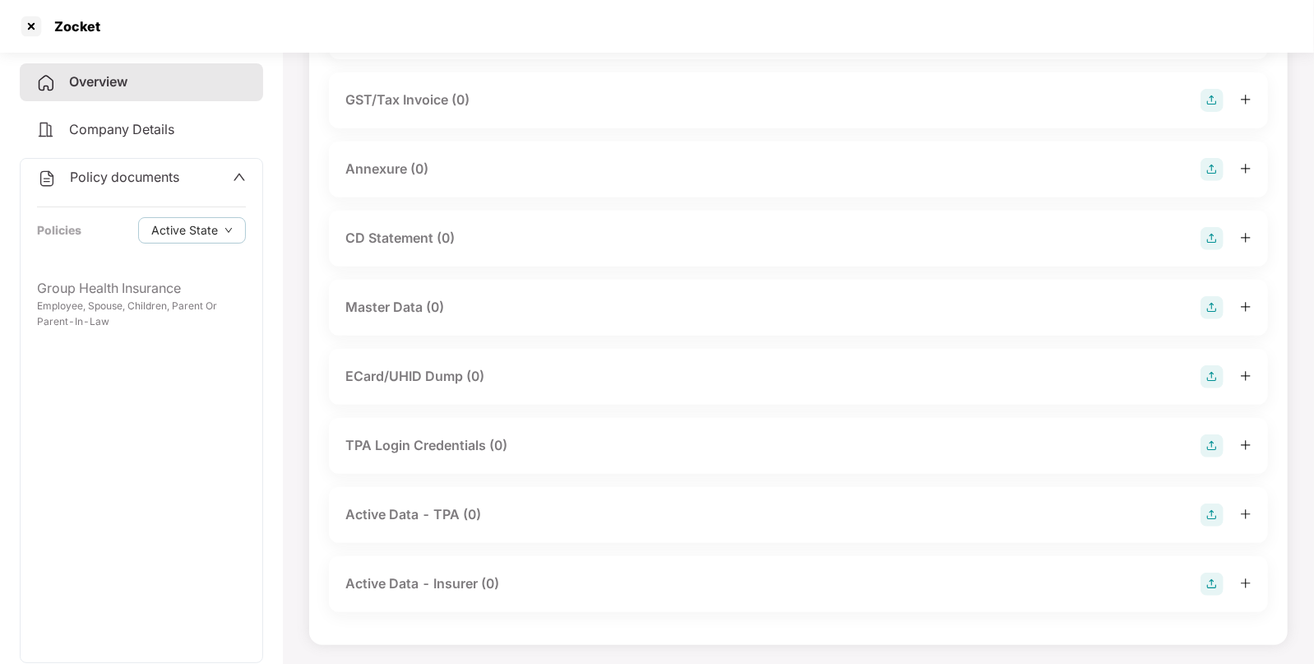
scroll to position [369, 0]
click at [1204, 313] on img at bounding box center [1212, 307] width 23 height 23
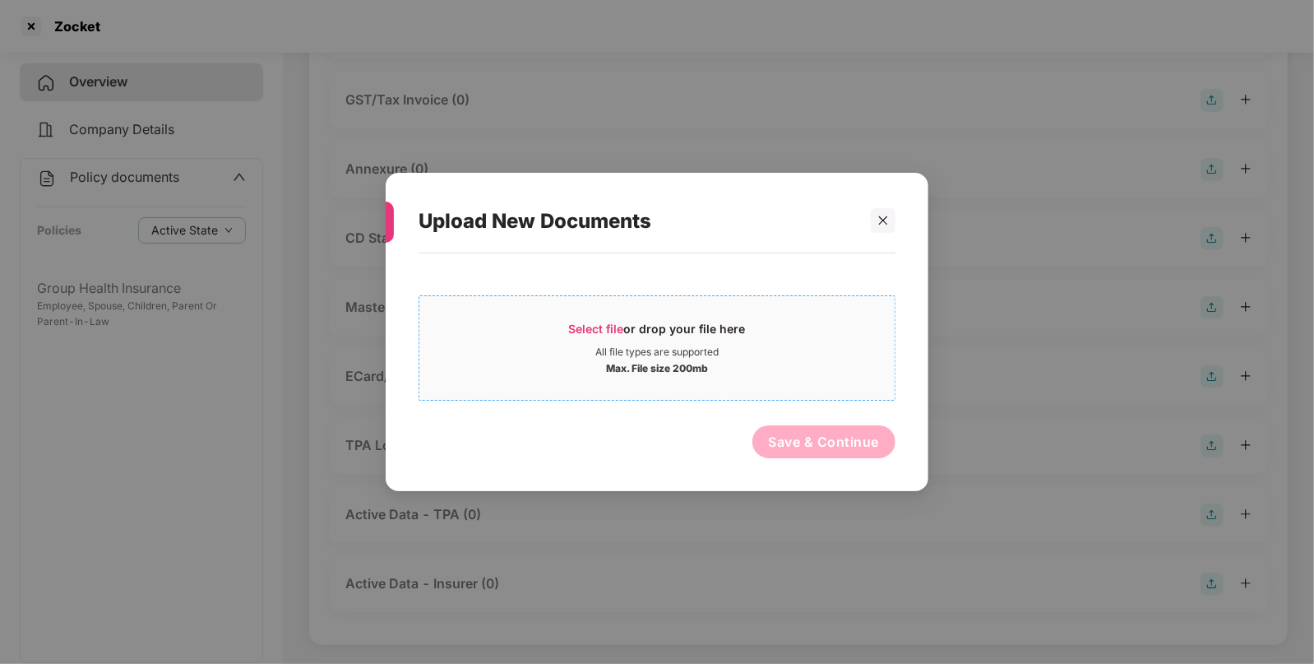
click at [575, 338] on div "Select file or drop your file here" at bounding box center [657, 333] width 177 height 25
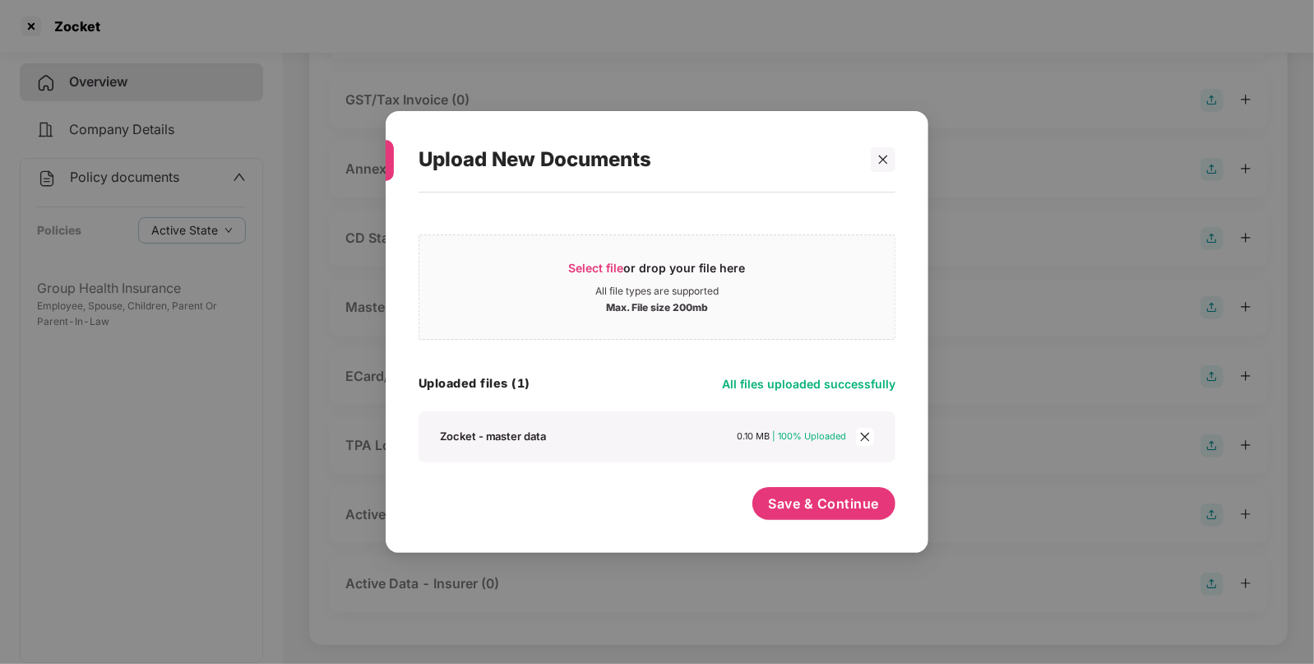
click at [845, 521] on div "Save & Continue" at bounding box center [824, 507] width 144 height 41
click at [846, 508] on span "Save & Continue" at bounding box center [824, 503] width 111 height 18
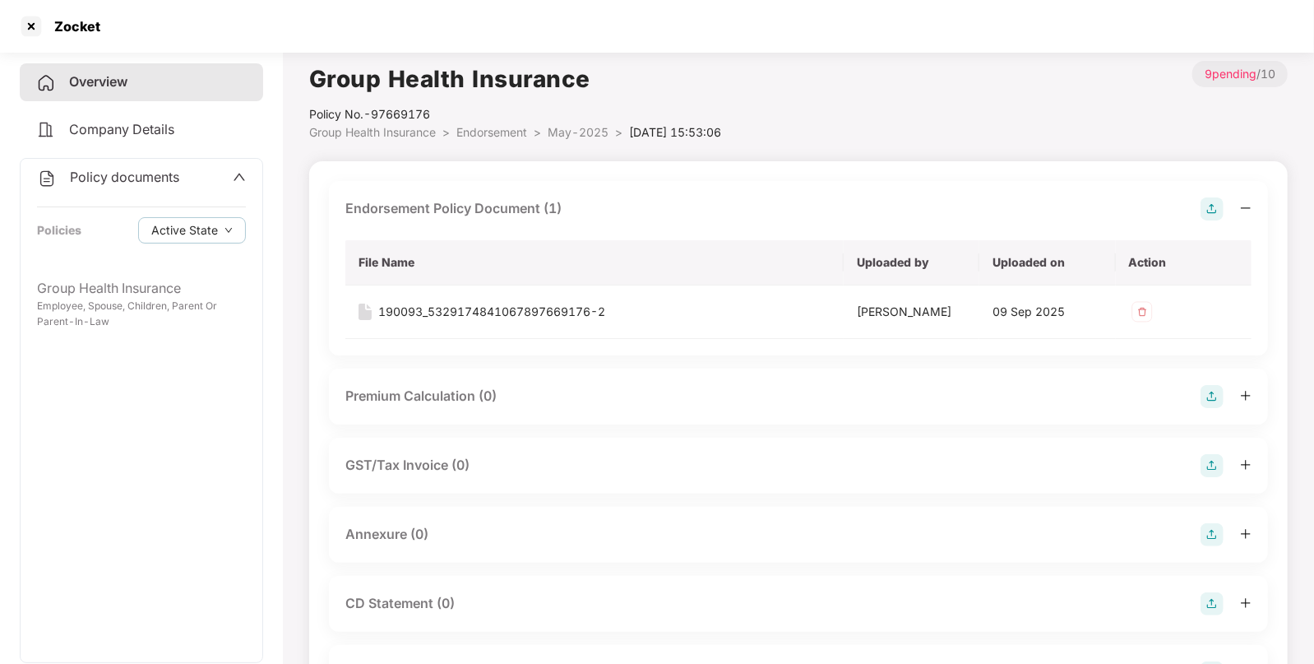
scroll to position [0, 0]
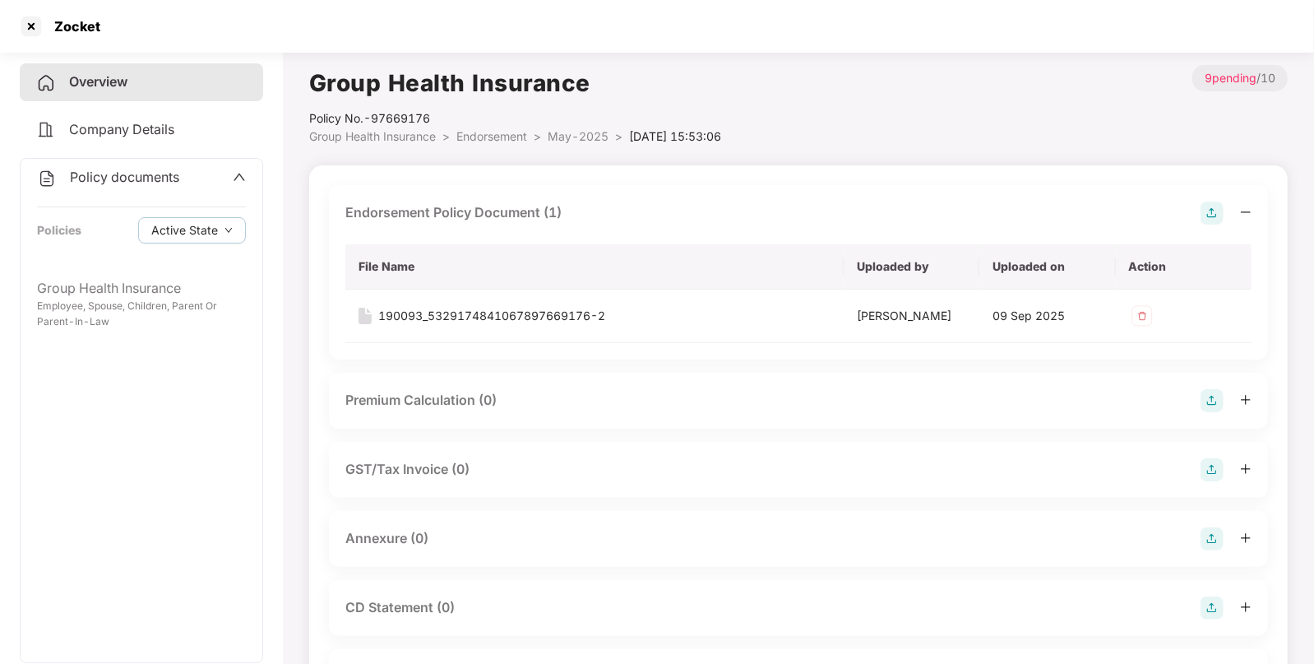
click at [507, 134] on span "Endorsement" at bounding box center [491, 136] width 71 height 14
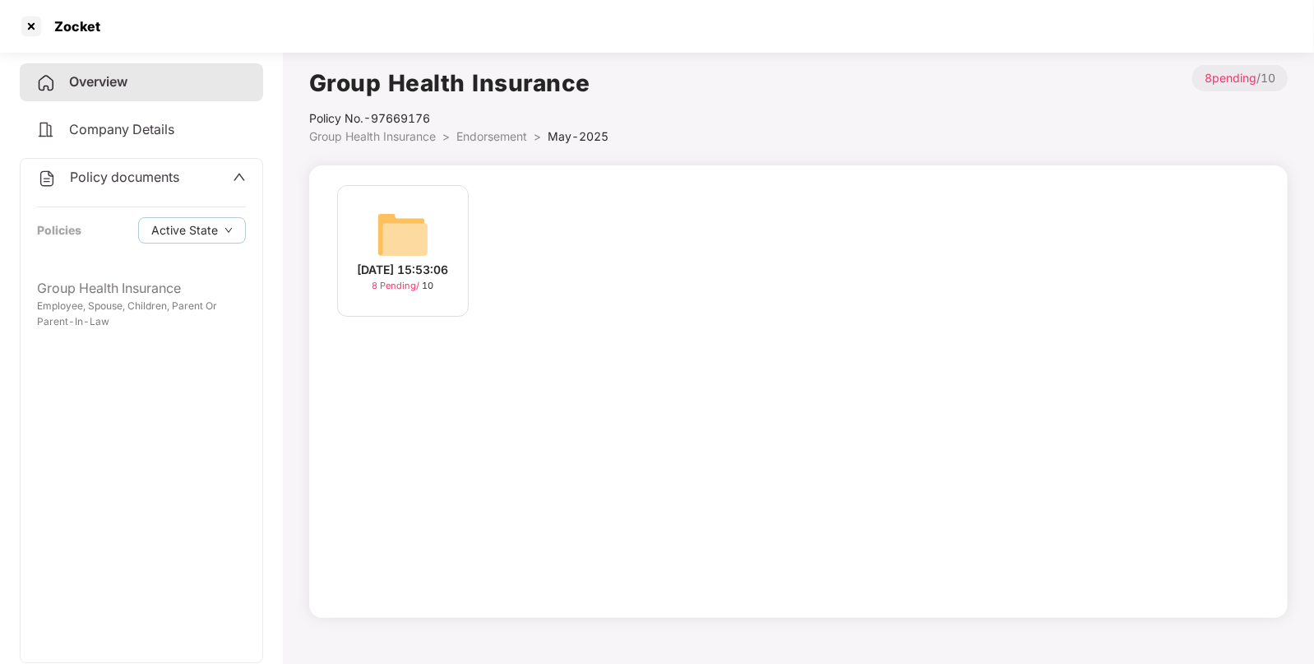
click at [444, 133] on li "Group Health Insurance >" at bounding box center [382, 136] width 147 height 18
click at [428, 136] on span "Group Health Insurance" at bounding box center [372, 136] width 127 height 14
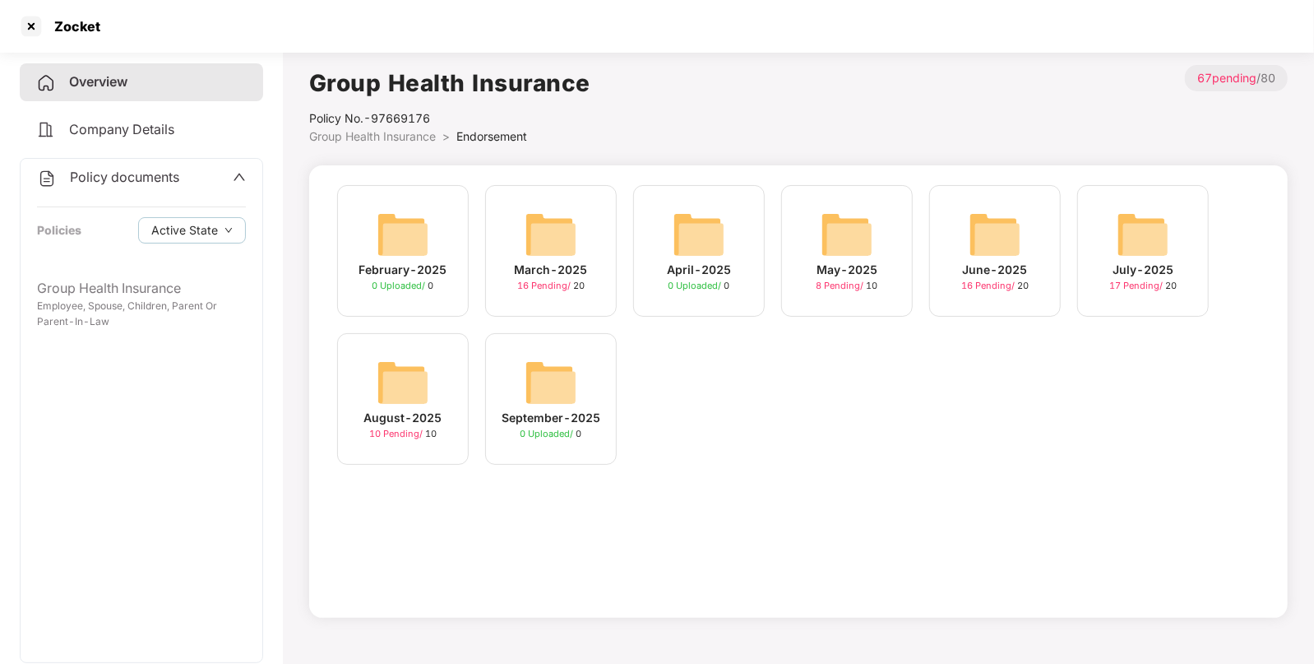
click at [567, 247] on img at bounding box center [551, 234] width 53 height 53
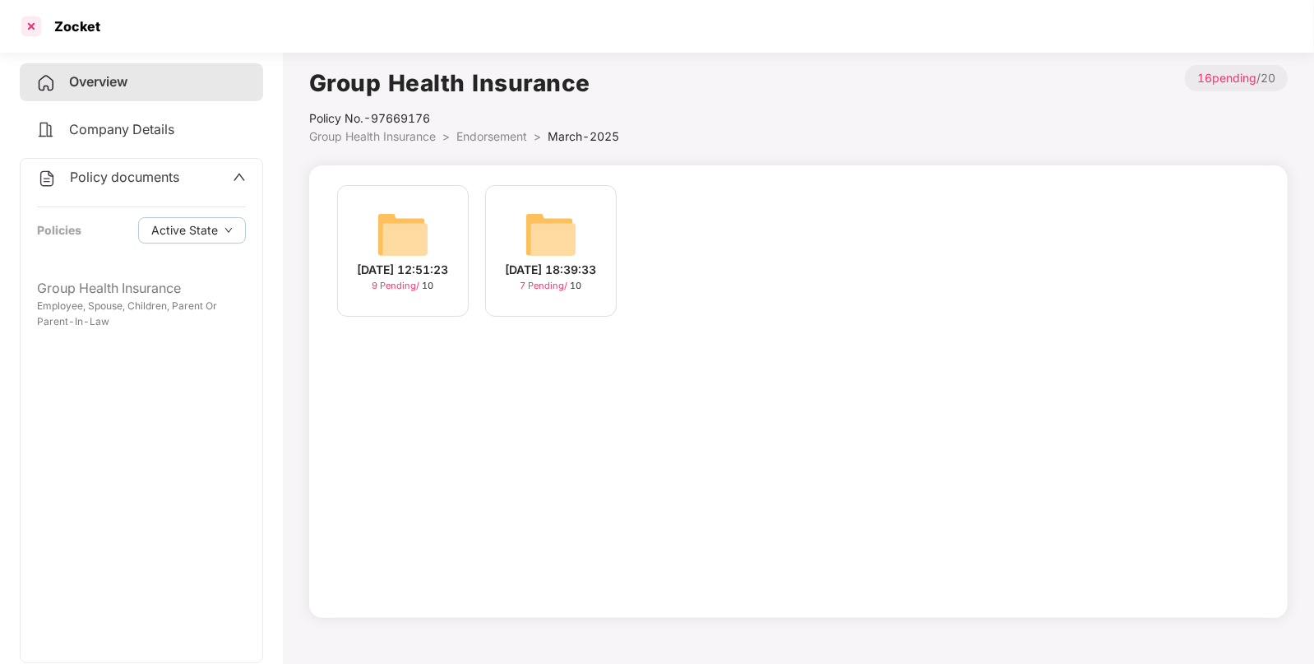
click at [37, 16] on div at bounding box center [31, 26] width 26 height 26
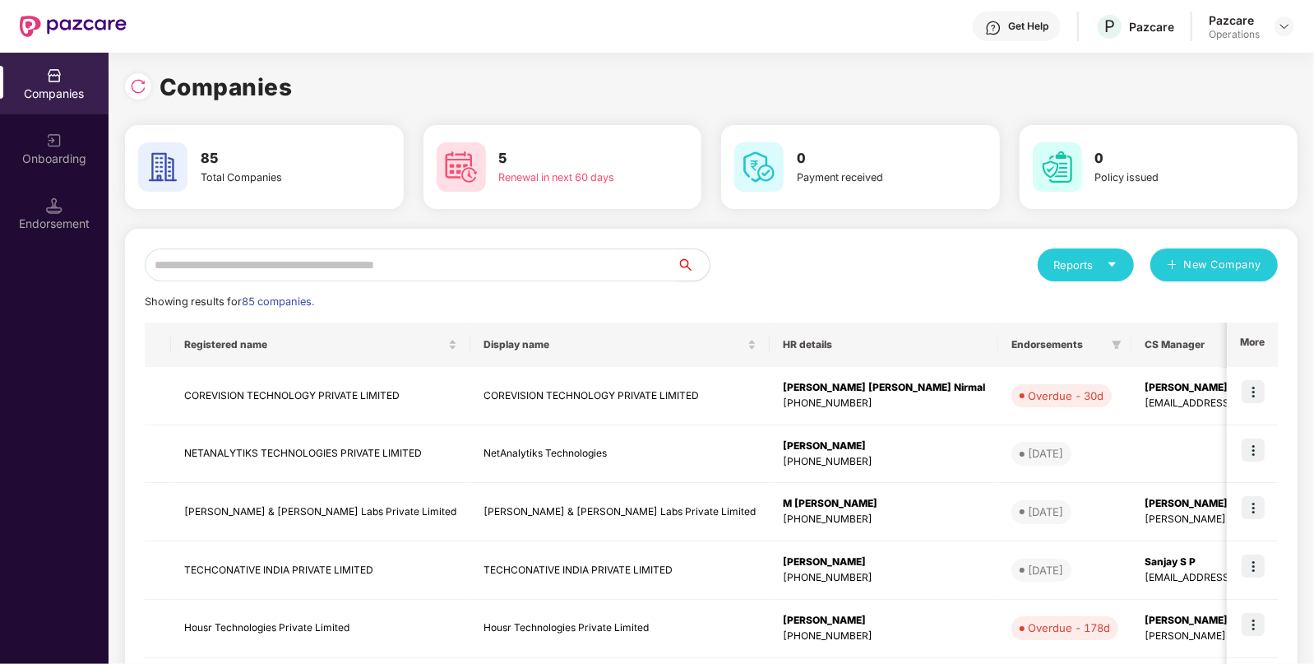
click at [417, 251] on input "text" at bounding box center [411, 264] width 532 height 33
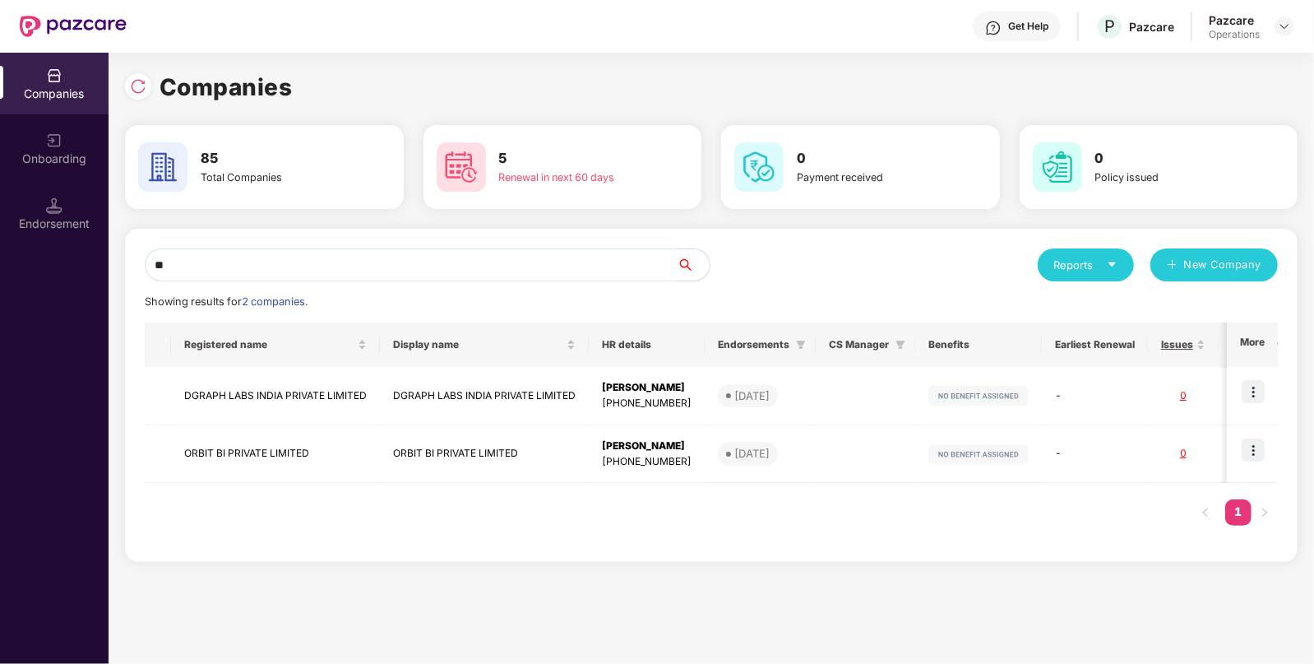
type input "*"
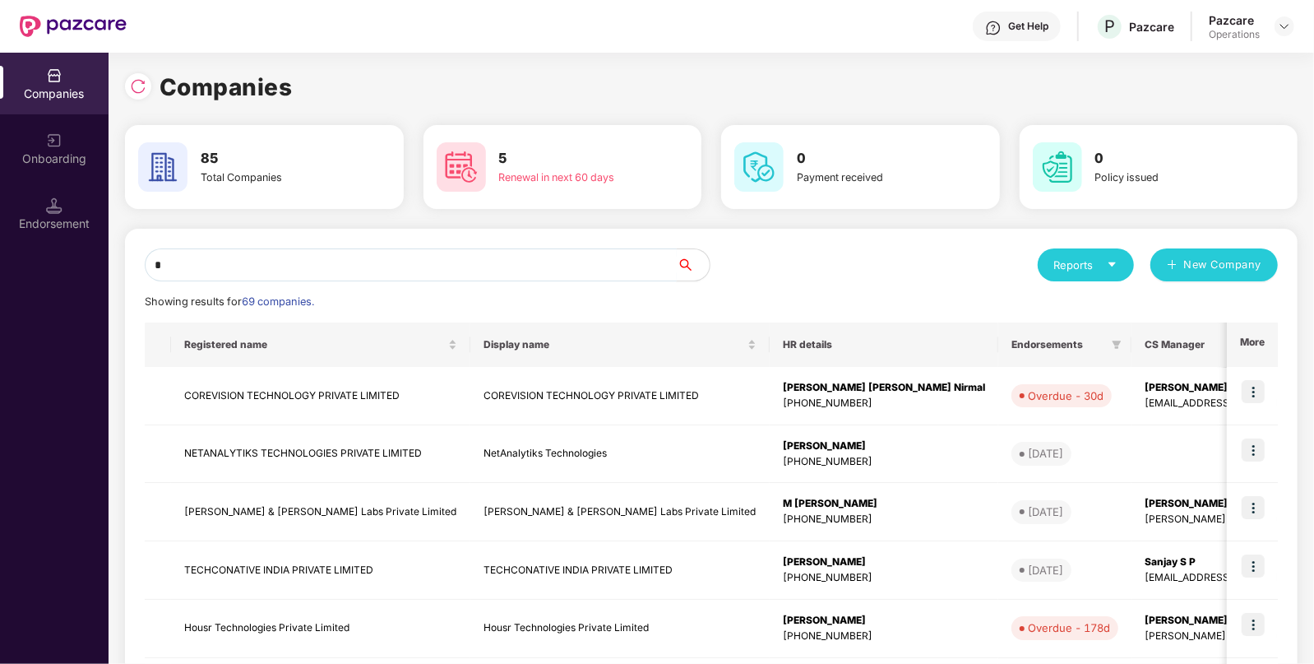
type input "*"
click at [371, 275] on input "*" at bounding box center [411, 264] width 532 height 33
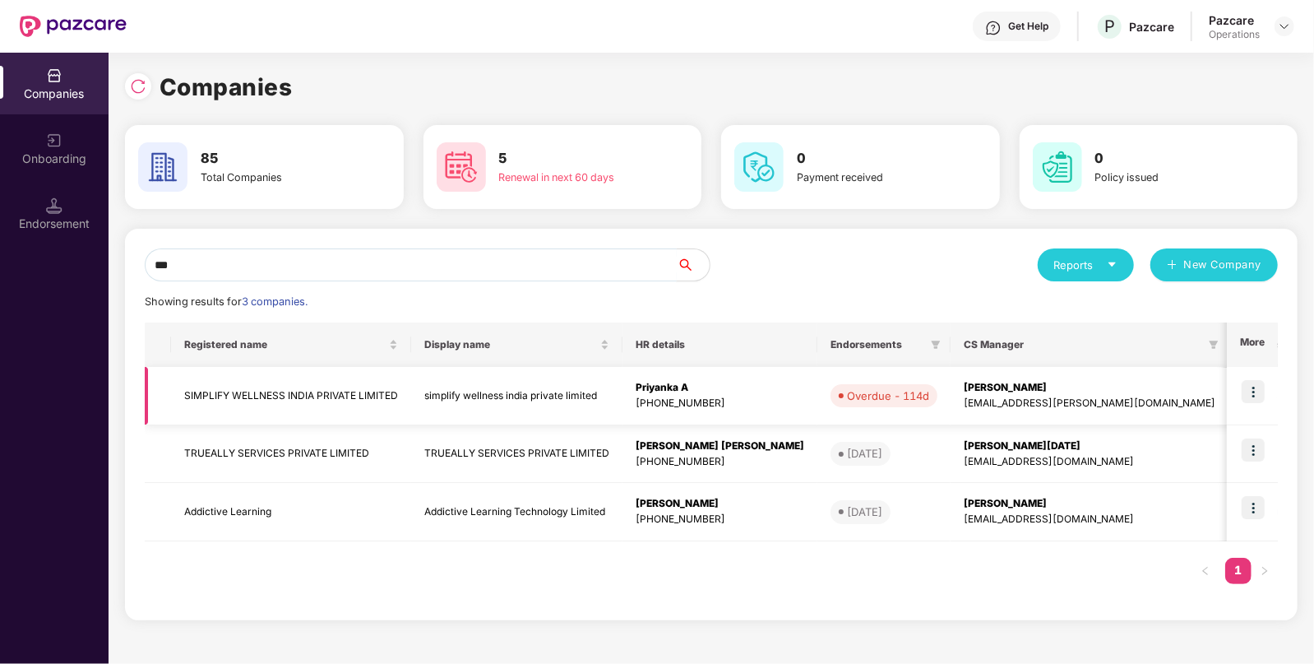
type input "***"
click at [993, 387] on div "[PERSON_NAME]" at bounding box center [1090, 388] width 252 height 16
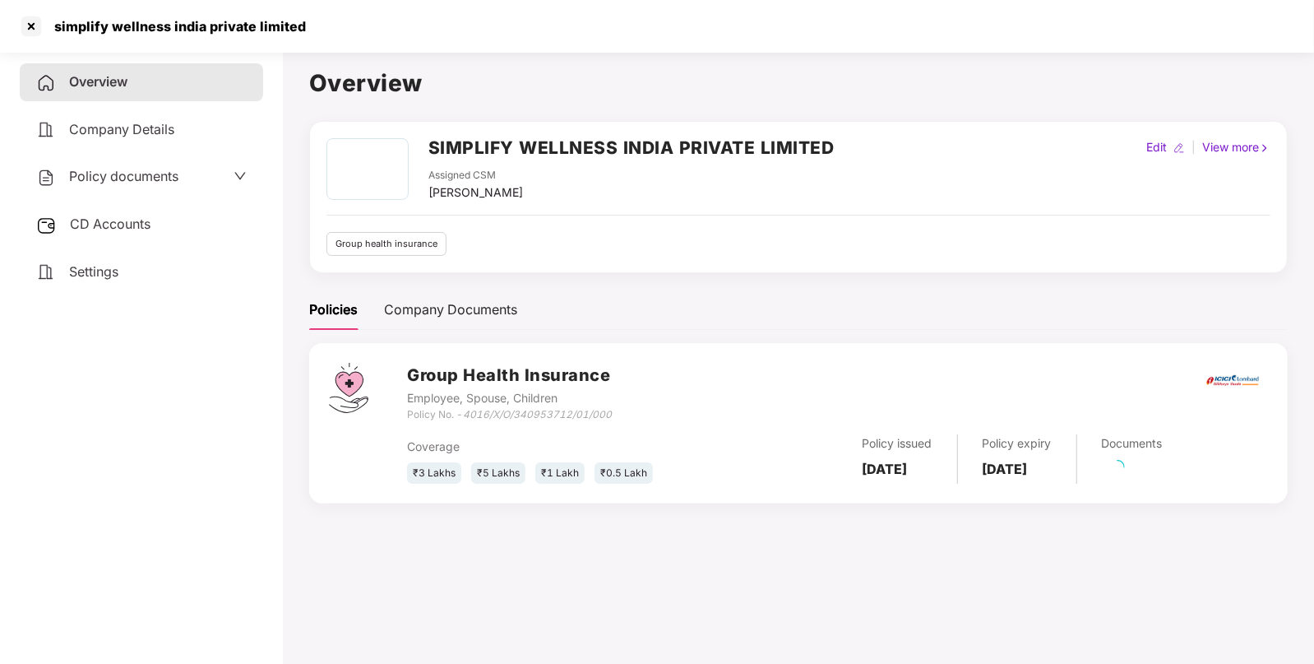
click at [153, 232] on div "CD Accounts" at bounding box center [141, 225] width 243 height 38
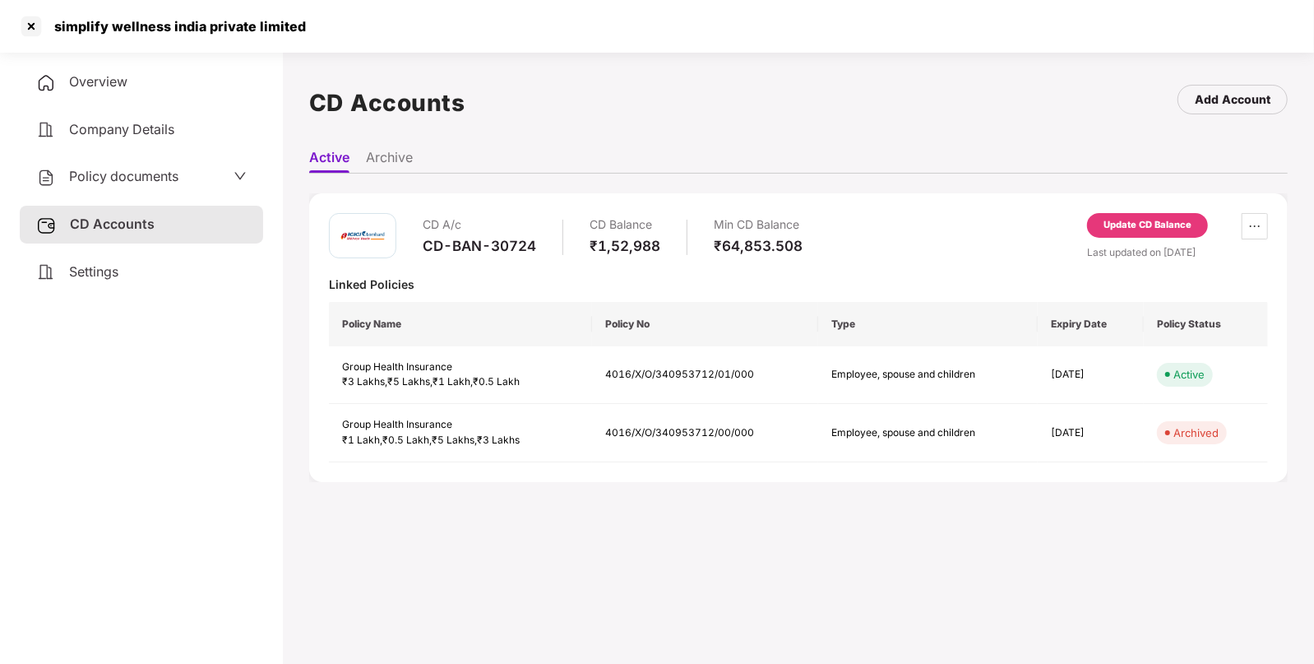
click at [1139, 213] on div "Update CD Balance" at bounding box center [1147, 225] width 121 height 25
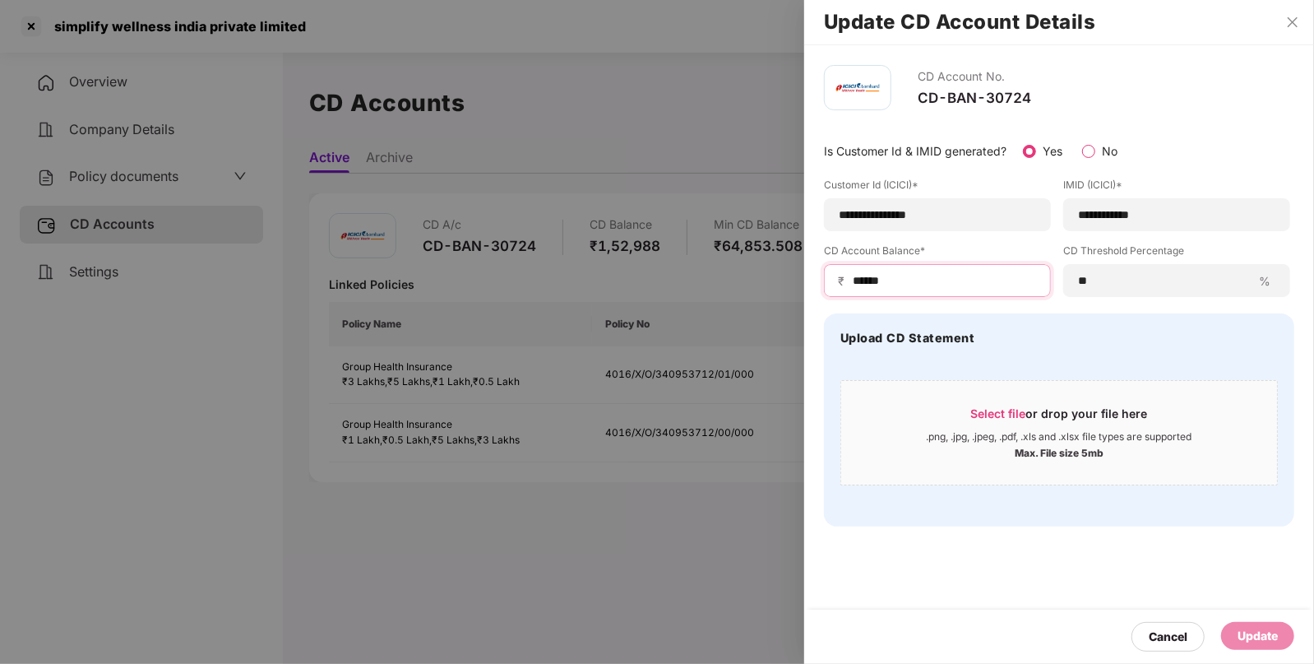
drag, startPoint x: 917, startPoint y: 275, endPoint x: 712, endPoint y: 291, distance: 205.4
click at [712, 291] on div "**********" at bounding box center [657, 332] width 1314 height 664
type input "******"
click at [1254, 643] on div "Update" at bounding box center [1258, 636] width 40 height 18
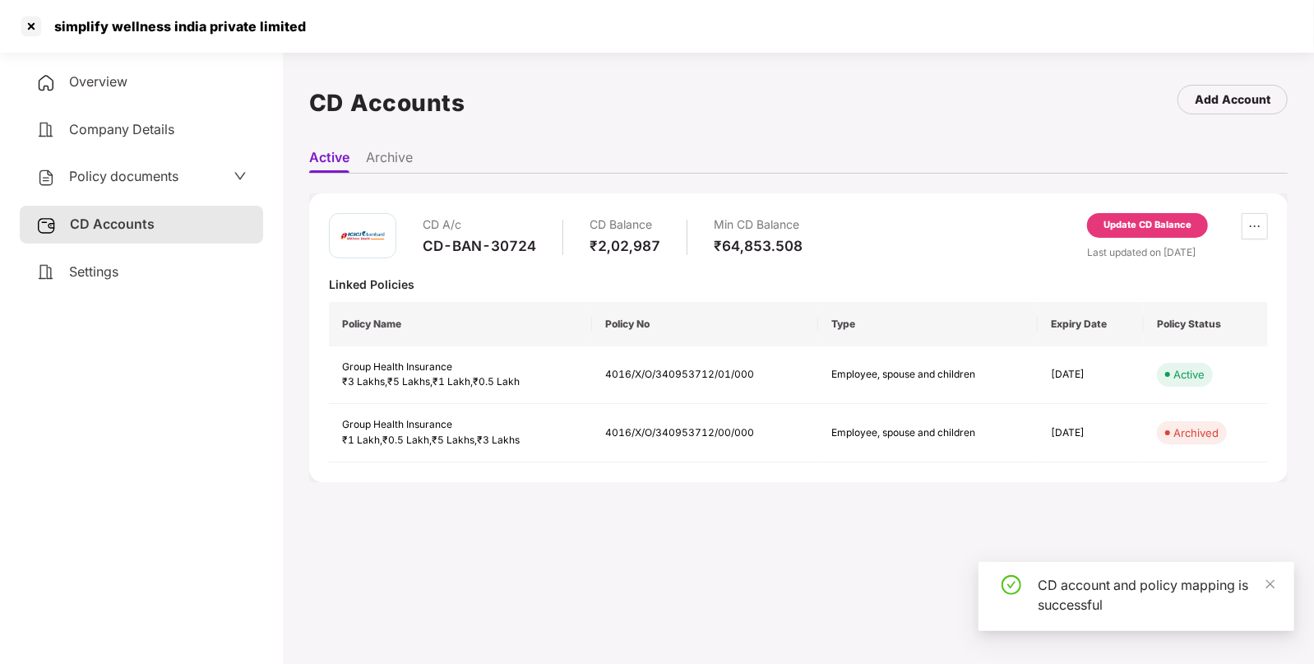
click at [92, 24] on div "simplify wellness india private limited" at bounding box center [175, 26] width 262 height 16
copy div "simplify"
click at [16, 22] on div "simplify wellness india private limited" at bounding box center [657, 26] width 1314 height 53
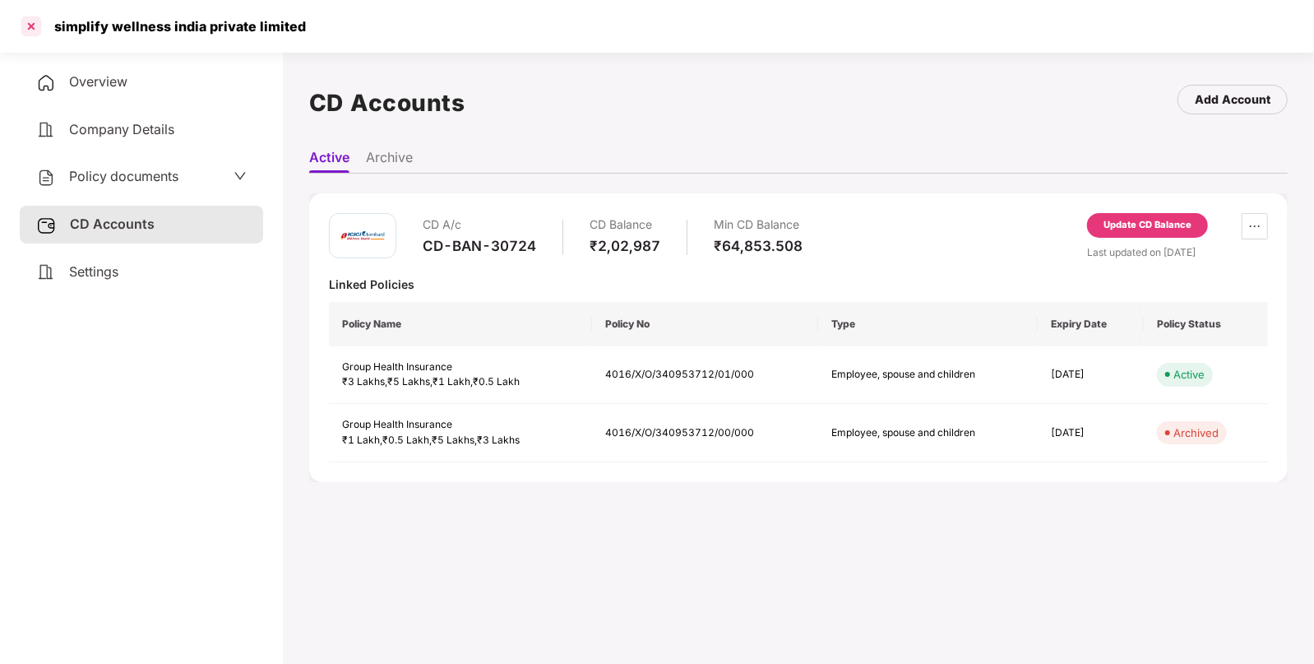
click at [35, 25] on div at bounding box center [31, 26] width 26 height 26
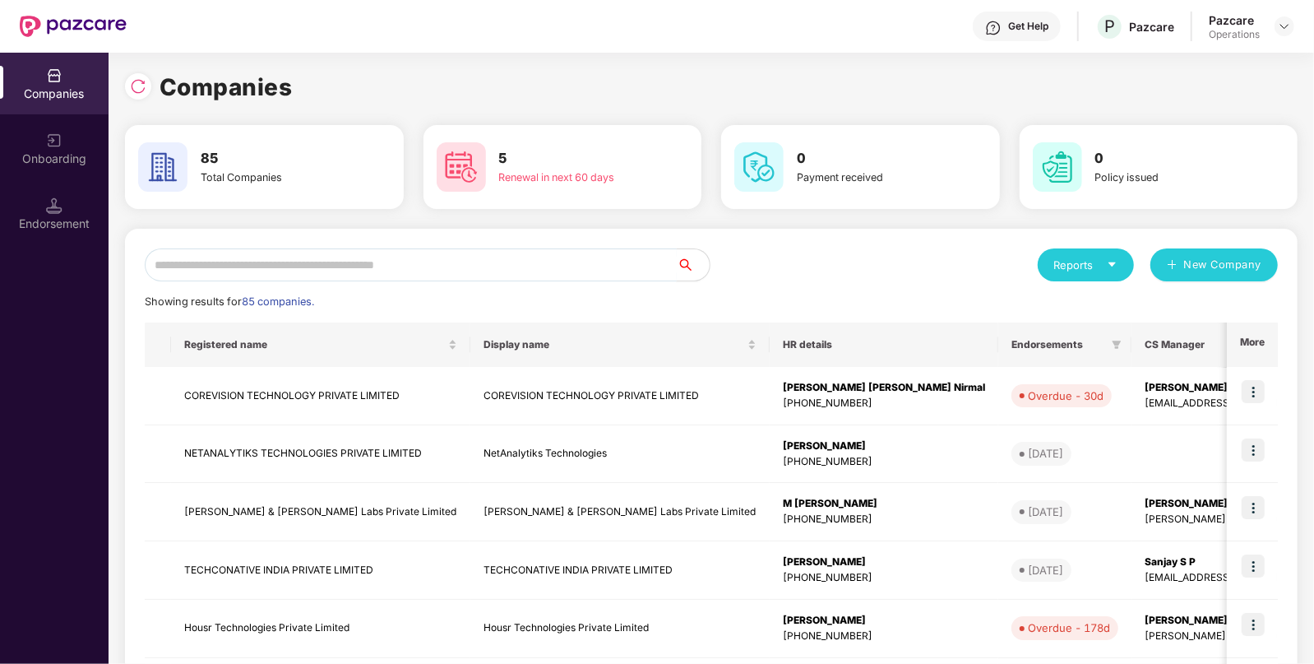
click at [418, 252] on input "text" at bounding box center [411, 264] width 532 height 33
paste input "********"
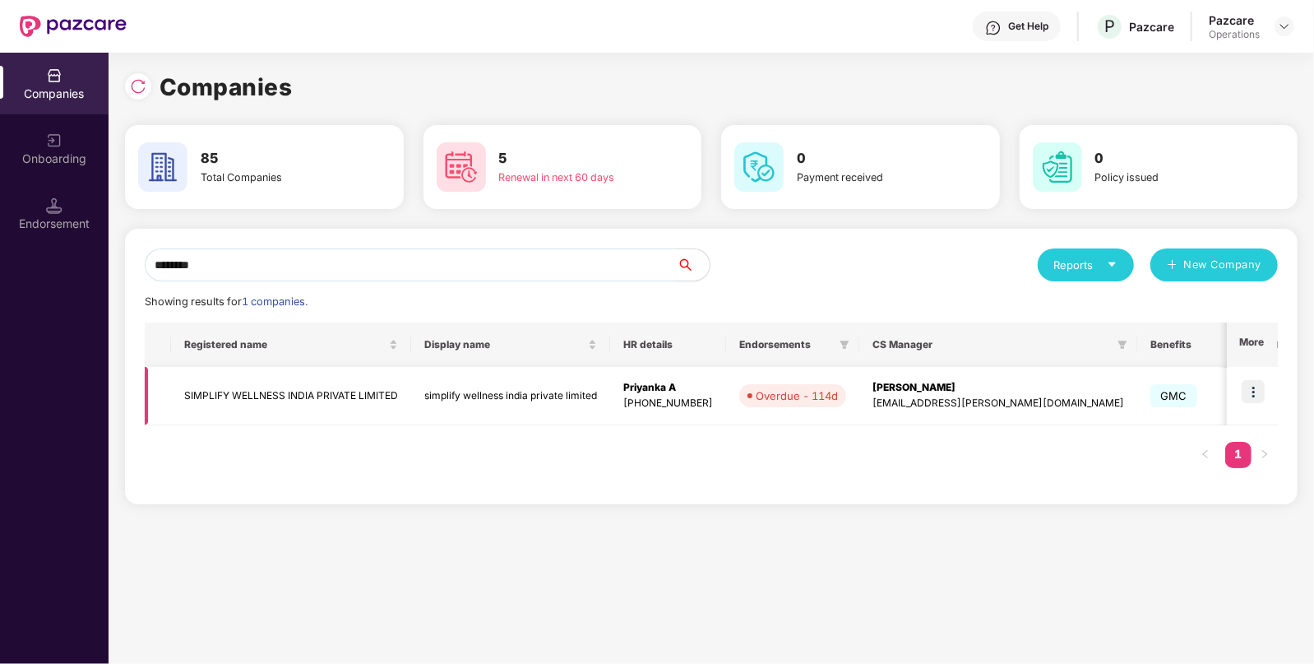
type input "********"
click at [1259, 402] on img at bounding box center [1253, 391] width 23 height 23
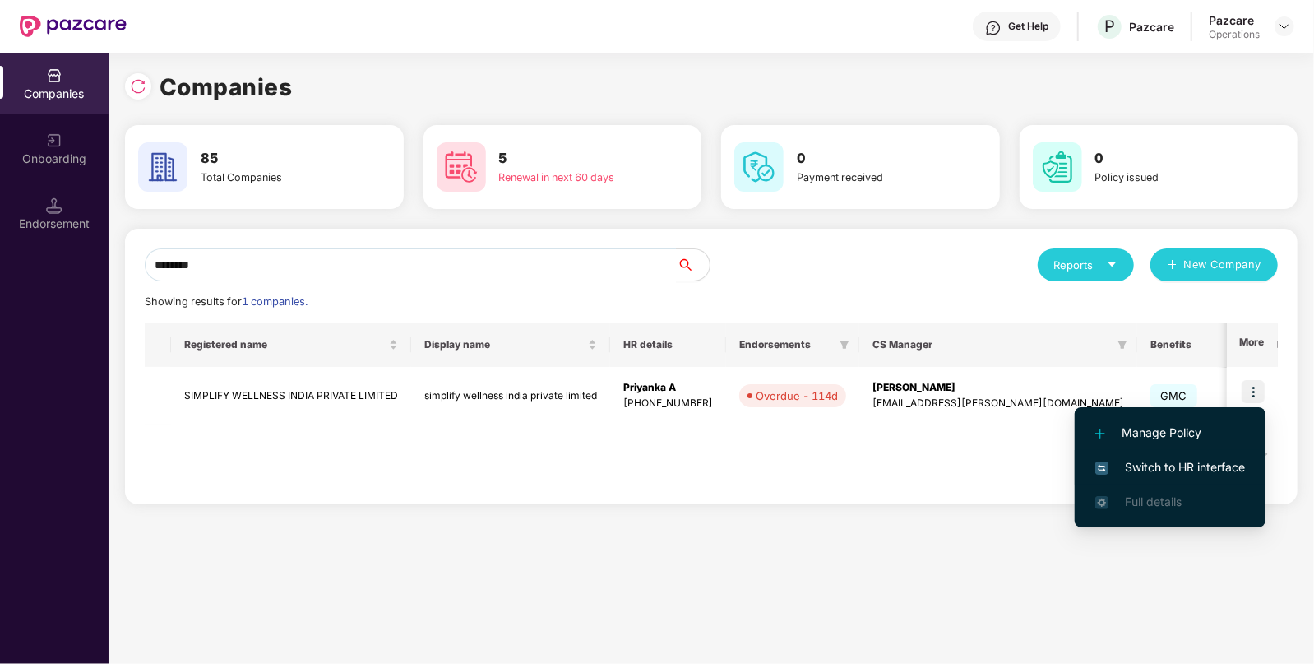
click at [1173, 466] on span "Switch to HR interface" at bounding box center [1170, 467] width 150 height 18
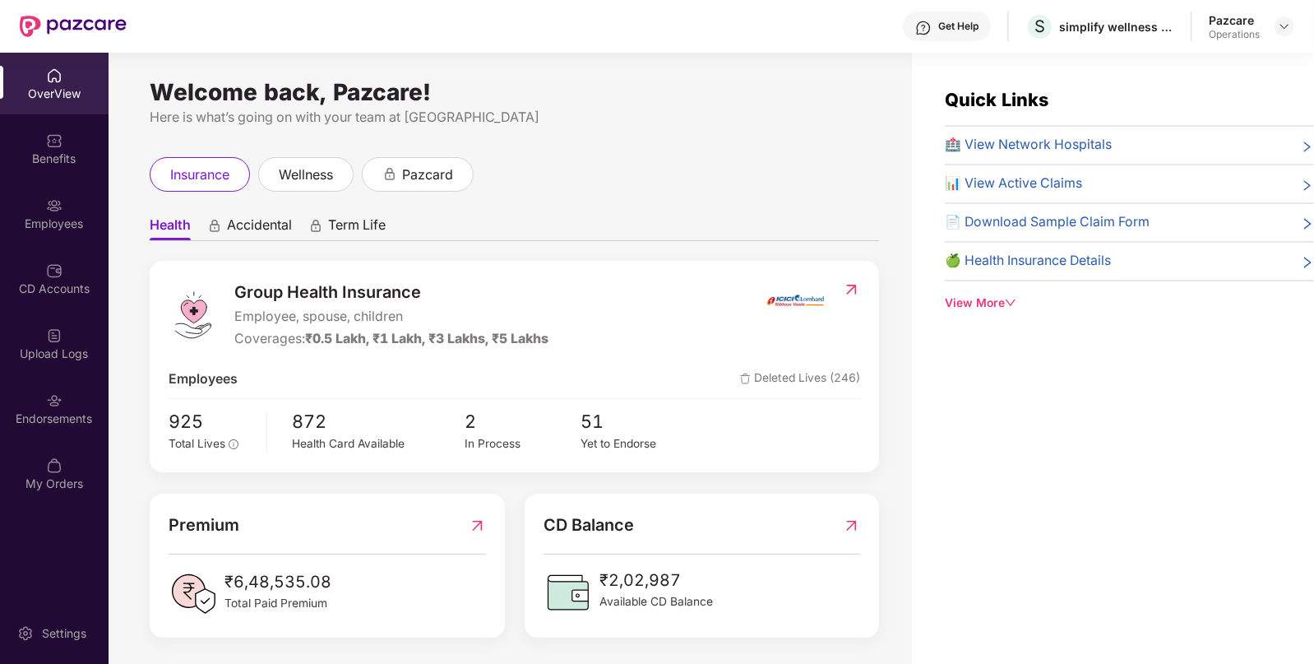
click at [52, 228] on div "Employees" at bounding box center [54, 223] width 109 height 16
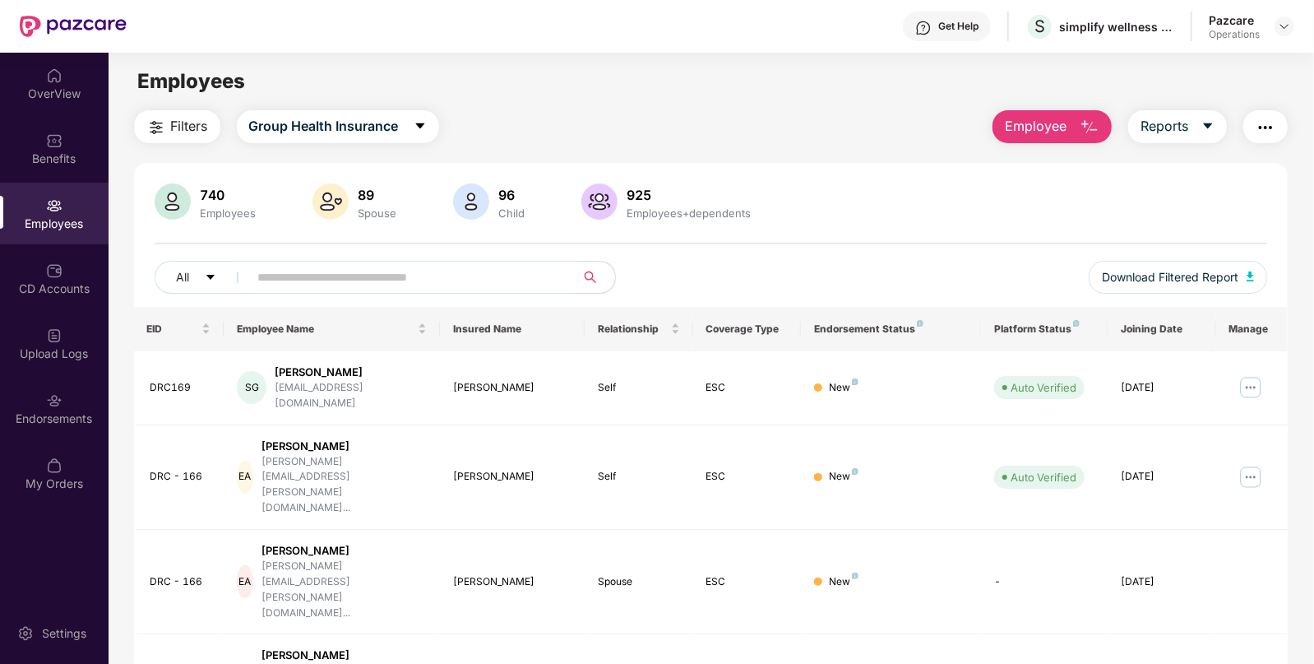
click at [164, 127] on img "button" at bounding box center [156, 128] width 20 height 20
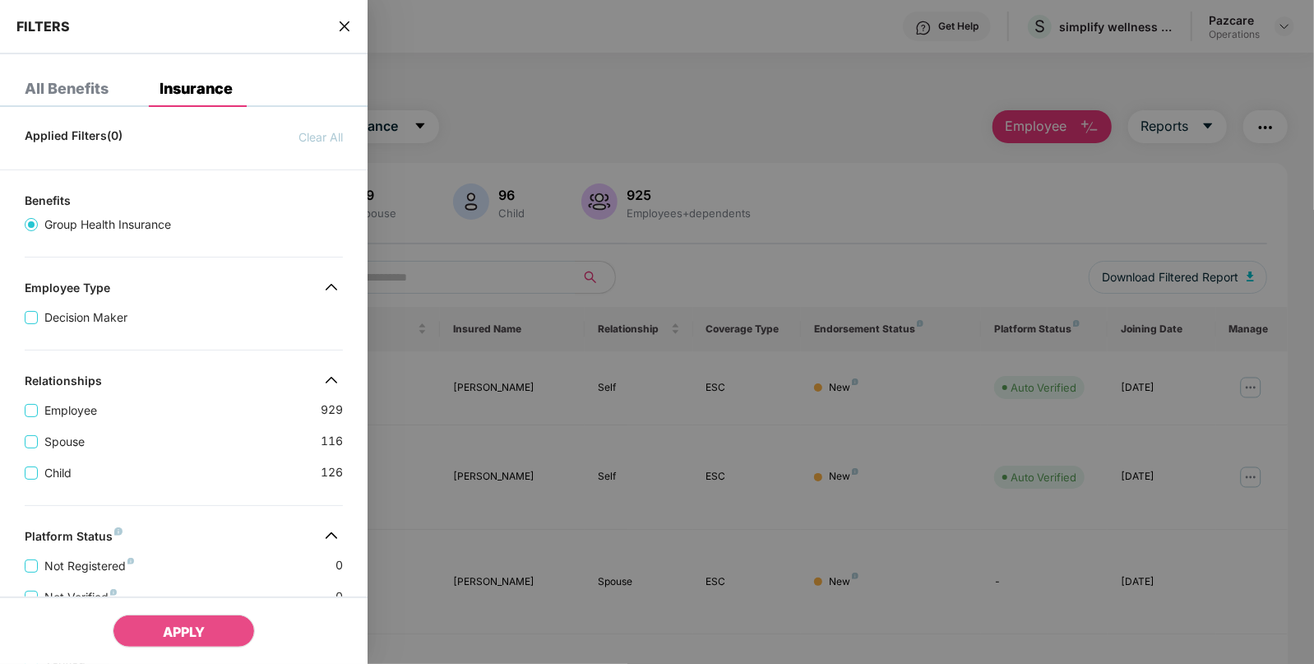
scroll to position [377, 0]
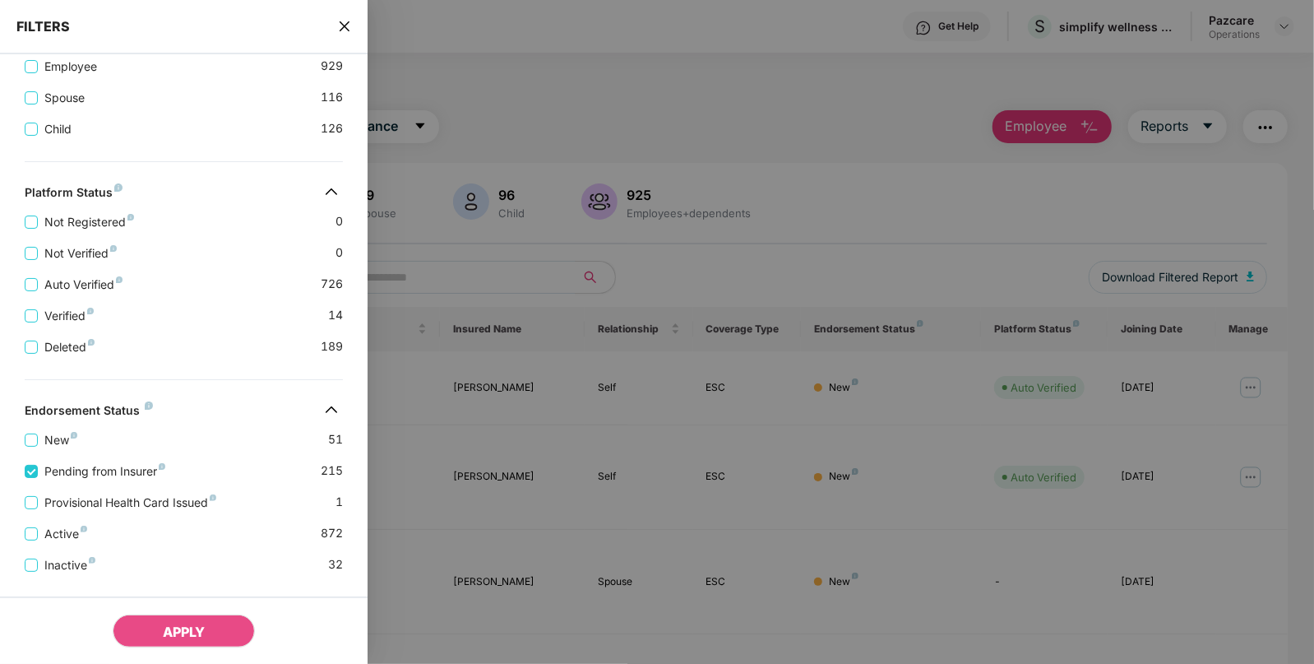
click at [34, 492] on div "Provisional Health Card Issued 1" at bounding box center [184, 495] width 318 height 31
click at [35, 514] on div "Active 872" at bounding box center [184, 527] width 318 height 31
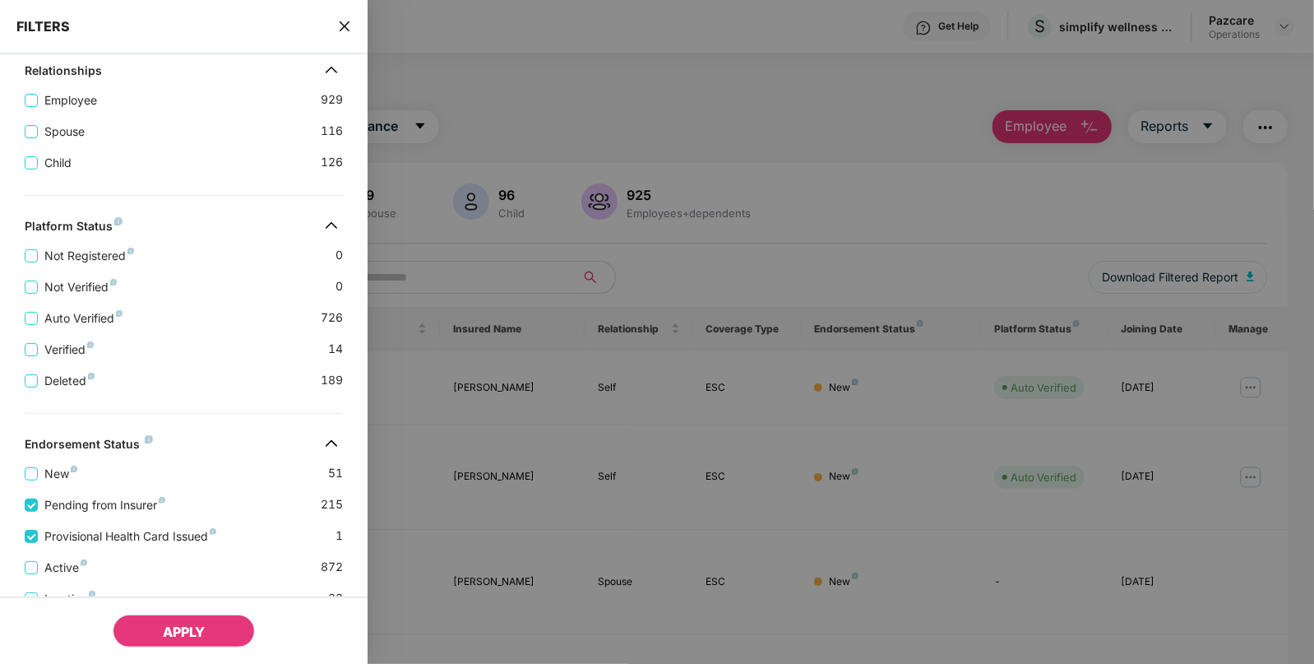
click at [153, 630] on button "APPLY" at bounding box center [184, 630] width 142 height 33
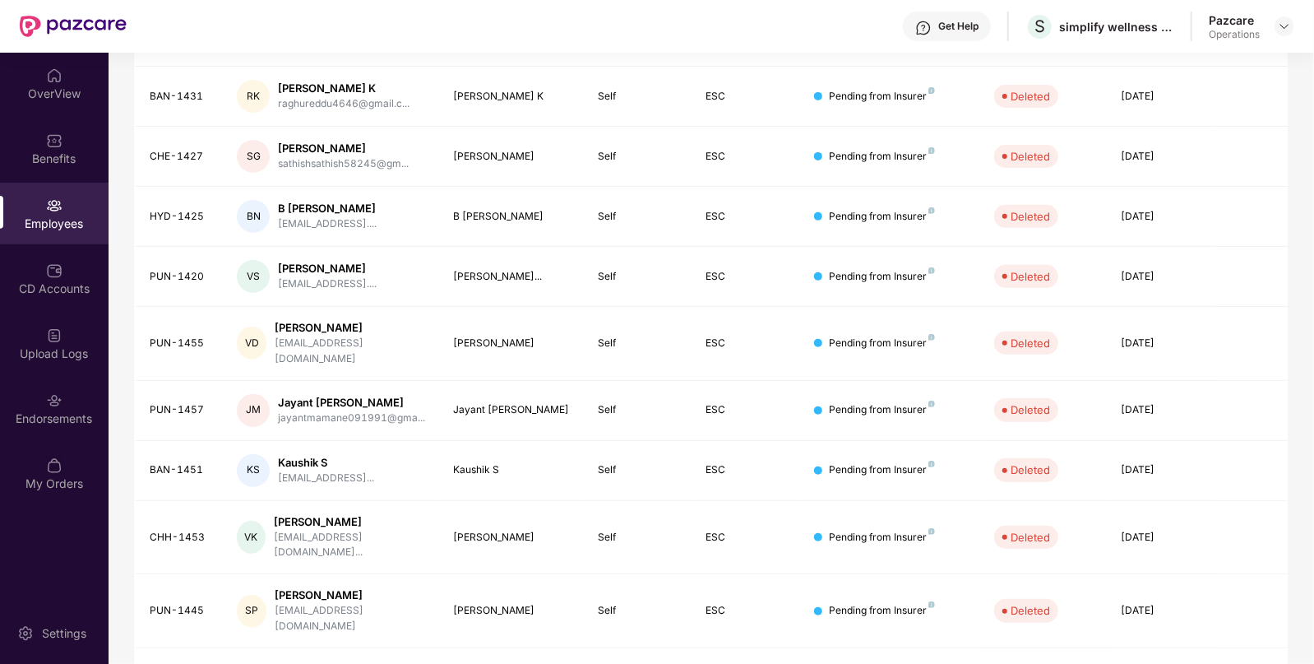
scroll to position [0, 0]
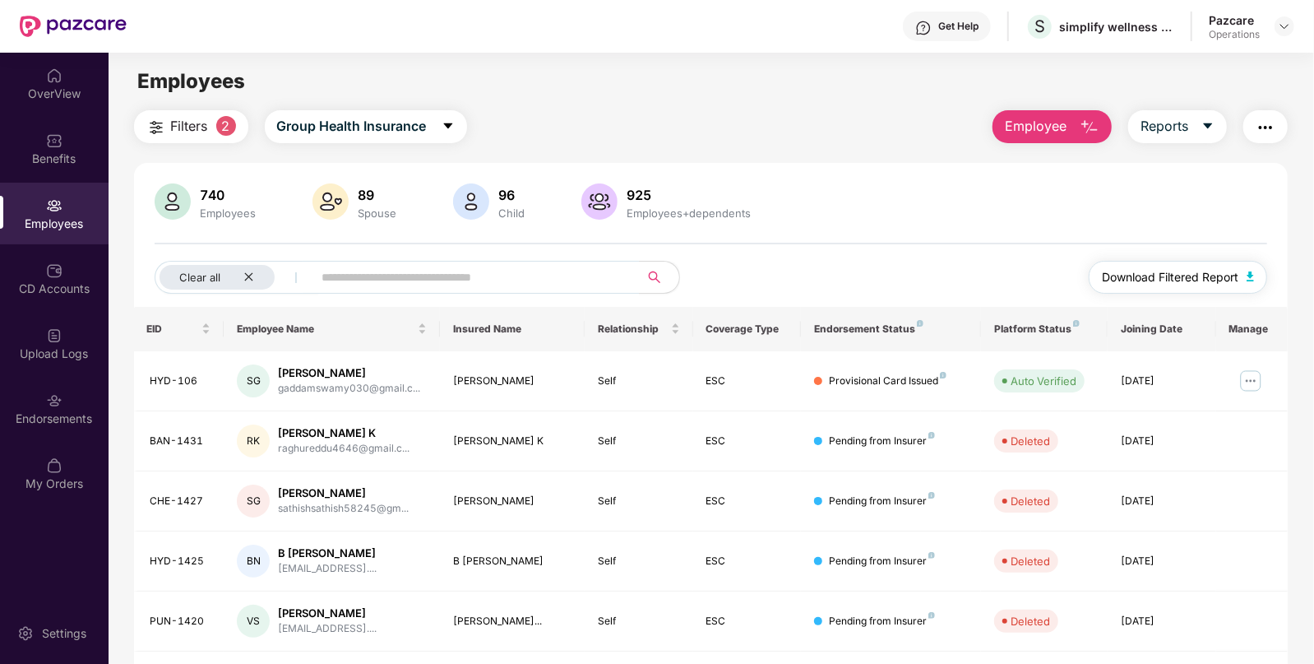
click at [1254, 277] on img "button" at bounding box center [1251, 276] width 8 height 10
click at [53, 366] on div "Upload Logs" at bounding box center [54, 344] width 109 height 62
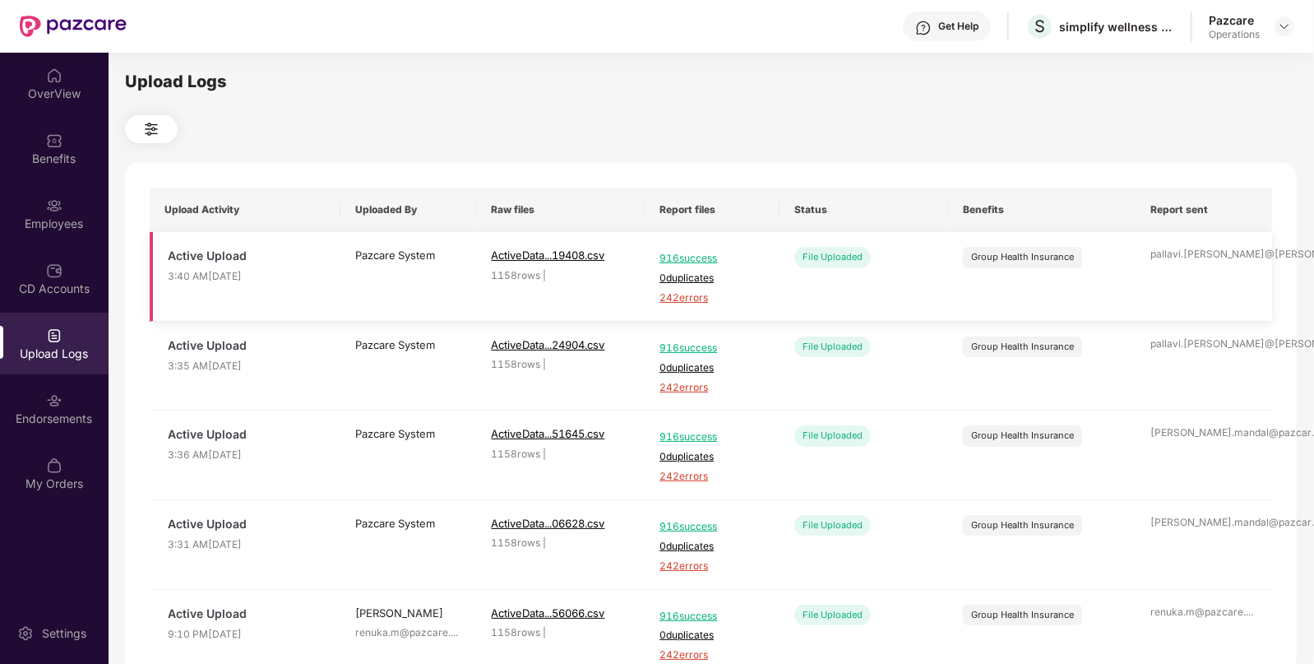
click at [688, 300] on span "242 errors" at bounding box center [712, 298] width 105 height 16
click at [73, 407] on div "Endorsements" at bounding box center [54, 408] width 109 height 62
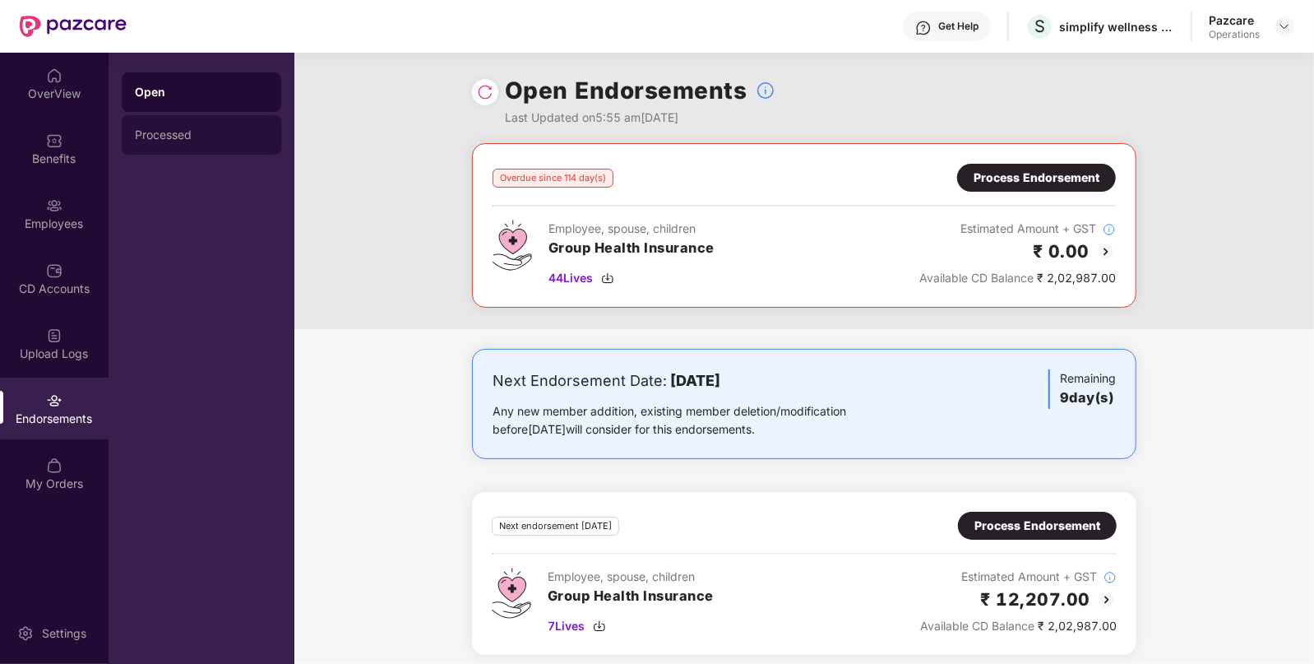
click at [175, 140] on div "Processed" at bounding box center [201, 134] width 133 height 13
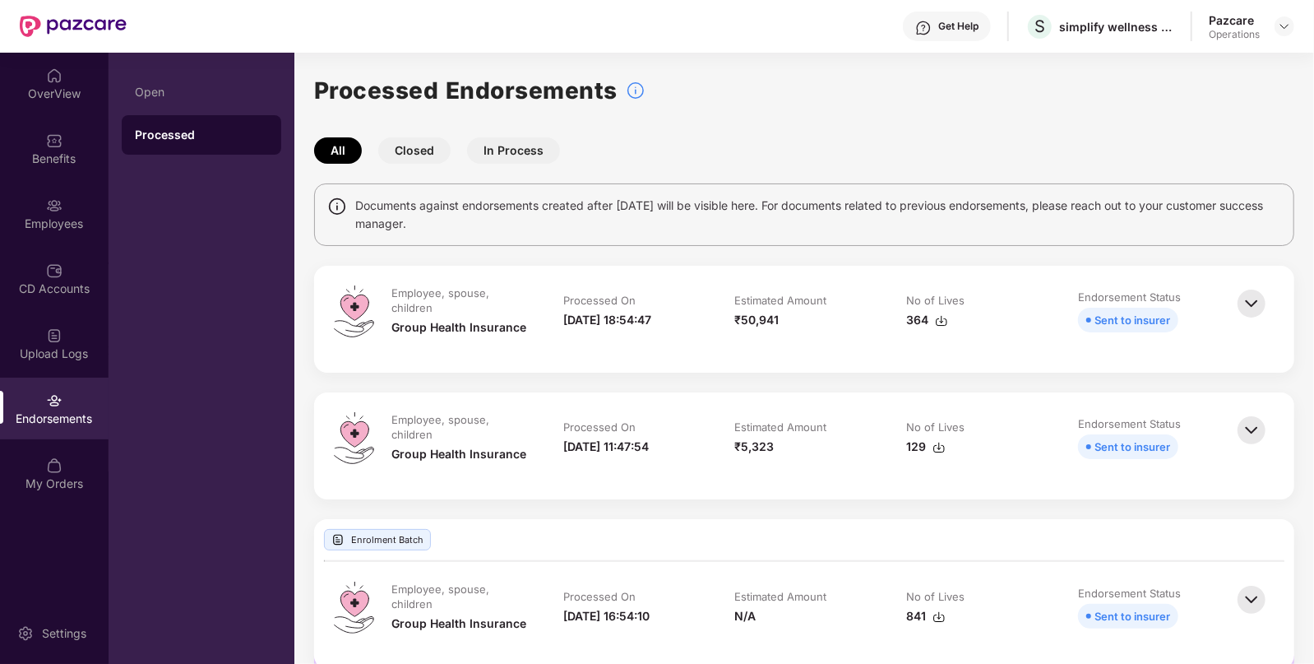
click at [938, 317] on img at bounding box center [941, 320] width 13 height 13
click at [72, 160] on div "Benefits" at bounding box center [54, 158] width 109 height 16
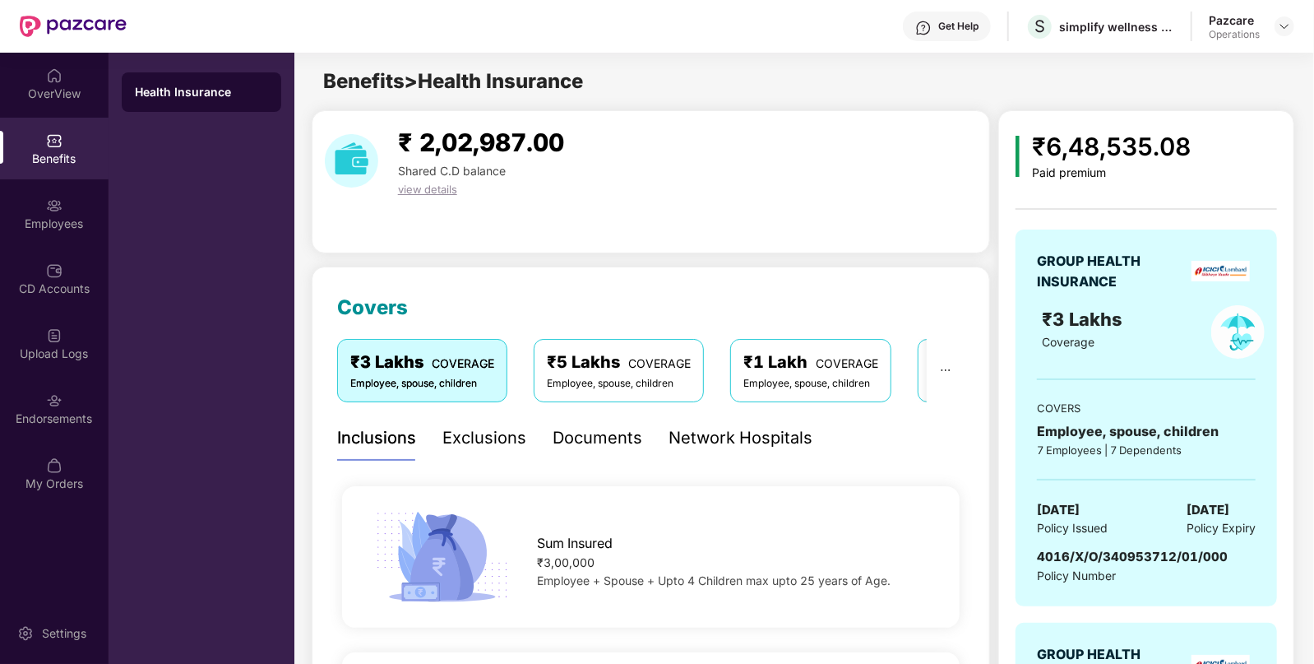
click at [1089, 545] on div "GROUP HEALTH INSURANCE ₹3 Lakhs Coverage COVERS Employee, spouse, children 7 Em…" at bounding box center [1147, 417] width 262 height 377
copy span "4016/X/O/340953712/01/000"
